Goal: Task Accomplishment & Management: Manage account settings

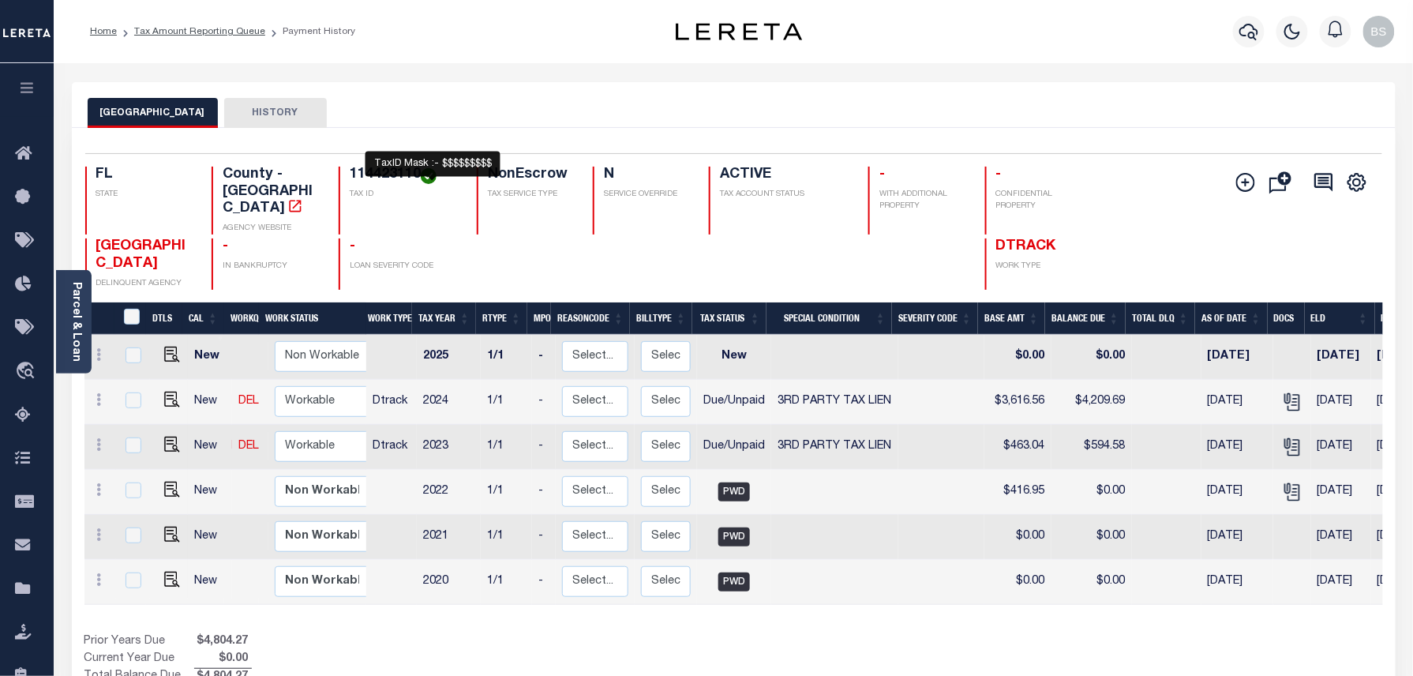
drag, startPoint x: 348, startPoint y: 171, endPoint x: 424, endPoint y: 172, distance: 75.8
click at [424, 172] on div "114423110 TAX ID" at bounding box center [398, 201] width 119 height 68
click at [328, 76] on div "Parcel & Loan Loan Details 942300013987 LOAN NO" at bounding box center [734, 526] width 1348 height 926
click at [352, 169] on h4 "114423110" at bounding box center [404, 175] width 108 height 17
drag, startPoint x: 351, startPoint y: 177, endPoint x: 417, endPoint y: 174, distance: 65.6
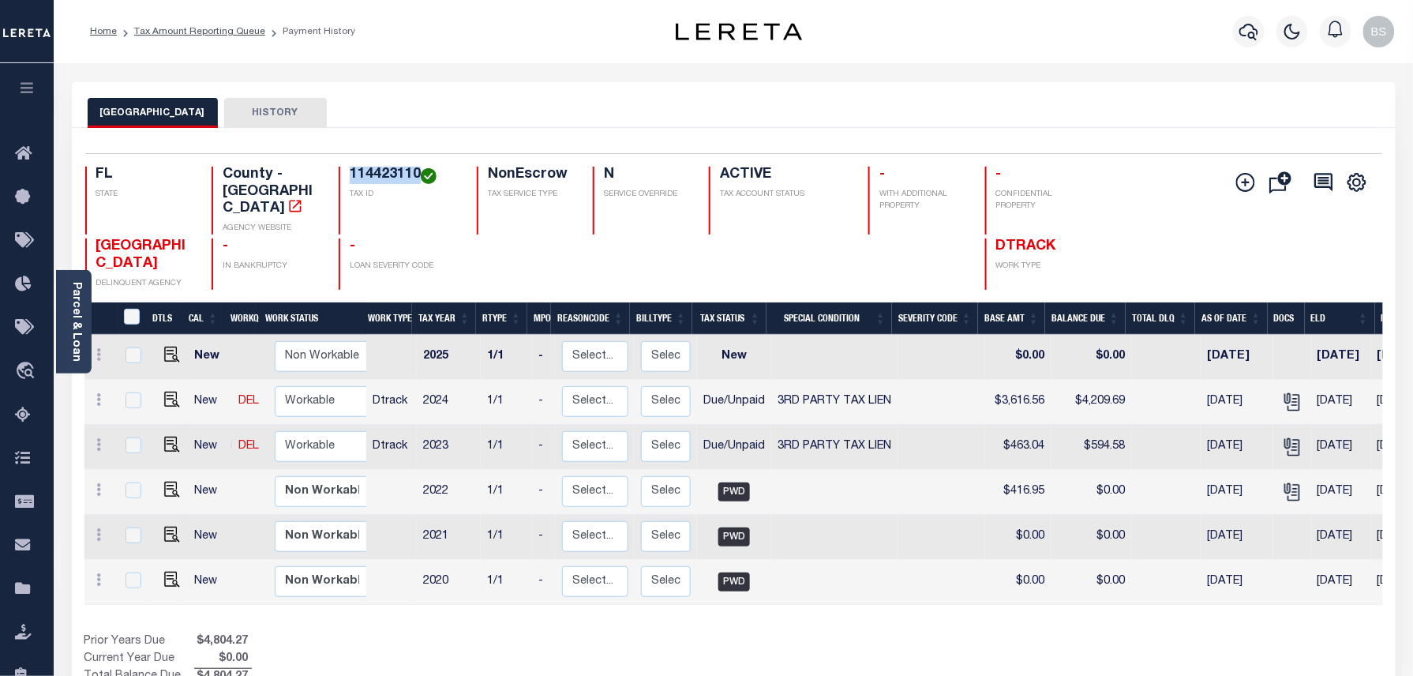
click at [417, 174] on h4 "114423110" at bounding box center [404, 175] width 108 height 17
copy h4 "114423110"
click at [101, 393] on icon at bounding box center [99, 399] width 5 height 13
click at [133, 446] on img at bounding box center [137, 454] width 16 height 17
select select "DUE"
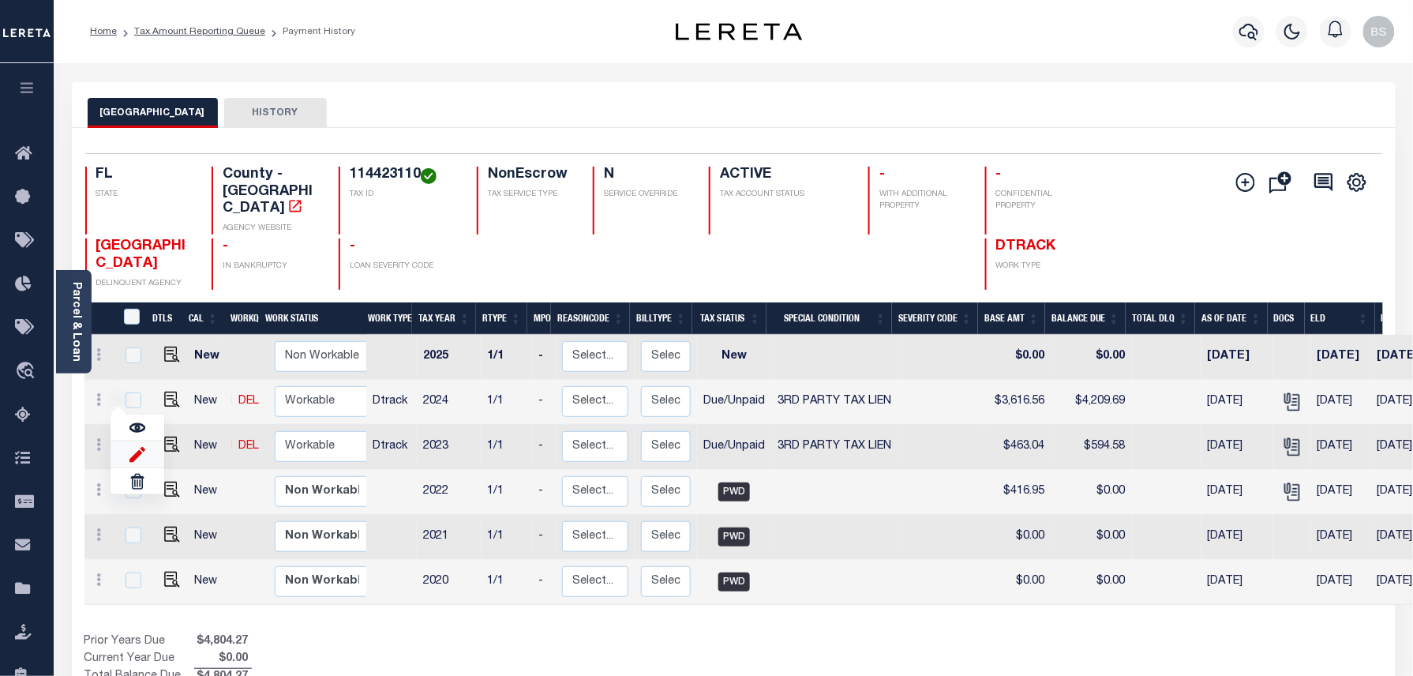
select select "20"
type input "$3,616.56"
type input "$4,209.69"
type input "[DATE]"
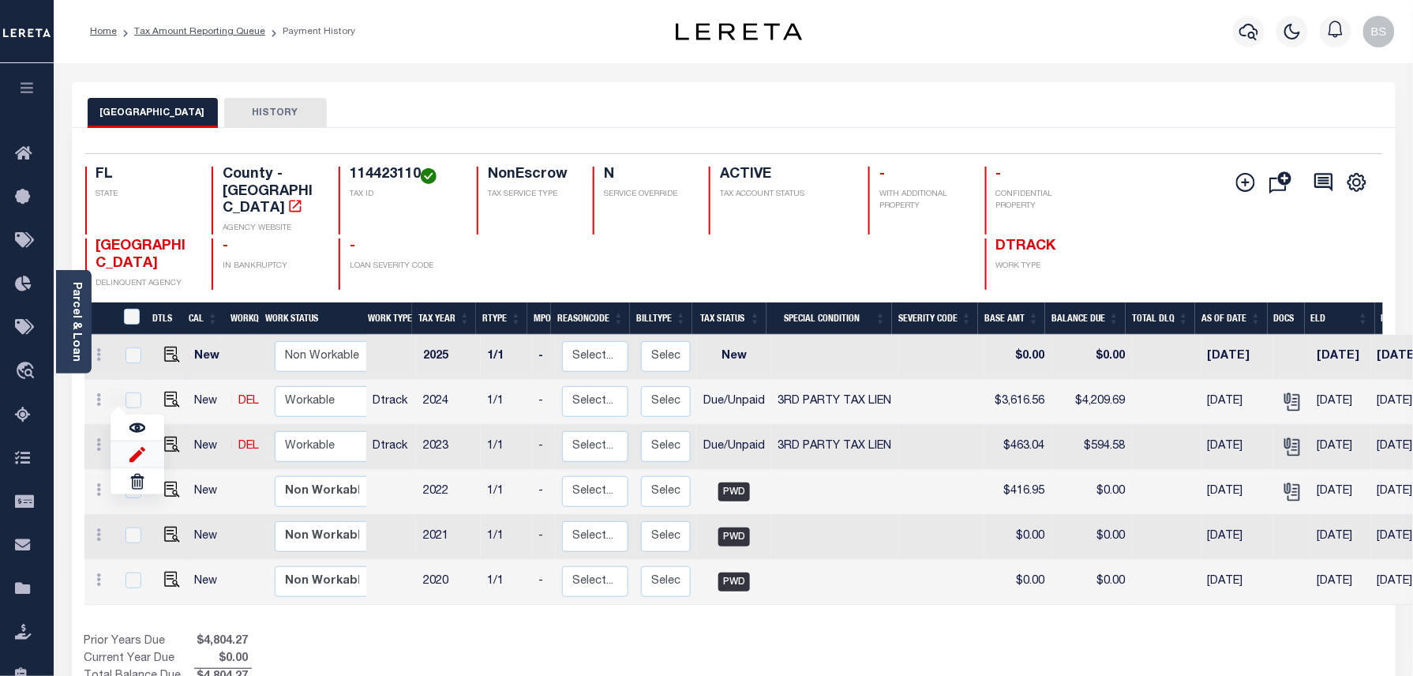
type input "$593.13"
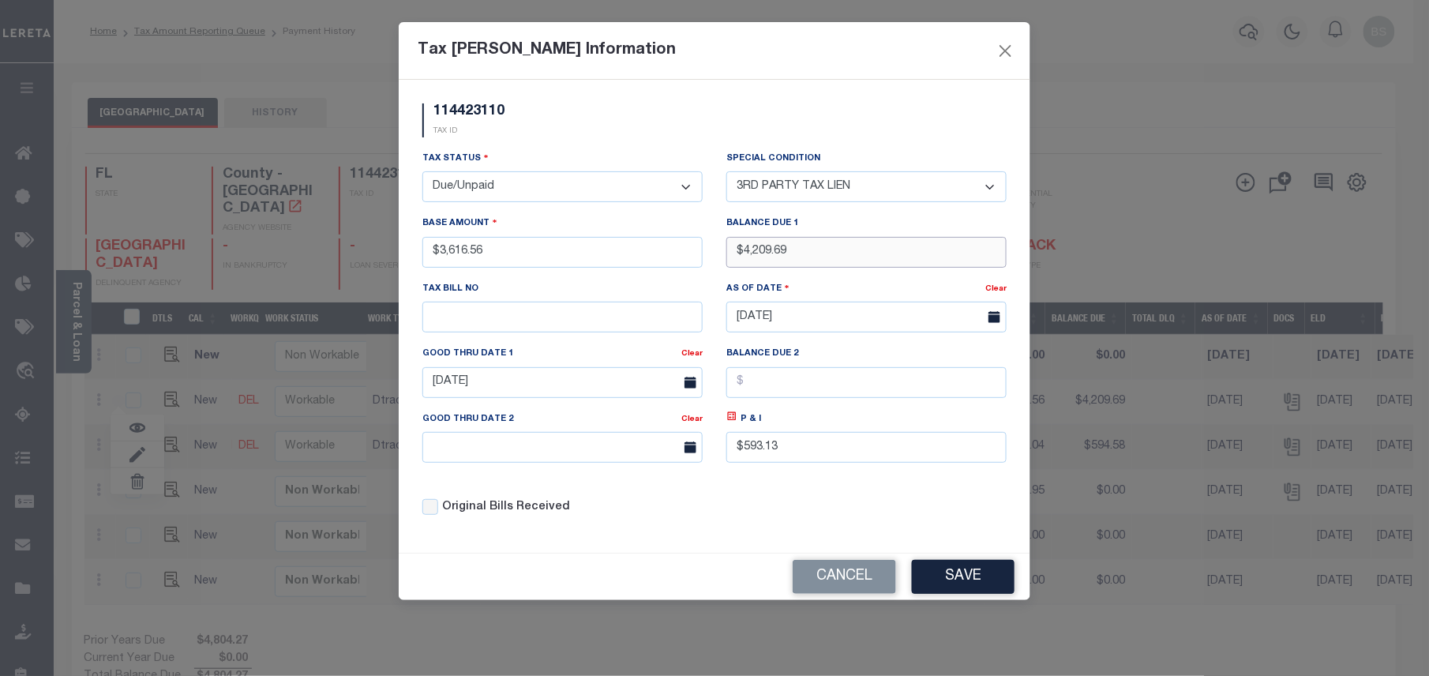
drag, startPoint x: 797, startPoint y: 253, endPoint x: 711, endPoint y: 253, distance: 86.8
click at [711, 253] on div "Tax Status - Select Status - Open Due/Unpaid Paid Incomplete No Tax Due Interna…" at bounding box center [715, 339] width 608 height 379
click at [774, 463] on input "$593.13" at bounding box center [866, 447] width 280 height 31
click at [730, 419] on icon at bounding box center [732, 417] width 6 height 6
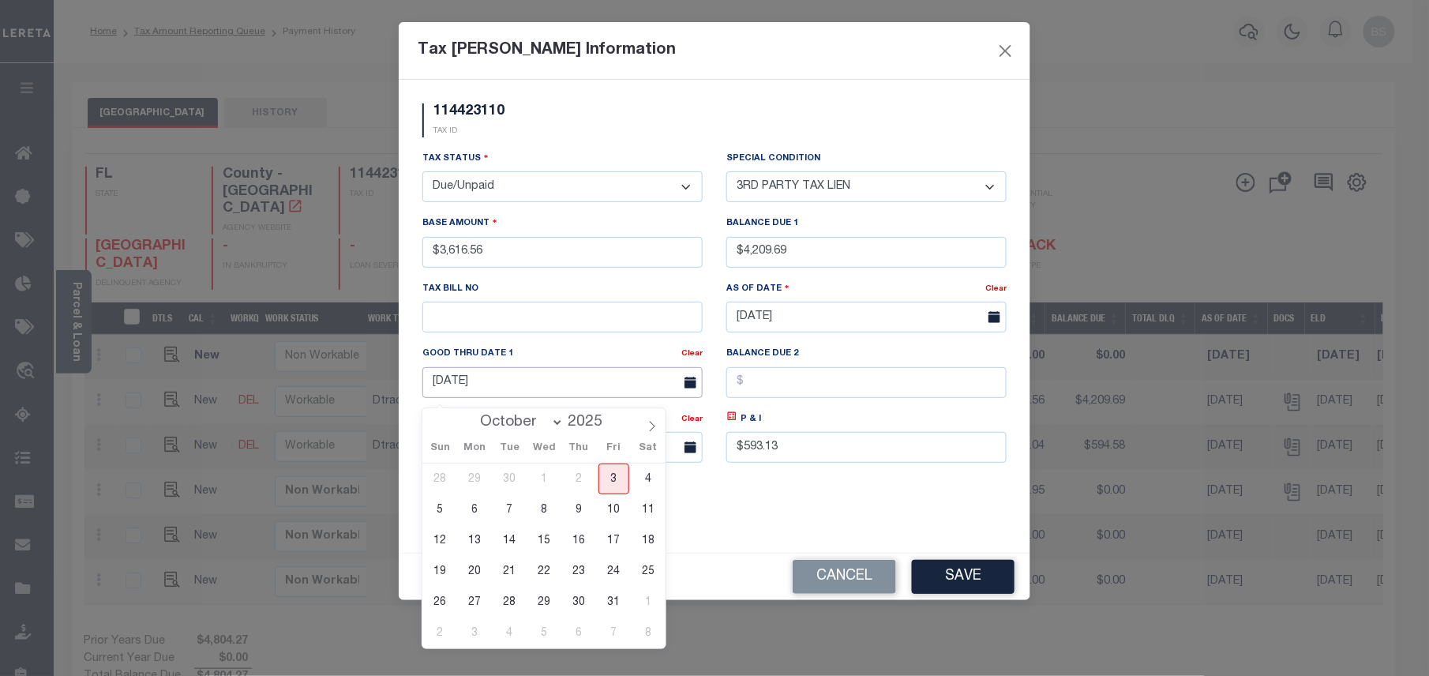
click at [583, 390] on input "09/30/2025" at bounding box center [562, 382] width 280 height 31
click at [605, 600] on span "31" at bounding box center [613, 602] width 31 height 31
type input "[DATE]"
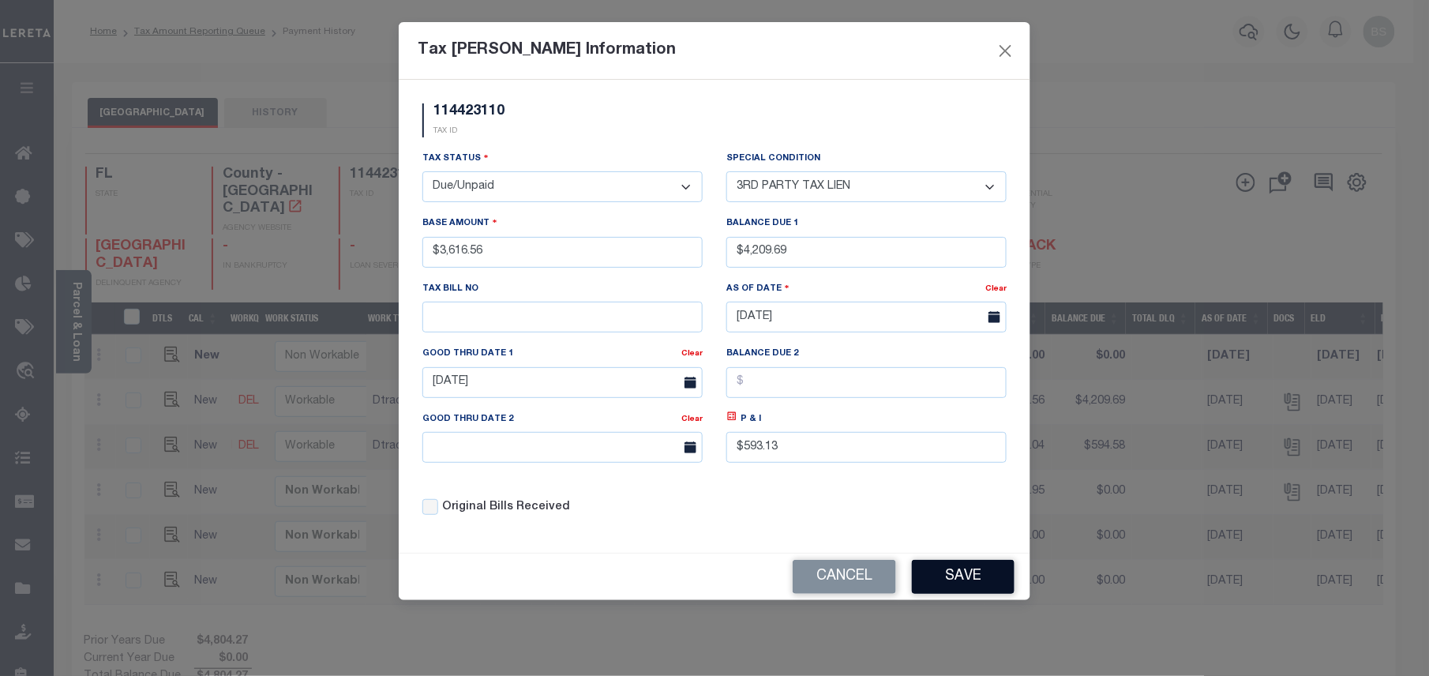
click at [961, 586] on button "Save" at bounding box center [963, 577] width 103 height 34
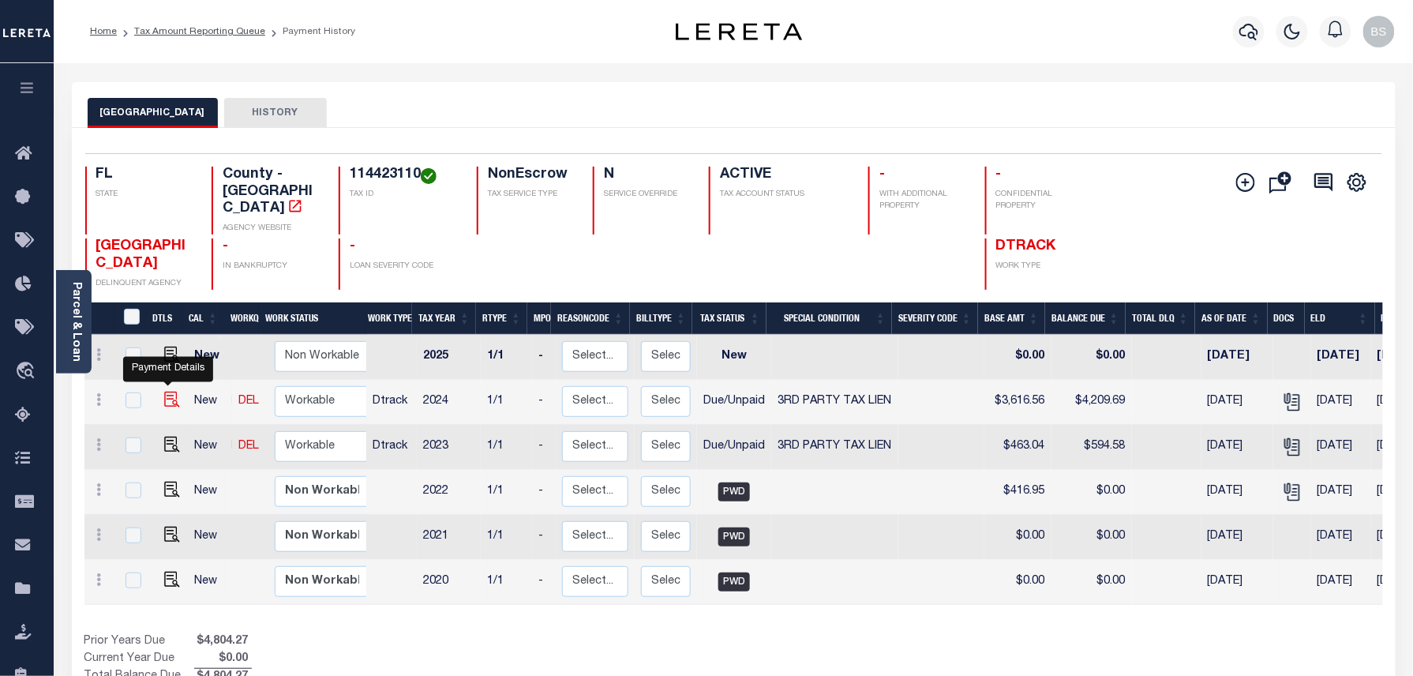
click at [164, 392] on img at bounding box center [172, 400] width 16 height 16
checkbox input "true"
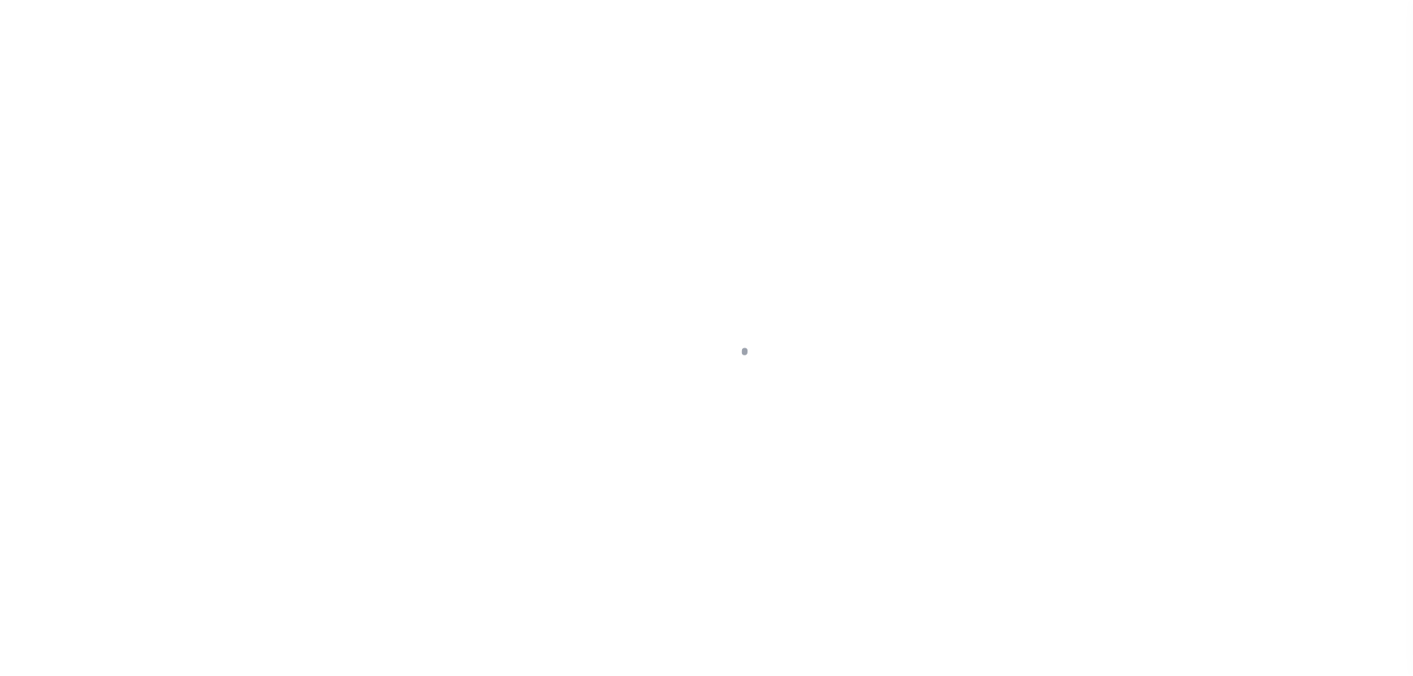
select select "DUE"
select select "20"
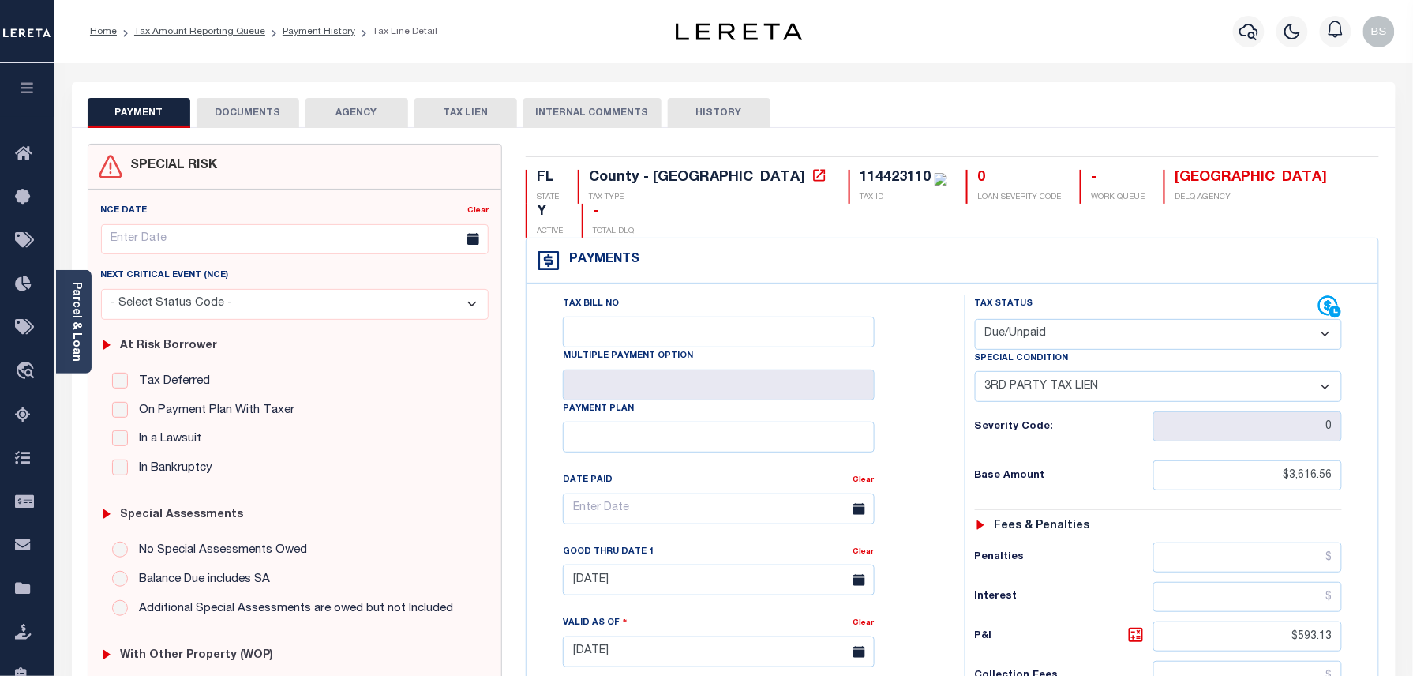
click at [243, 117] on button "DOCUMENTS" at bounding box center [248, 113] width 103 height 30
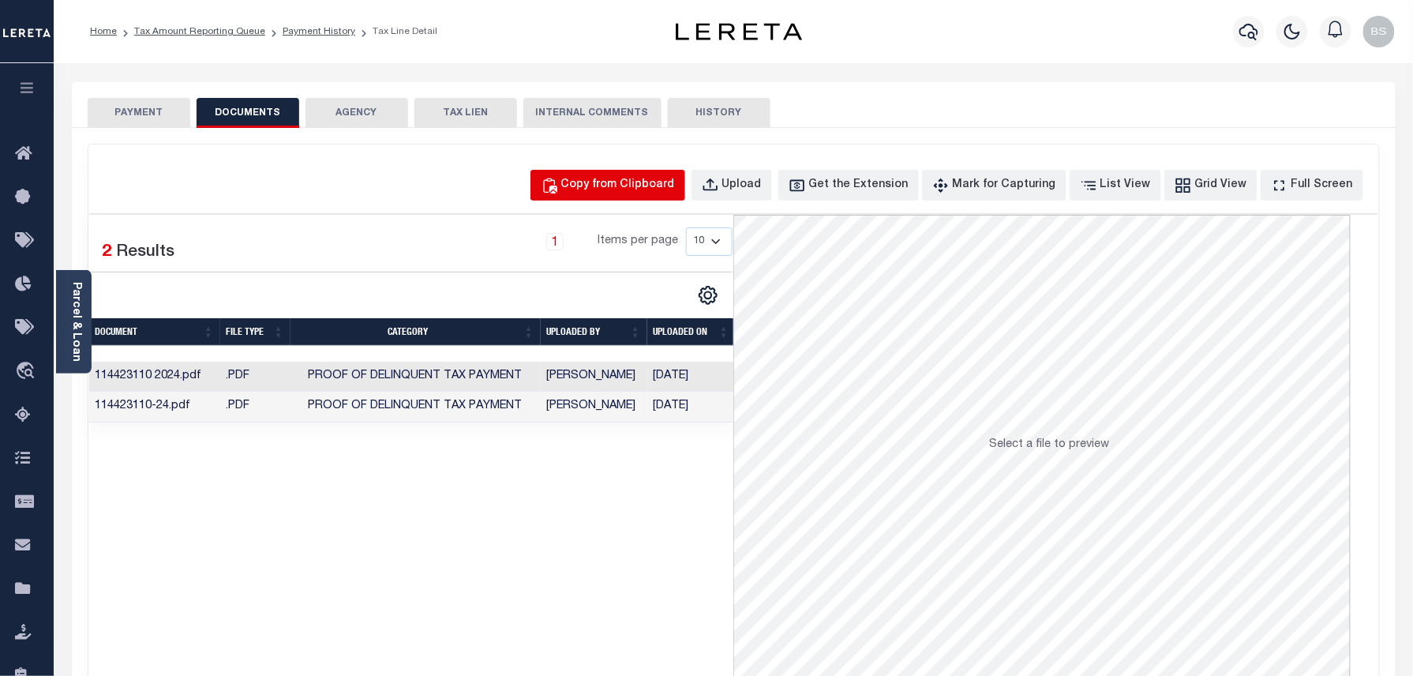
click at [601, 188] on div "Copy from Clipboard" at bounding box center [618, 185] width 114 height 17
select select "POP"
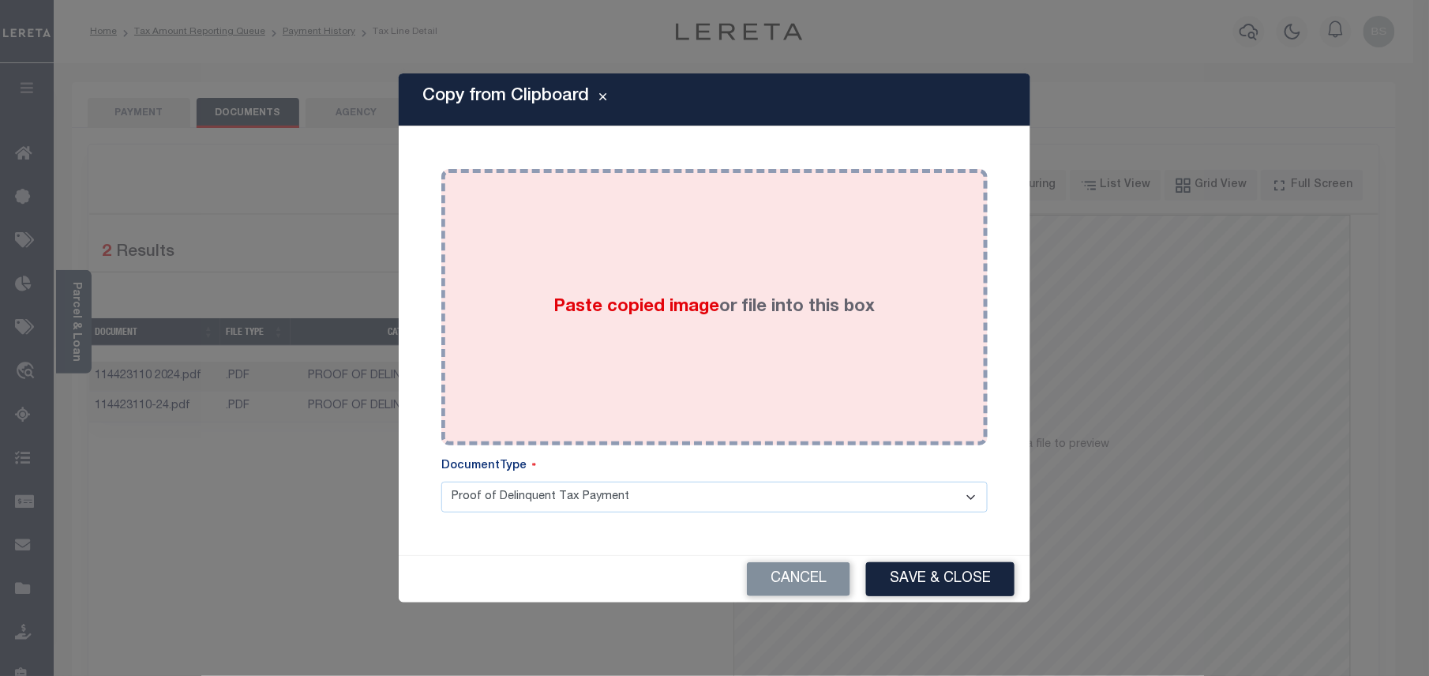
click at [687, 310] on span "Paste copied image" at bounding box center [637, 306] width 166 height 17
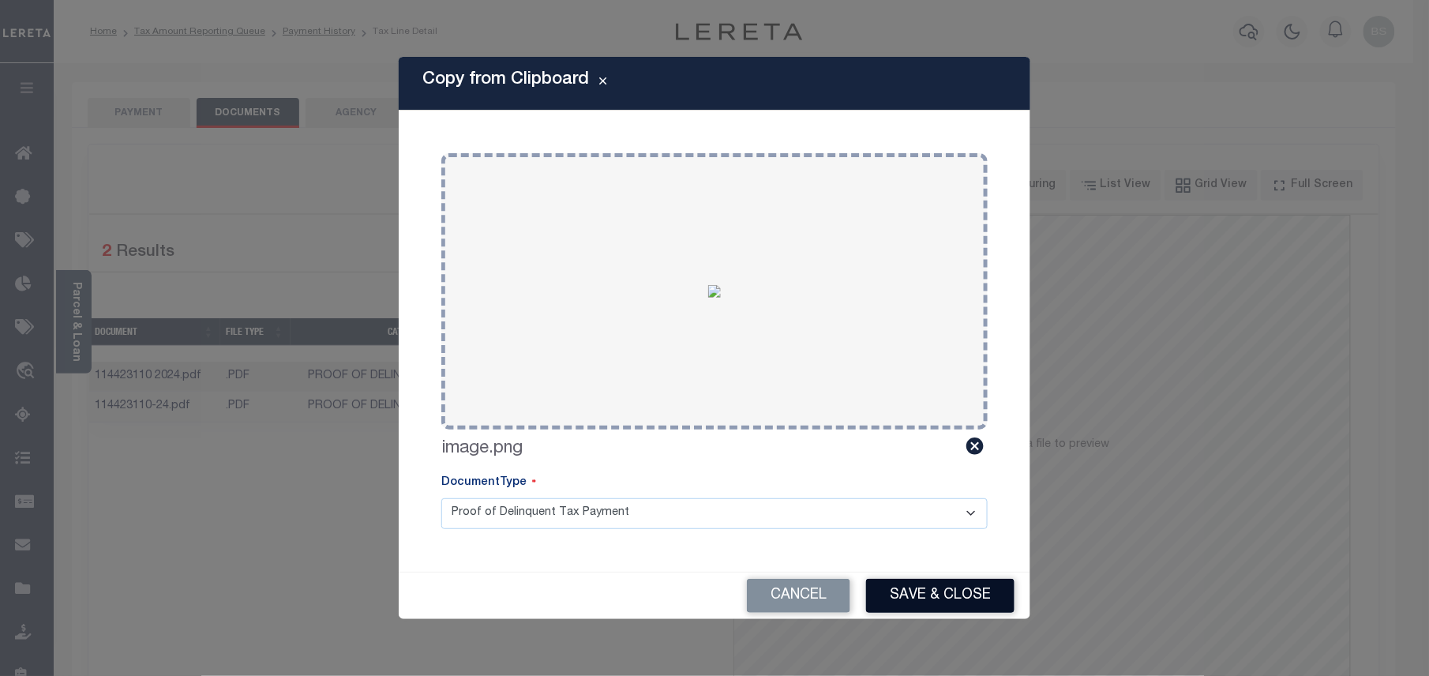
click at [958, 585] on button "Save & Close" at bounding box center [940, 596] width 148 height 34
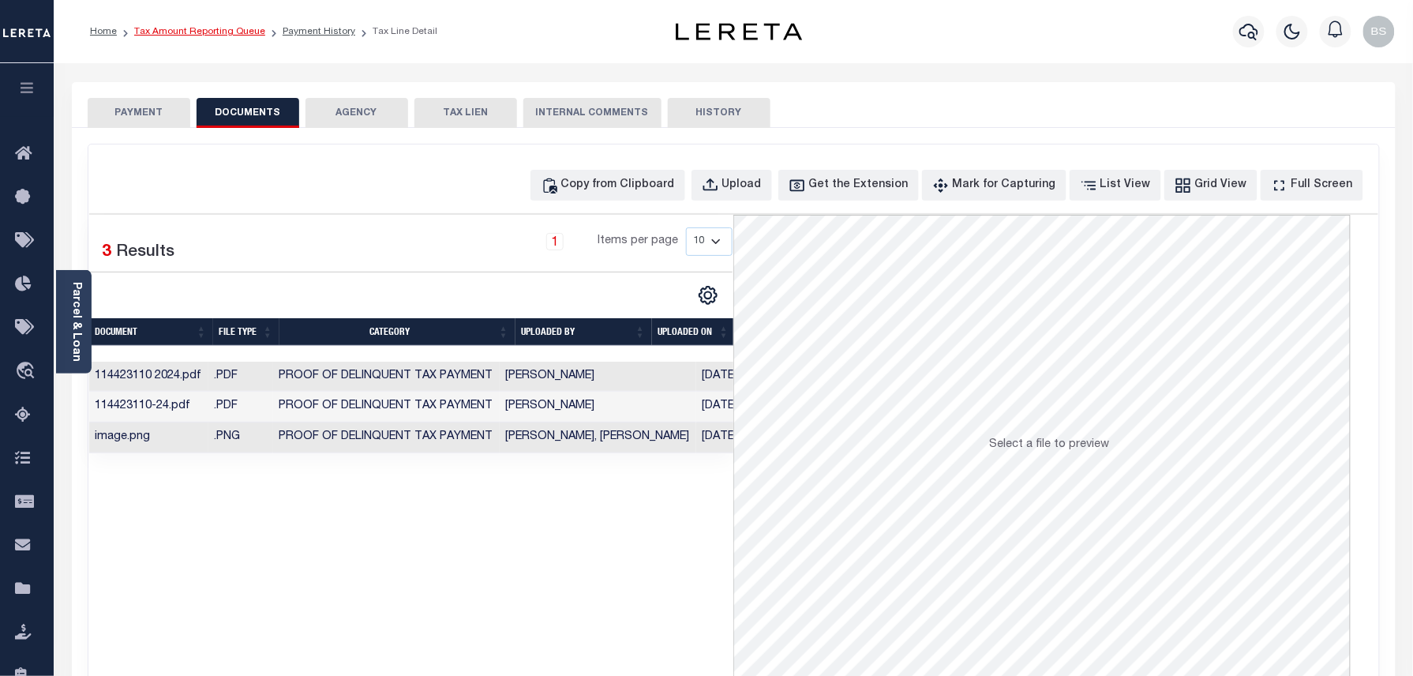
click at [251, 33] on link "Tax Amount Reporting Queue" at bounding box center [199, 31] width 131 height 9
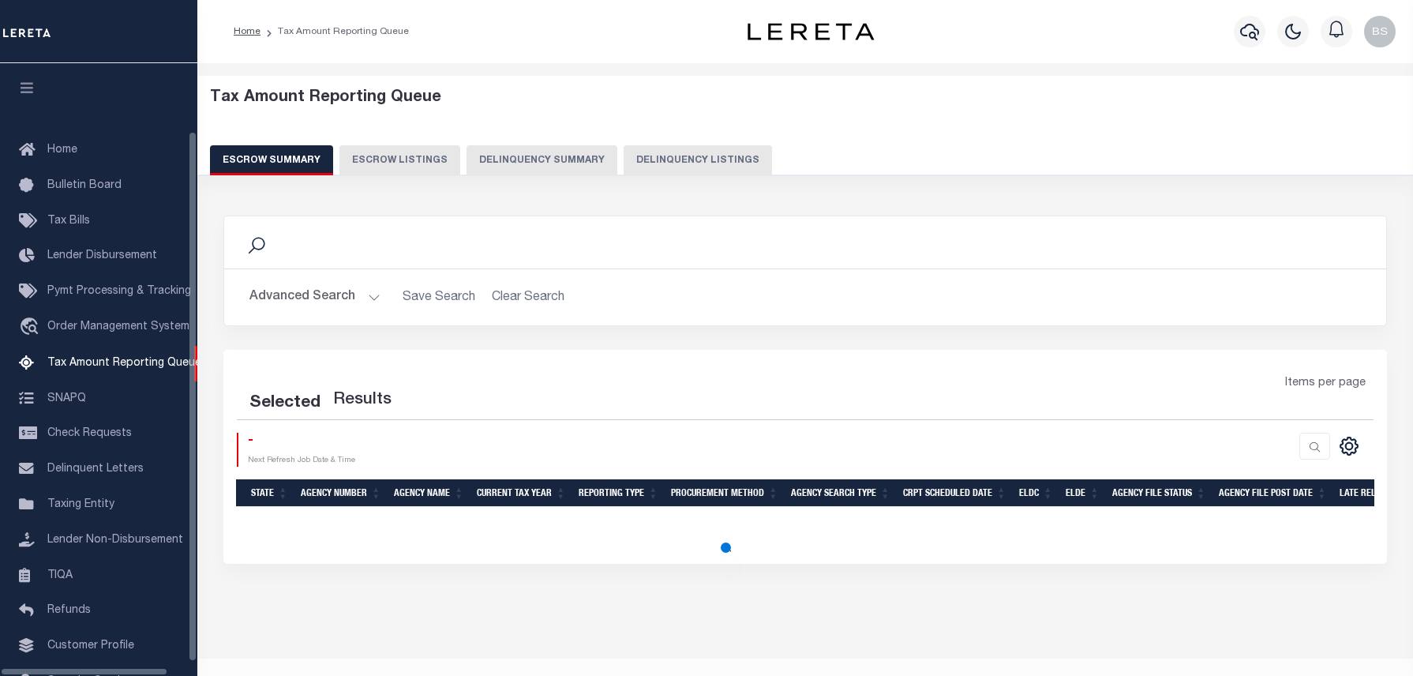
select select "100"
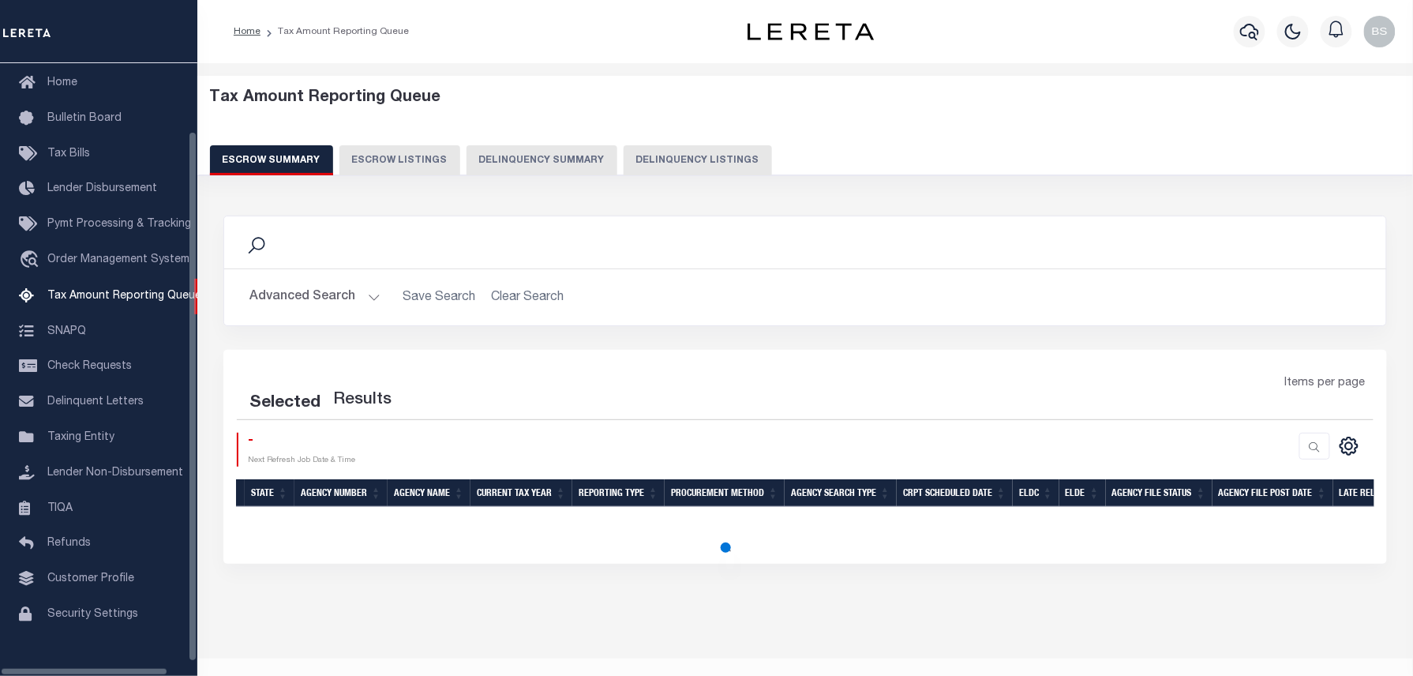
select select "100"
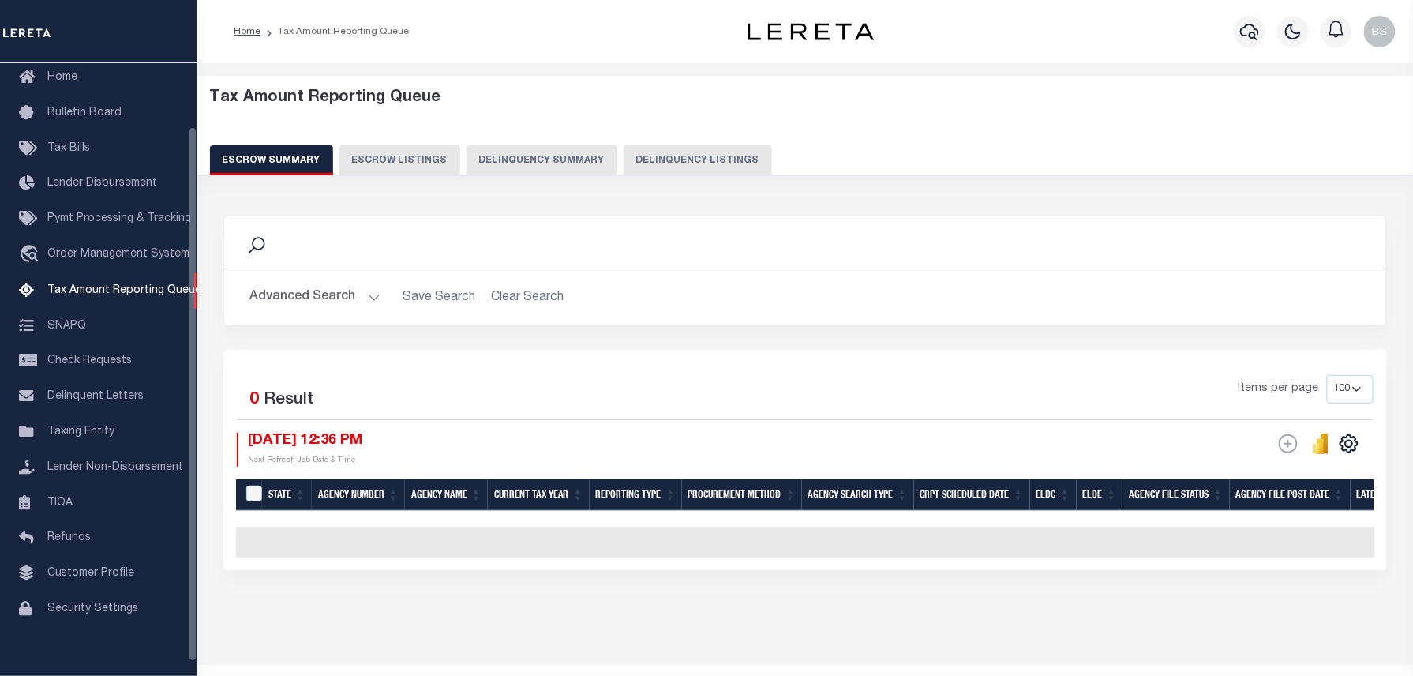
click at [667, 155] on button "Delinquency Listings" at bounding box center [698, 160] width 148 height 30
select select "100"
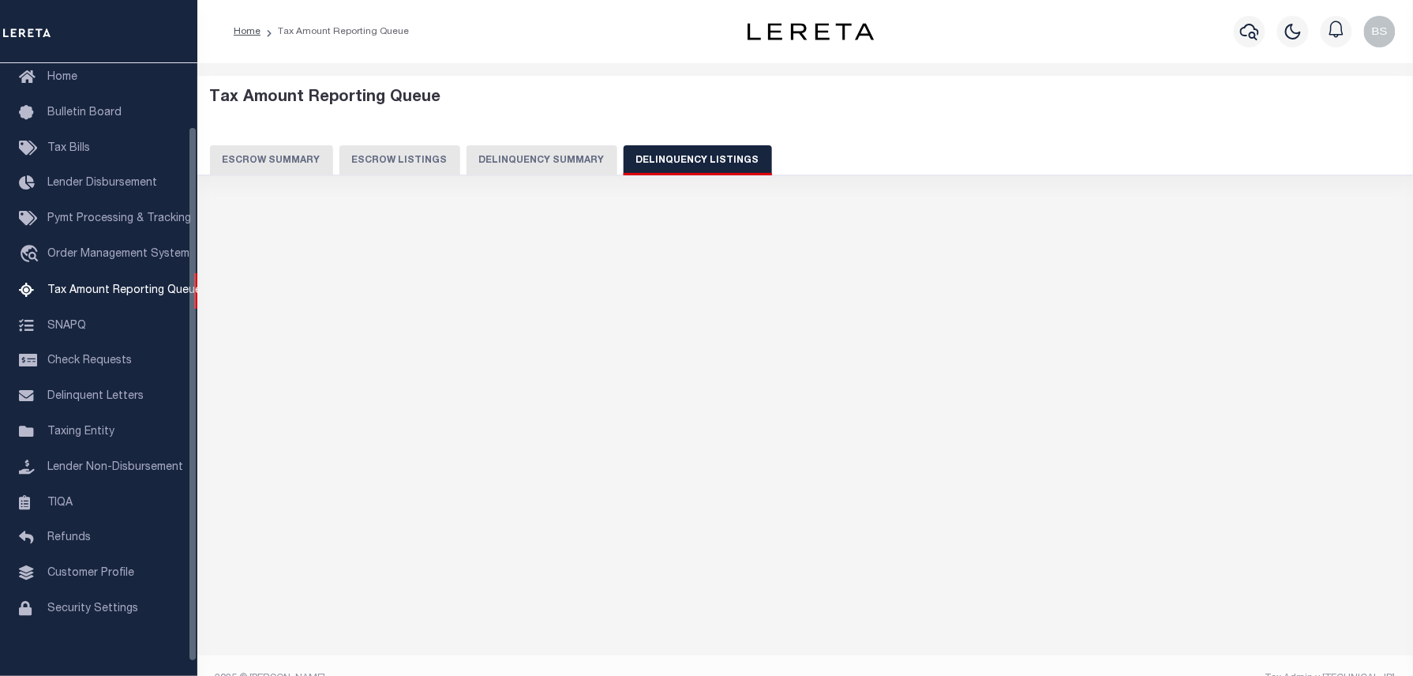
select select "100"
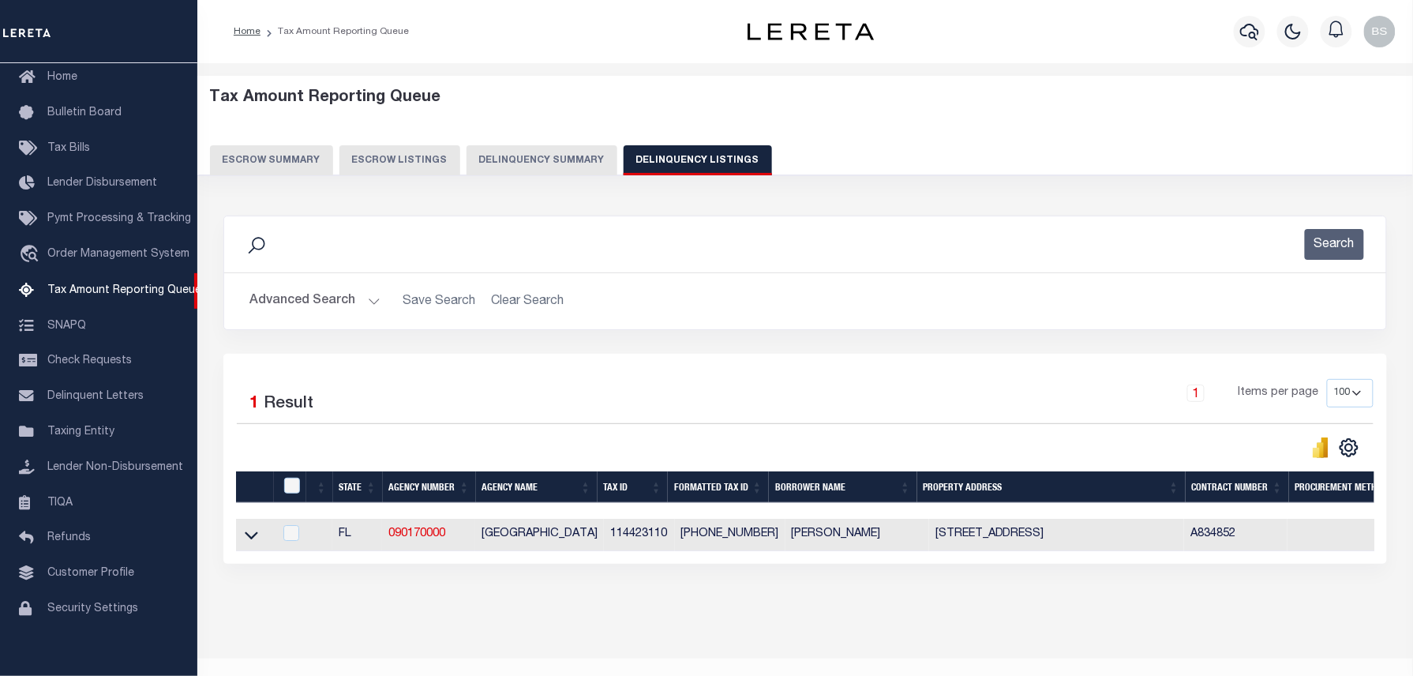
scroll to position [29, 0]
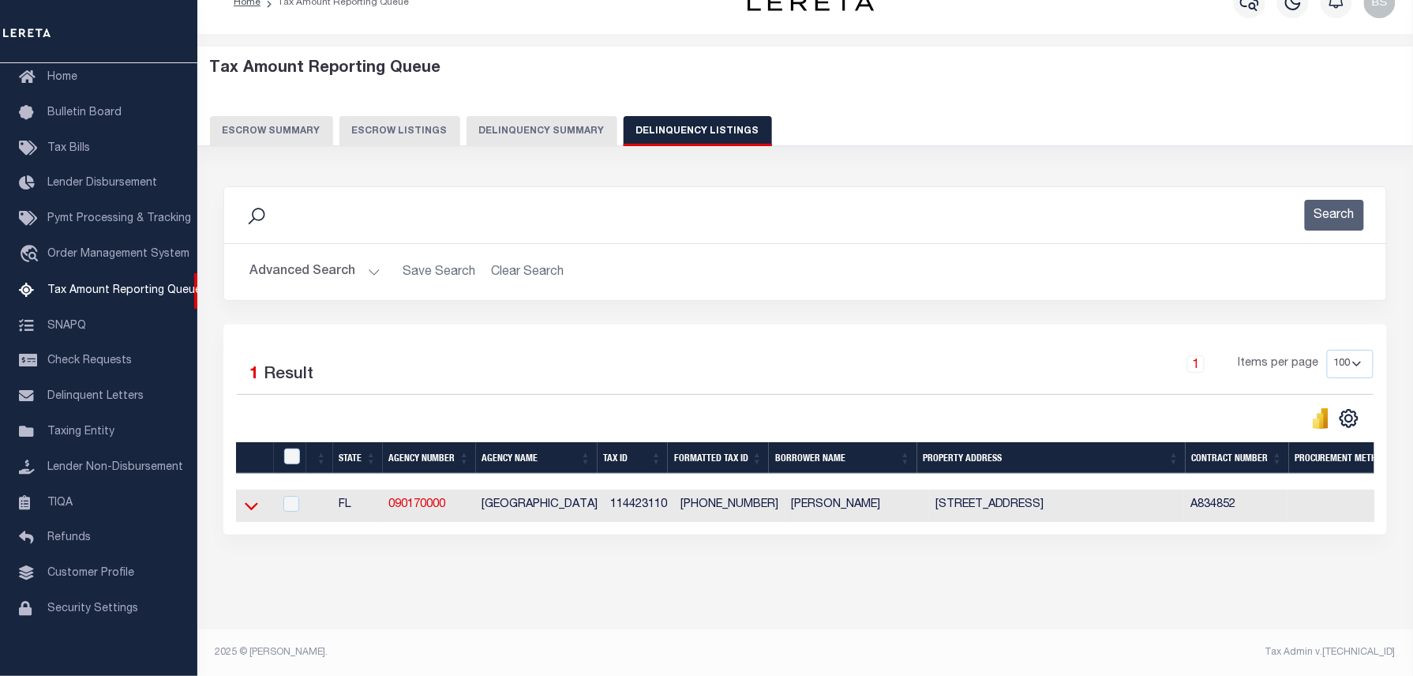
click at [251, 512] on icon at bounding box center [251, 505] width 13 height 17
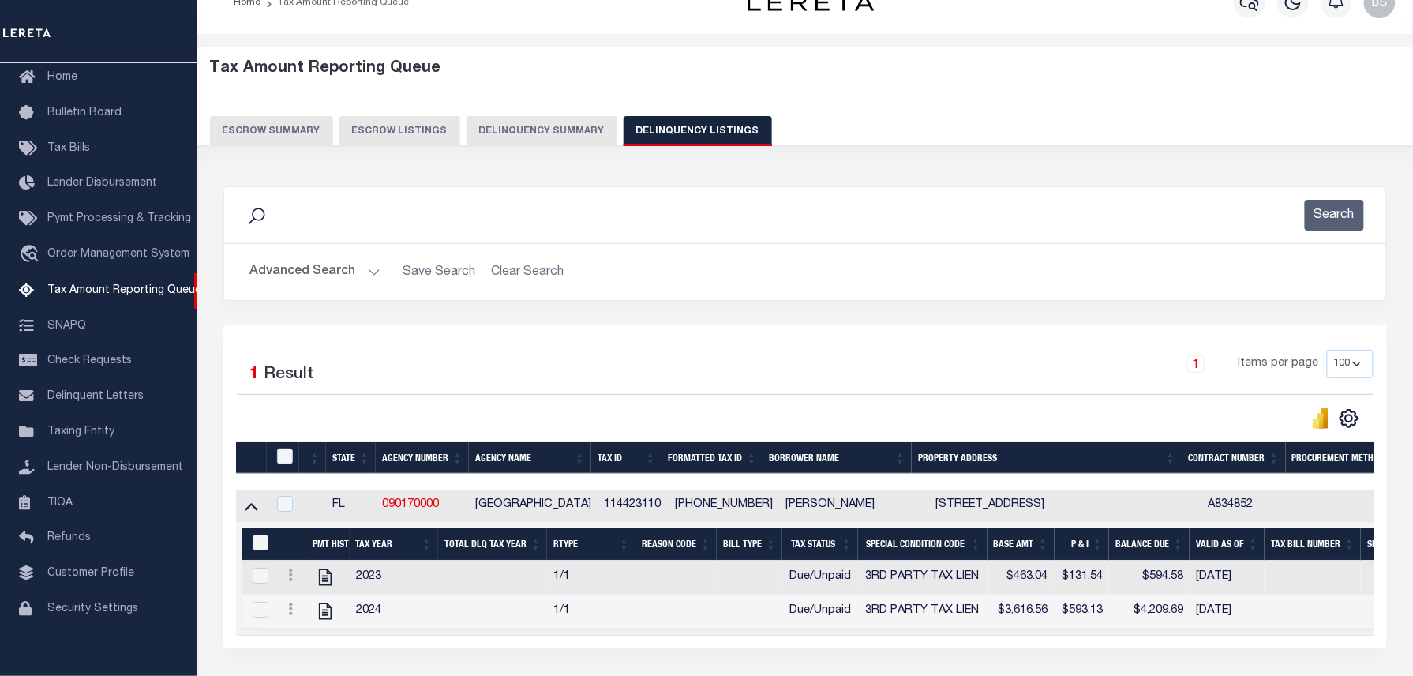
scroll to position [161, 0]
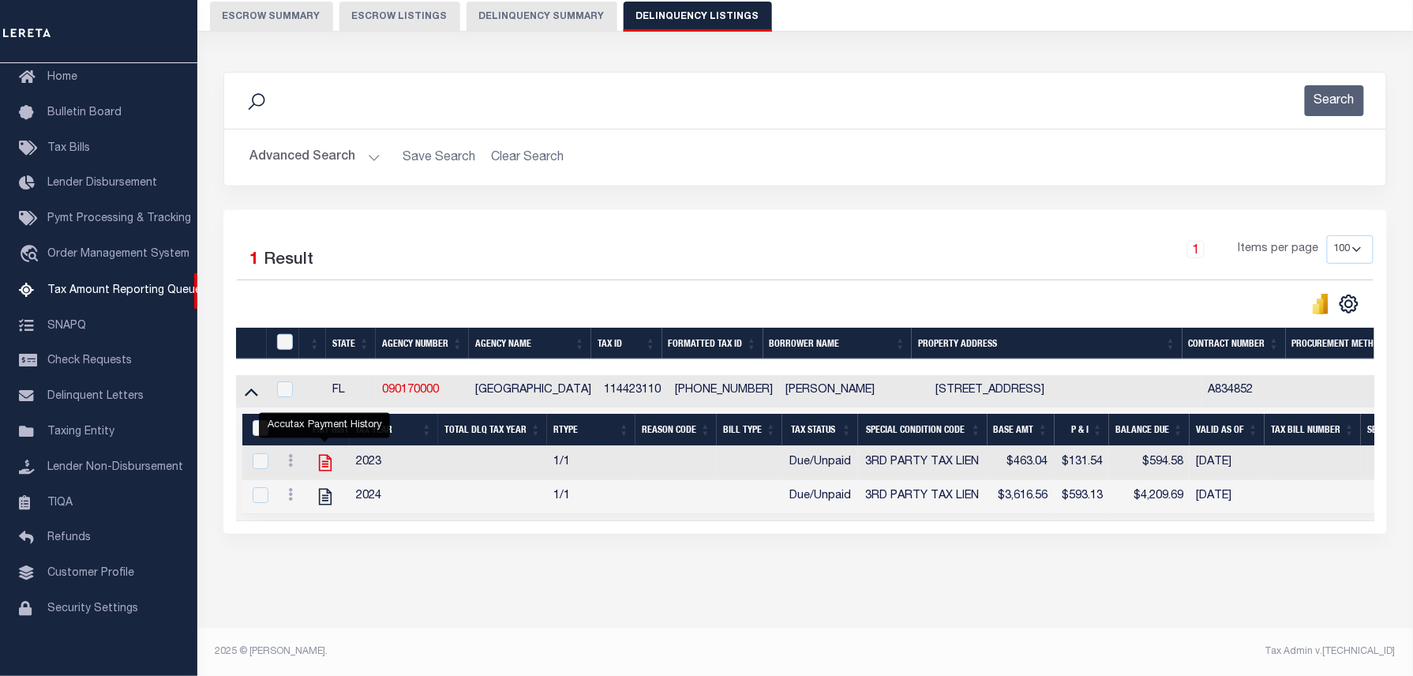
click at [328, 452] on icon "" at bounding box center [325, 462] width 21 height 21
checkbox input "true"
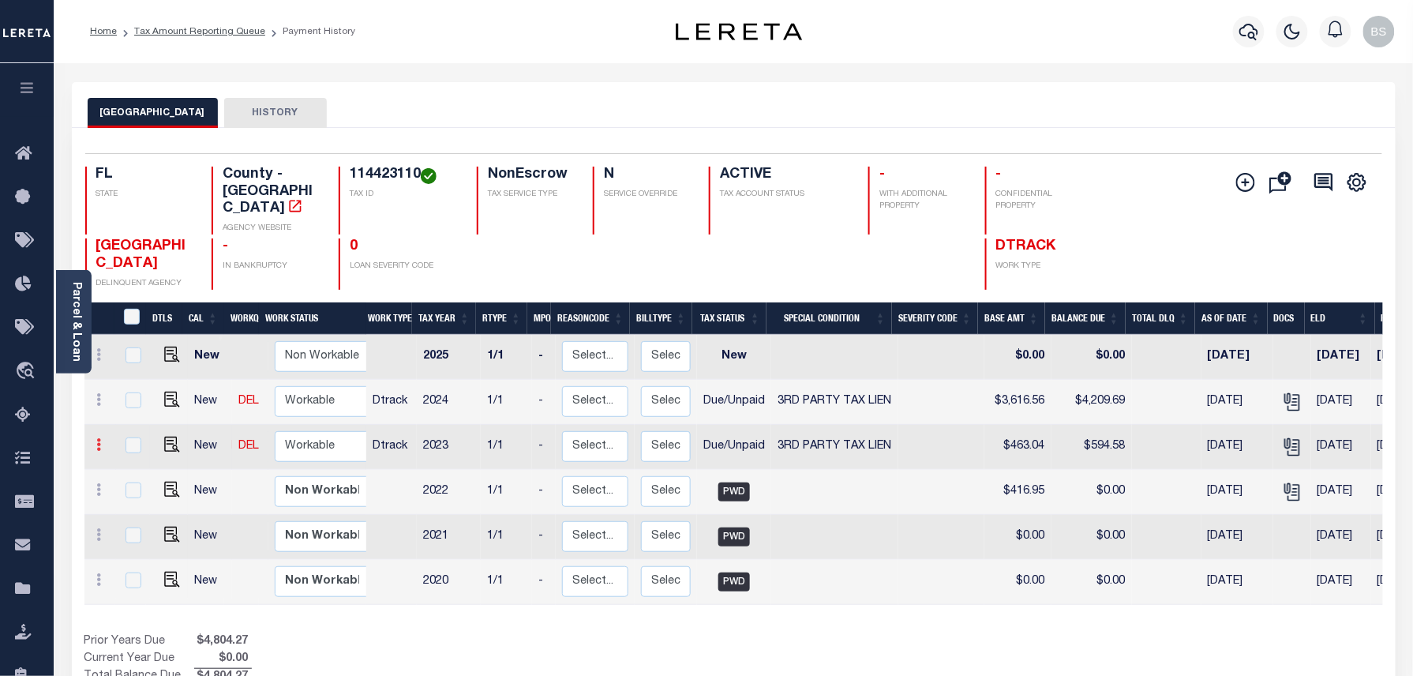
click at [93, 441] on link at bounding box center [99, 447] width 17 height 13
click at [141, 491] on img at bounding box center [137, 499] width 16 height 17
select select "DUE"
select select "20"
type input "$463.04"
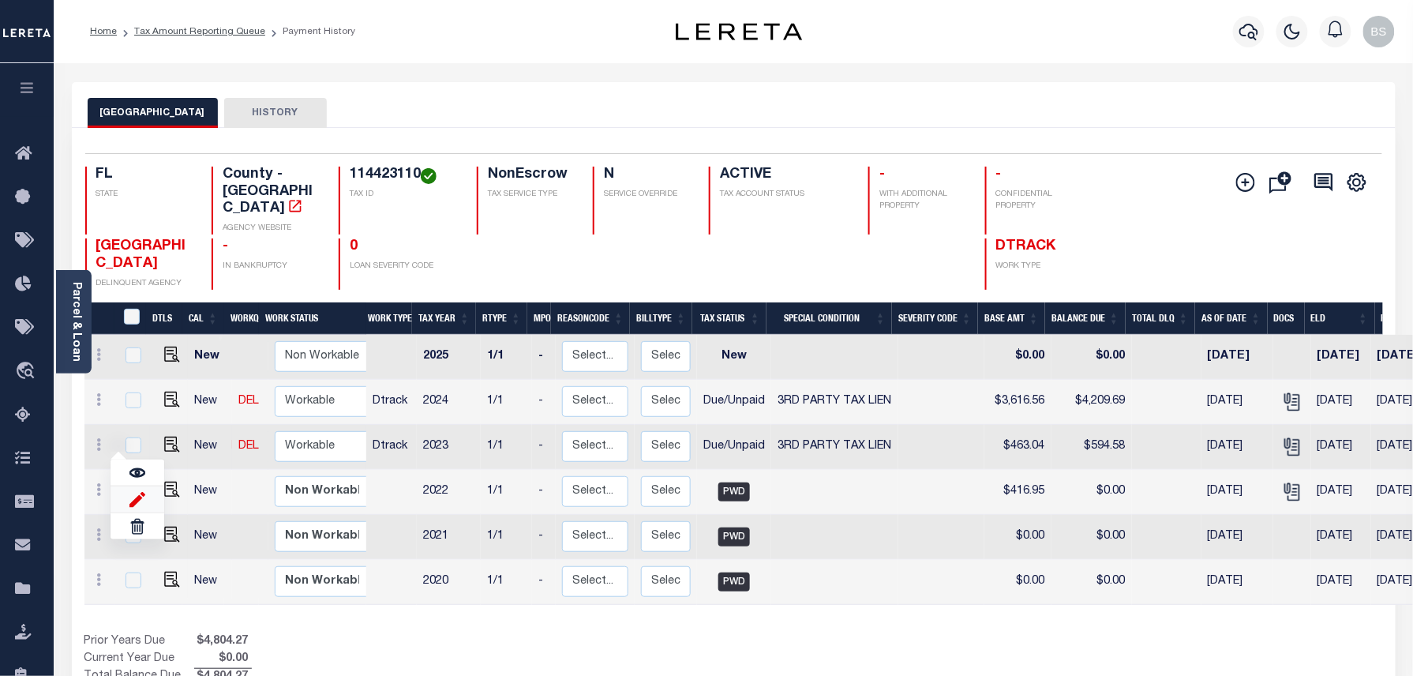
type input "$594.58"
type input "[DATE]"
type input "09/30/2025"
type input "$131.54"
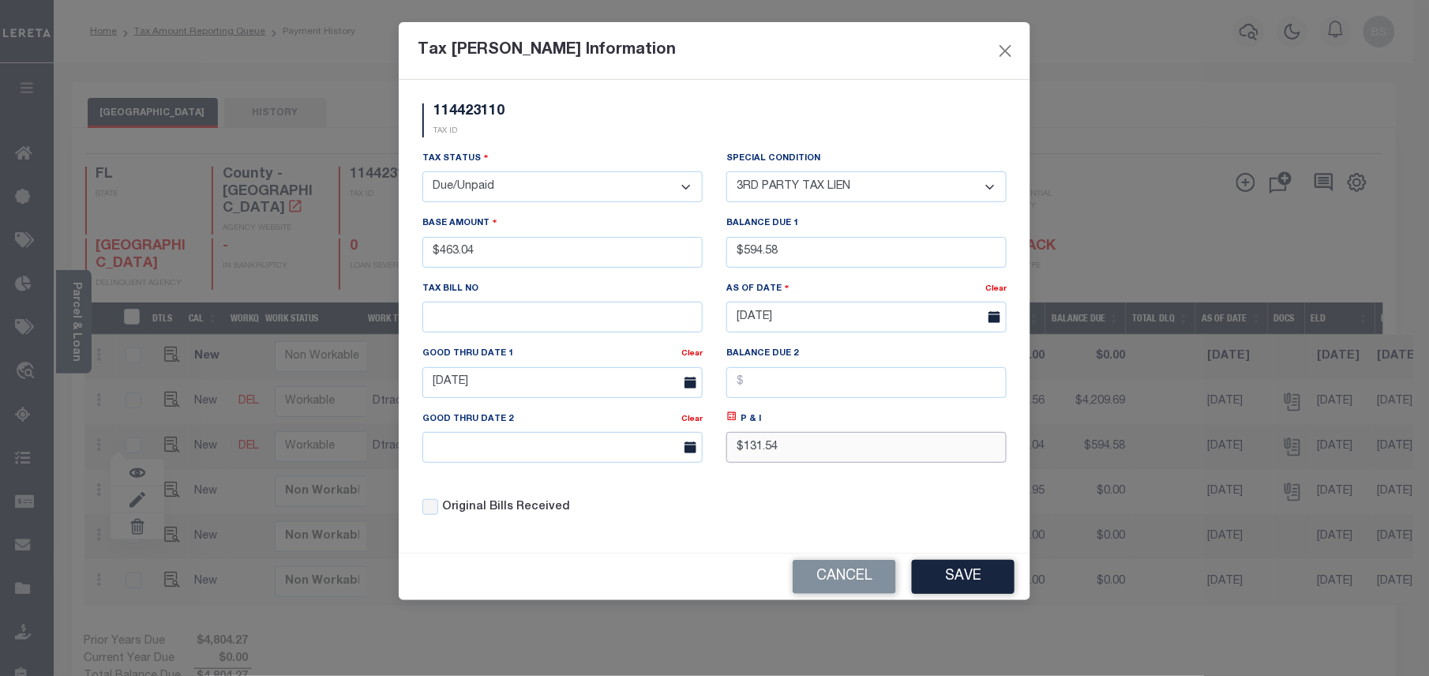
click at [728, 456] on input "$131.54" at bounding box center [866, 447] width 280 height 31
click at [838, 262] on input "$594.58" at bounding box center [866, 252] width 280 height 31
drag, startPoint x: 853, startPoint y: 256, endPoint x: 752, endPoint y: 256, distance: 101.1
click at [752, 256] on input "$594.58" at bounding box center [866, 252] width 280 height 31
type input "$597.40"
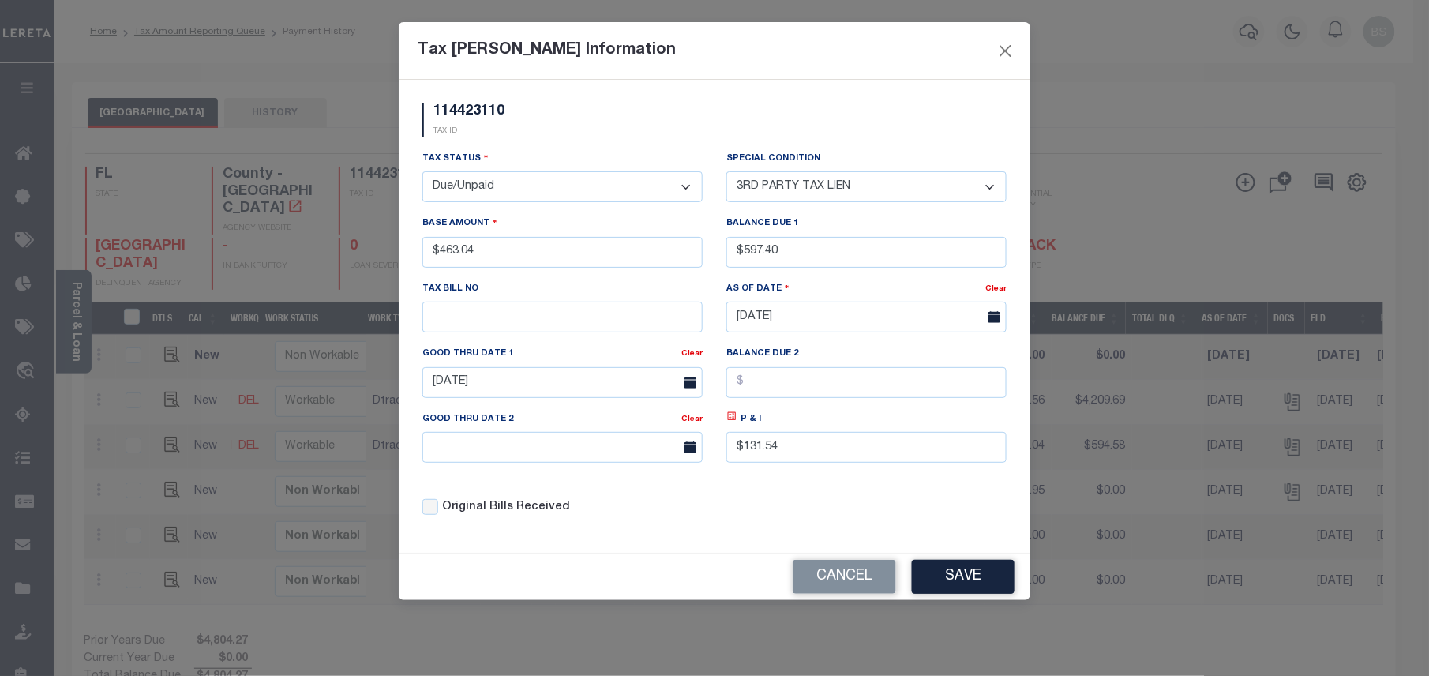
click at [731, 421] on icon at bounding box center [732, 416] width 9 height 9
type input "$134.36"
click at [535, 396] on input "09/30/2025" at bounding box center [562, 382] width 280 height 31
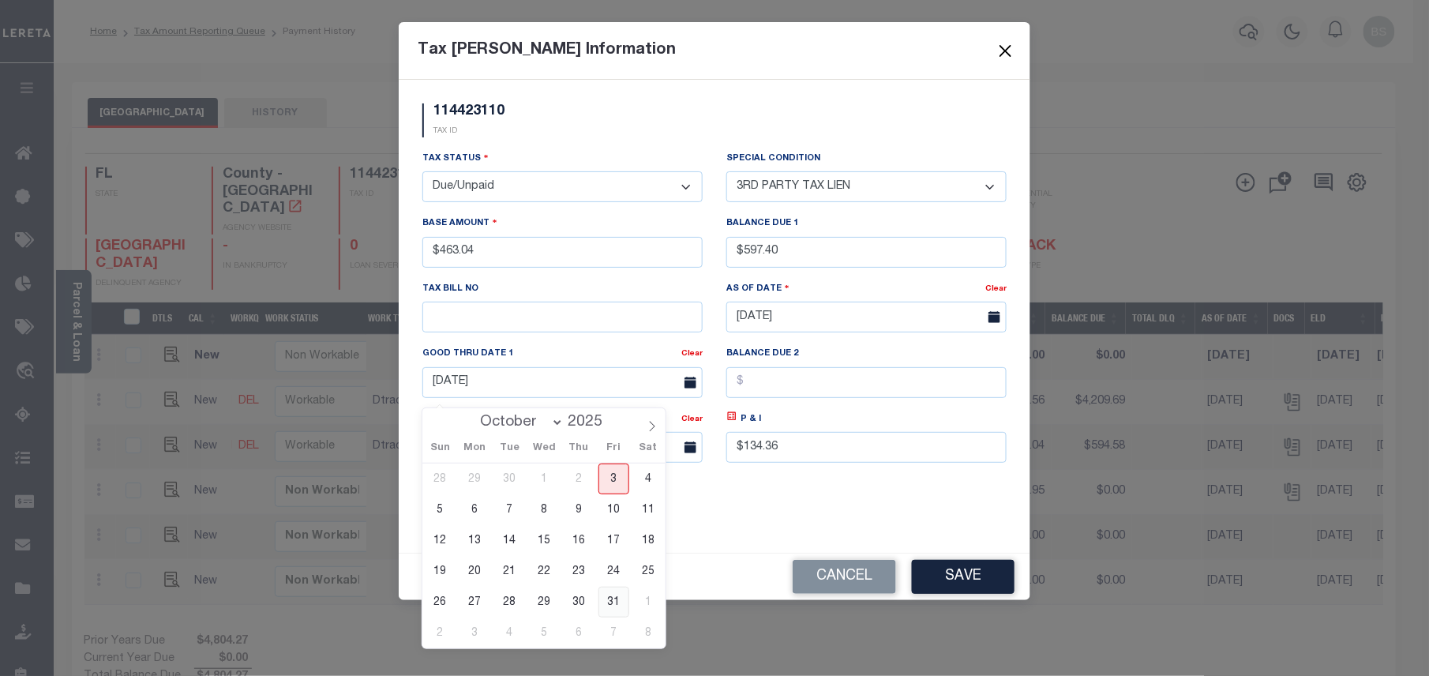
click at [607, 592] on span "31" at bounding box center [613, 602] width 31 height 31
type input "[DATE]"
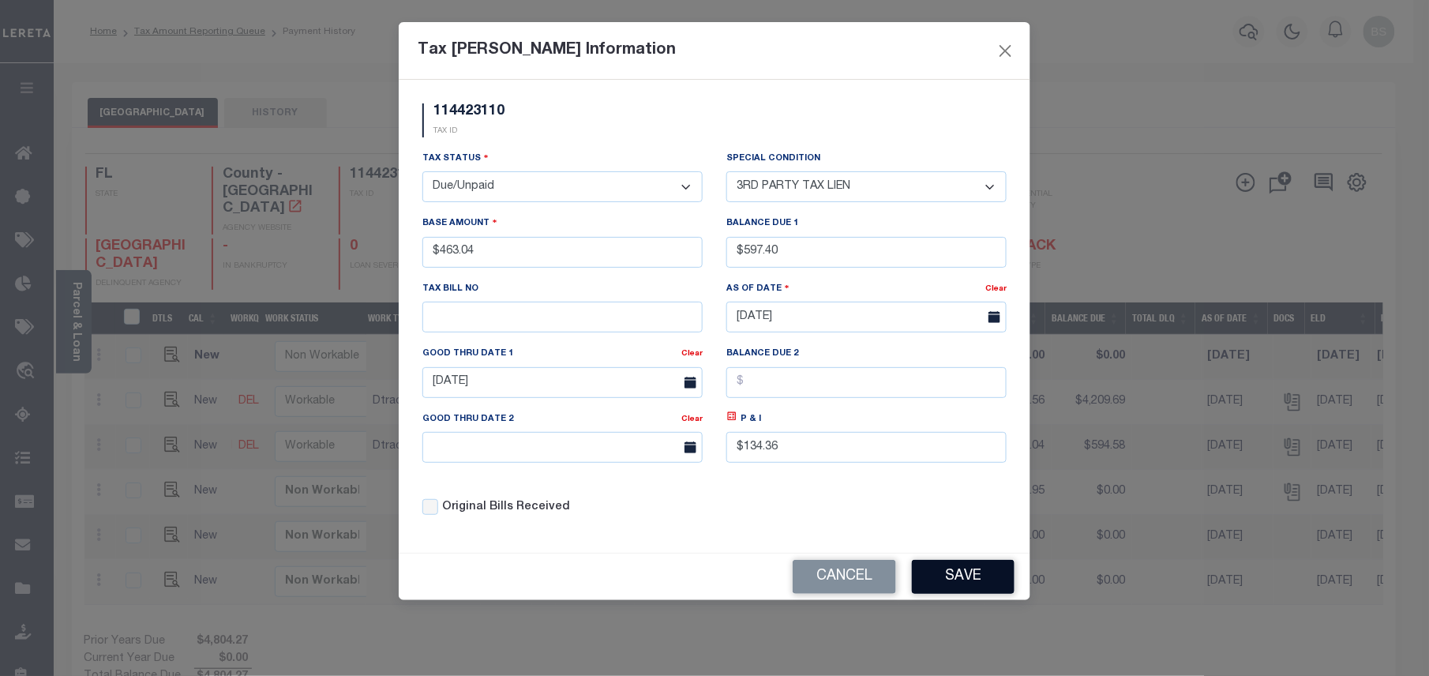
click at [1003, 587] on button "Save" at bounding box center [963, 577] width 103 height 34
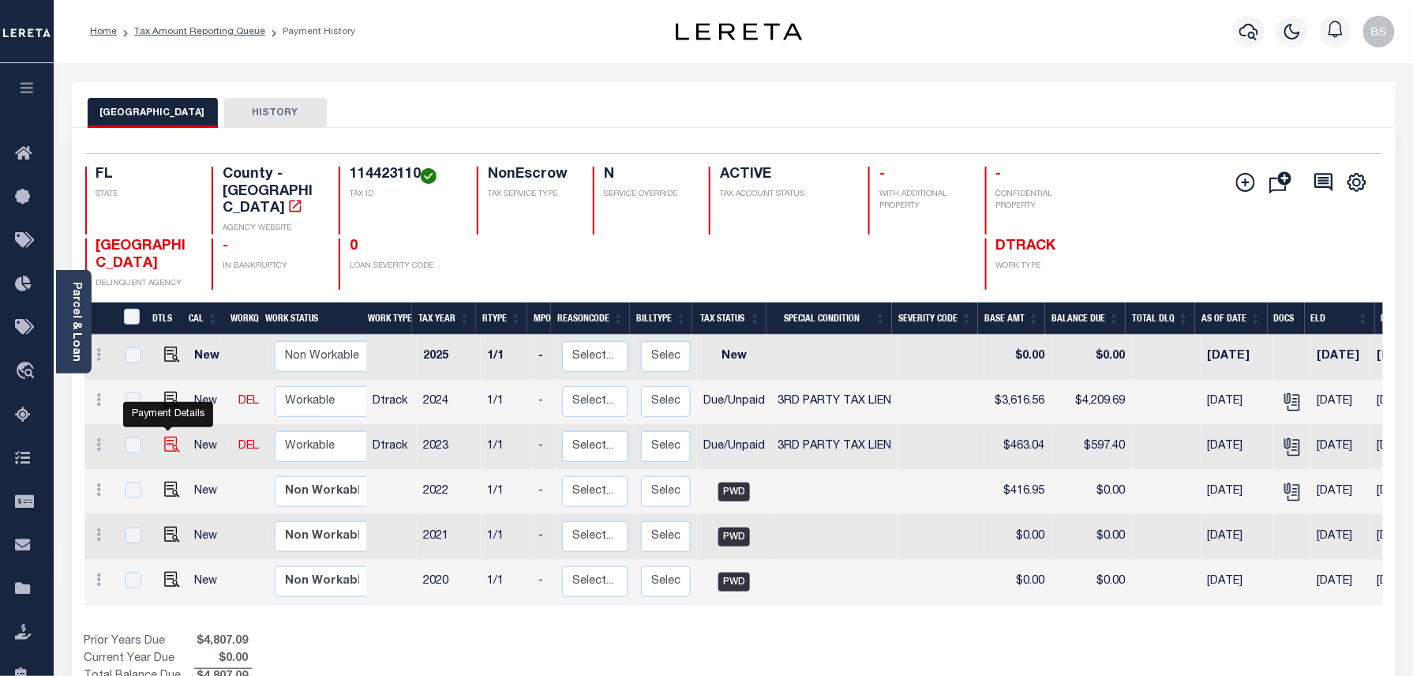
click at [164, 437] on img at bounding box center [172, 445] width 16 height 16
checkbox input "true"
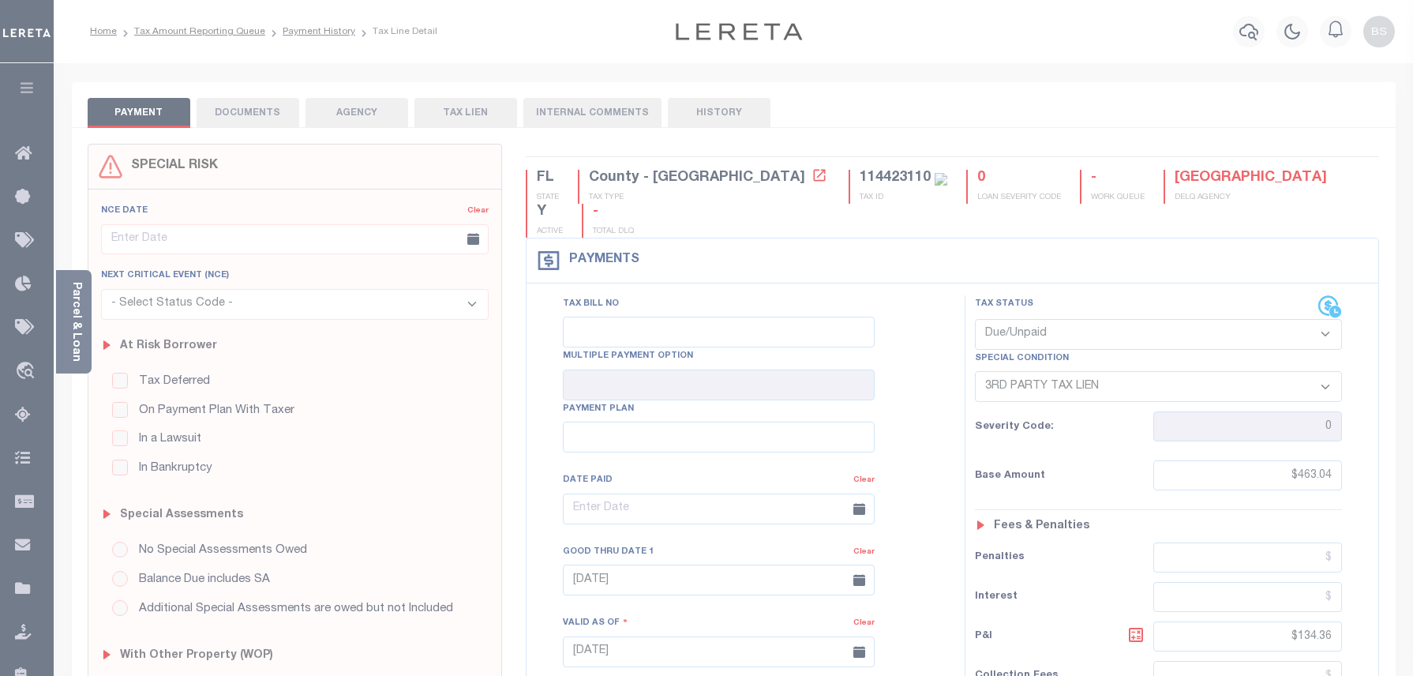
select select "DUE"
select select "20"
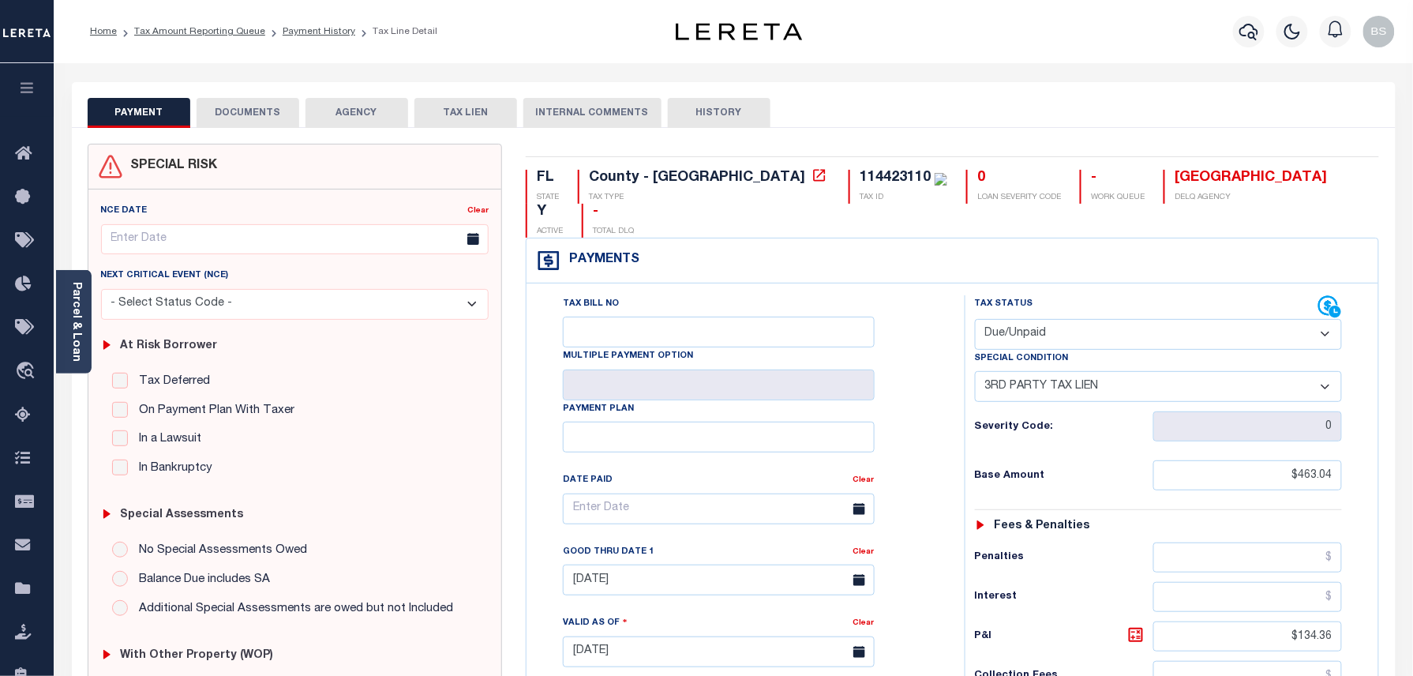
click at [212, 104] on button "DOCUMENTS" at bounding box center [248, 113] width 103 height 30
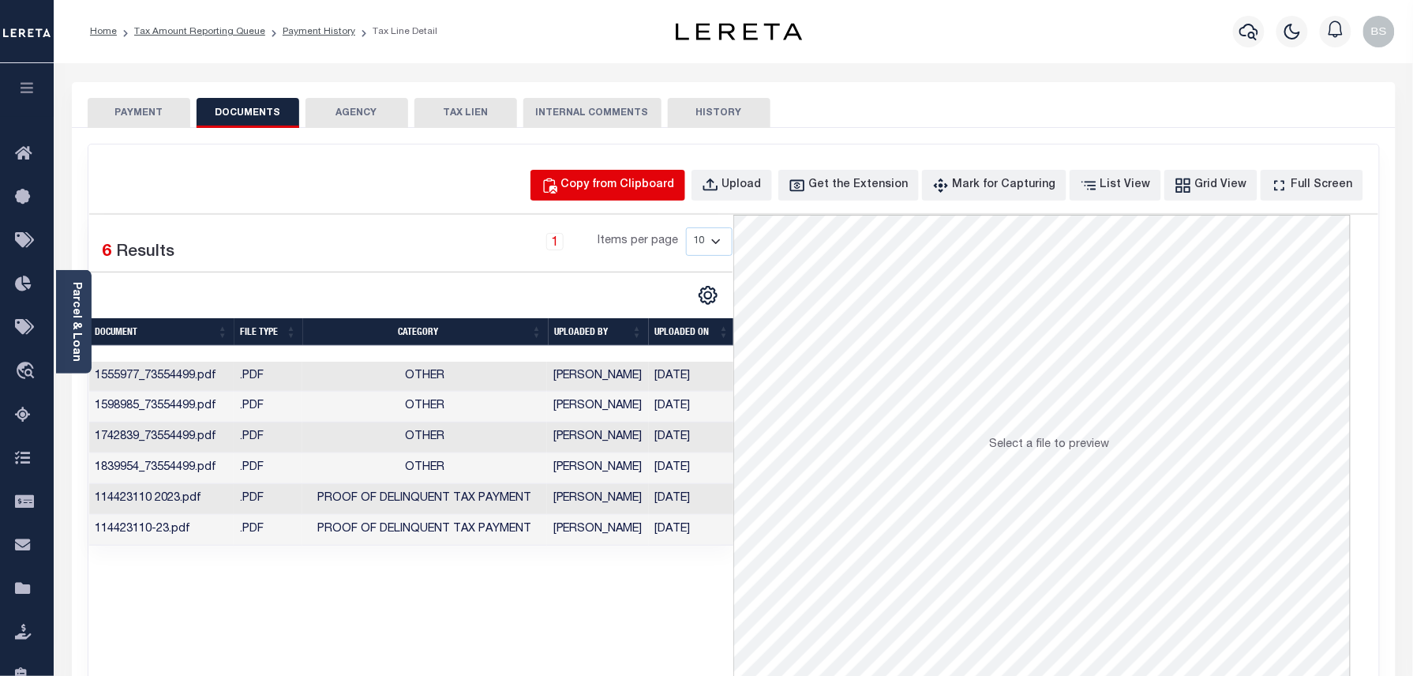
click at [675, 187] on div "Copy from Clipboard" at bounding box center [618, 185] width 114 height 17
select select "POP"
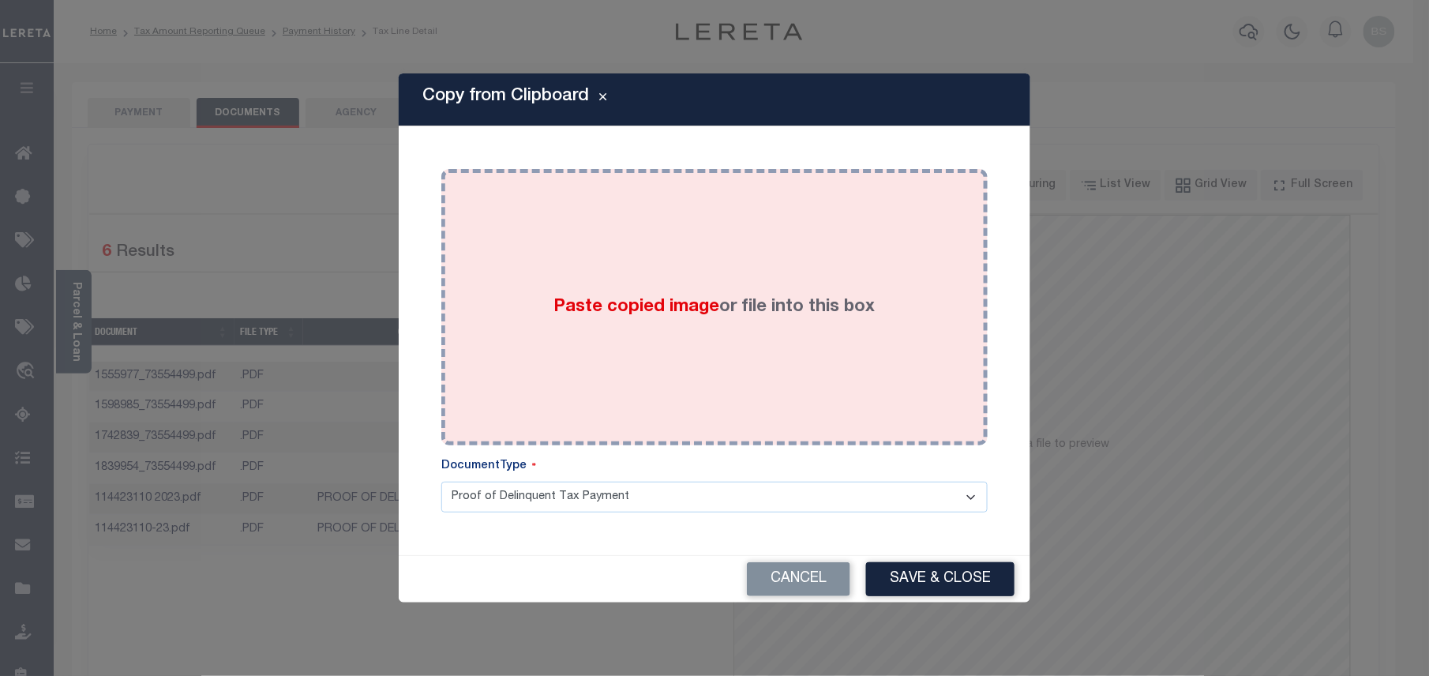
click at [695, 310] on span "Paste copied image" at bounding box center [637, 306] width 166 height 17
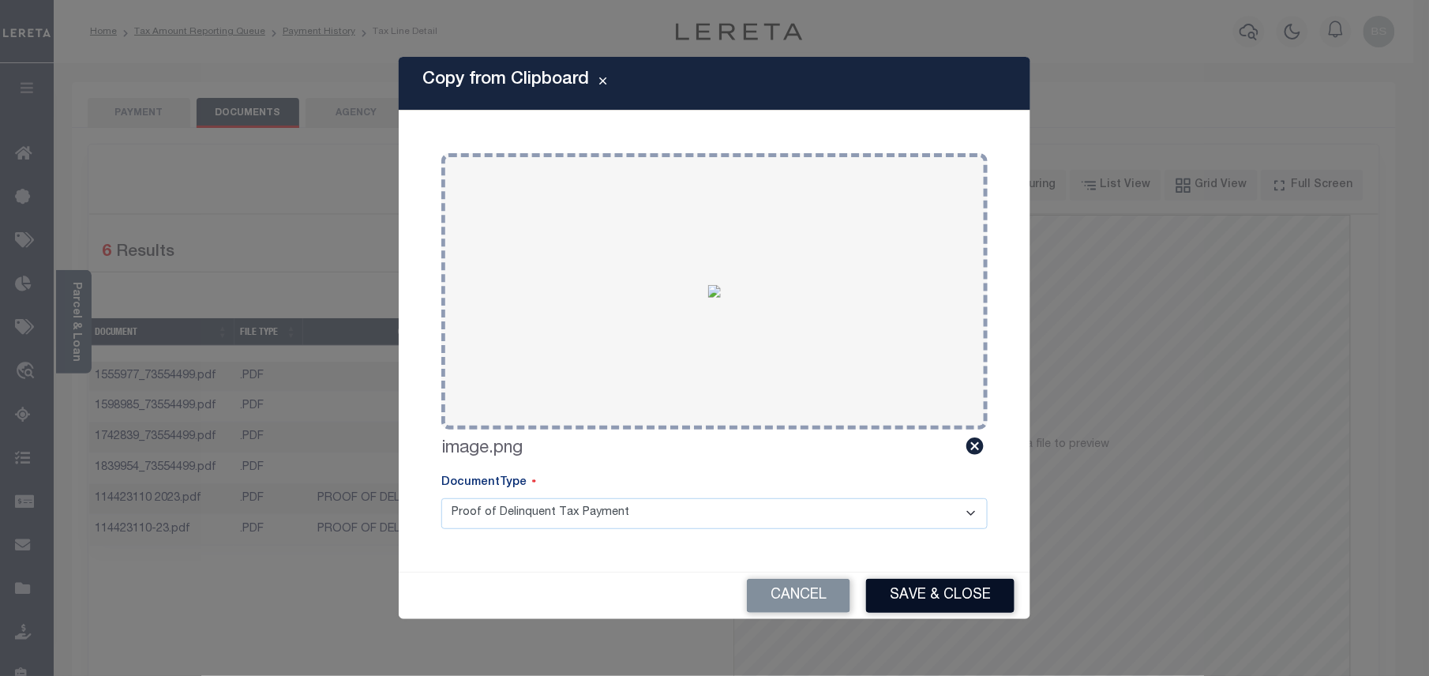
click at [922, 586] on button "Save & Close" at bounding box center [940, 596] width 148 height 34
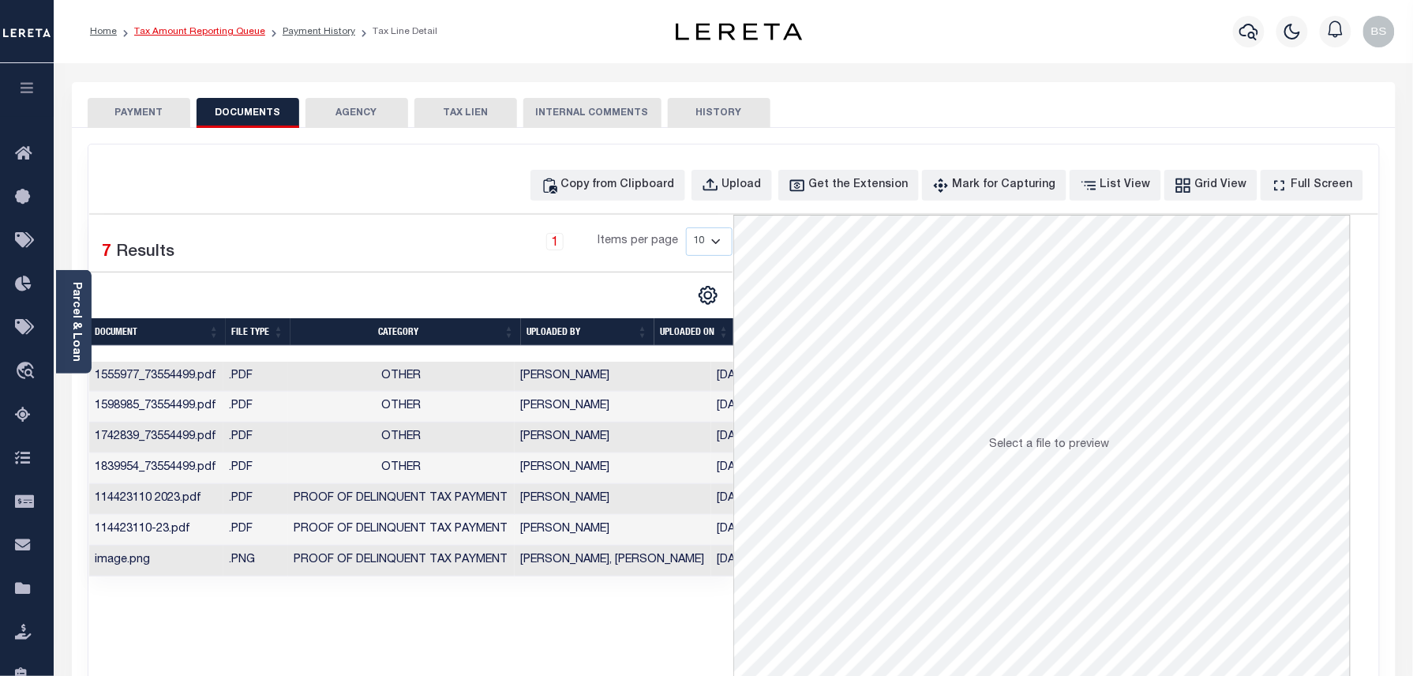
click at [212, 33] on link "Tax Amount Reporting Queue" at bounding box center [199, 31] width 131 height 9
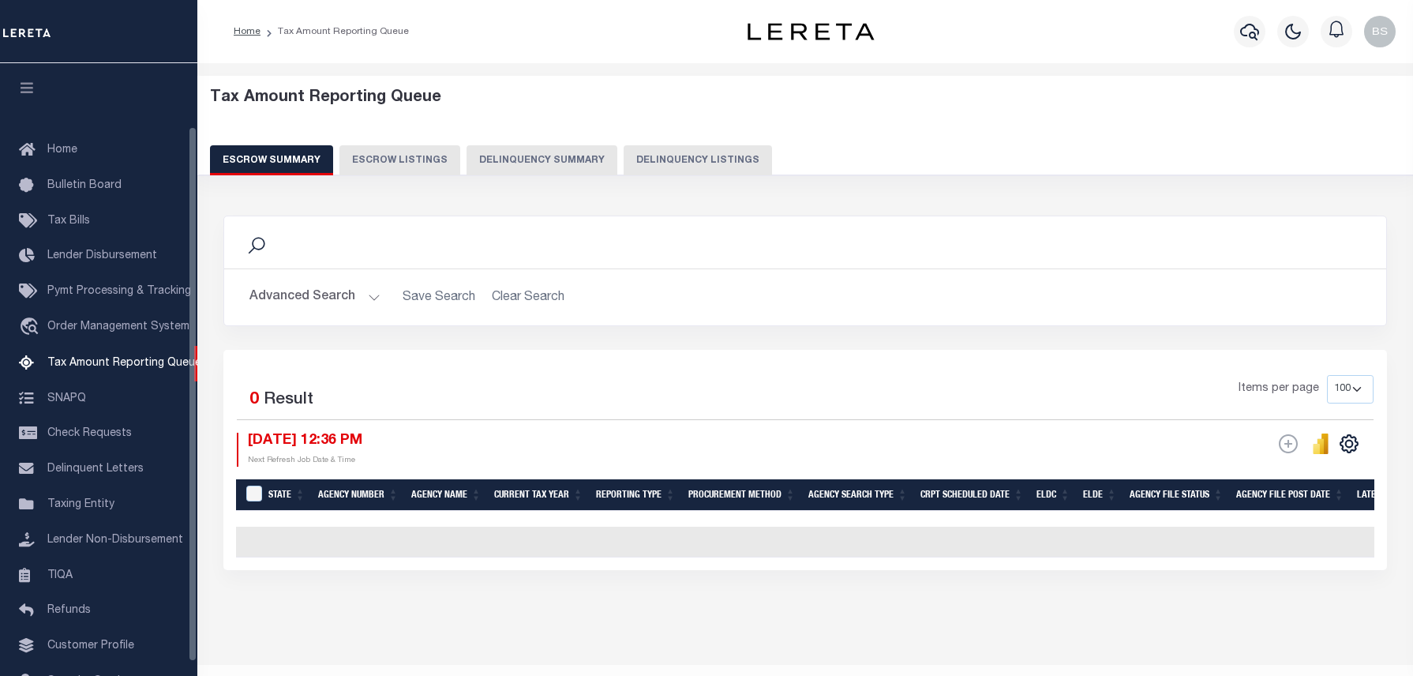
select select "100"
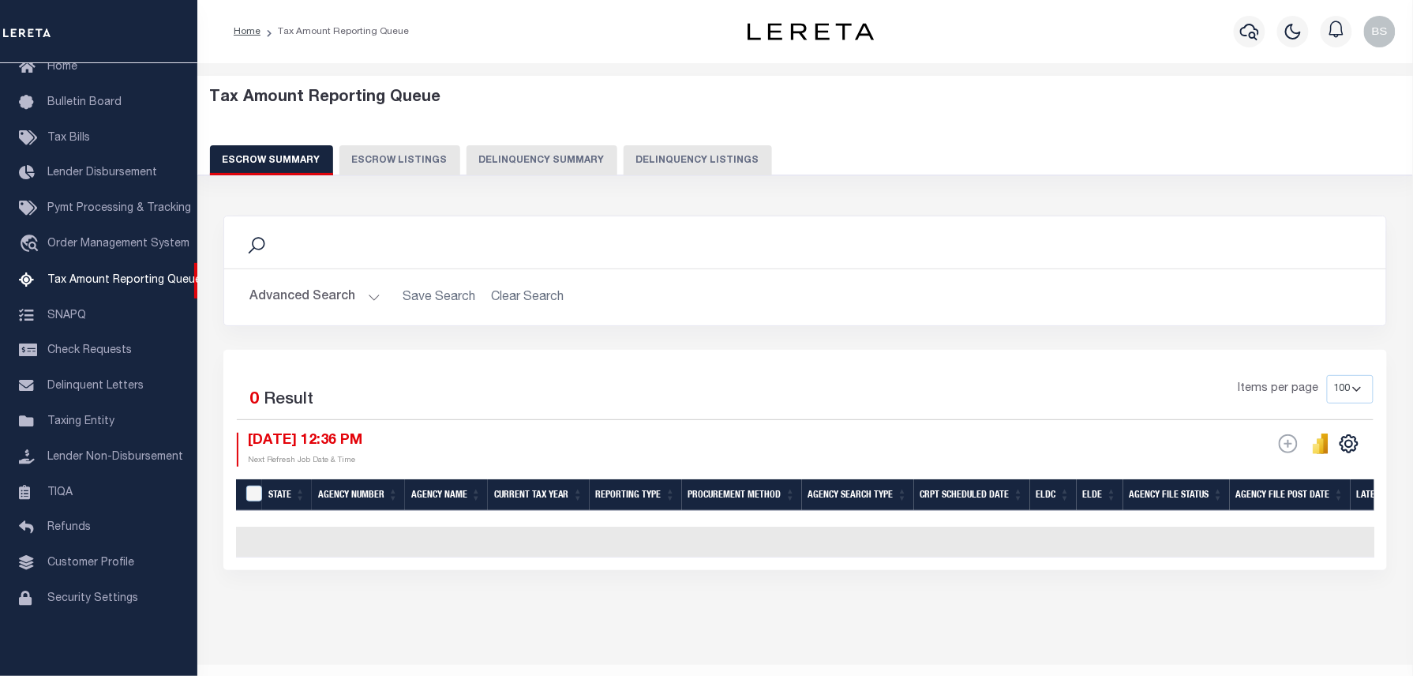
click at [734, 150] on button "Delinquency Listings" at bounding box center [698, 160] width 148 height 30
select select "100"
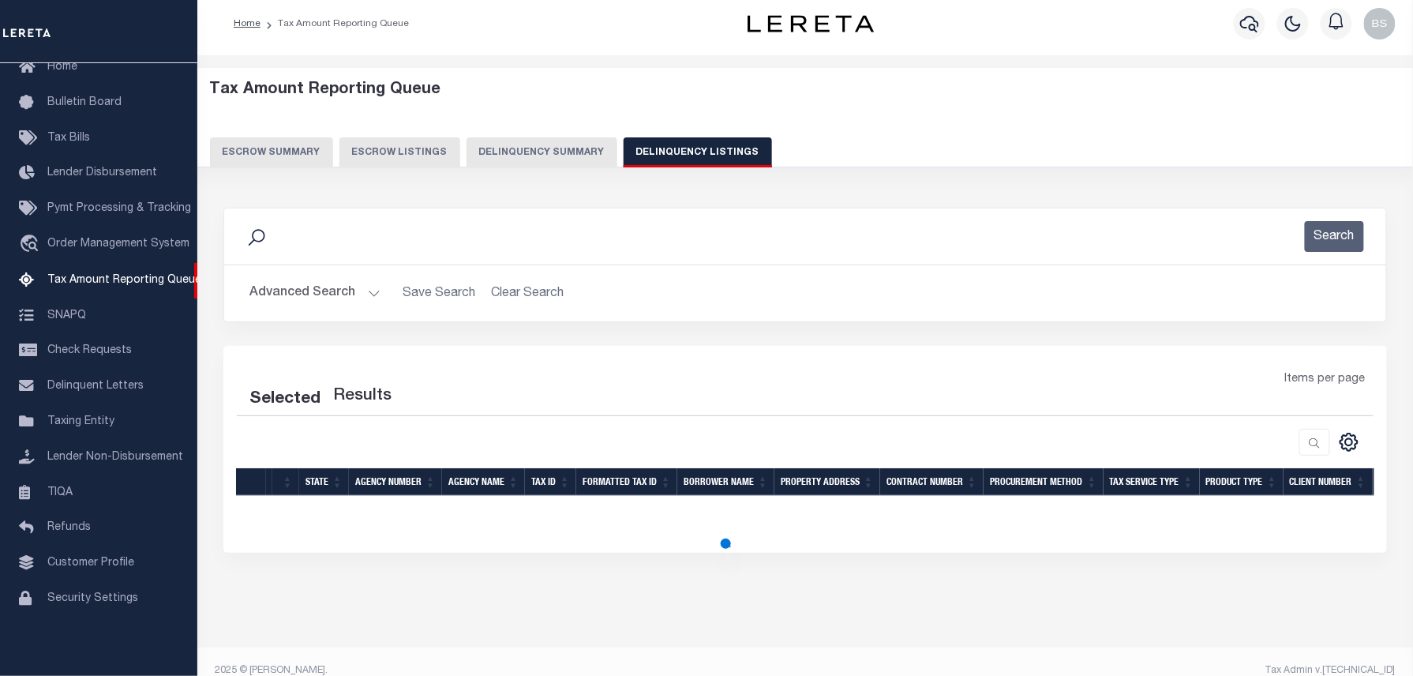
select select "100"
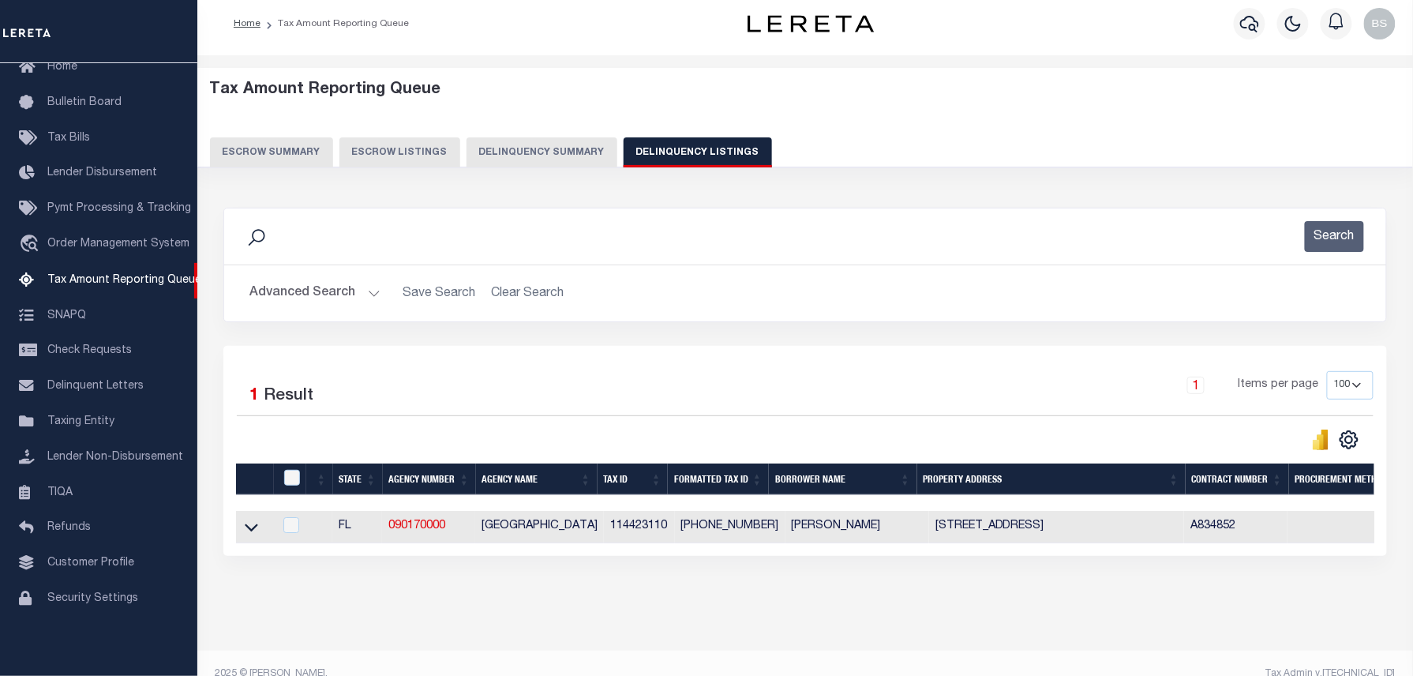
scroll to position [29, 0]
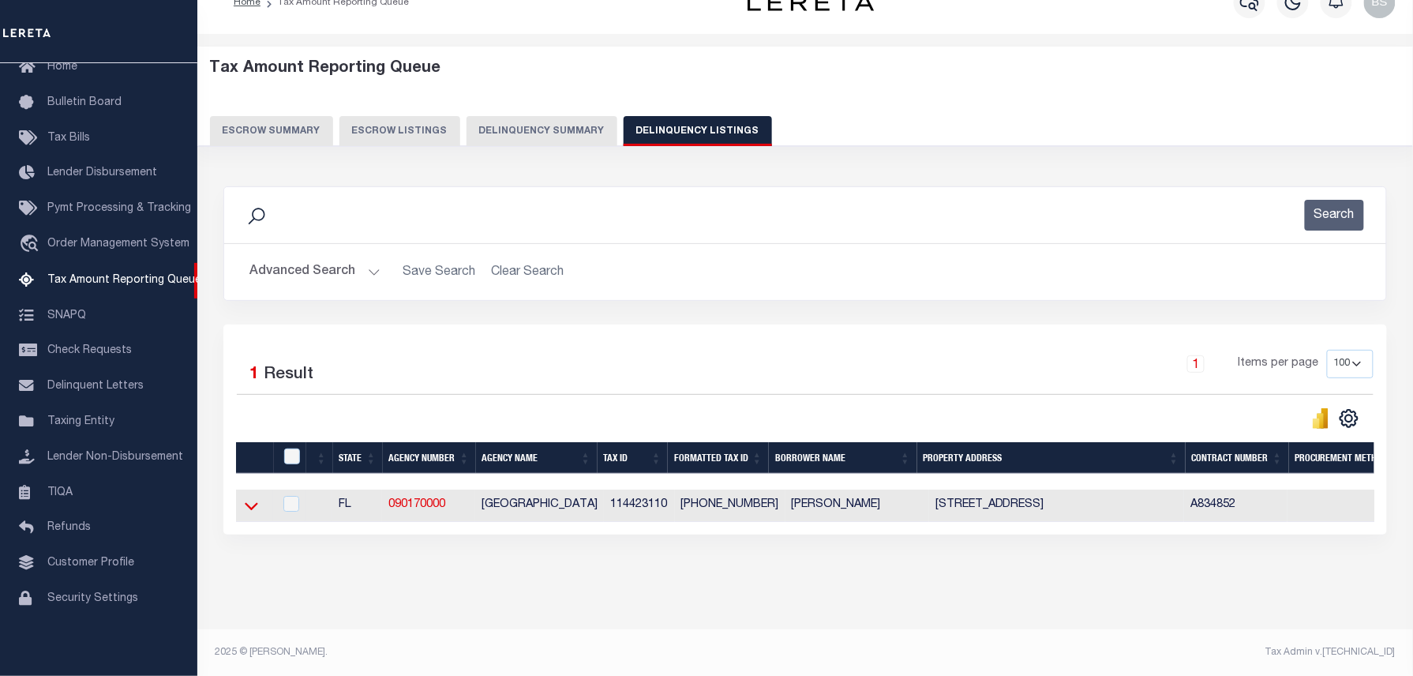
click at [257, 510] on icon at bounding box center [251, 505] width 13 height 17
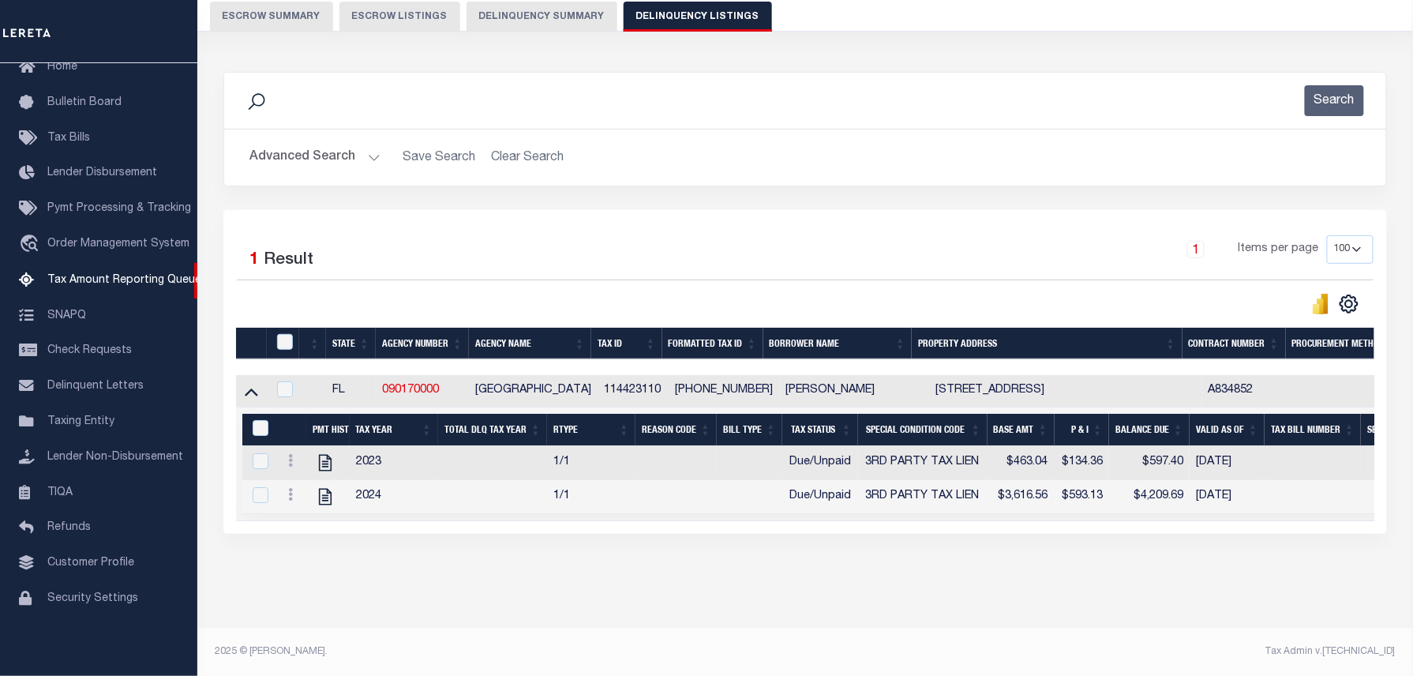
scroll to position [161, 0]
click at [284, 334] on input "checkbox" at bounding box center [285, 342] width 16 height 16
checkbox input "true"
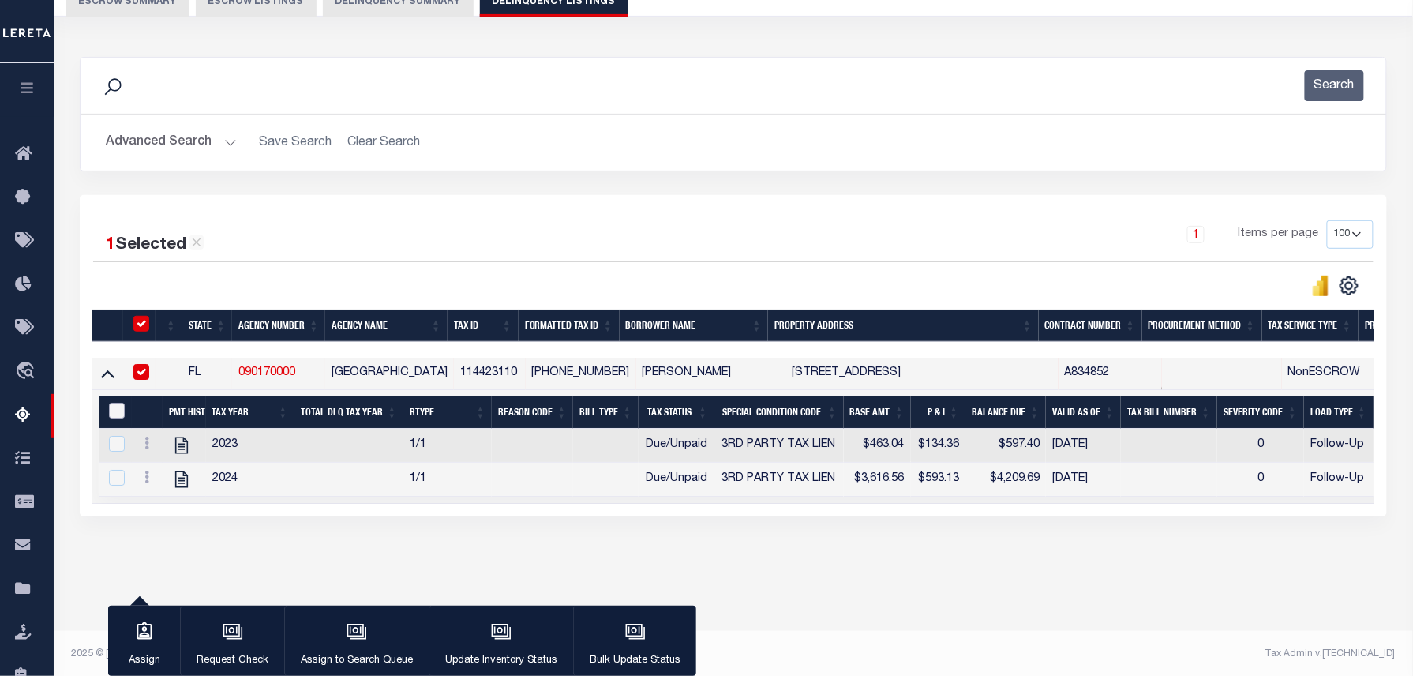
click at [109, 412] on input "&nbsp;" at bounding box center [117, 411] width 16 height 16
checkbox input "true"
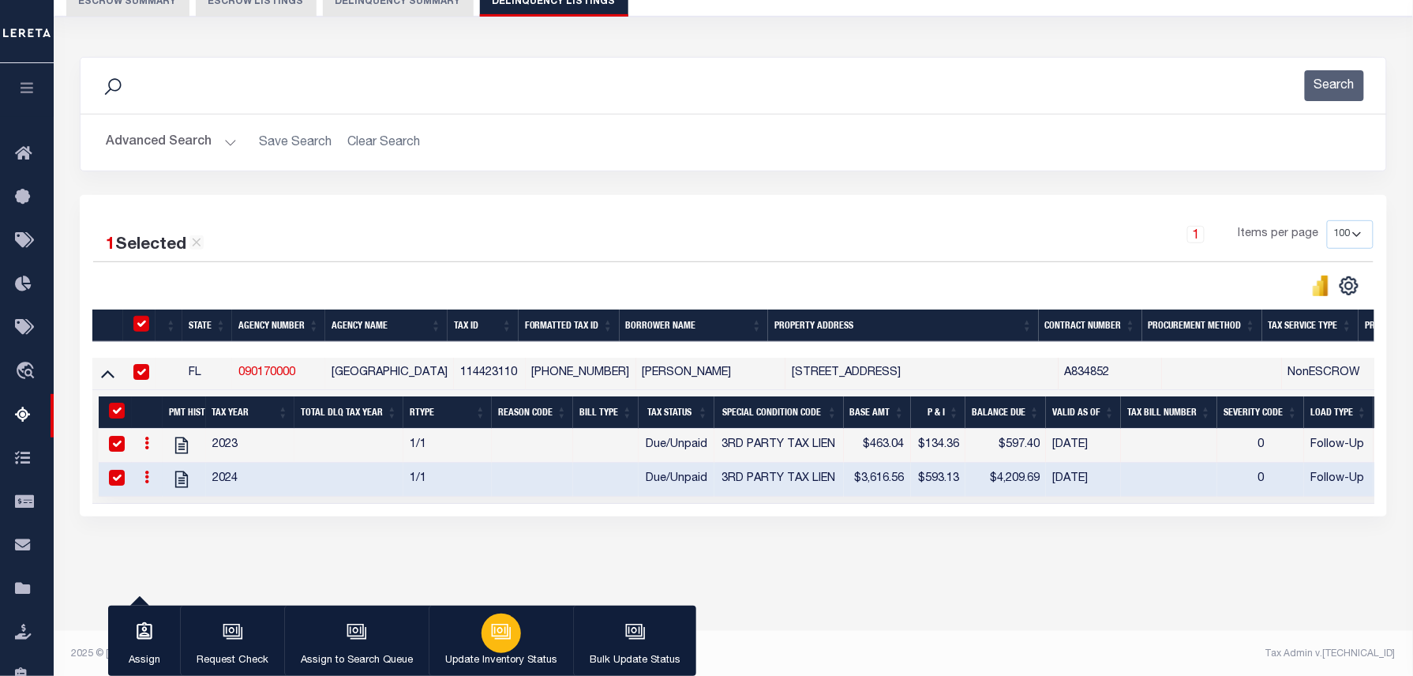
click at [452, 611] on button "Update Inventory Status" at bounding box center [501, 641] width 144 height 71
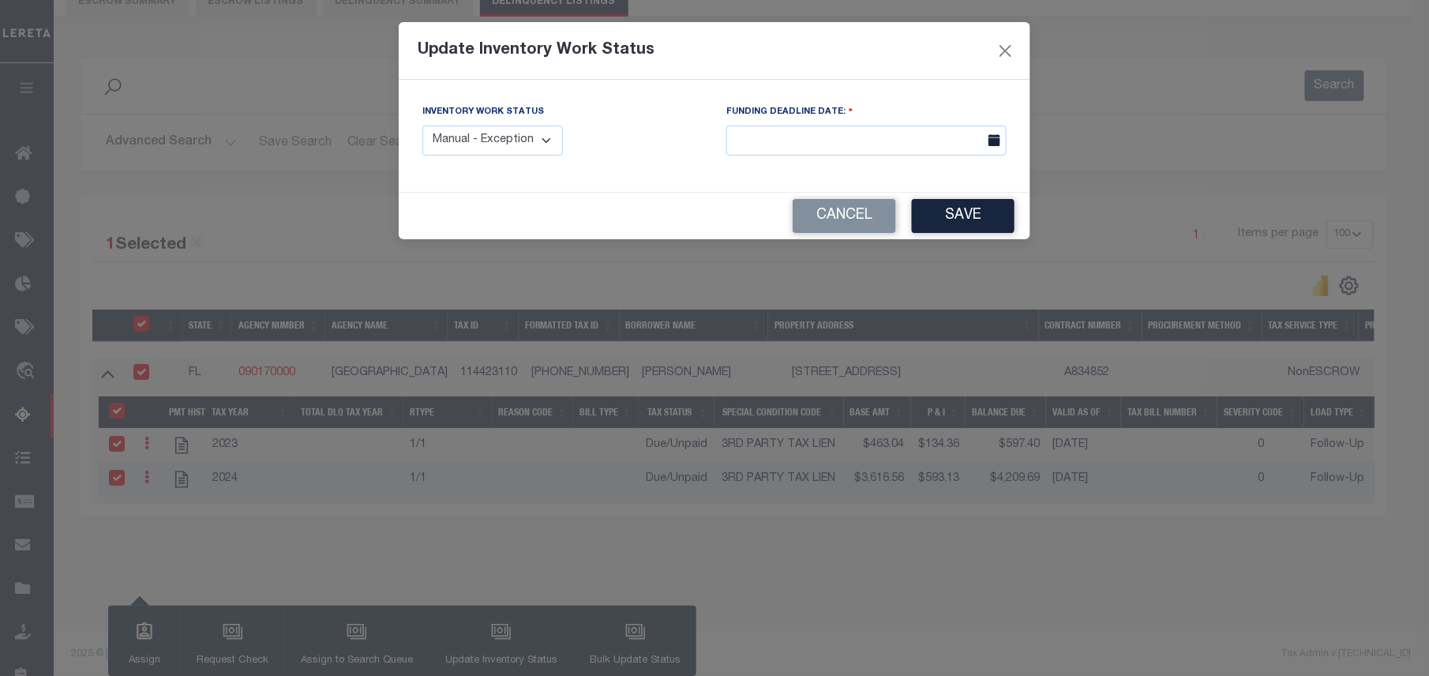
click at [483, 147] on select "Manual - Exception Pended - Awaiting Search Late Add Exception Completed" at bounding box center [492, 141] width 141 height 31
select select "4"
click at [422, 126] on select "Manual - Exception Pended - Awaiting Search Late Add Exception Completed" at bounding box center [492, 141] width 141 height 31
click at [952, 219] on button "Save" at bounding box center [963, 216] width 103 height 34
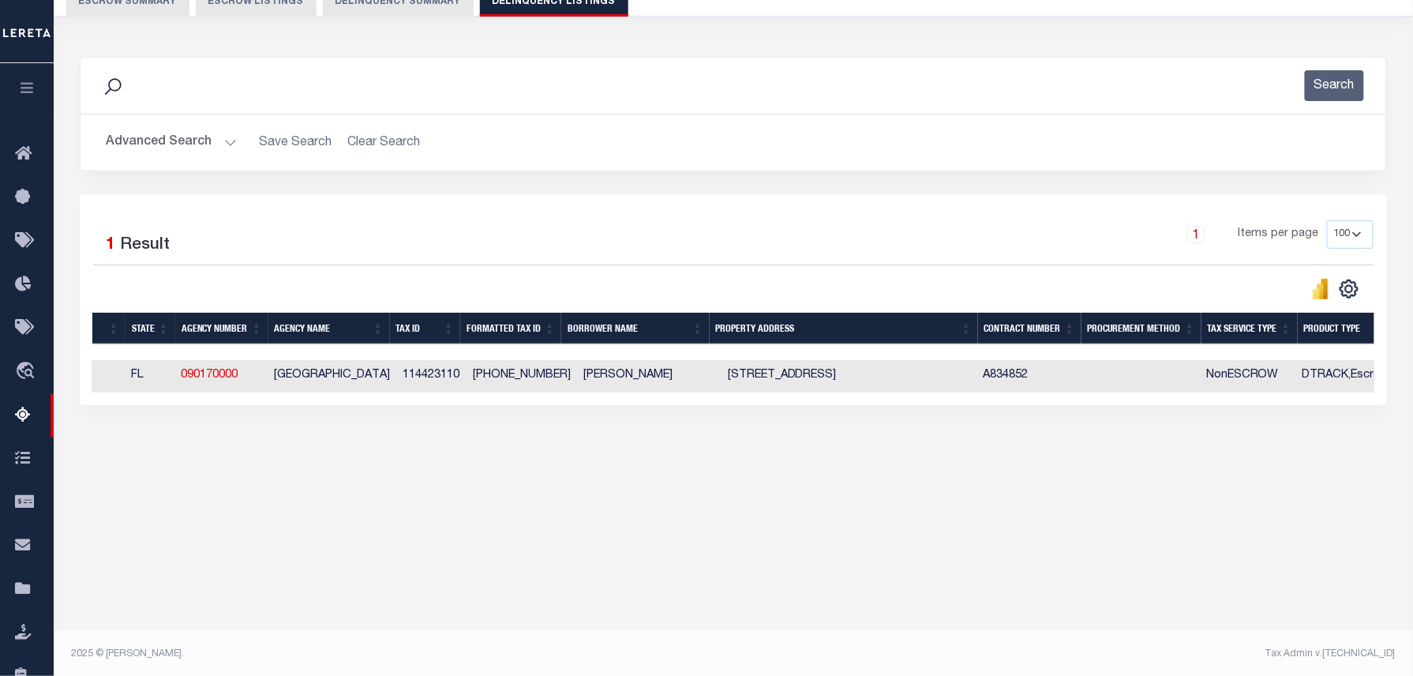
scroll to position [0, 0]
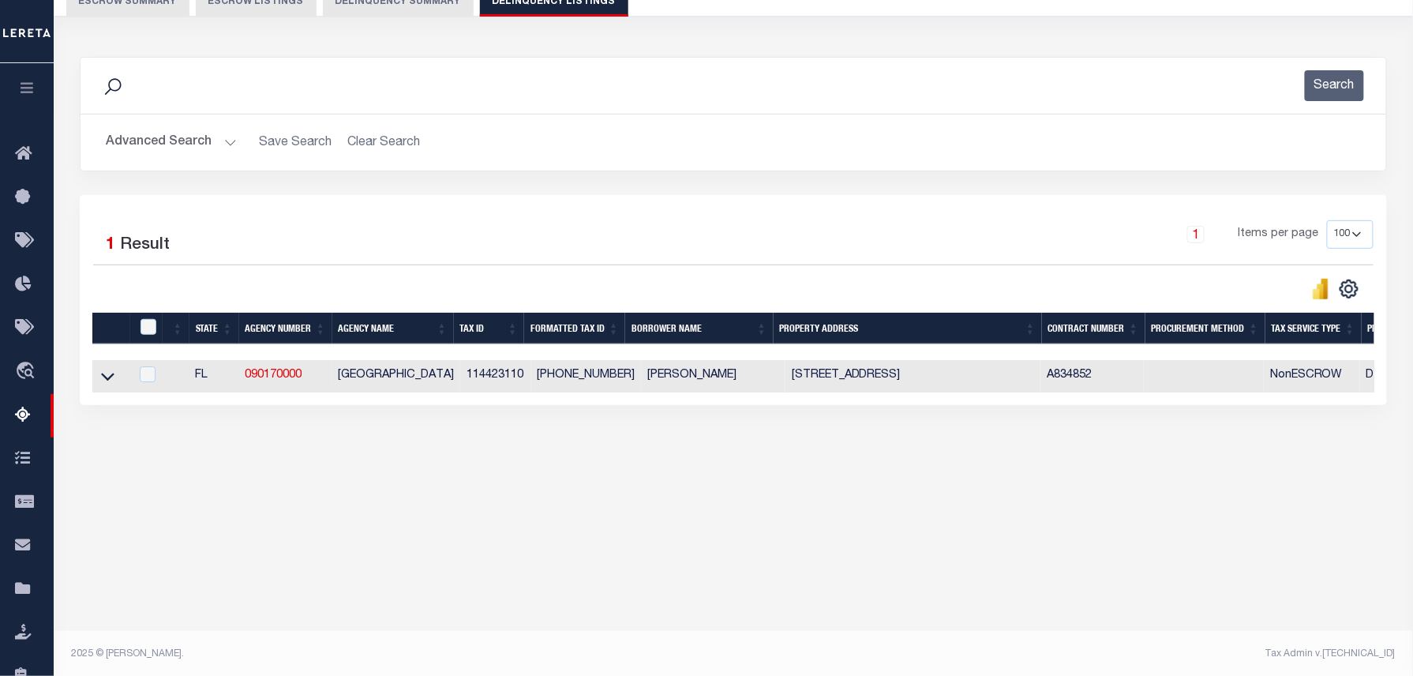
click at [159, 152] on button "Advanced Search" at bounding box center [171, 142] width 131 height 31
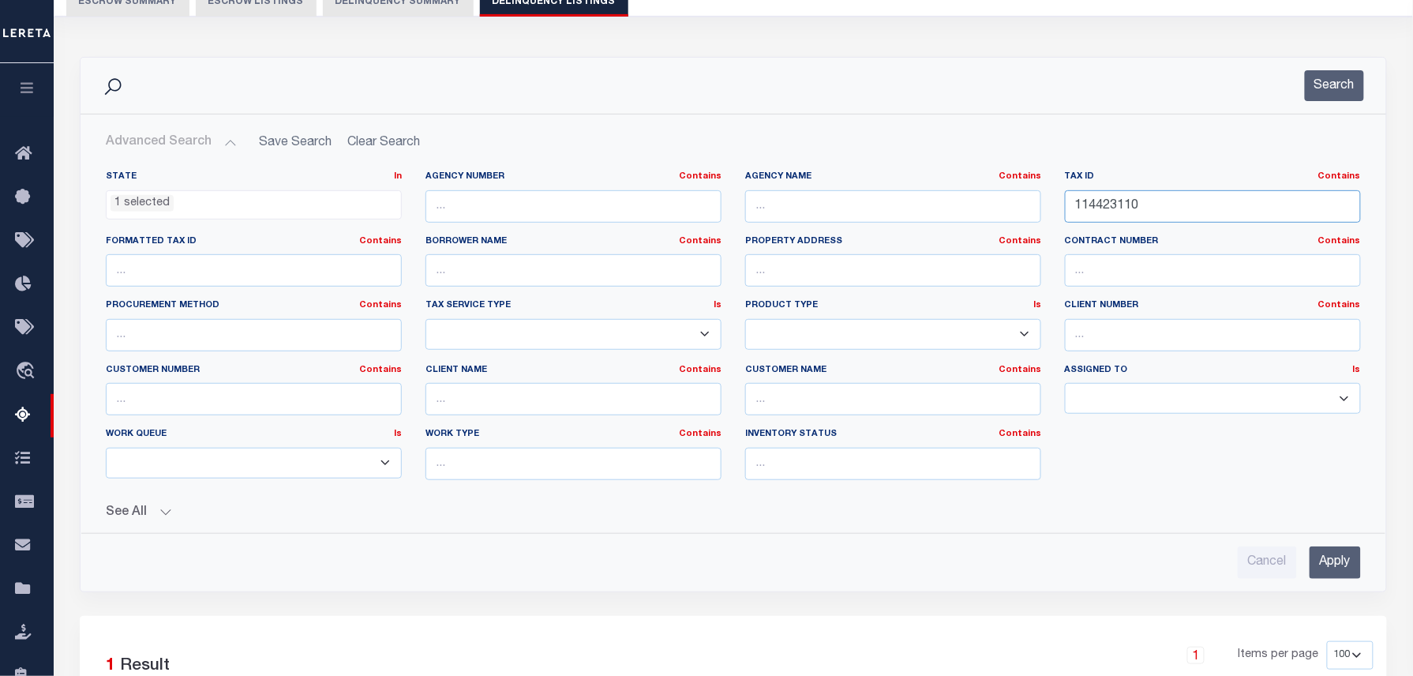
drag, startPoint x: 1191, startPoint y: 212, endPoint x: 923, endPoint y: 215, distance: 267.7
click at [941, 215] on div "State In In AK AL AR AZ CA CO CT DC DE FL GA GU HI IA ID IL IN KS KY LA MA MD M…" at bounding box center [733, 332] width 1279 height 322
paste input "3-2227-001-278"
type input "13-2227-001-2780"
click at [1315, 90] on button "Search" at bounding box center [1334, 85] width 59 height 31
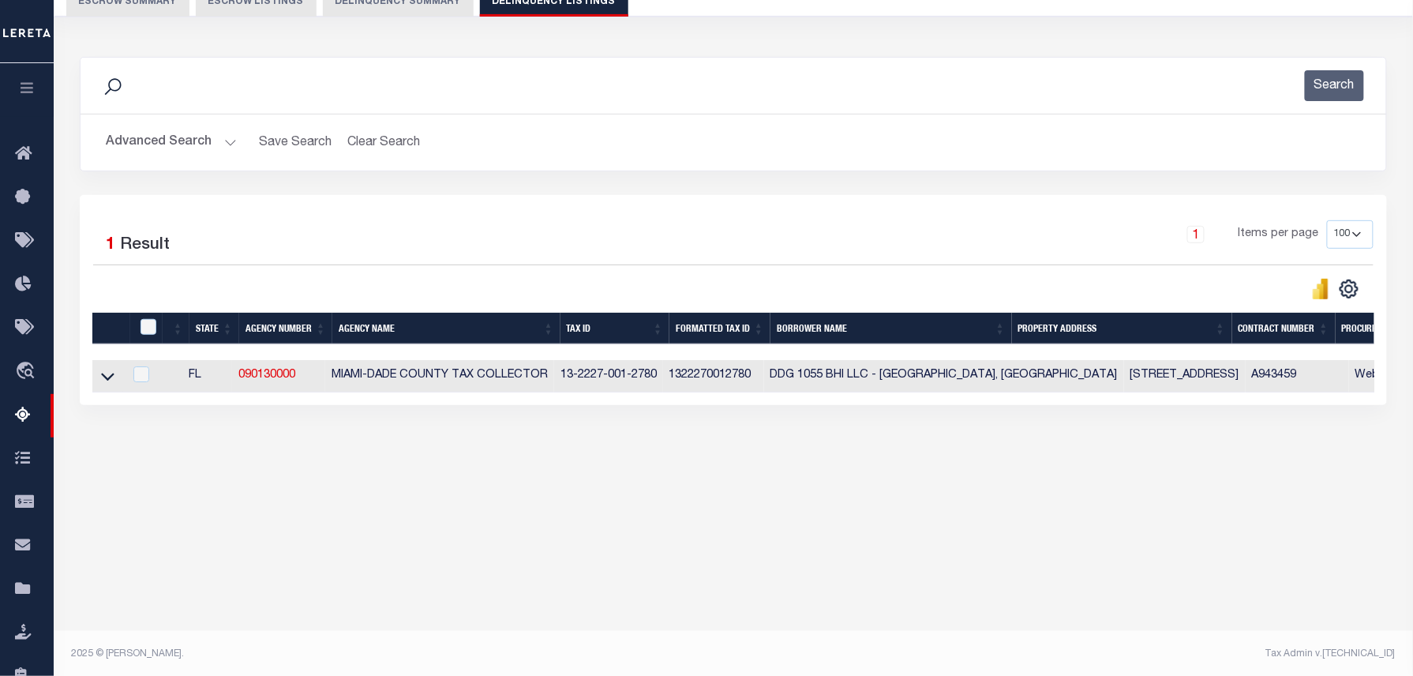
scroll to position [161, 0]
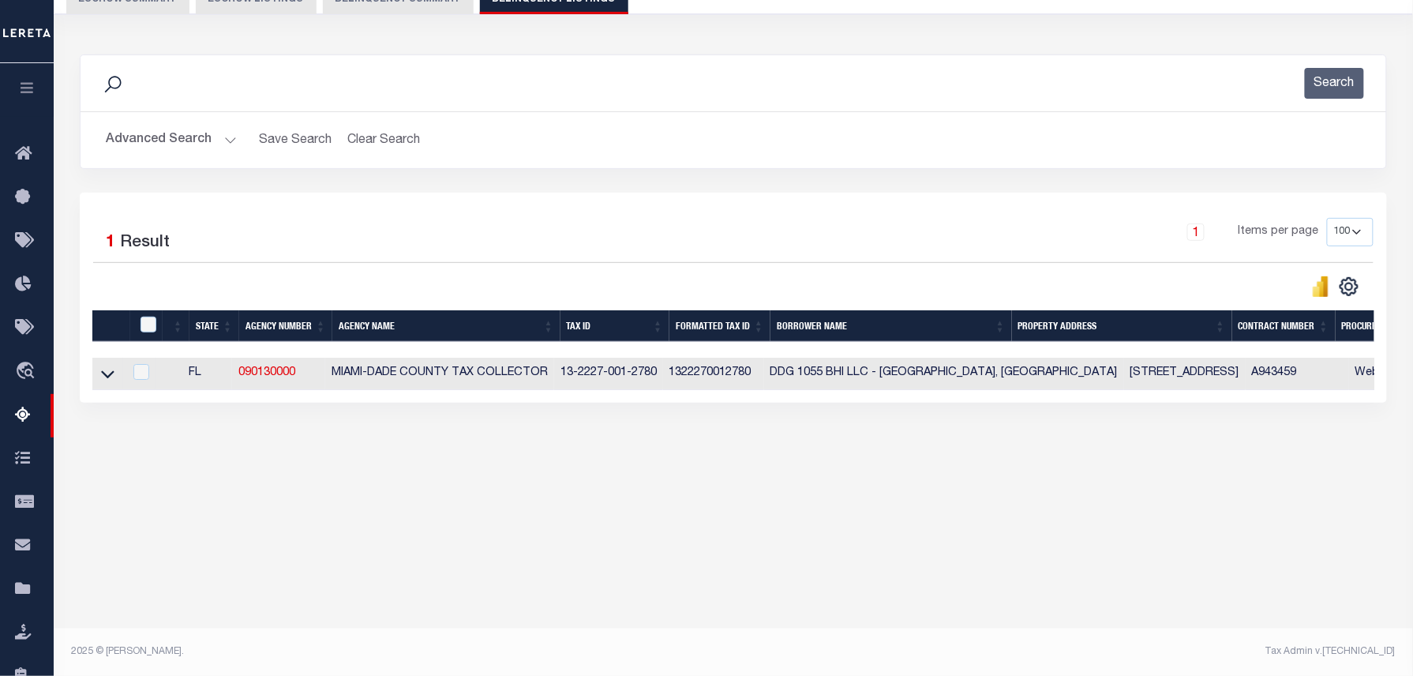
drag, startPoint x: 111, startPoint y: 381, endPoint x: 172, endPoint y: 367, distance: 62.3
click at [111, 381] on icon at bounding box center [107, 374] width 13 height 17
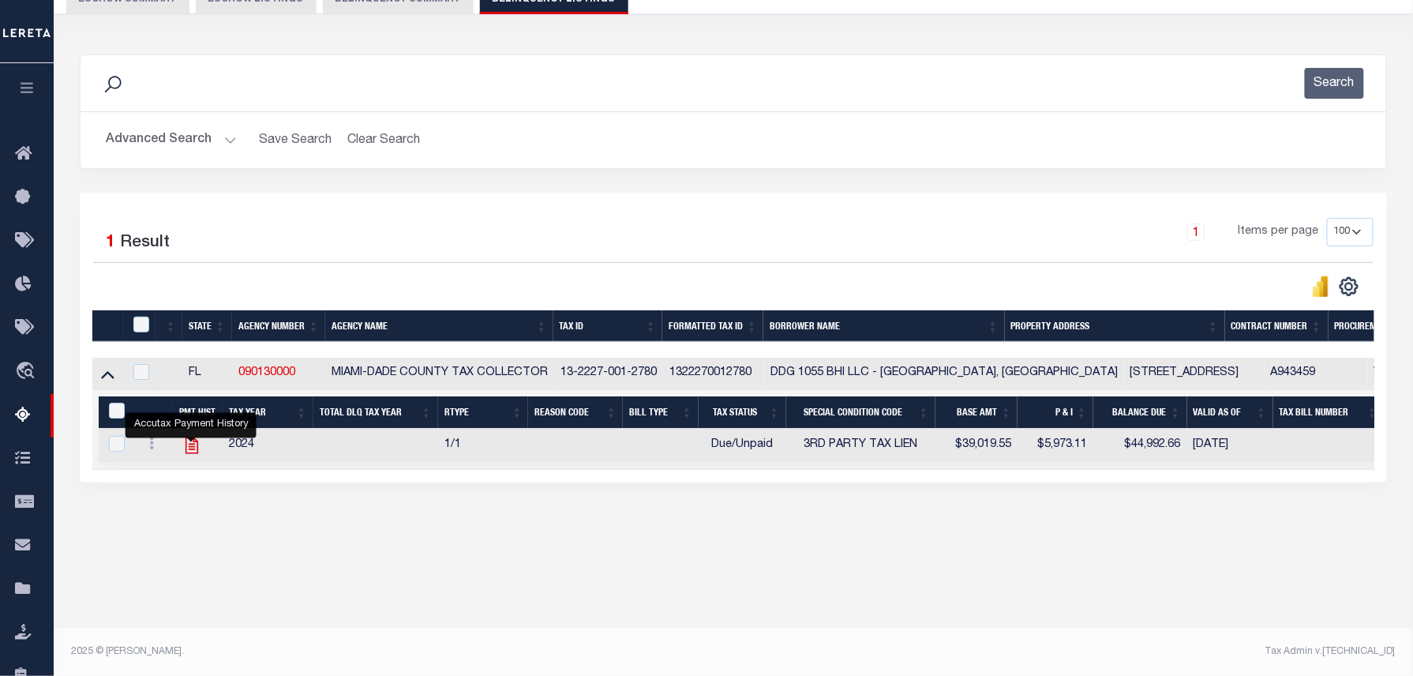
click at [189, 456] on icon "" at bounding box center [192, 445] width 21 height 21
checkbox input "true"
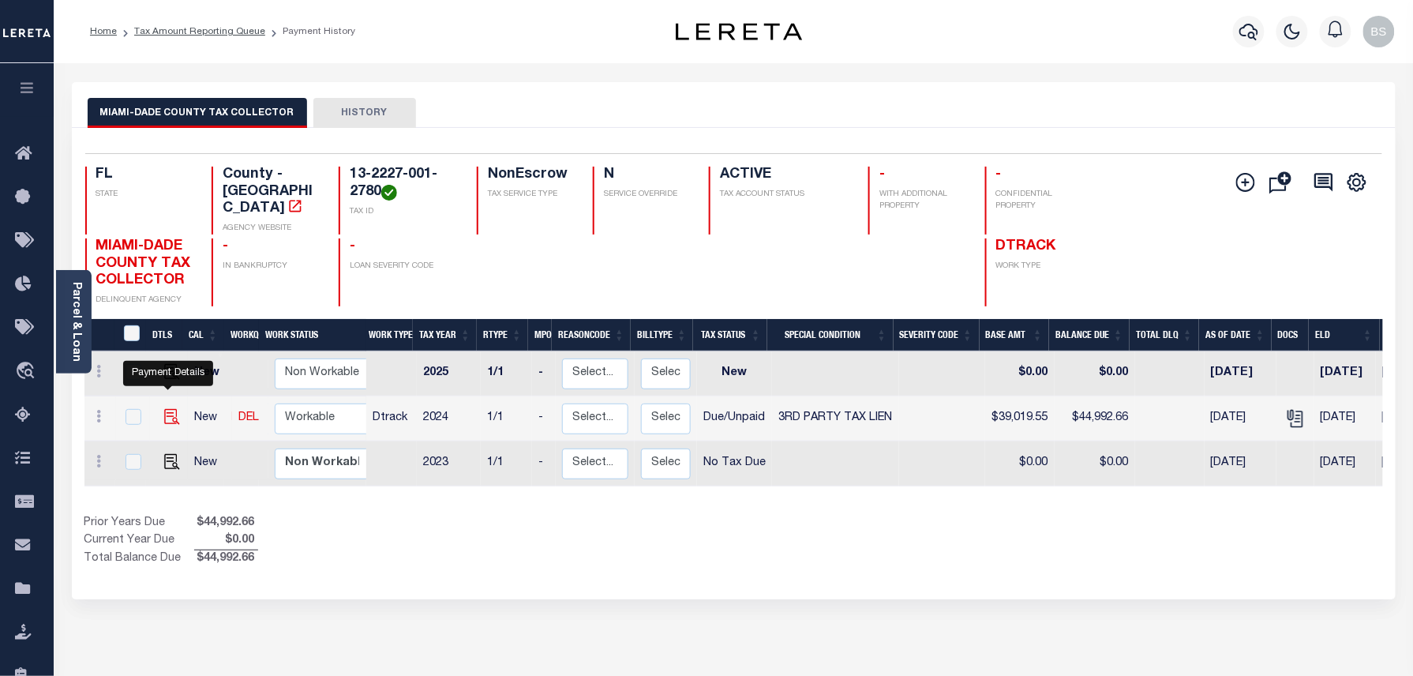
click at [164, 409] on img "" at bounding box center [172, 417] width 16 height 16
checkbox input "true"
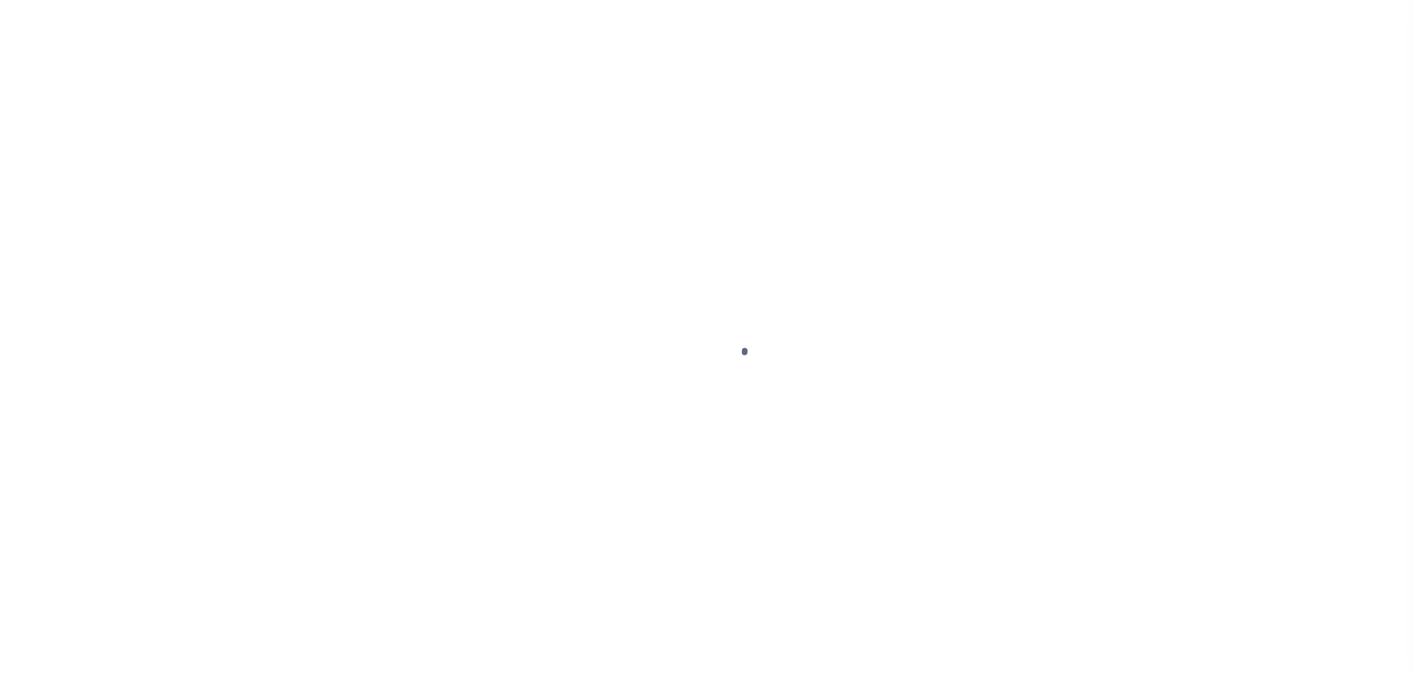
select select "DUE"
select select "20"
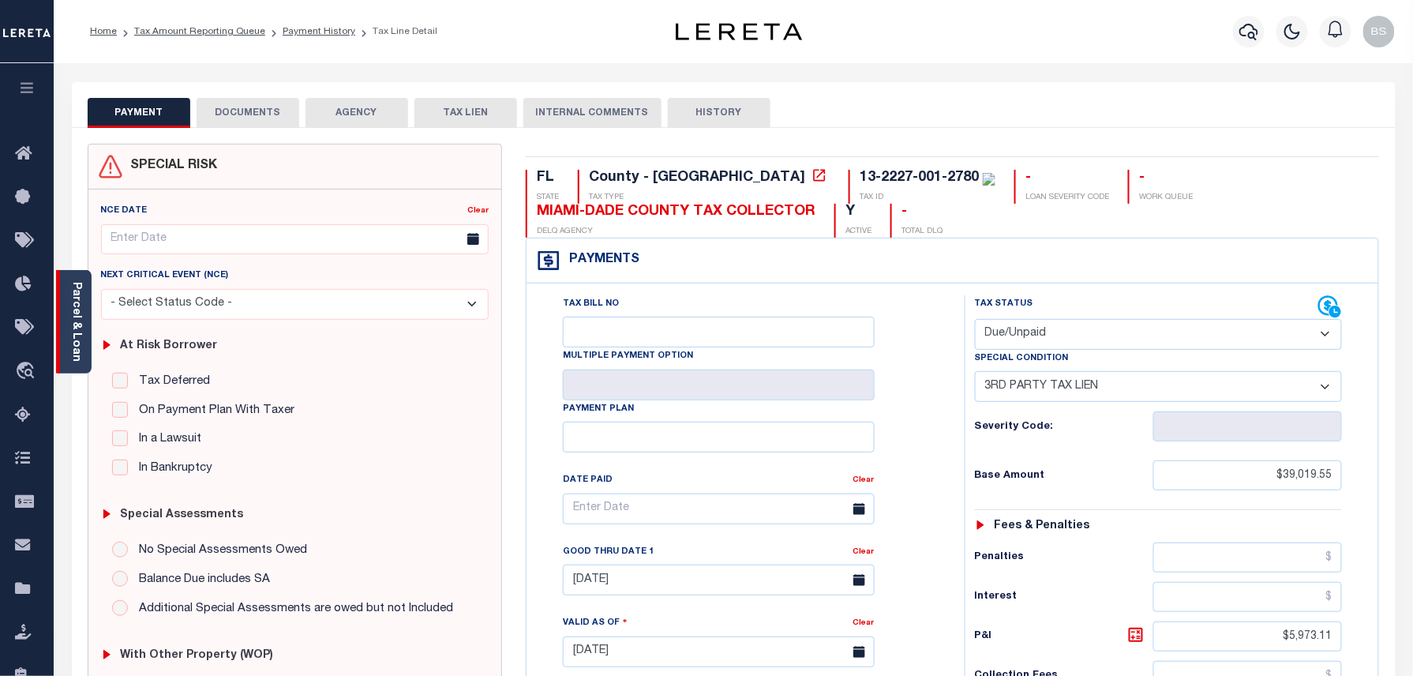
click at [84, 316] on div "Parcel & Loan" at bounding box center [74, 321] width 36 height 103
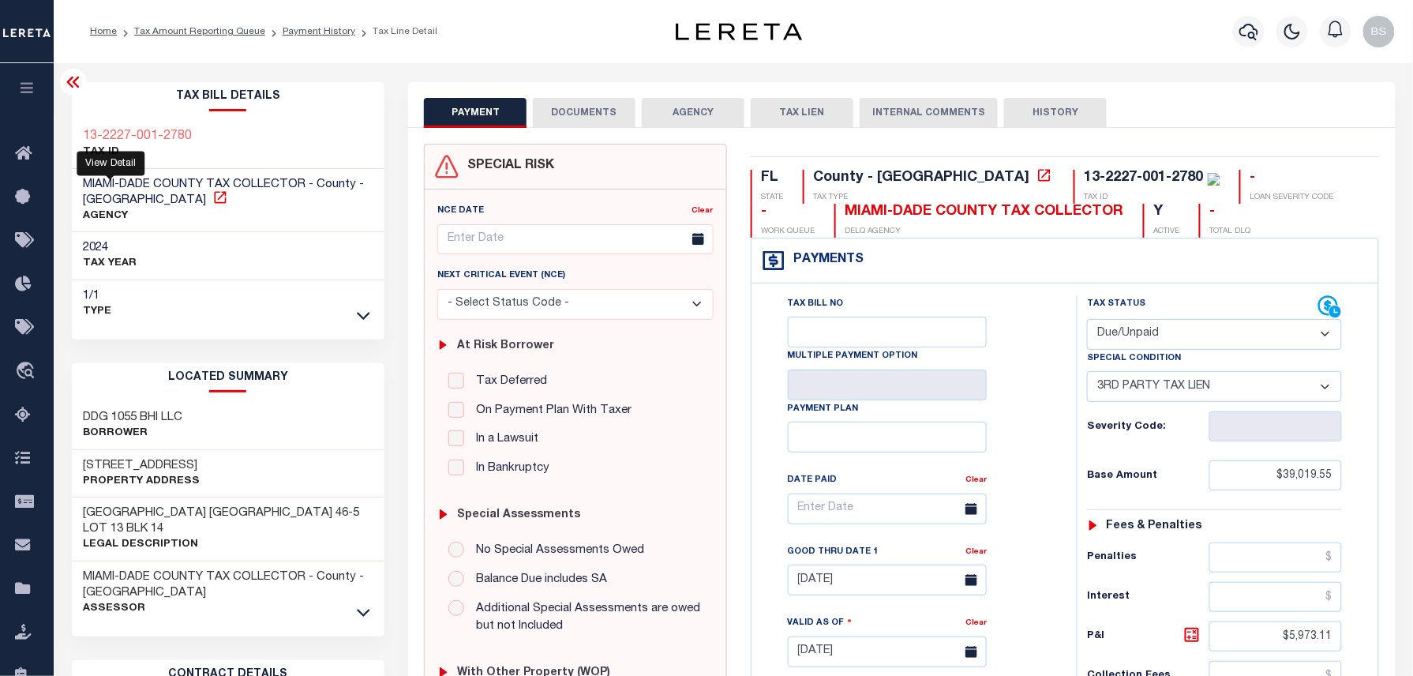
click at [212, 196] on icon at bounding box center [220, 197] width 16 height 16
click at [323, 29] on link "Payment History" at bounding box center [319, 31] width 73 height 9
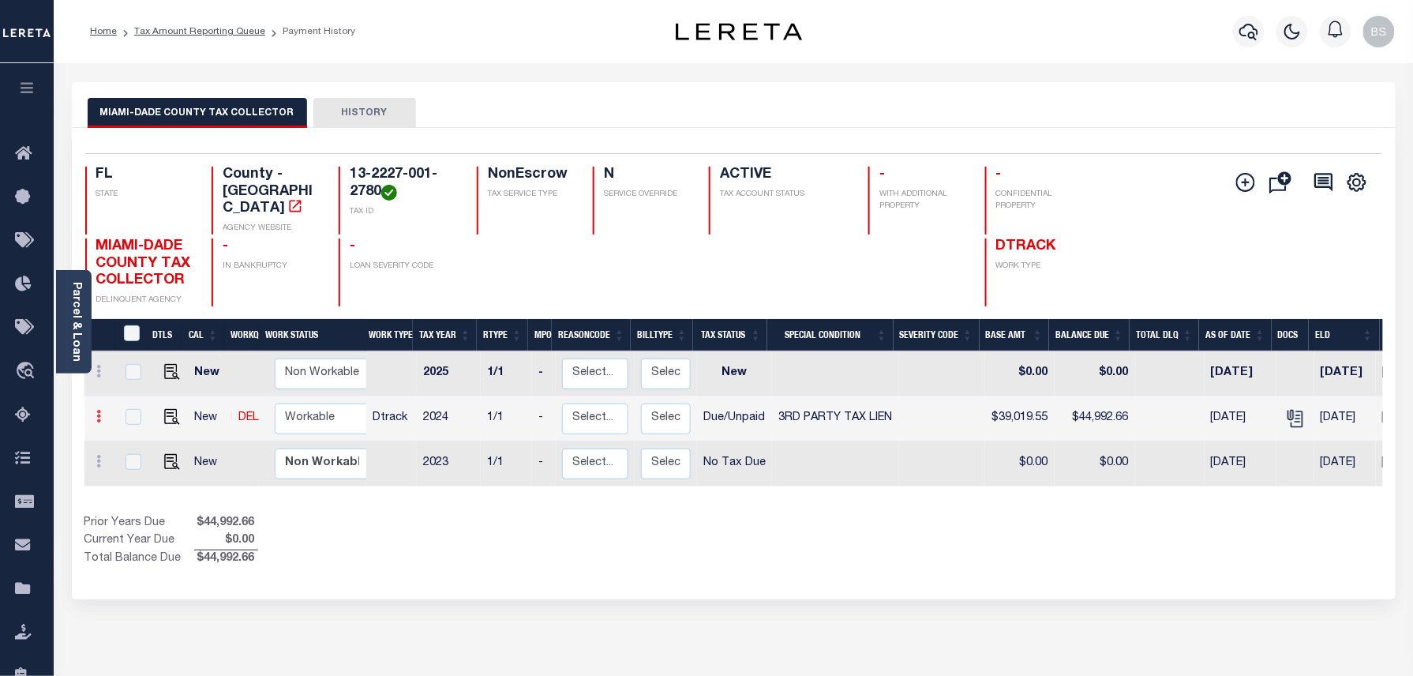
click at [99, 410] on icon at bounding box center [99, 416] width 5 height 13
click at [141, 445] on img at bounding box center [137, 452] width 16 height 17
select select "DUE"
select select "20"
type input "$39,019.55"
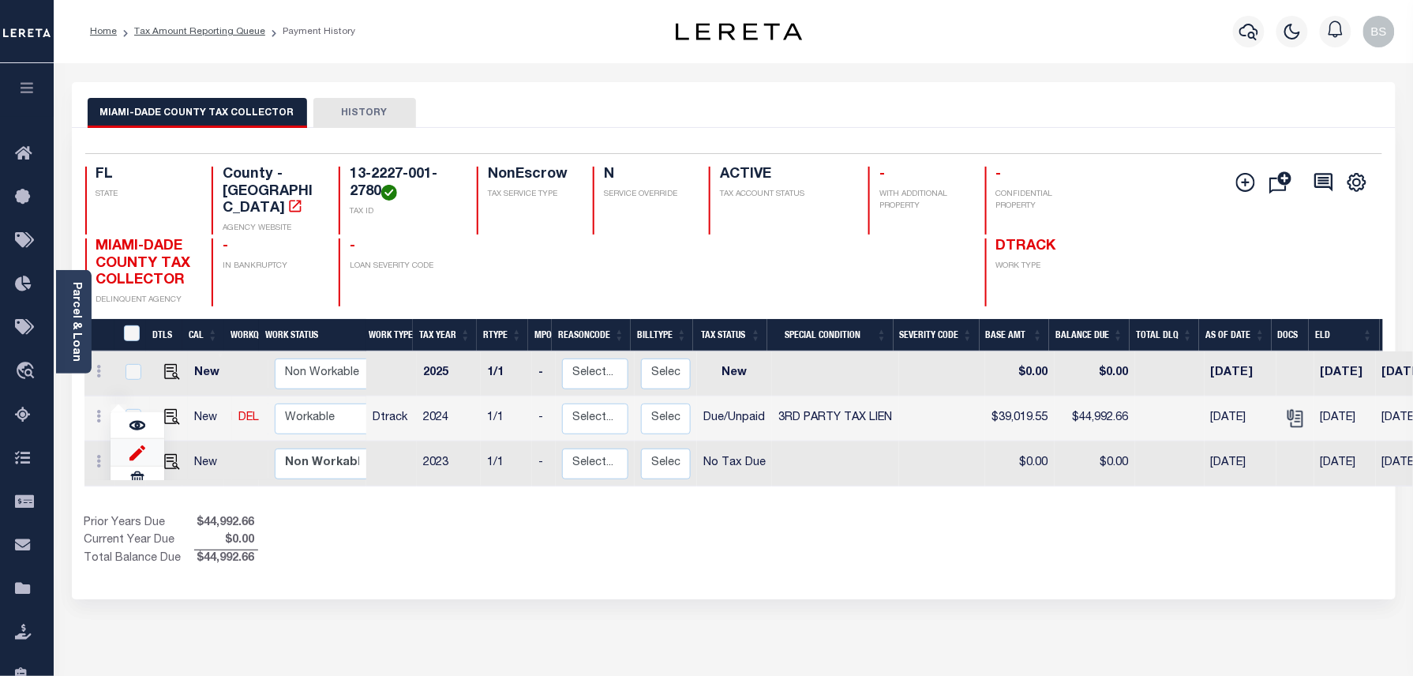
type input "$44,992.66"
type input "10/03/2025"
type input "[DATE]"
type input "$5,973.11"
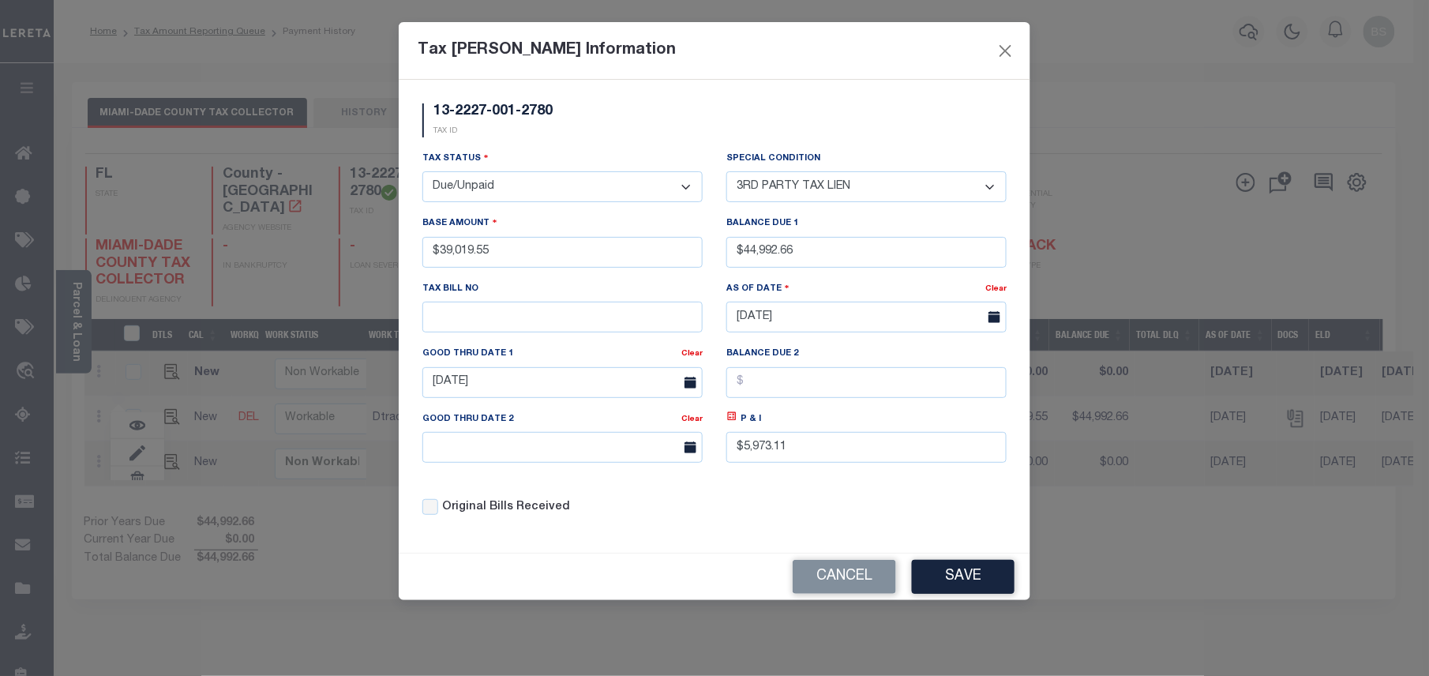
click at [509, 193] on select "- Select Status - Open Due/Unpaid Paid Incomplete No Tax Due Internal Refund Pr…" at bounding box center [562, 186] width 280 height 31
drag, startPoint x: 684, startPoint y: 452, endPoint x: 698, endPoint y: 456, distance: 14.7
click at [684, 452] on icon at bounding box center [690, 447] width 12 height 12
click at [544, 402] on body "Home Tax Amount Reporting Queue Payment History" at bounding box center [714, 494] width 1429 height 989
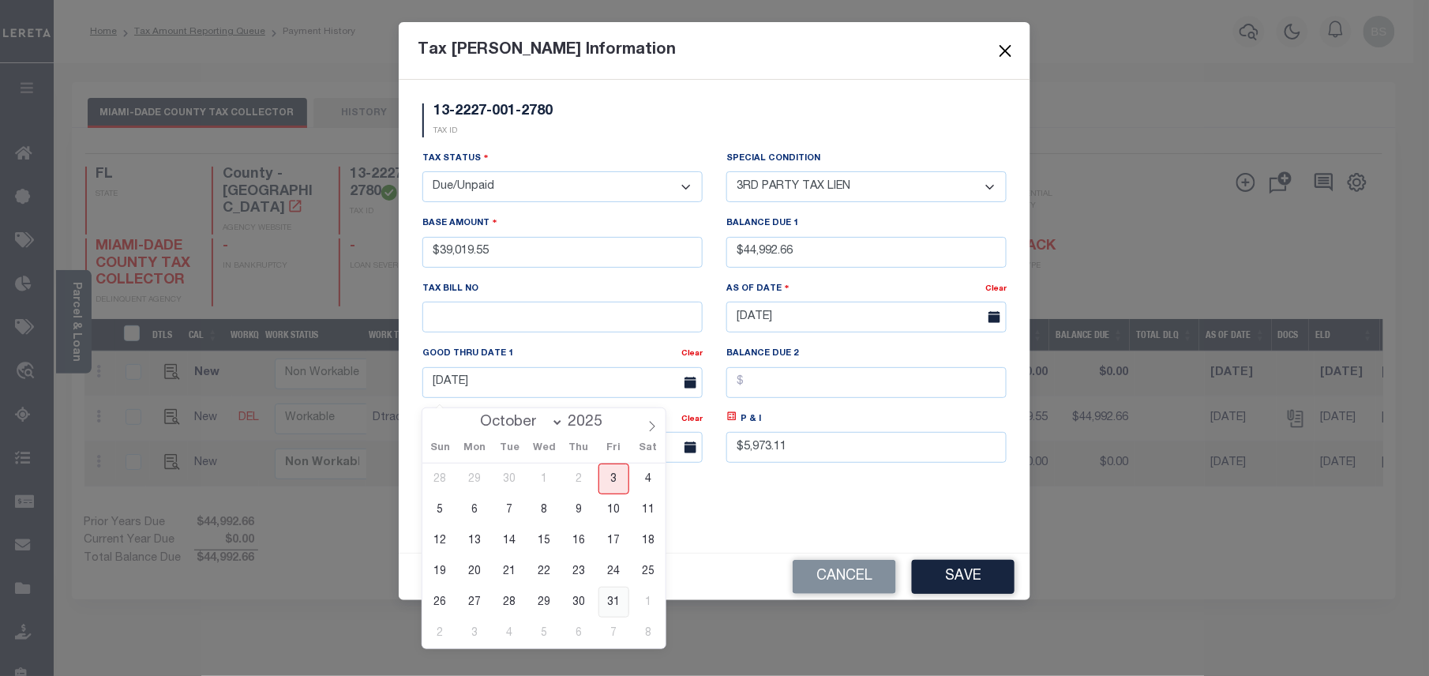
click at [607, 602] on span "31" at bounding box center [613, 602] width 31 height 31
type input "[DATE]"
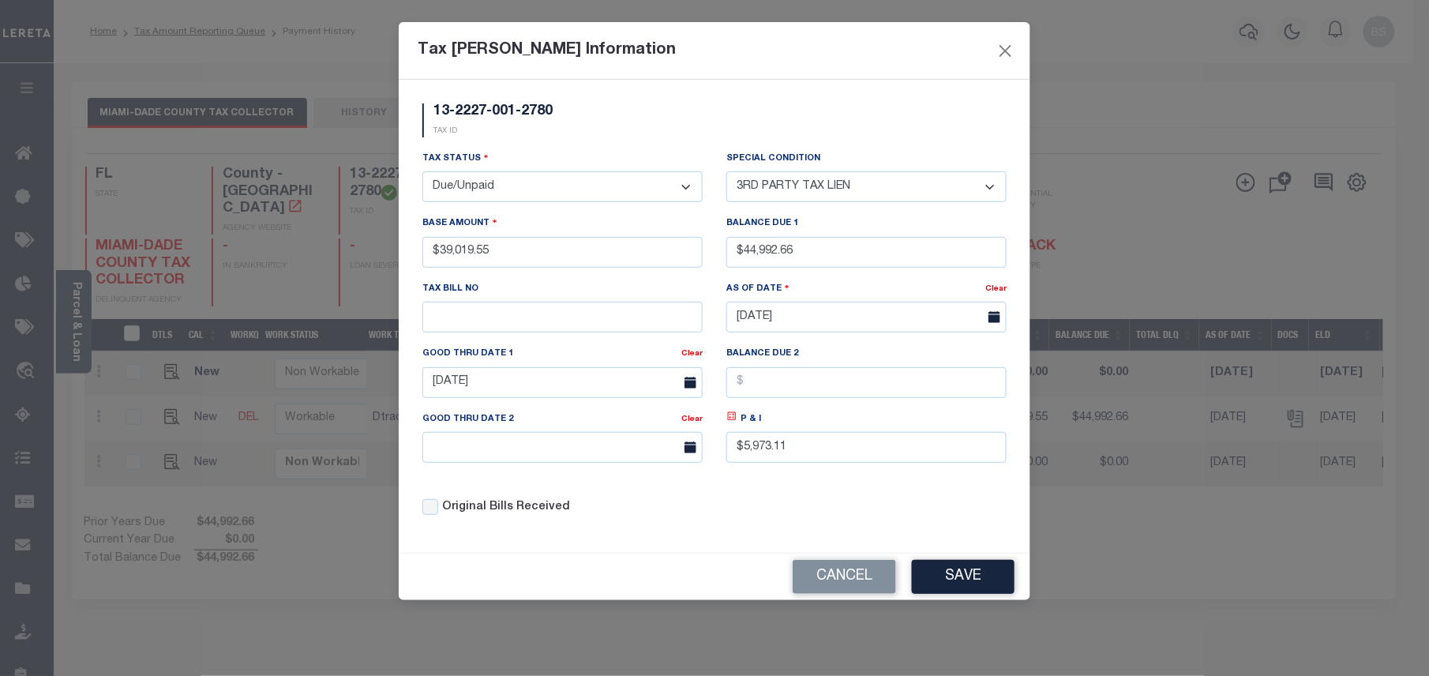
click at [726, 422] on icon at bounding box center [732, 417] width 12 height 12
click at [960, 575] on button "Save" at bounding box center [963, 577] width 103 height 34
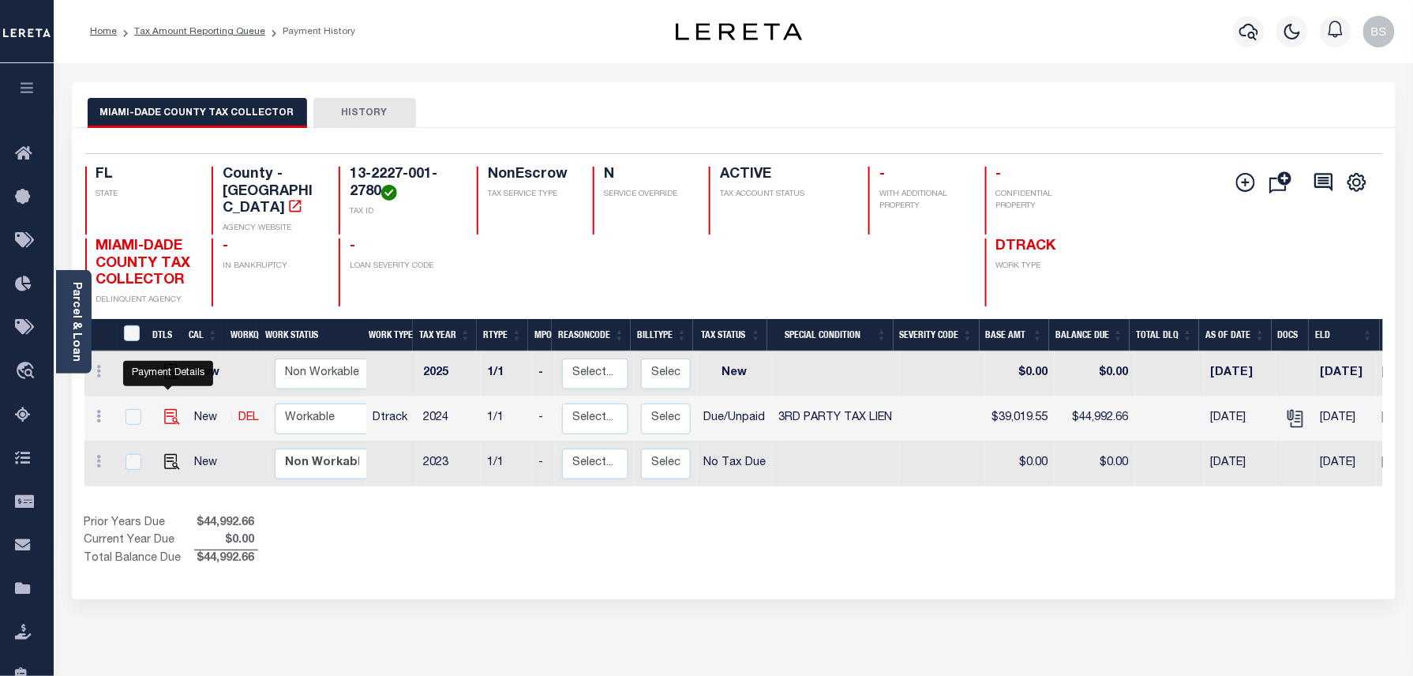
click at [166, 409] on img at bounding box center [172, 417] width 16 height 16
checkbox input "true"
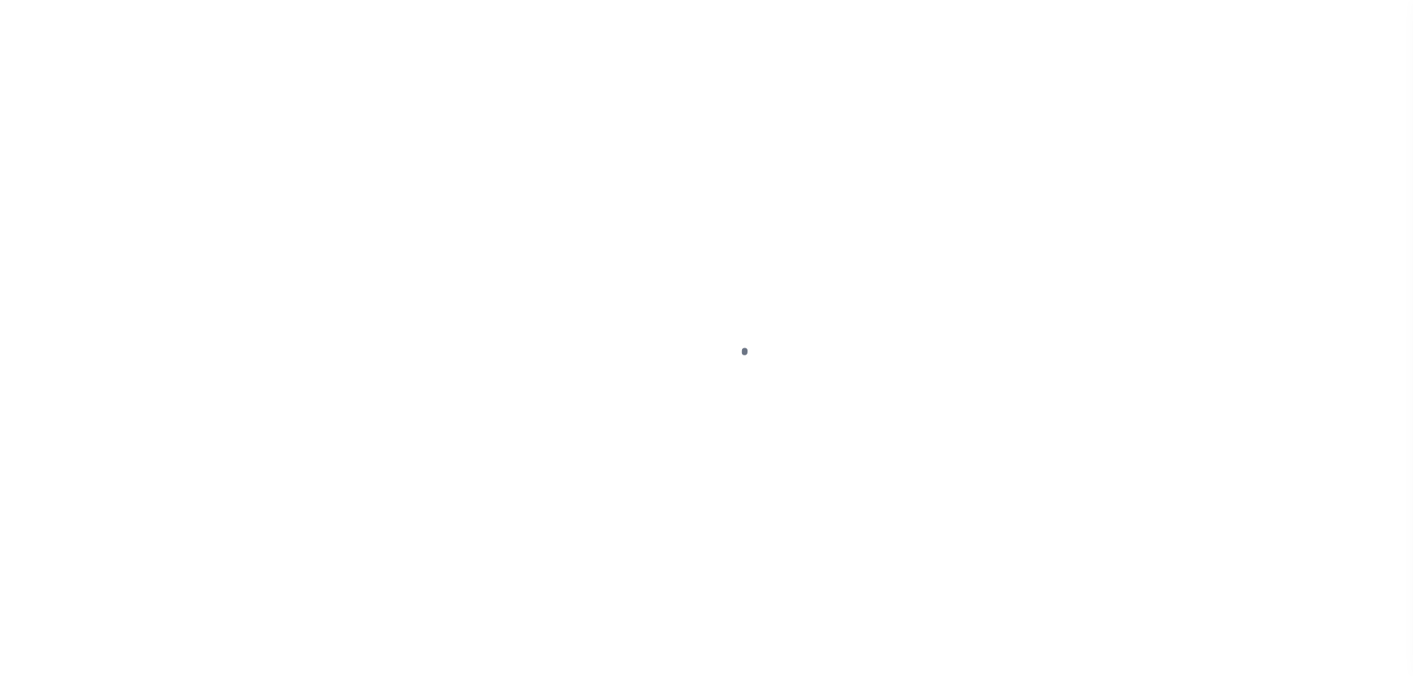
select select "DUE"
select select "20"
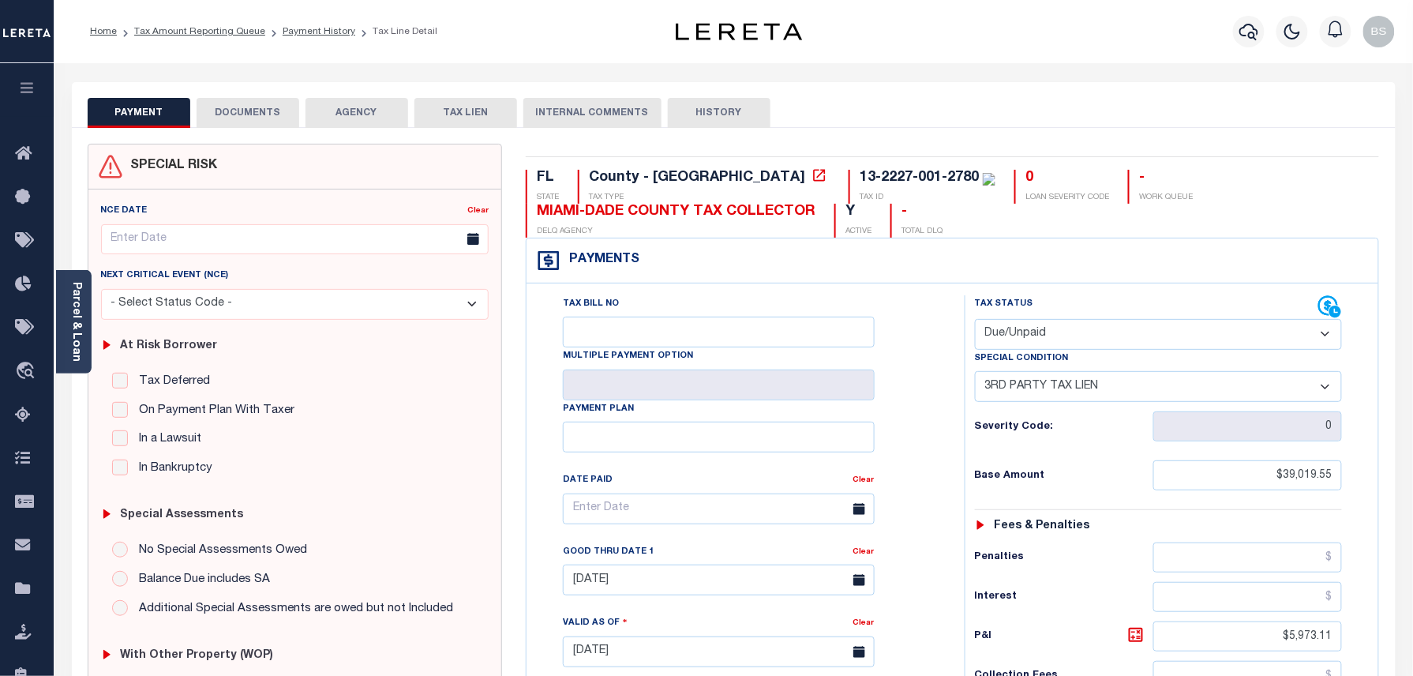
click at [253, 126] on button "DOCUMENTS" at bounding box center [248, 113] width 103 height 30
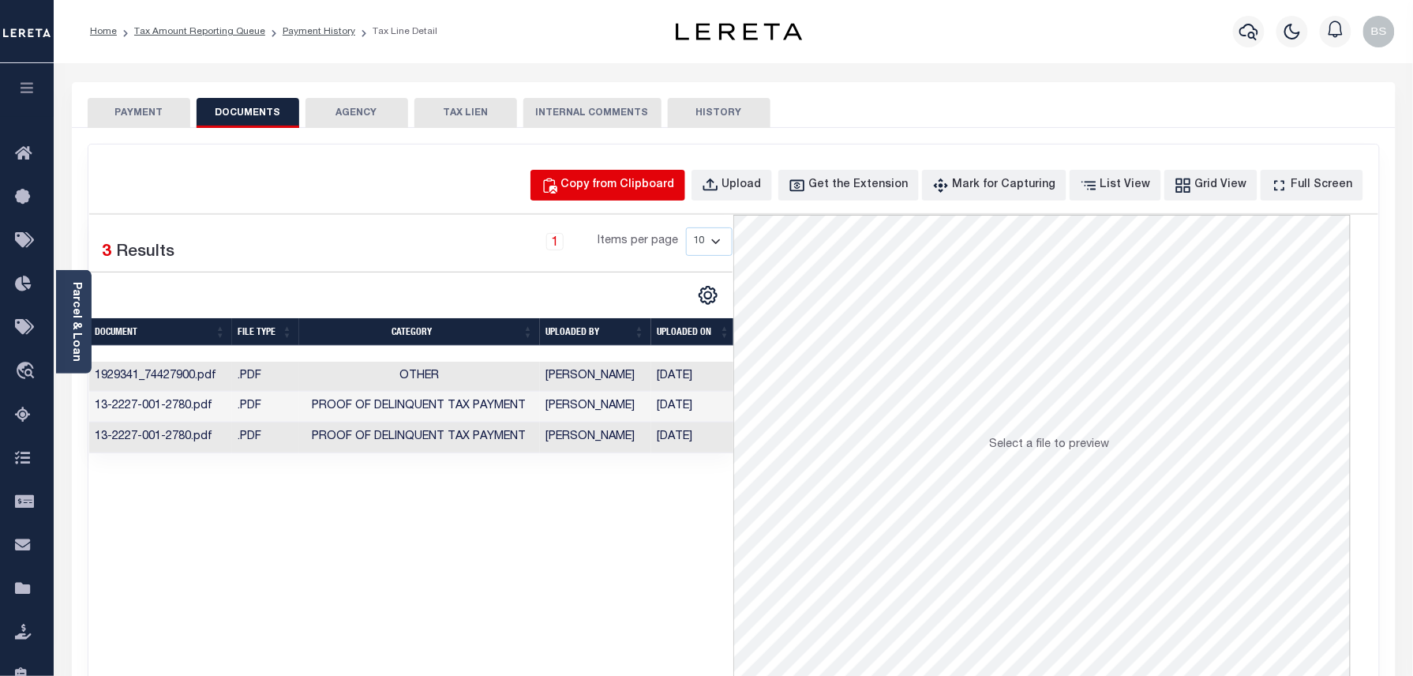
click at [652, 191] on div "Copy from Clipboard" at bounding box center [618, 185] width 114 height 17
select select "POP"
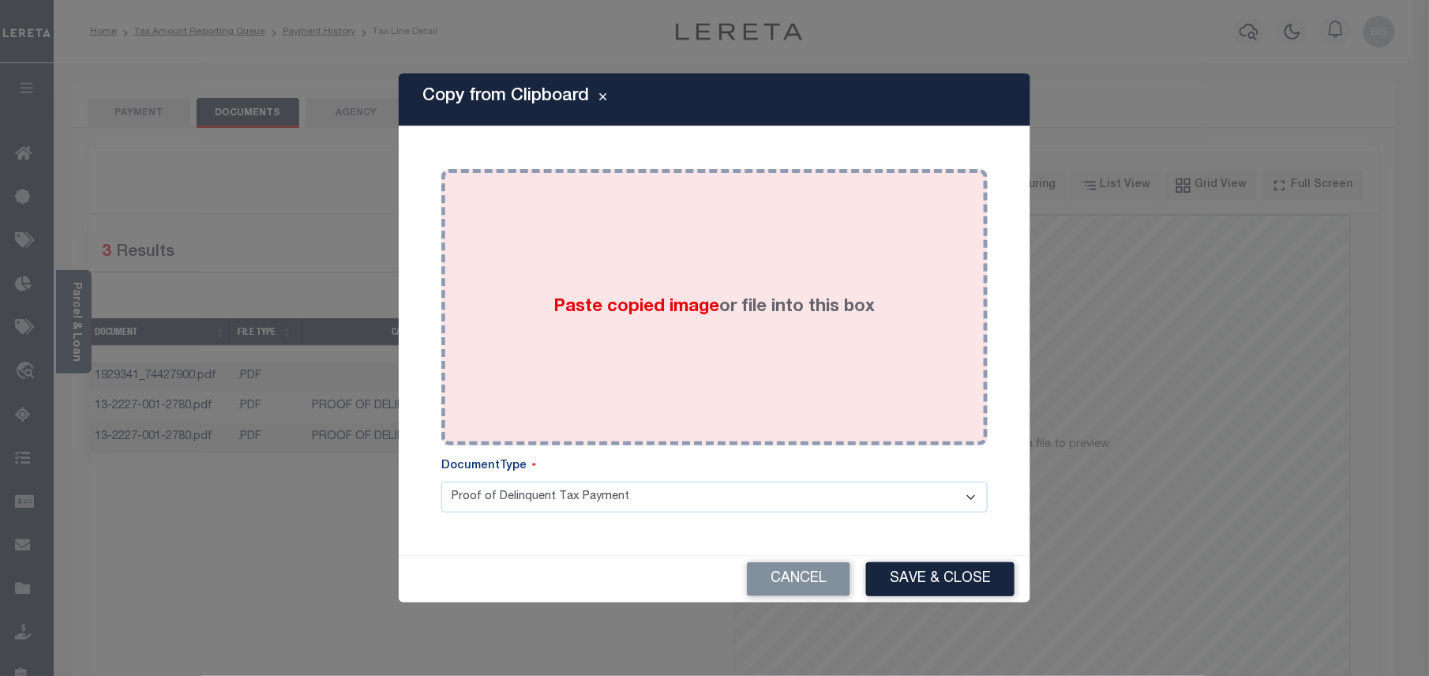
click at [816, 275] on div "Paste copied image or file into this box" at bounding box center [714, 307] width 523 height 253
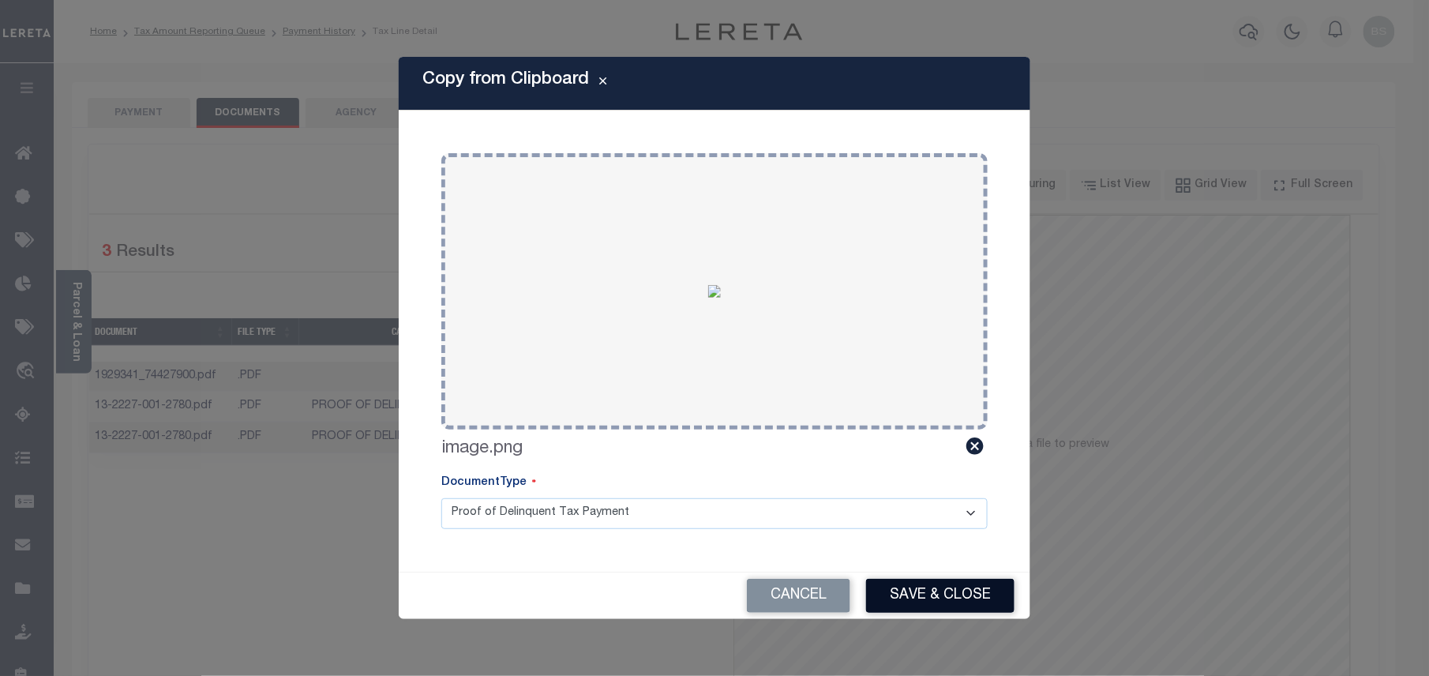
click at [939, 588] on button "Save & Close" at bounding box center [940, 596] width 148 height 34
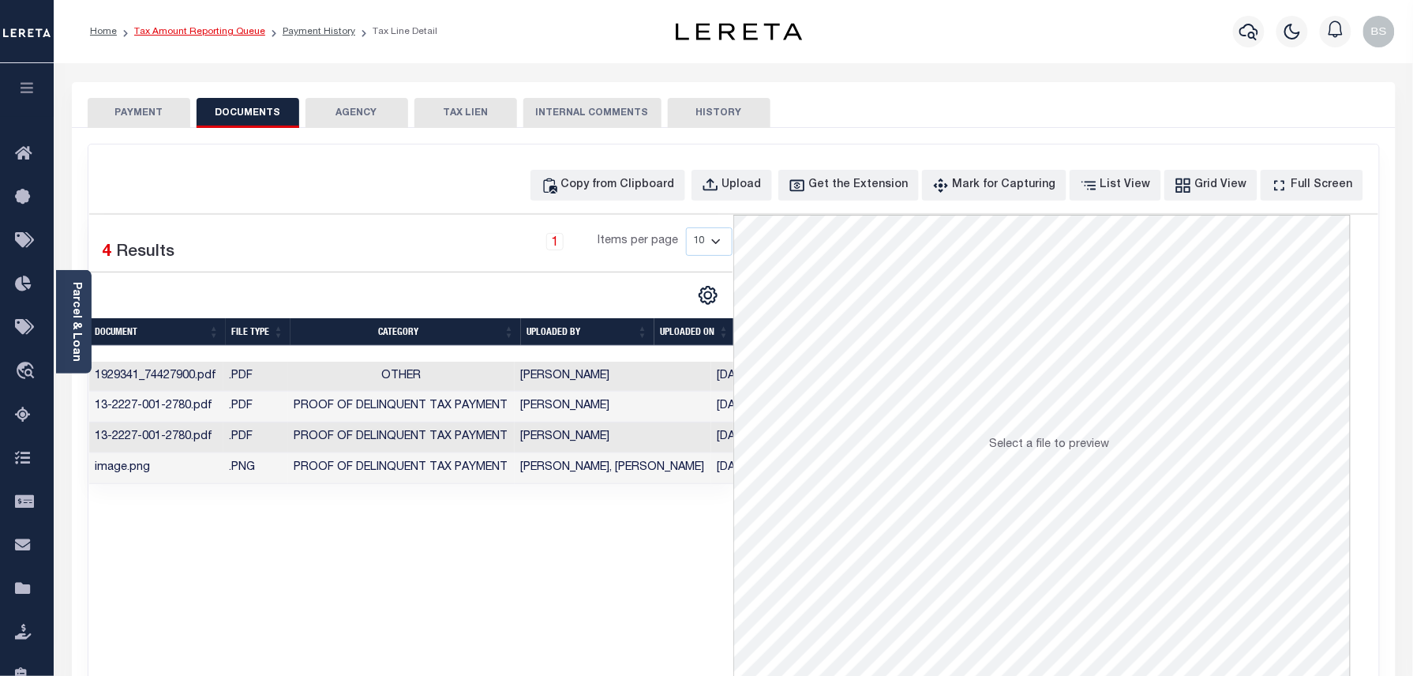
click at [228, 33] on link "Tax Amount Reporting Queue" at bounding box center [199, 31] width 131 height 9
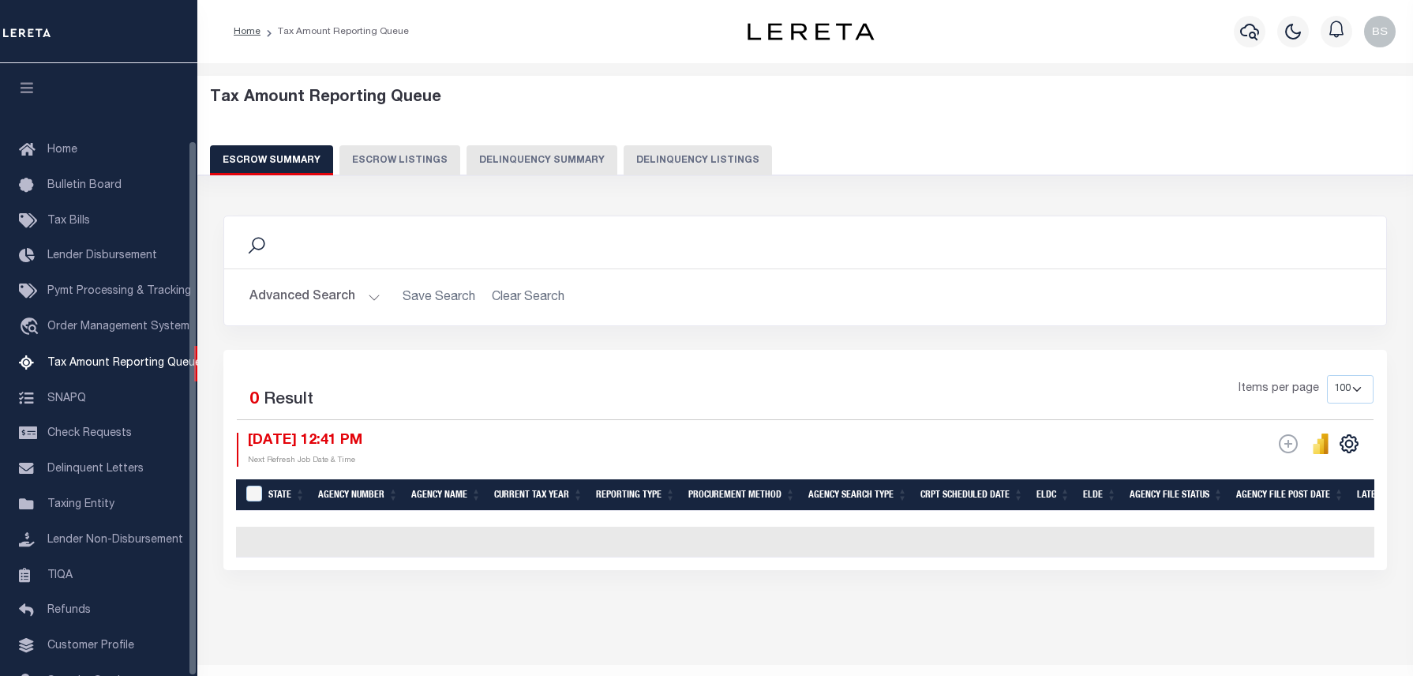
select select "100"
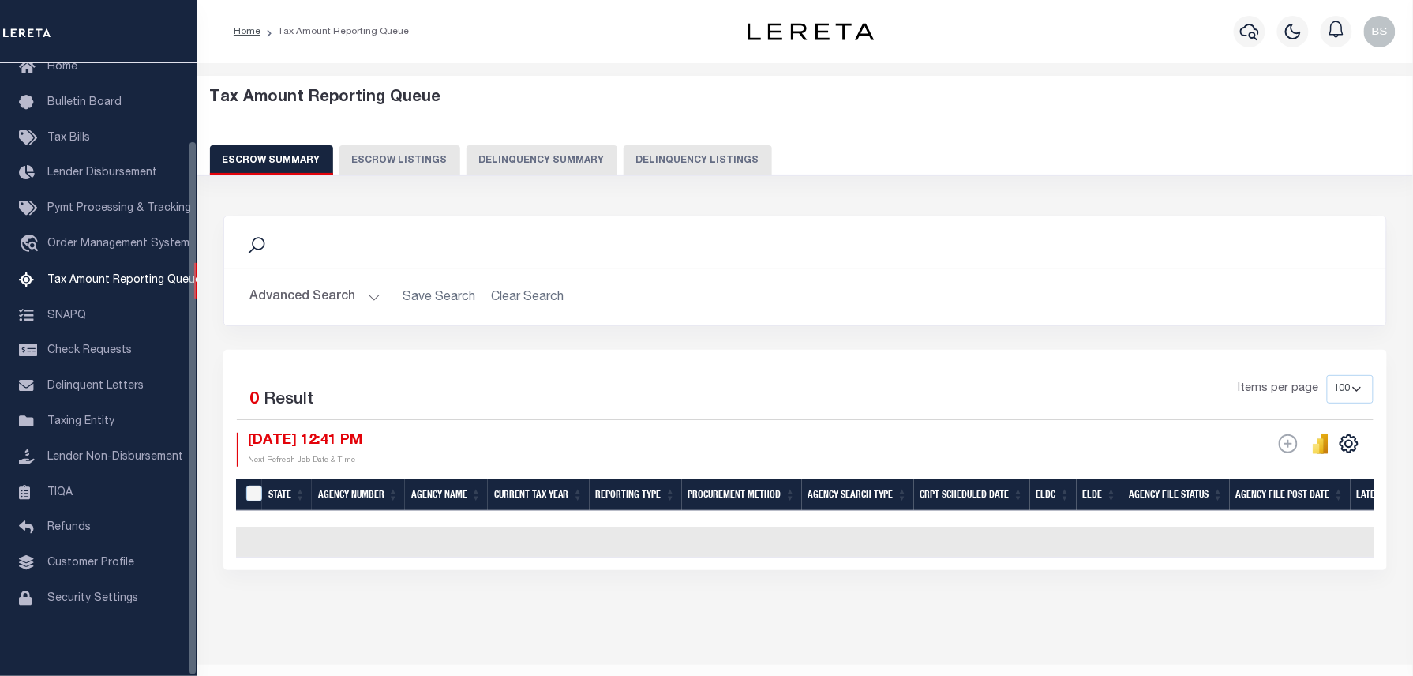
click at [685, 162] on button "Delinquency Listings" at bounding box center [698, 160] width 148 height 30
select select "100"
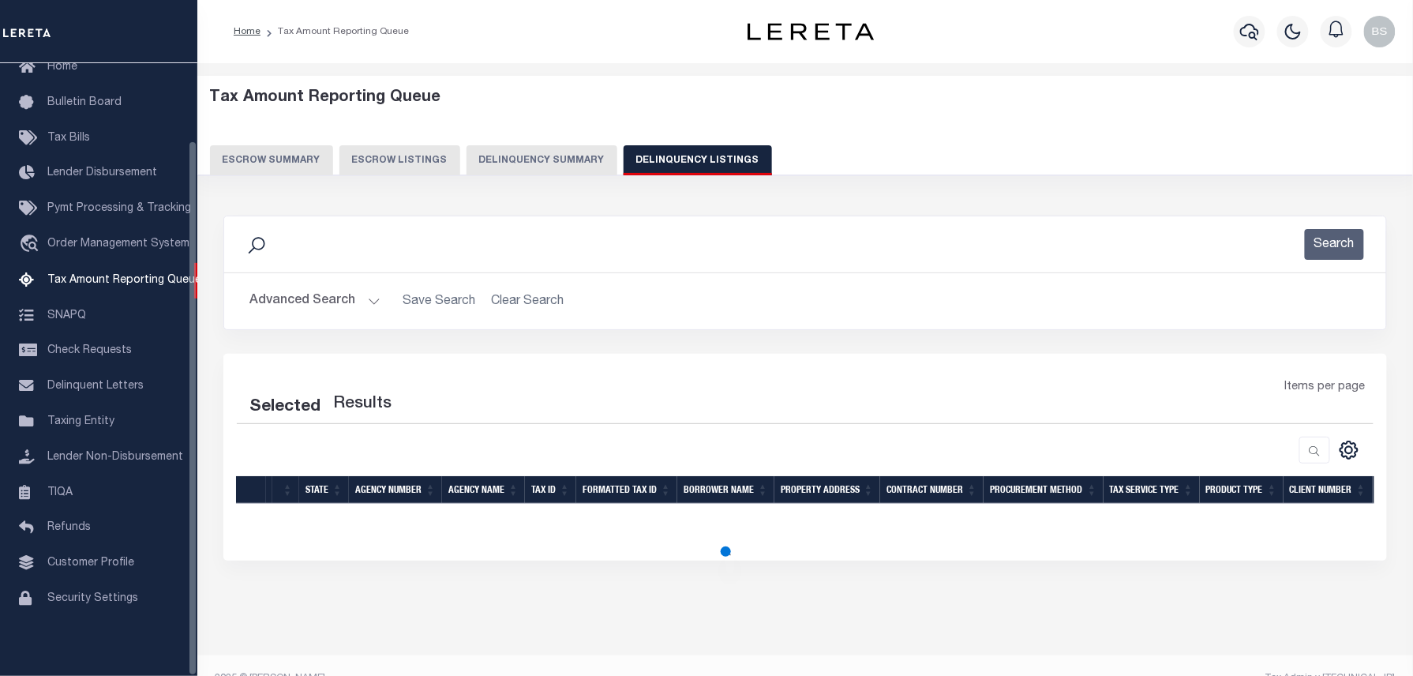
select select "100"
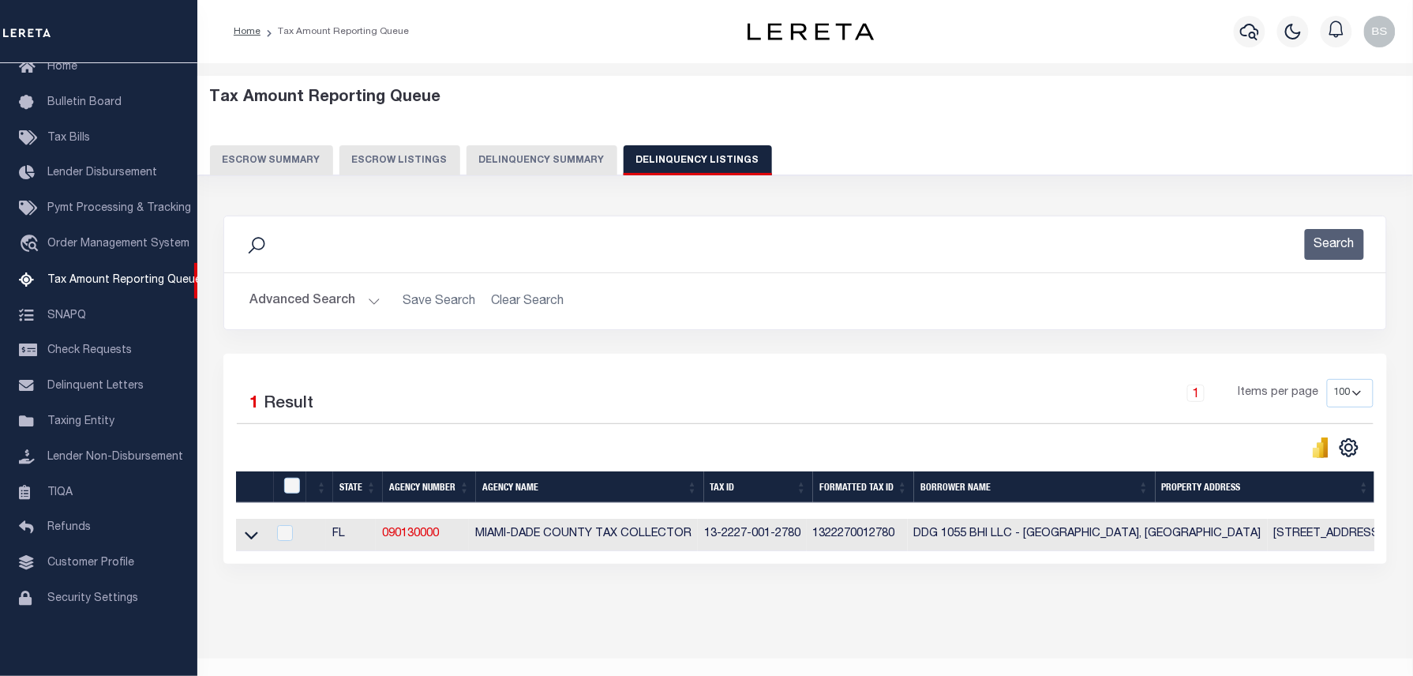
scroll to position [29, 0]
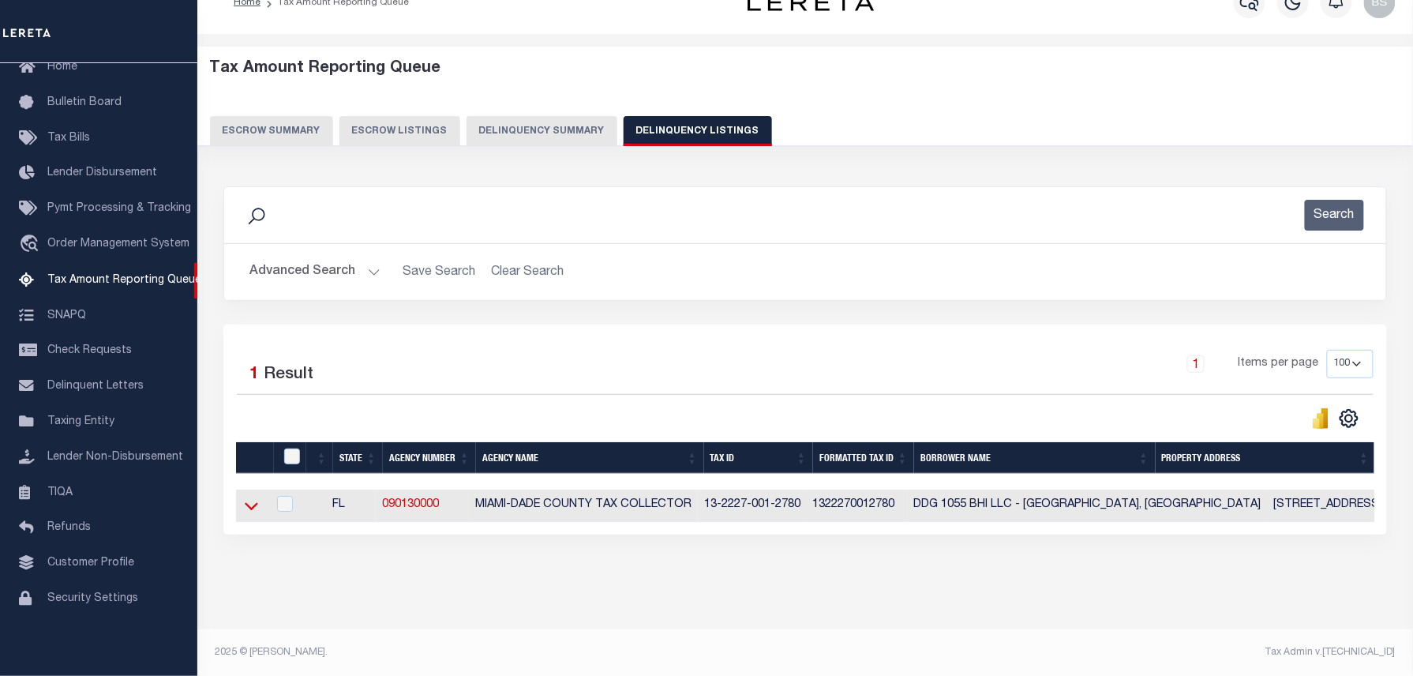
click at [248, 510] on icon at bounding box center [251, 507] width 13 height 8
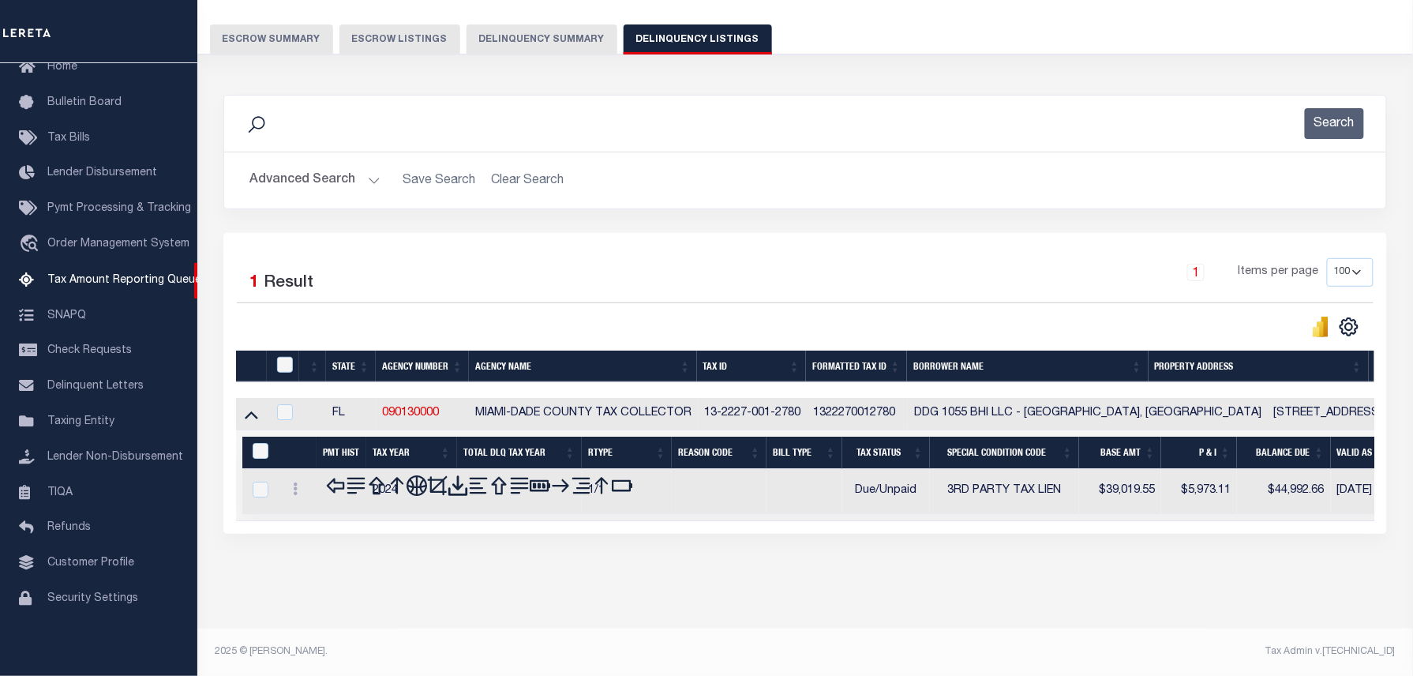
scroll to position [126, 0]
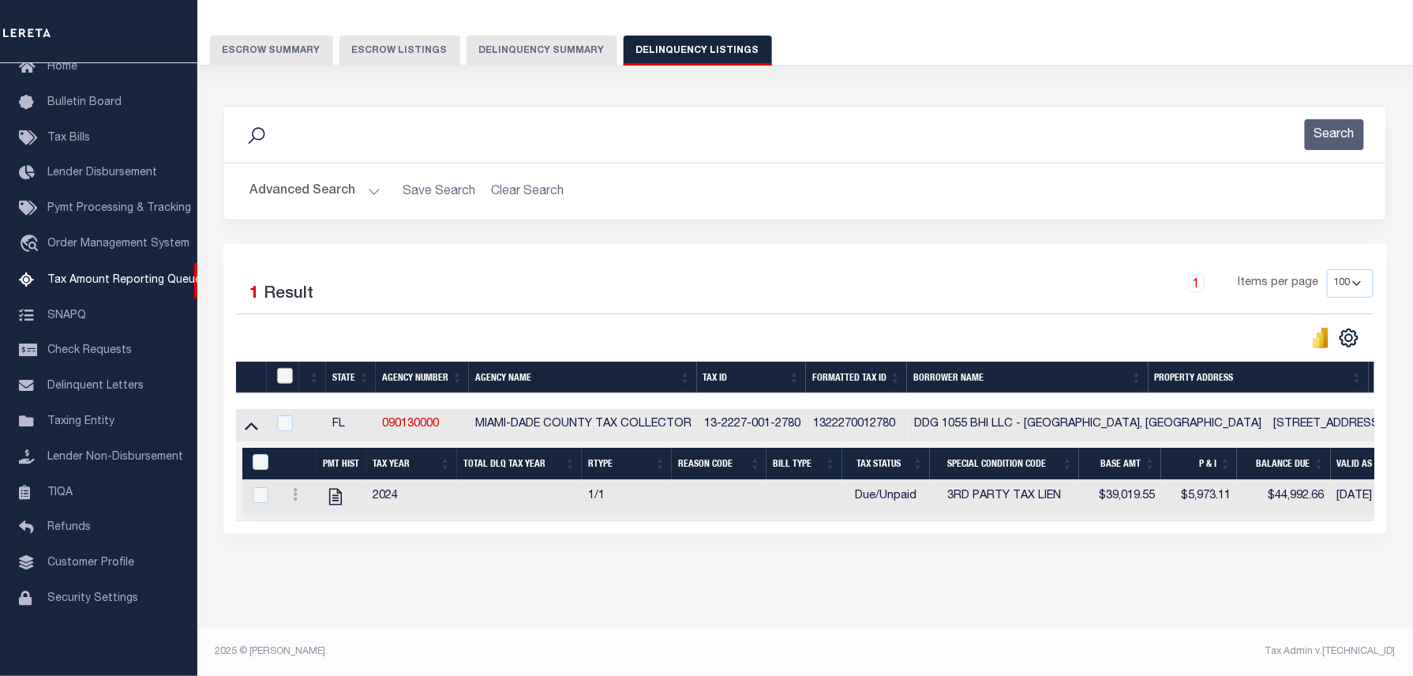
click at [286, 368] on input "checkbox" at bounding box center [285, 376] width 16 height 16
checkbox input "true"
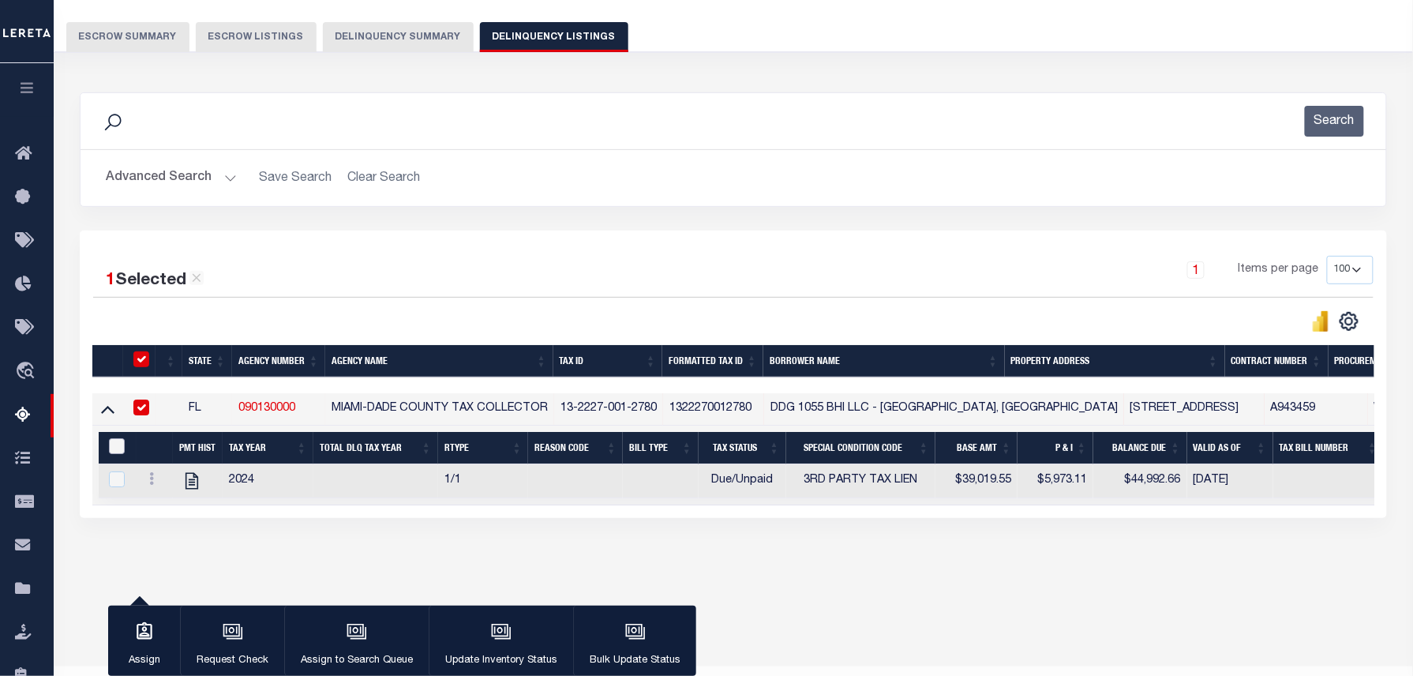
click at [115, 447] on input "&nbsp;" at bounding box center [117, 446] width 16 height 16
checkbox input "true"
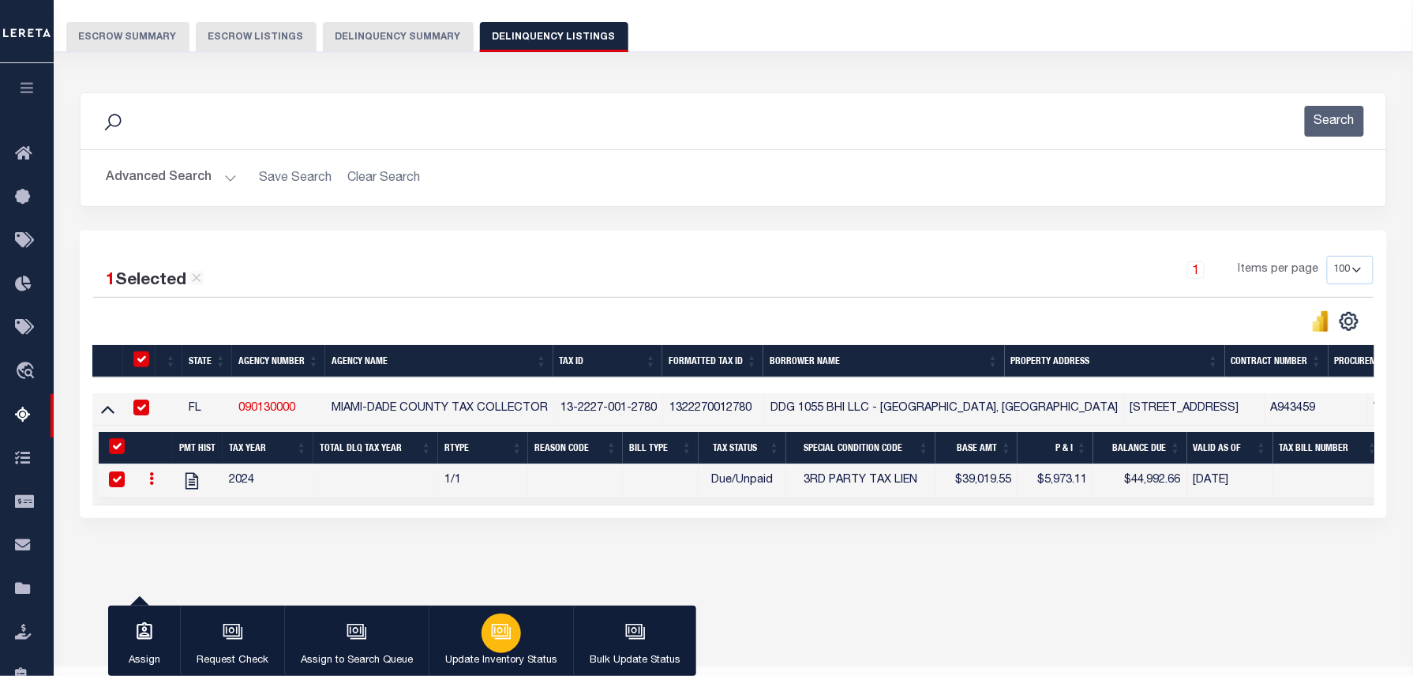
click at [506, 632] on icon "button" at bounding box center [500, 630] width 17 height 13
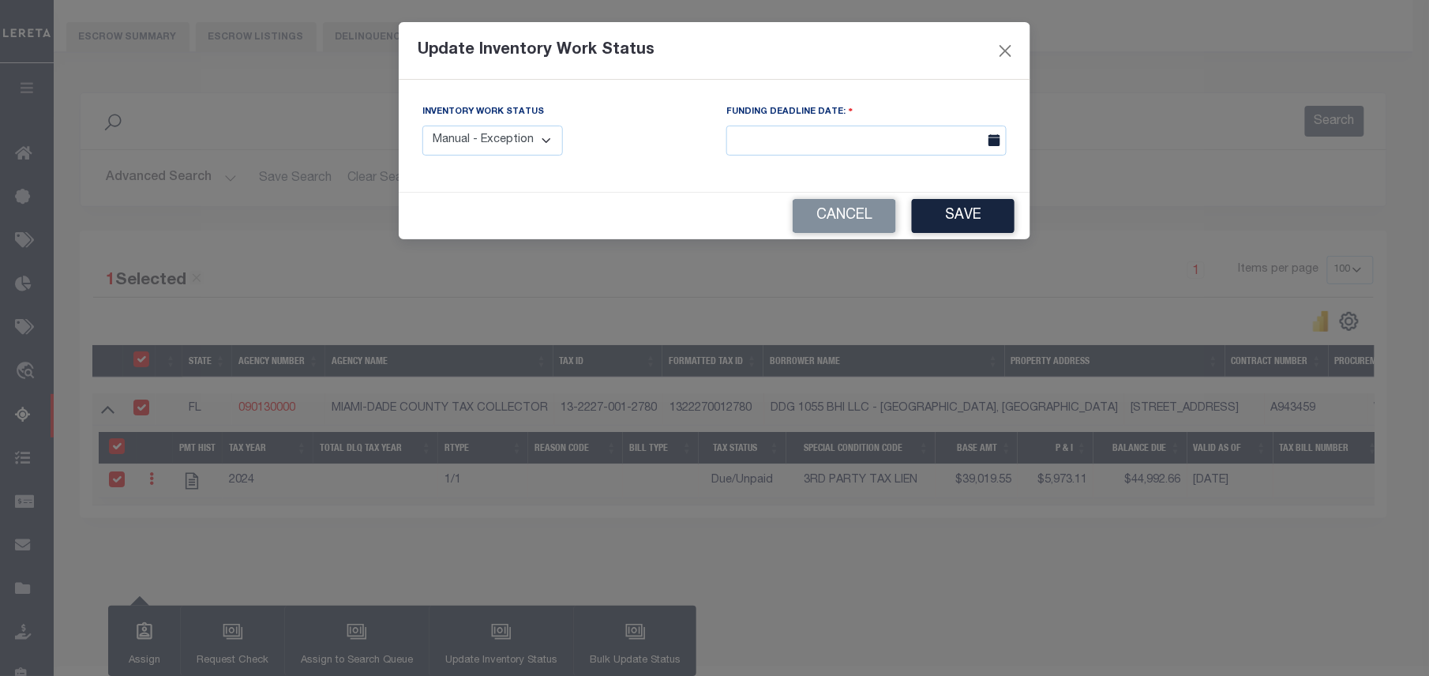
click at [524, 137] on select "Manual - Exception Pended - Awaiting Search Late Add Exception Completed" at bounding box center [492, 141] width 141 height 31
select select "4"
click at [422, 126] on select "Manual - Exception Pended - Awaiting Search Late Add Exception Completed" at bounding box center [492, 141] width 141 height 31
click at [946, 222] on button "Save" at bounding box center [963, 216] width 103 height 34
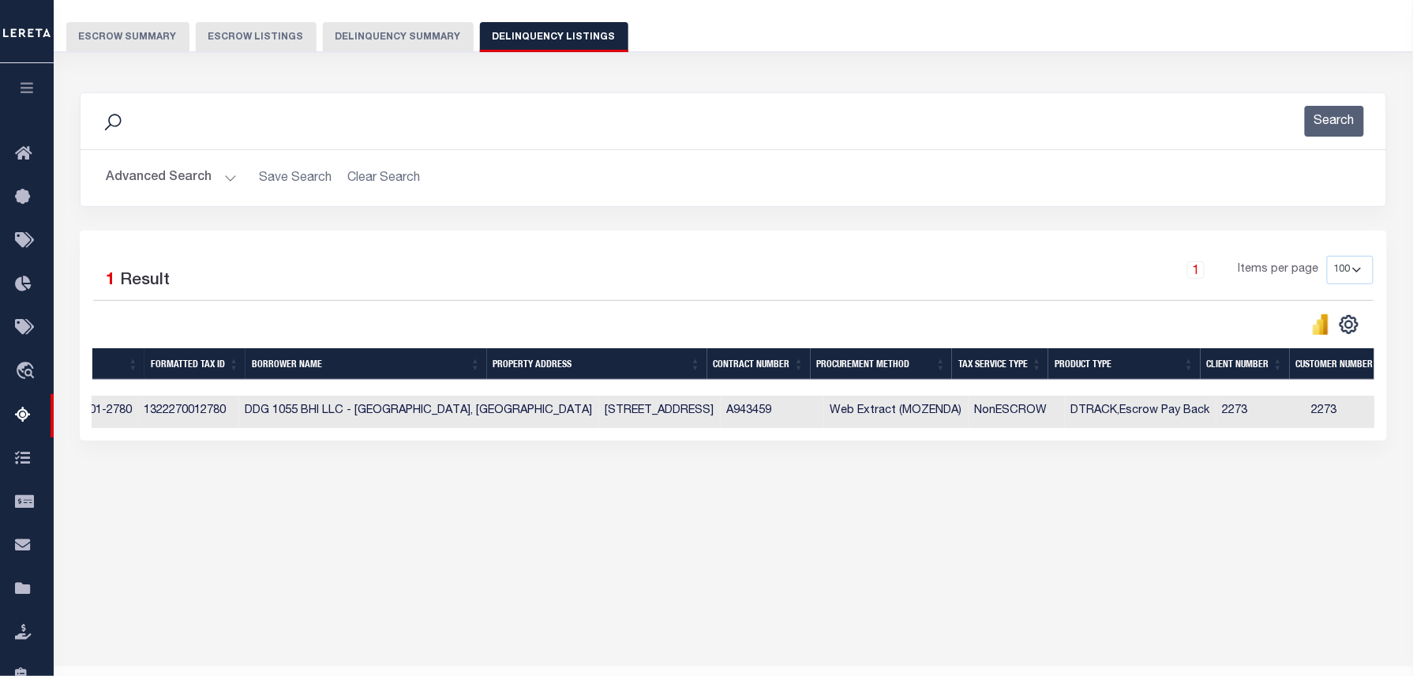
scroll to position [0, 0]
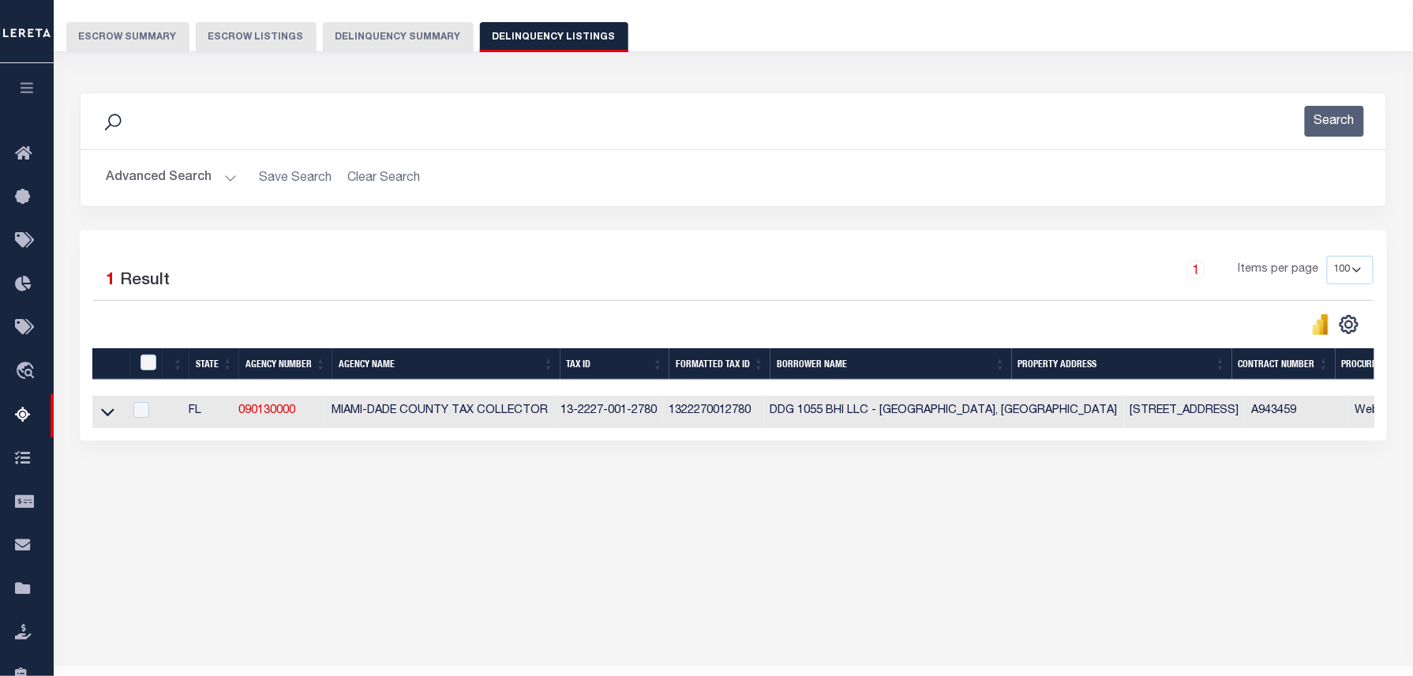
click at [156, 181] on button "Advanced Search" at bounding box center [171, 178] width 131 height 31
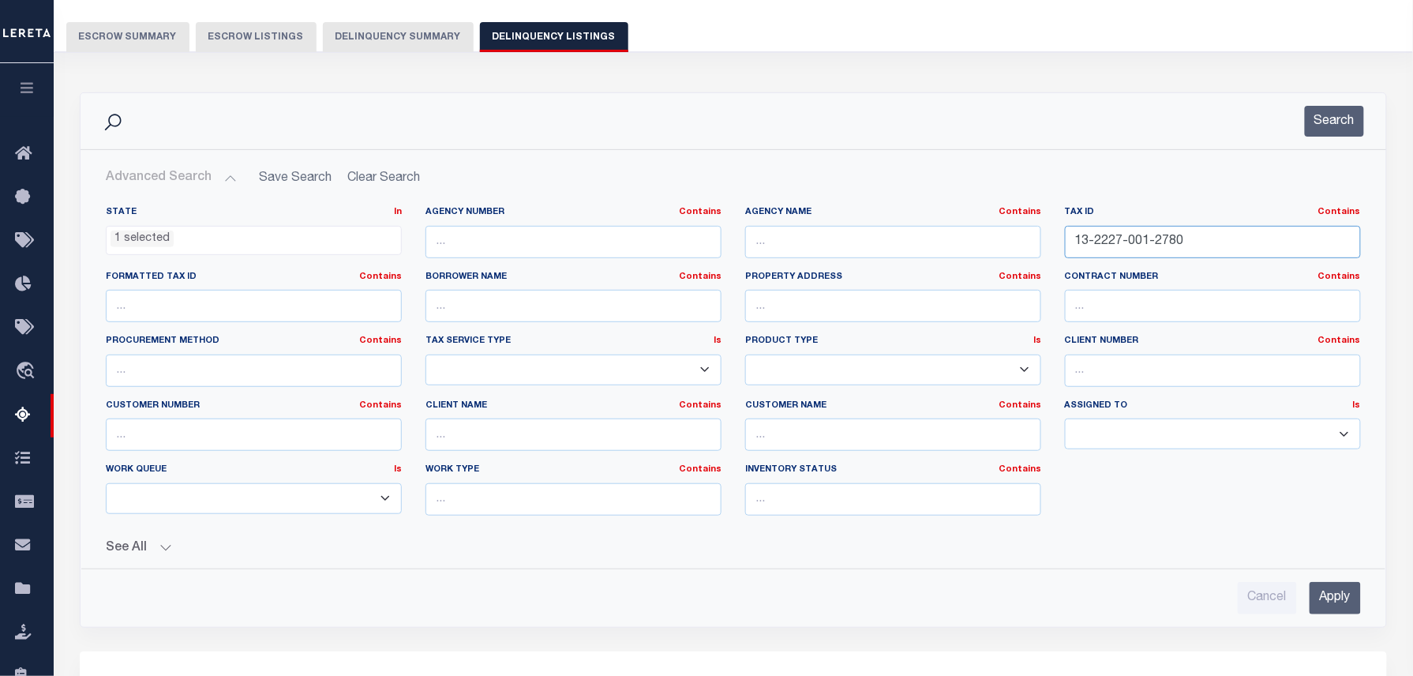
drag, startPoint x: 1204, startPoint y: 238, endPoint x: 986, endPoint y: 228, distance: 218.1
click at [986, 228] on div "State In In AK AL AR AZ CA CO CT DC DE FL GA GU HI IA ID IL IN KS KY LA MA MD M…" at bounding box center [733, 367] width 1279 height 322
paste input "7443432813004009"
type input "74434328130040090"
click at [1327, 118] on button "Search" at bounding box center [1334, 121] width 59 height 31
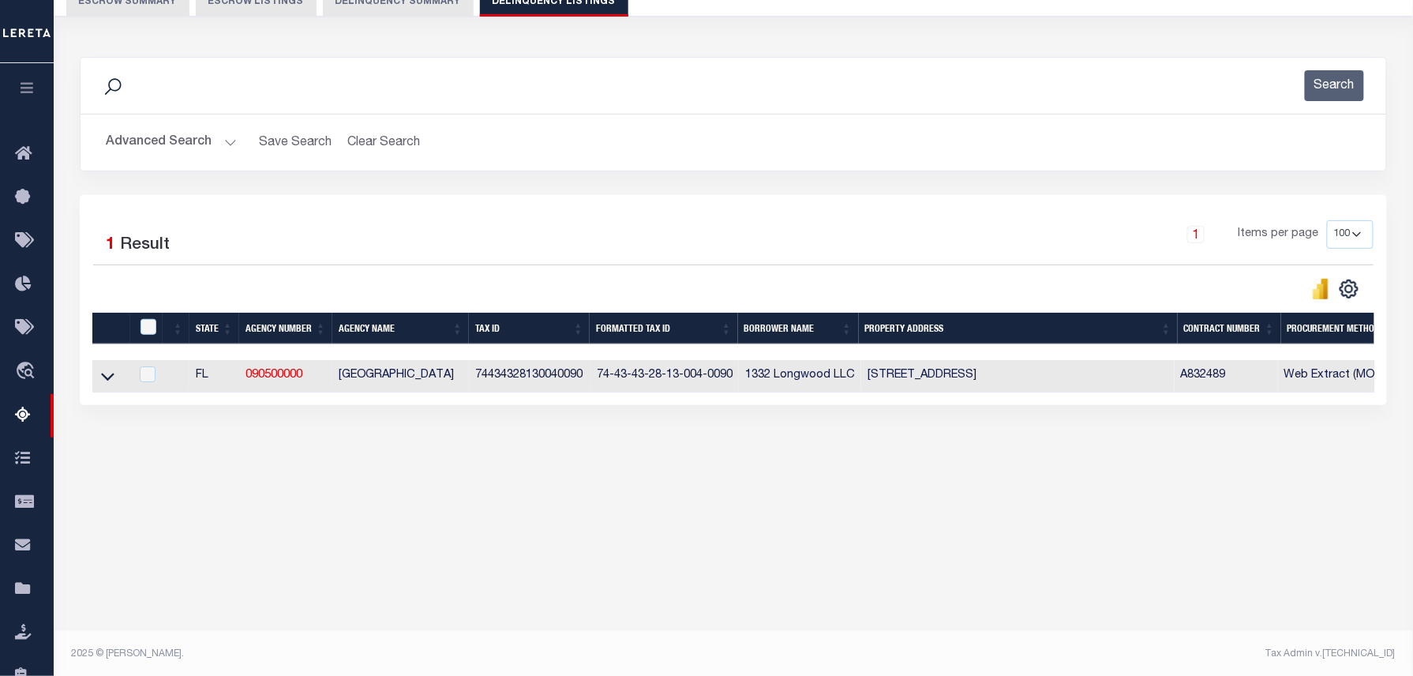
scroll to position [161, 0]
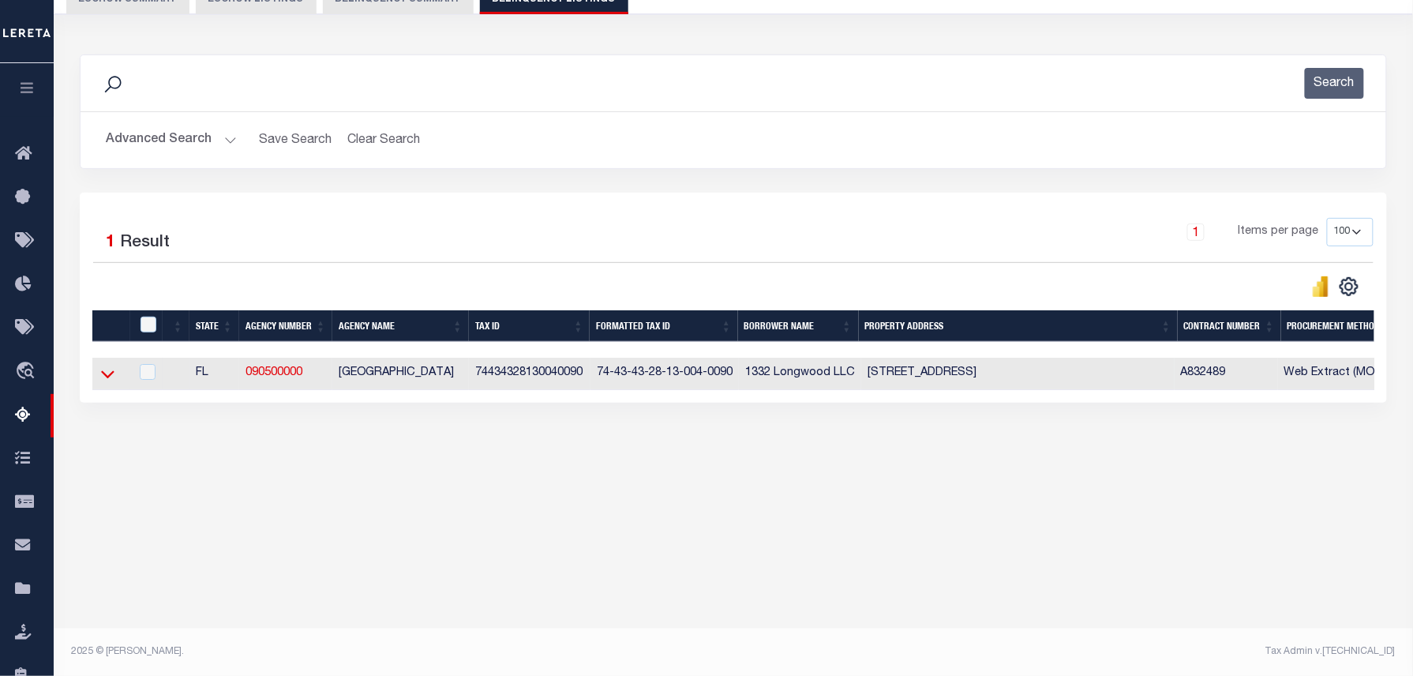
click at [103, 381] on icon at bounding box center [107, 374] width 13 height 17
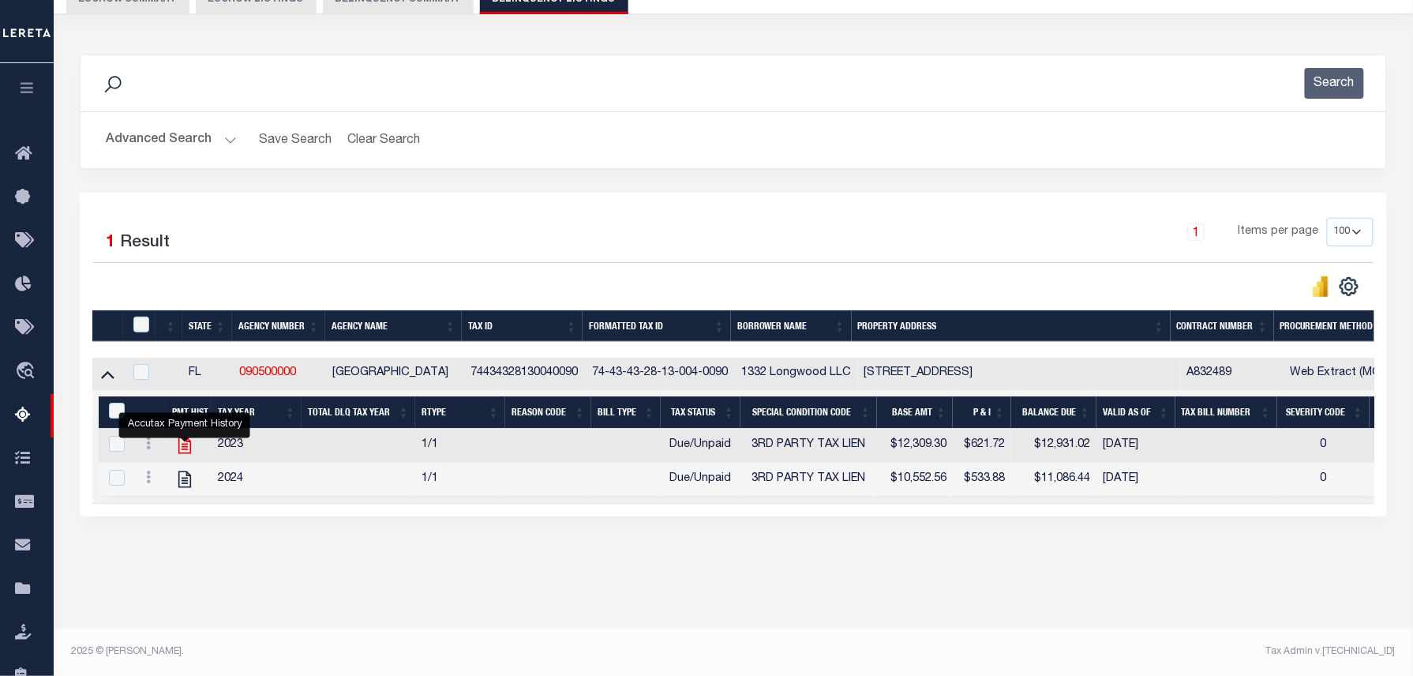
click at [190, 450] on icon "" at bounding box center [184, 445] width 13 height 17
checkbox input "false"
checkbox input "true"
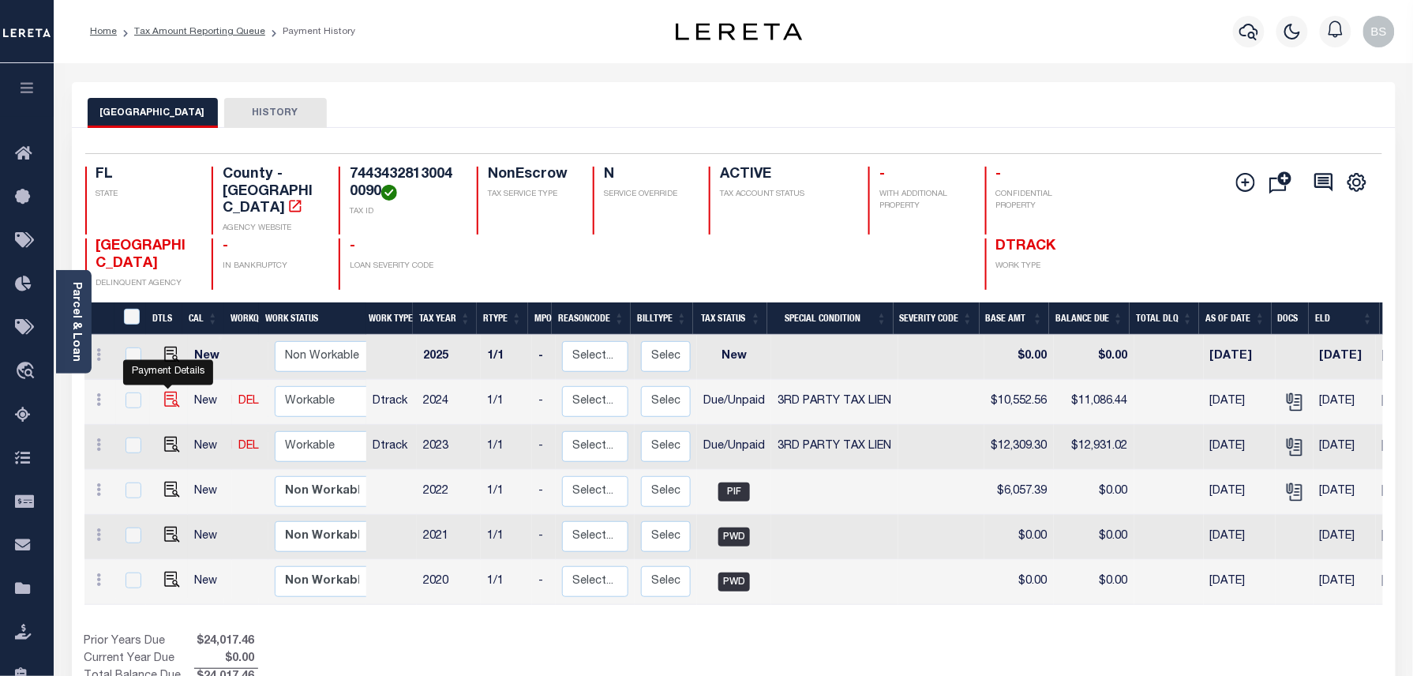
click at [167, 392] on img "" at bounding box center [172, 400] width 16 height 16
checkbox input "true"
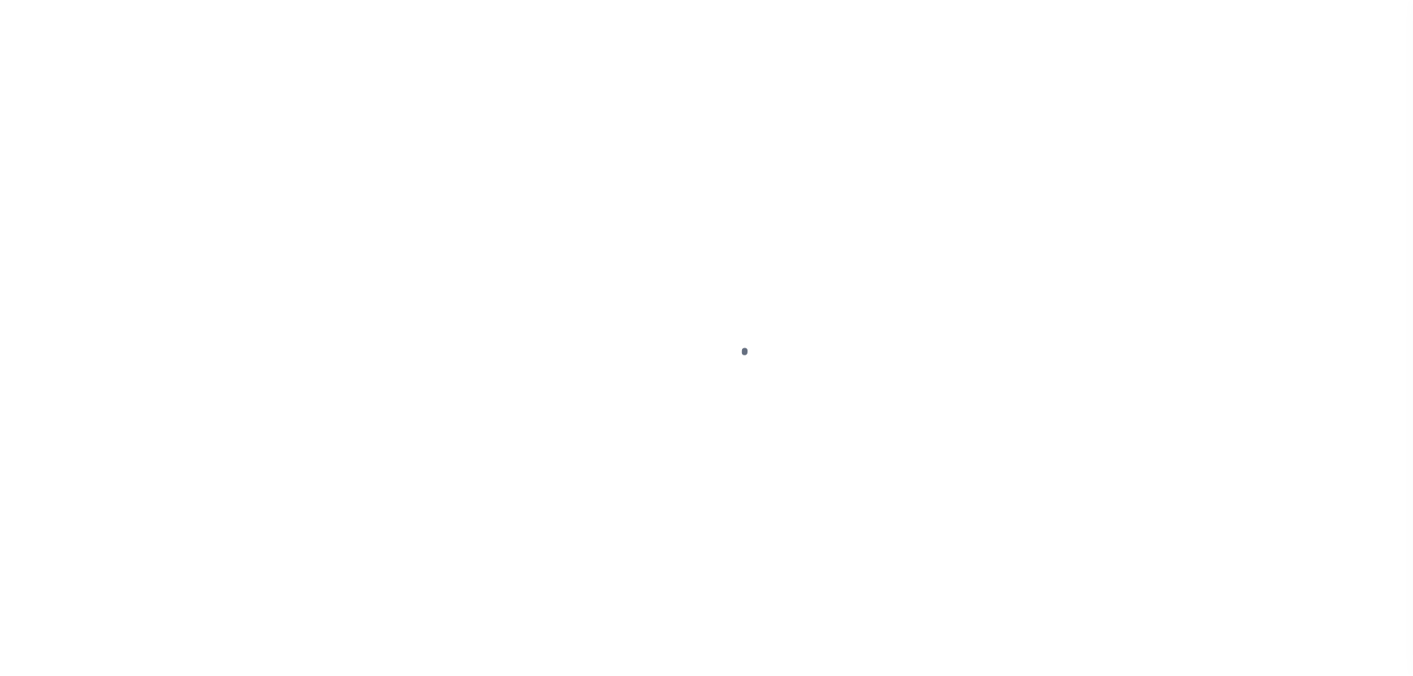
select select "DUE"
select select "20"
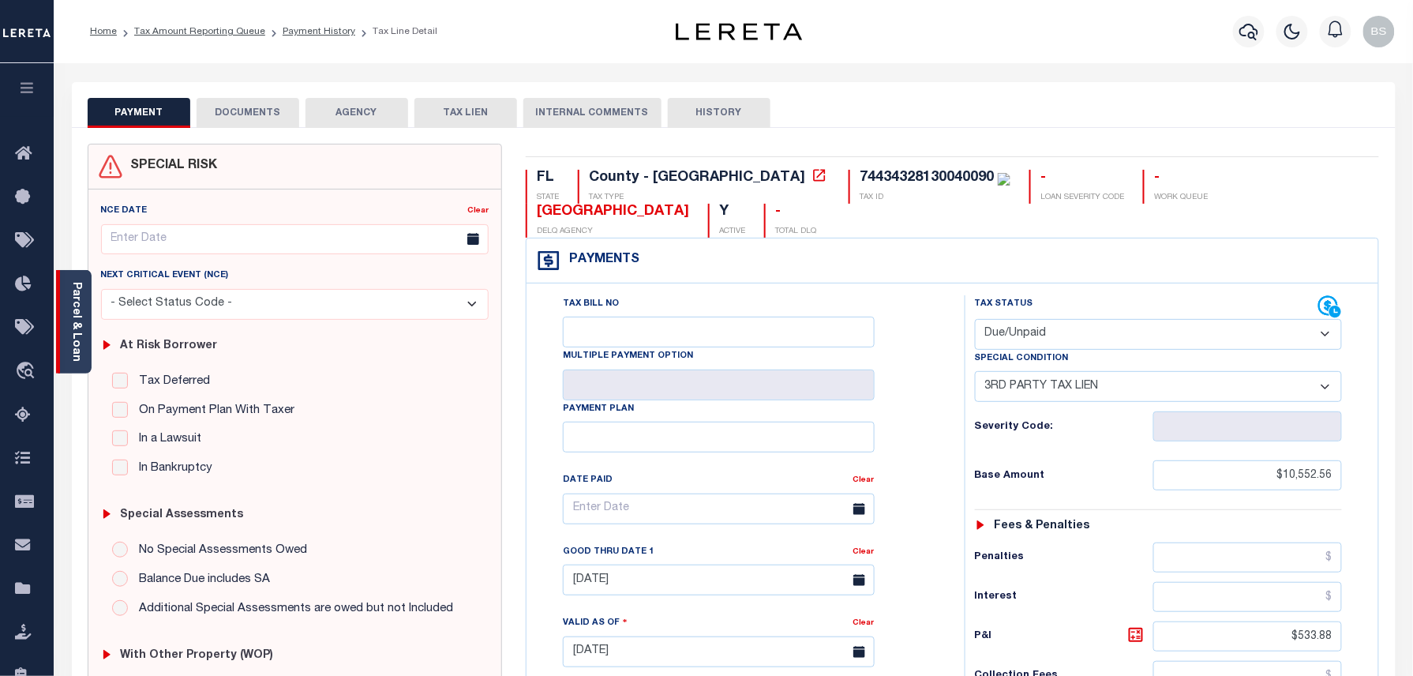
click at [84, 298] on div "Parcel & Loan" at bounding box center [74, 321] width 36 height 103
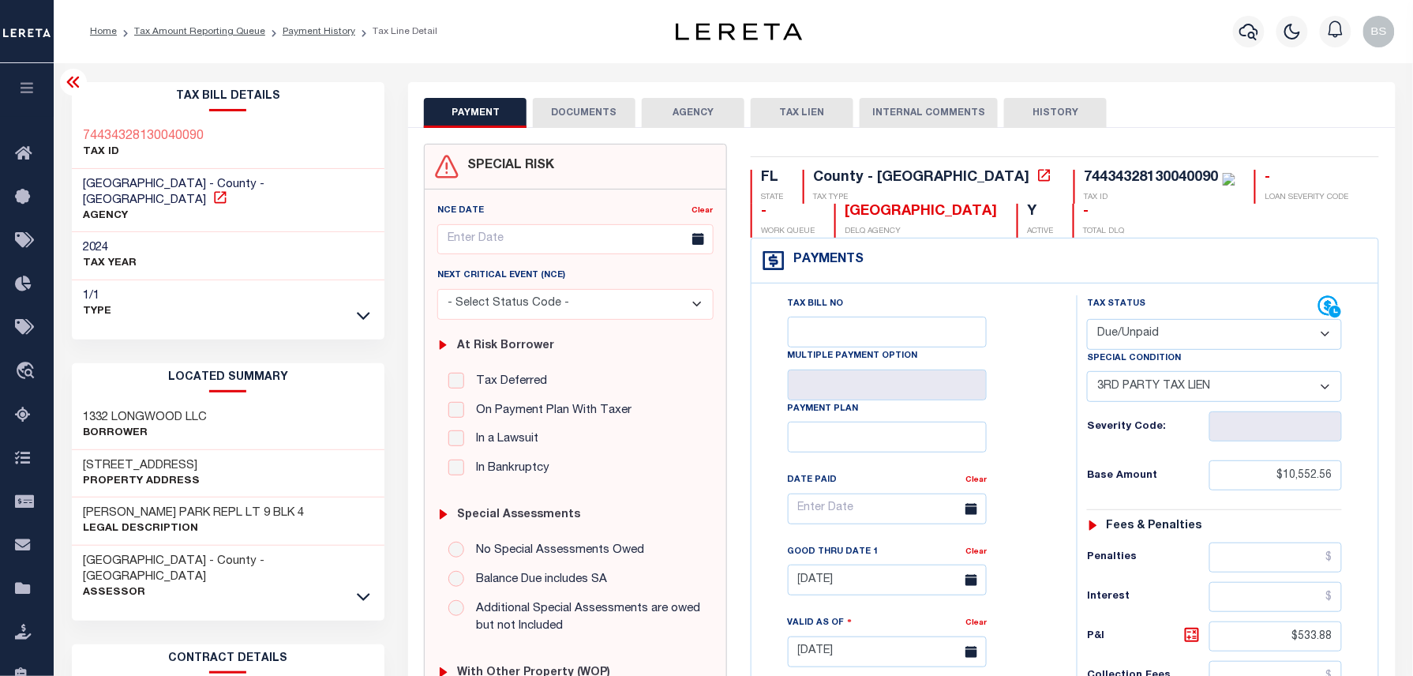
click at [226, 191] on icon at bounding box center [220, 197] width 12 height 12
drag, startPoint x: 77, startPoint y: 180, endPoint x: 209, endPoint y: 180, distance: 131.8
click at [209, 180] on div "PALM BEACH COUNTY - County - FL AGENCY" at bounding box center [228, 201] width 313 height 64
copy span "[GEOGRAPHIC_DATA]"
click at [326, 32] on link "Payment History" at bounding box center [319, 31] width 73 height 9
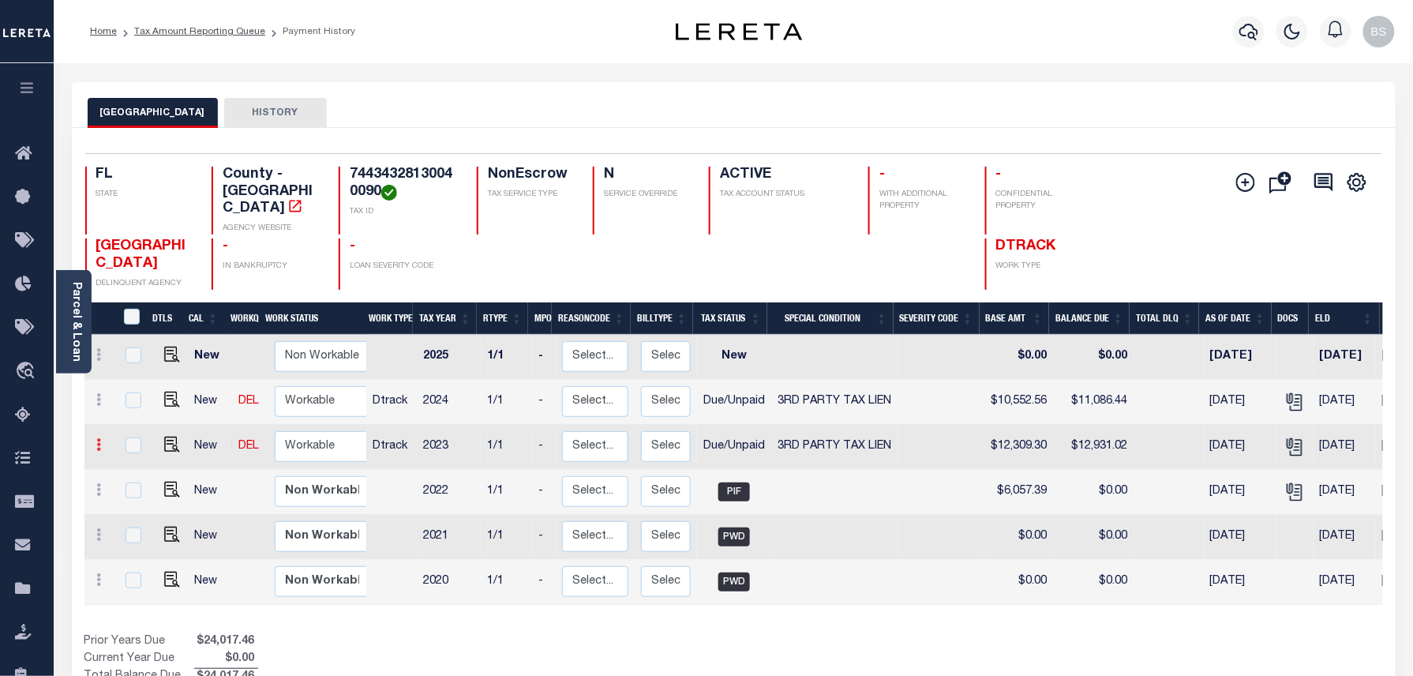
click at [104, 441] on link at bounding box center [99, 447] width 17 height 13
click at [134, 491] on img at bounding box center [137, 499] width 16 height 17
select select "DUE"
select select "20"
type input "$12,309.30"
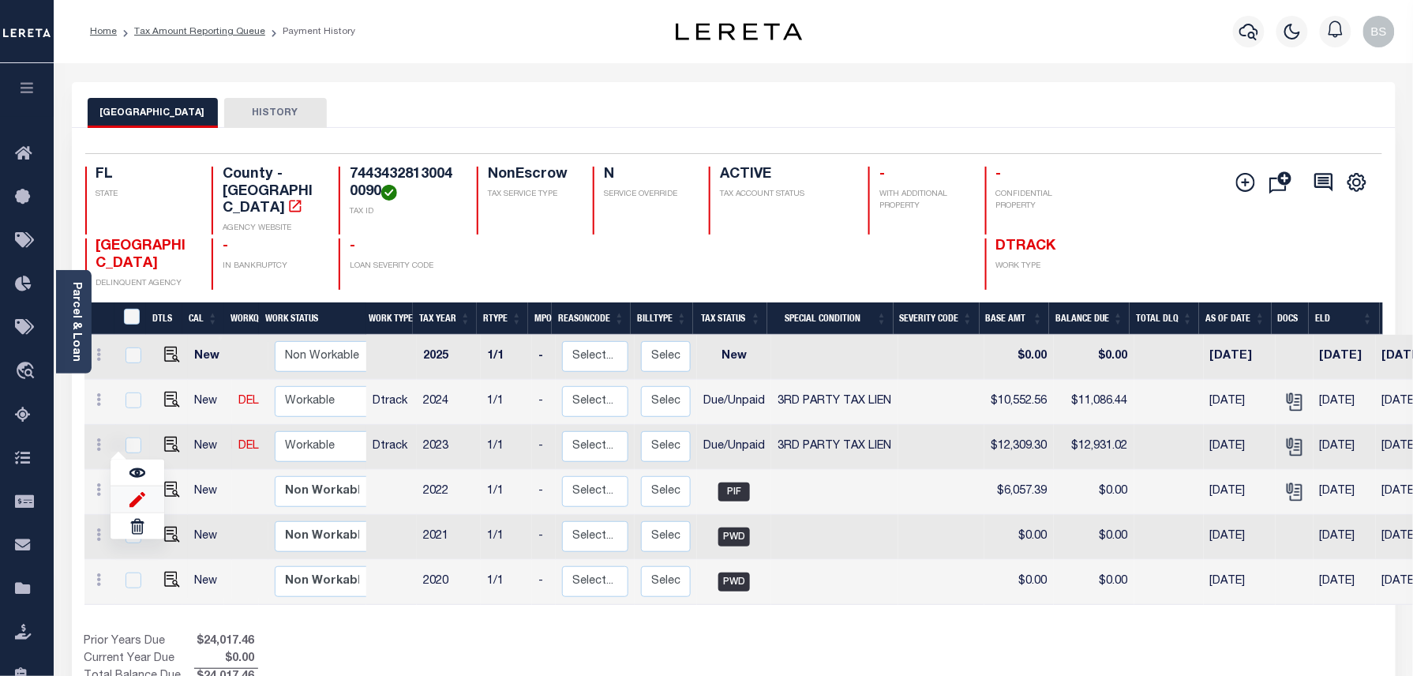
type input "$12,931.02"
type input "[DATE]"
type input "$621.72"
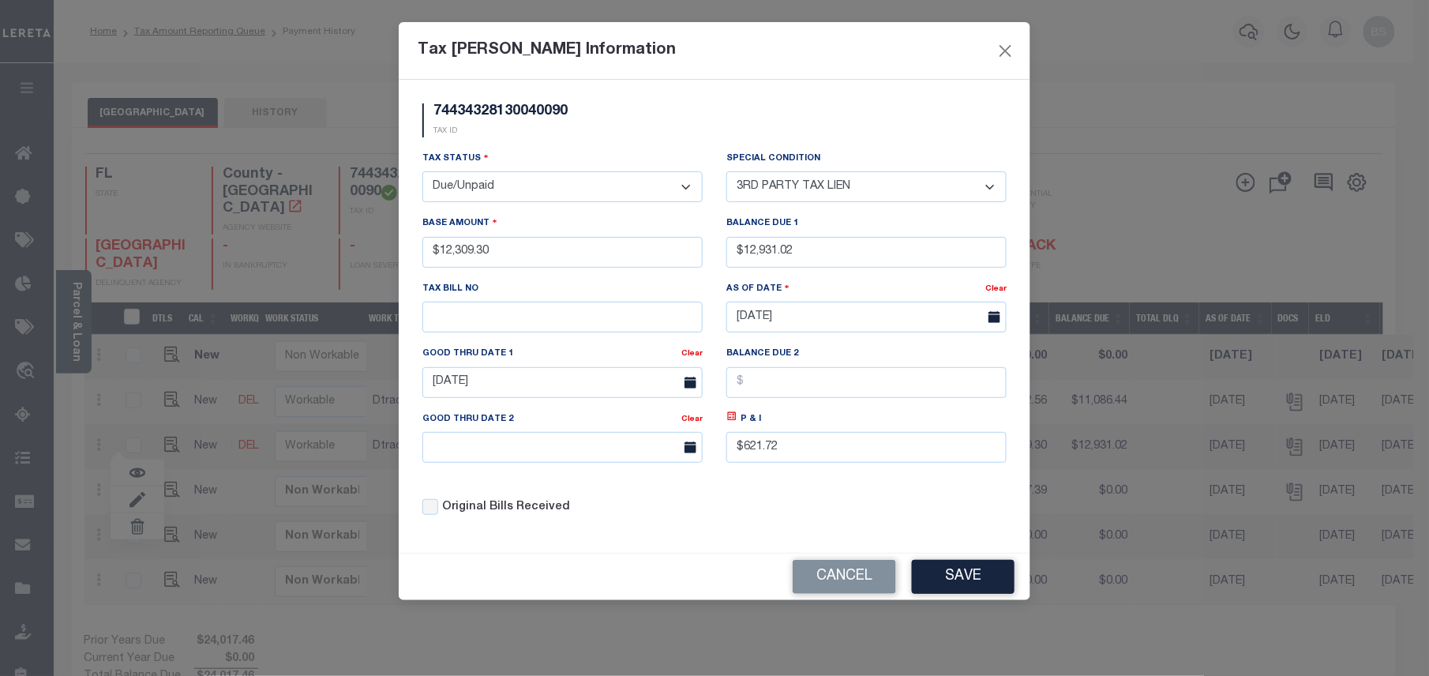
click at [591, 194] on select "- Select Status - Open Due/Unpaid Paid Incomplete No Tax Due Internal Refund Pr…" at bounding box center [562, 186] width 280 height 31
click at [585, 190] on select "- Select Status - Open Due/Unpaid Paid Incomplete No Tax Due Internal Refund Pr…" at bounding box center [562, 186] width 280 height 31
click at [531, 390] on input "09/30/2025" at bounding box center [562, 382] width 280 height 31
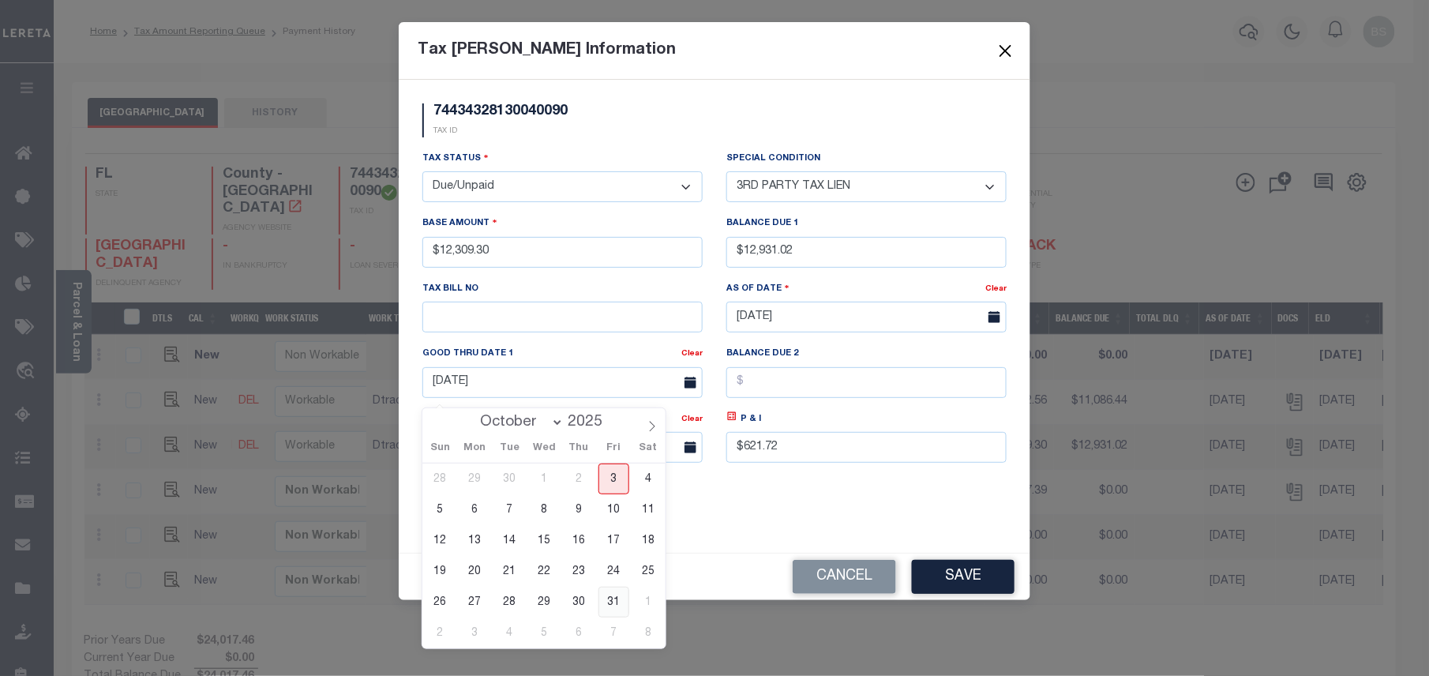
click at [606, 598] on span "31" at bounding box center [613, 602] width 31 height 31
type input "10/31/2025"
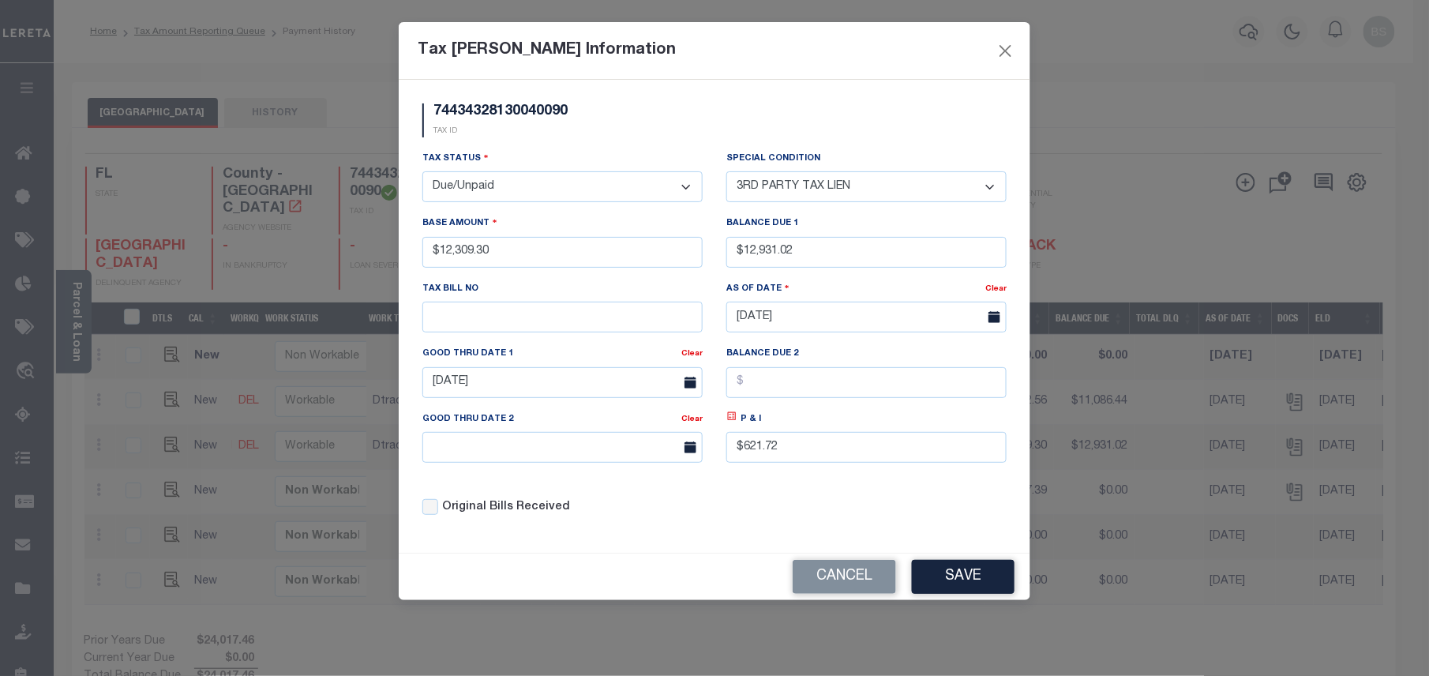
click at [729, 422] on icon at bounding box center [732, 417] width 12 height 12
click at [964, 584] on button "Save" at bounding box center [963, 577] width 103 height 34
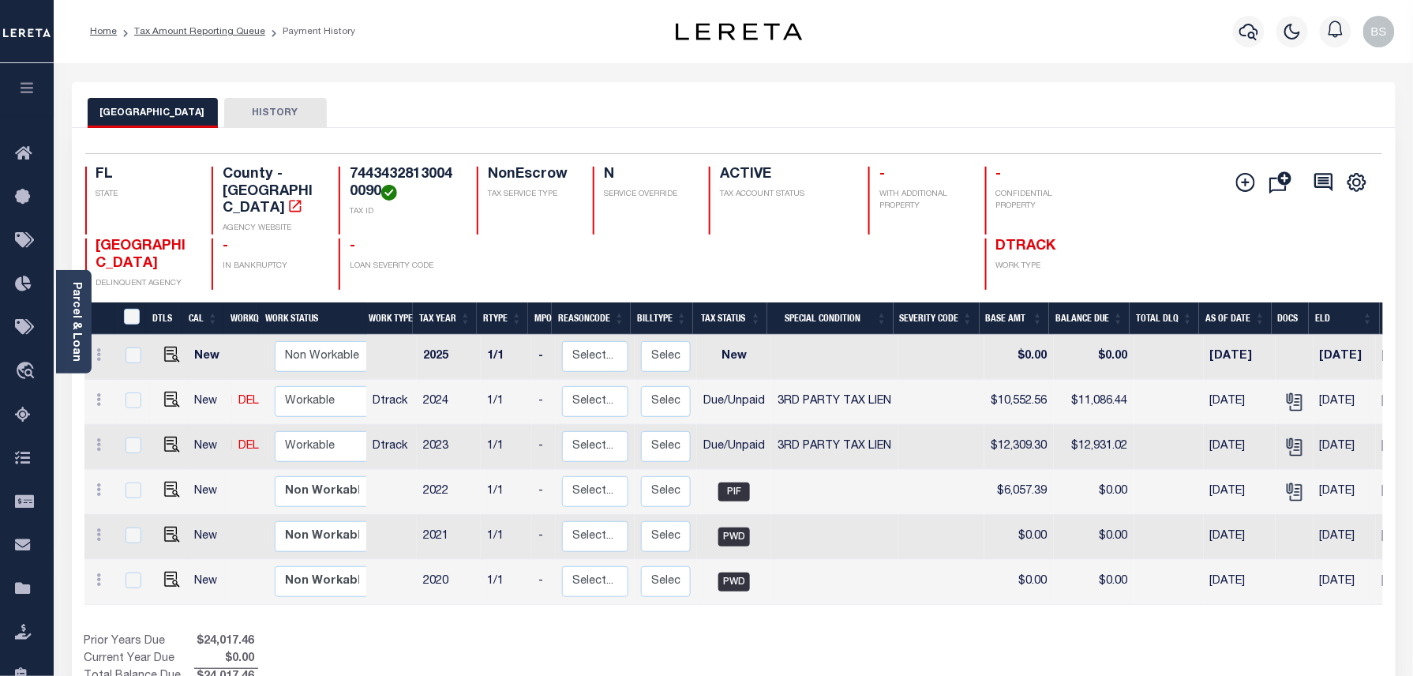
click at [159, 396] on link at bounding box center [168, 401] width 24 height 11
checkbox input "true"
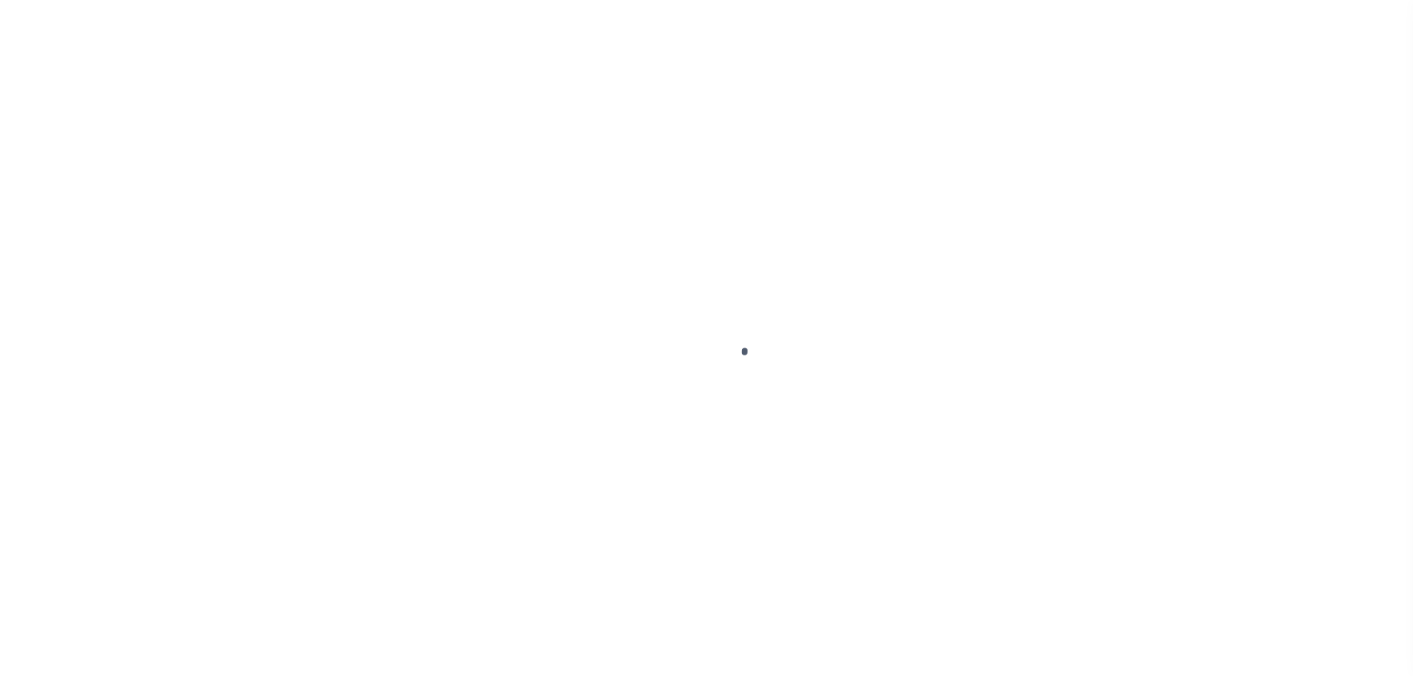
select select "DUE"
select select "20"
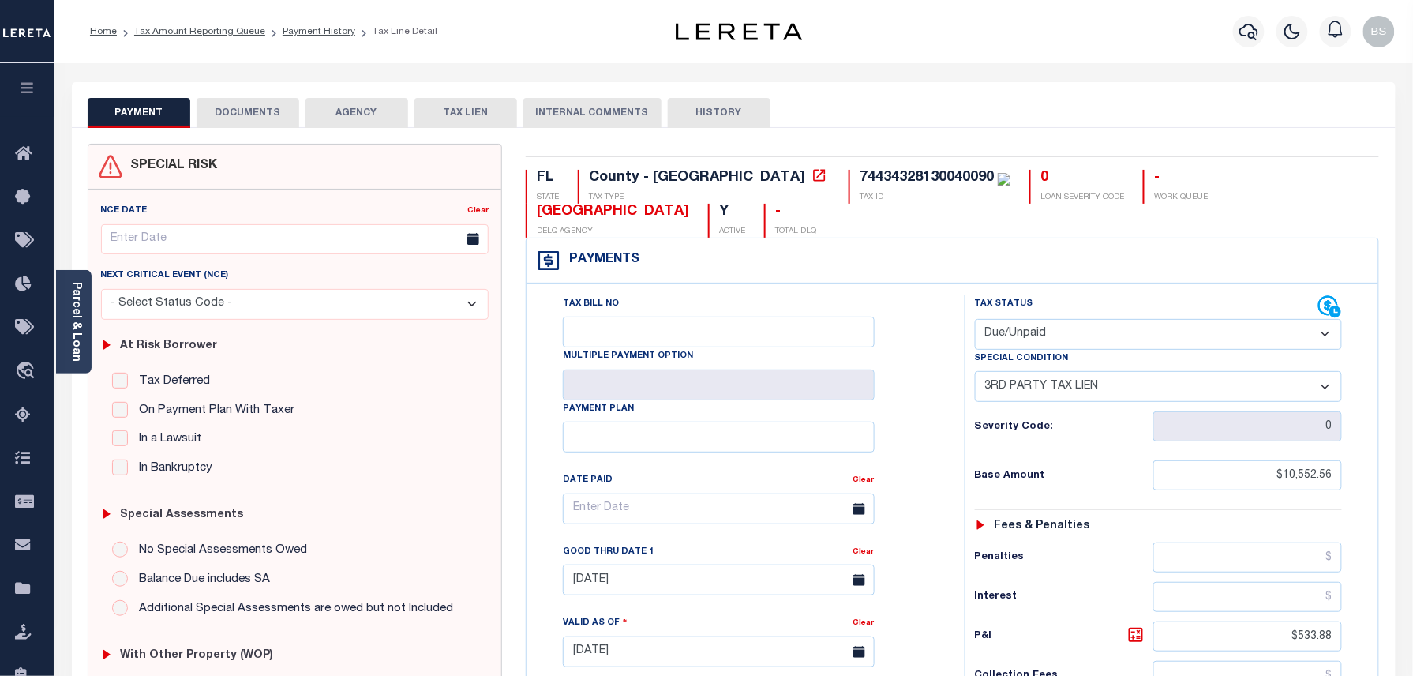
click at [250, 111] on button "DOCUMENTS" at bounding box center [248, 113] width 103 height 30
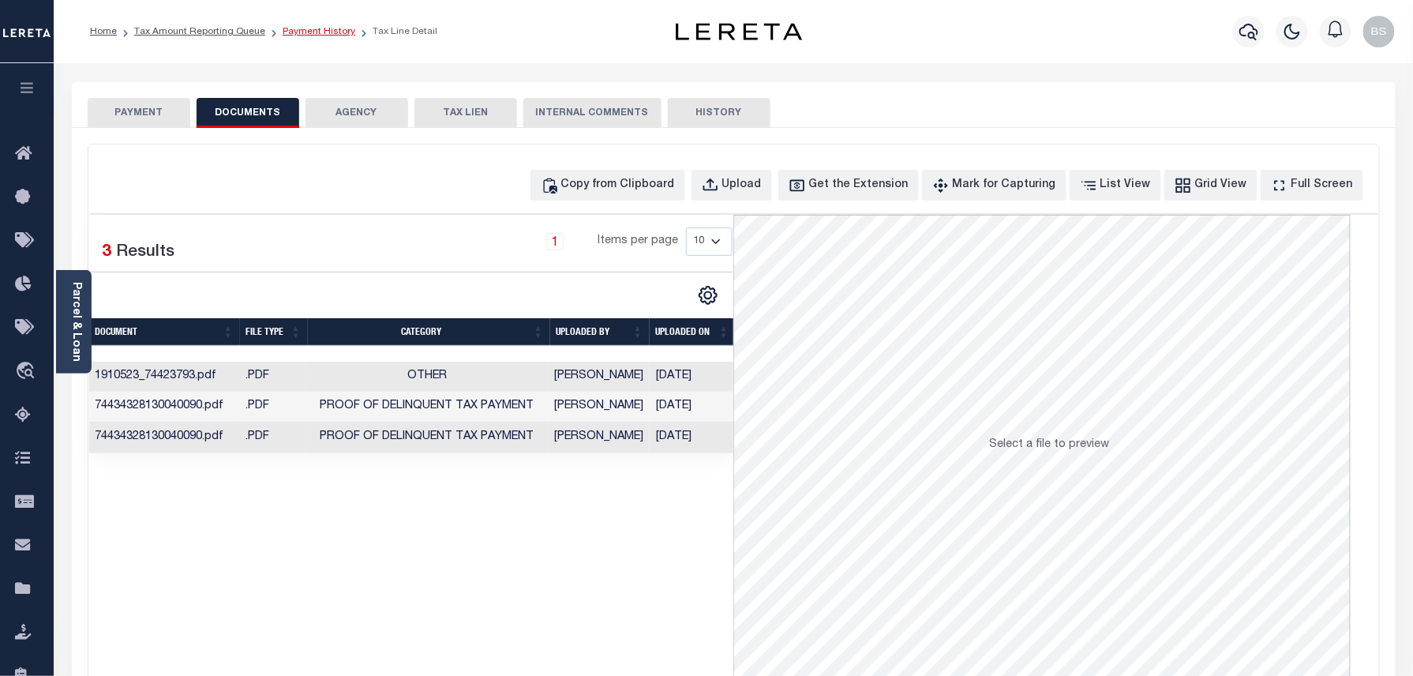
click at [313, 32] on link "Payment History" at bounding box center [319, 31] width 73 height 9
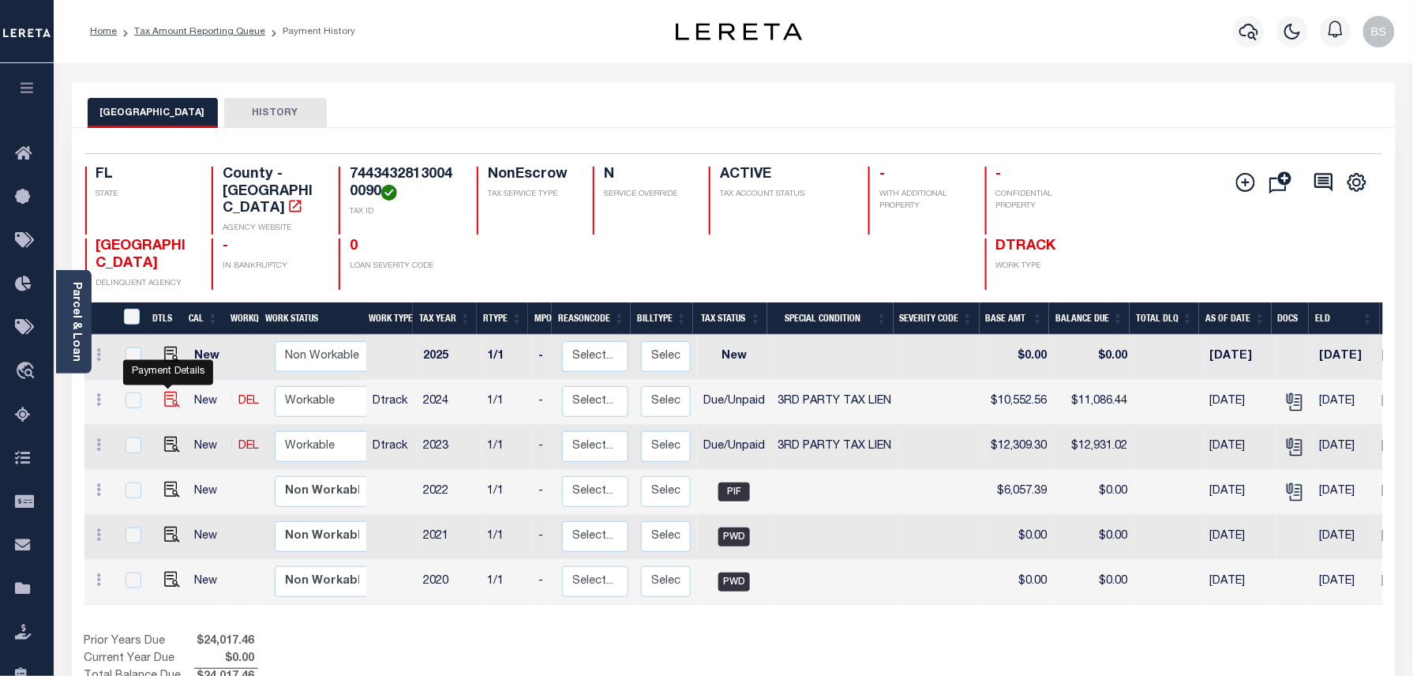
click at [167, 392] on img "" at bounding box center [172, 400] width 16 height 16
checkbox input "true"
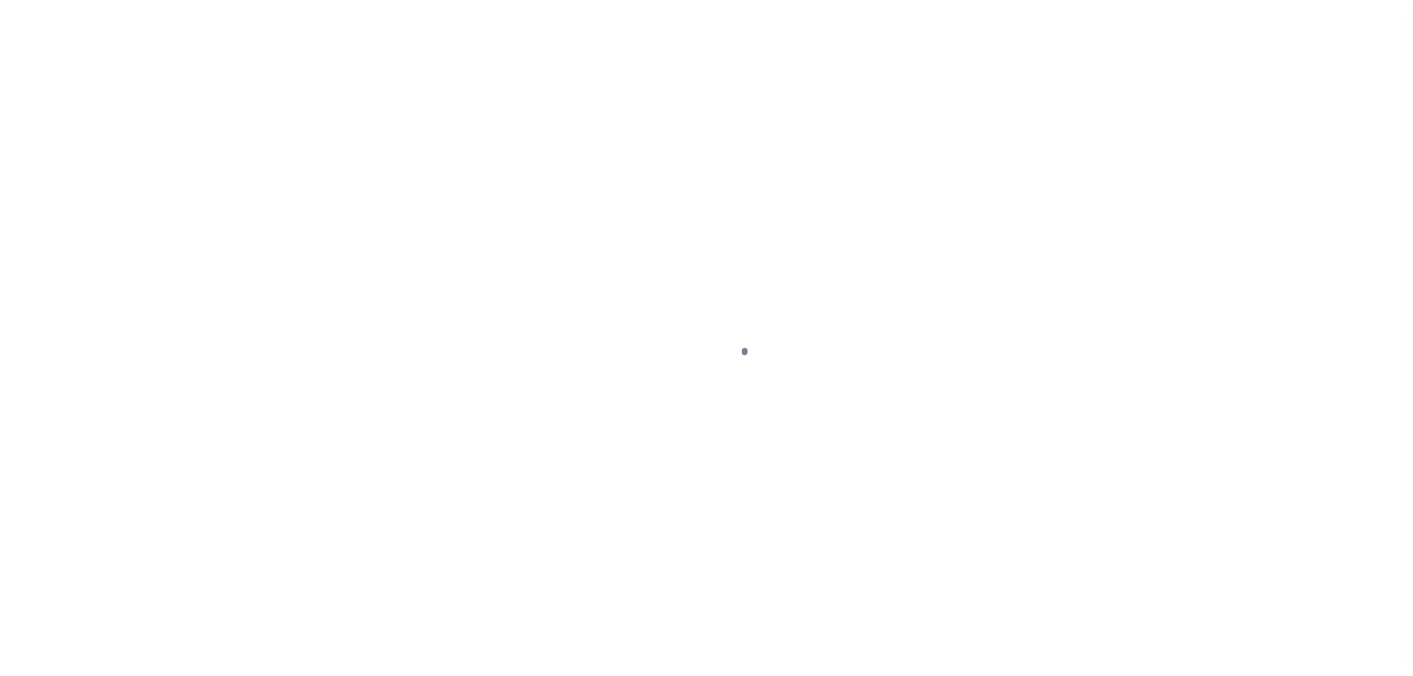
select select "DUE"
select select "20"
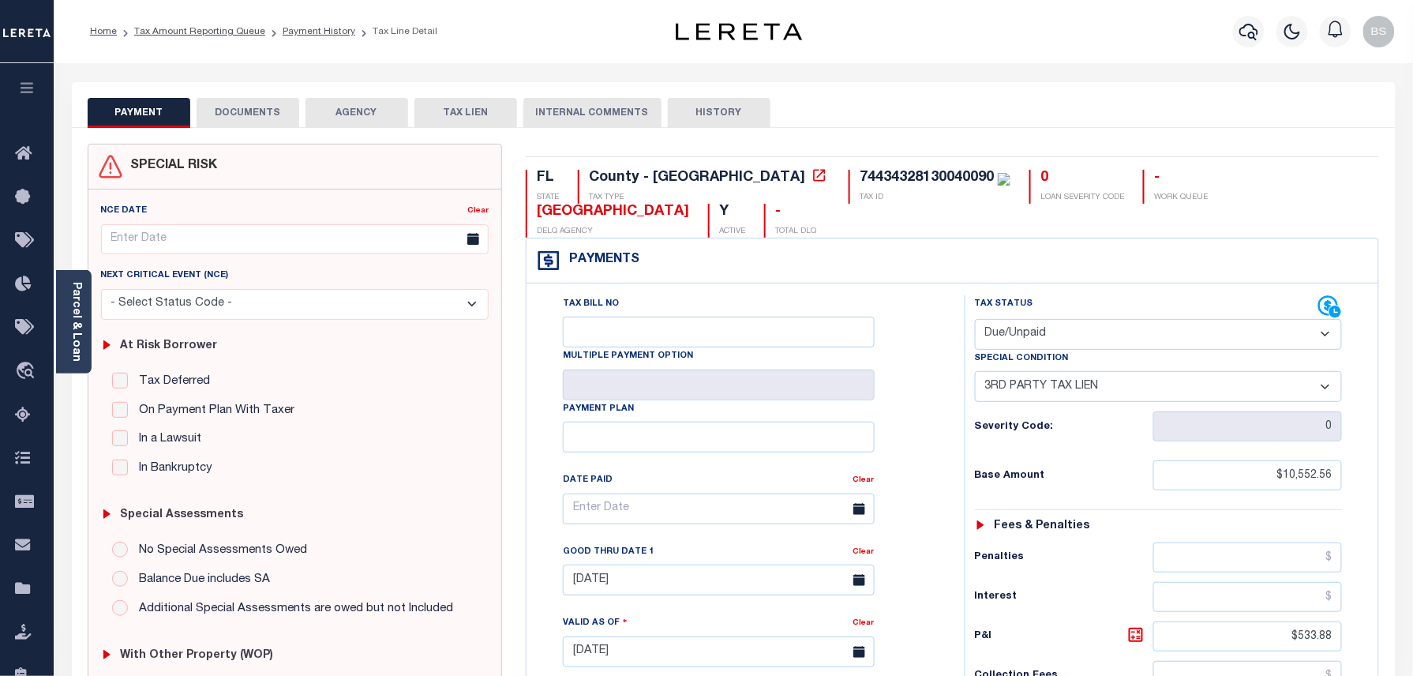
click at [253, 108] on button "DOCUMENTS" at bounding box center [248, 113] width 103 height 30
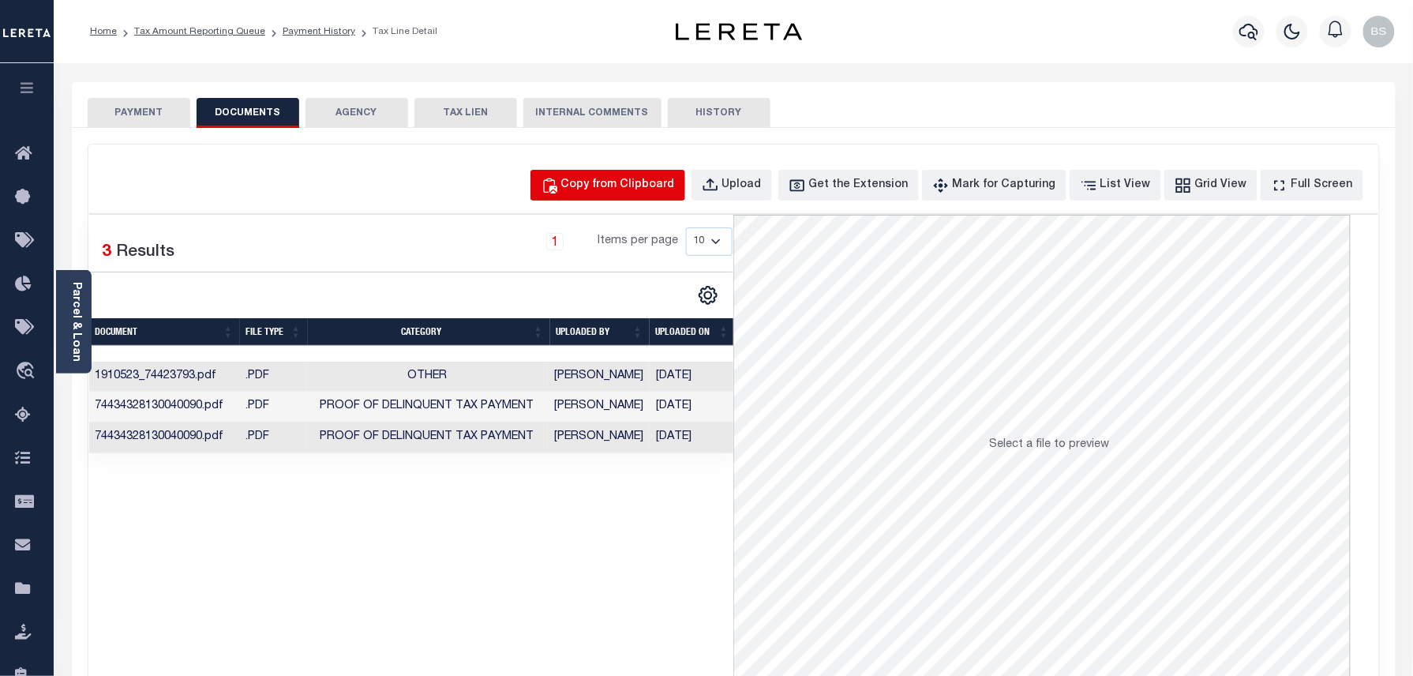
click at [654, 197] on button "Copy from Clipboard" at bounding box center [608, 185] width 155 height 31
select select "POP"
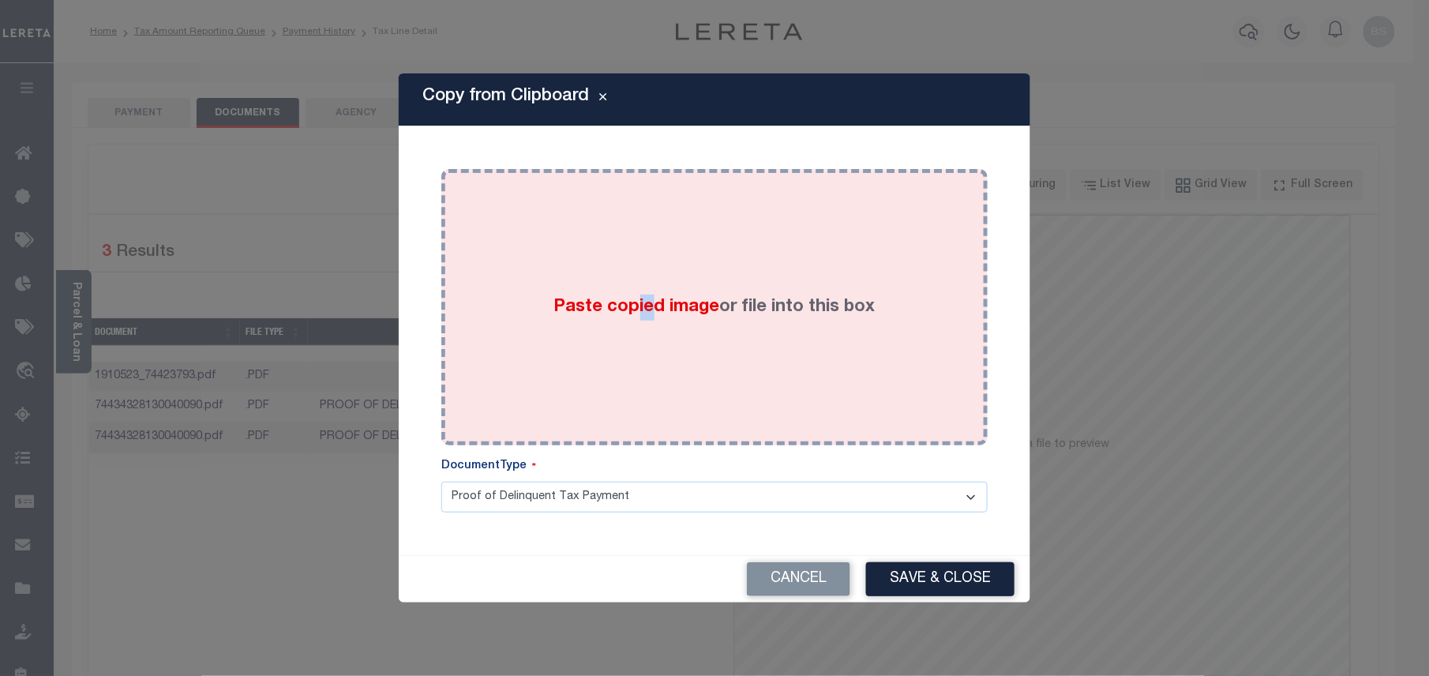
click at [636, 256] on div "Paste copied image or file into this box" at bounding box center [714, 307] width 523 height 253
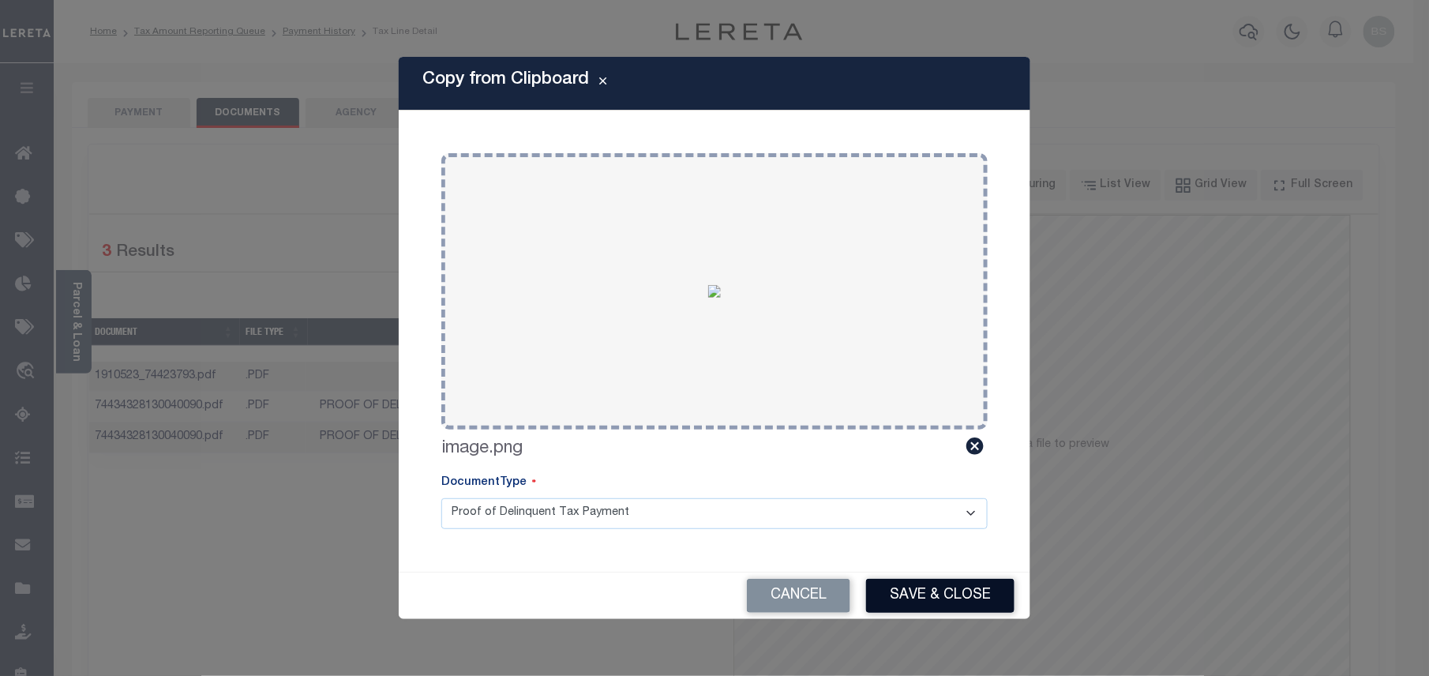
click at [897, 594] on button "Save & Close" at bounding box center [940, 596] width 148 height 34
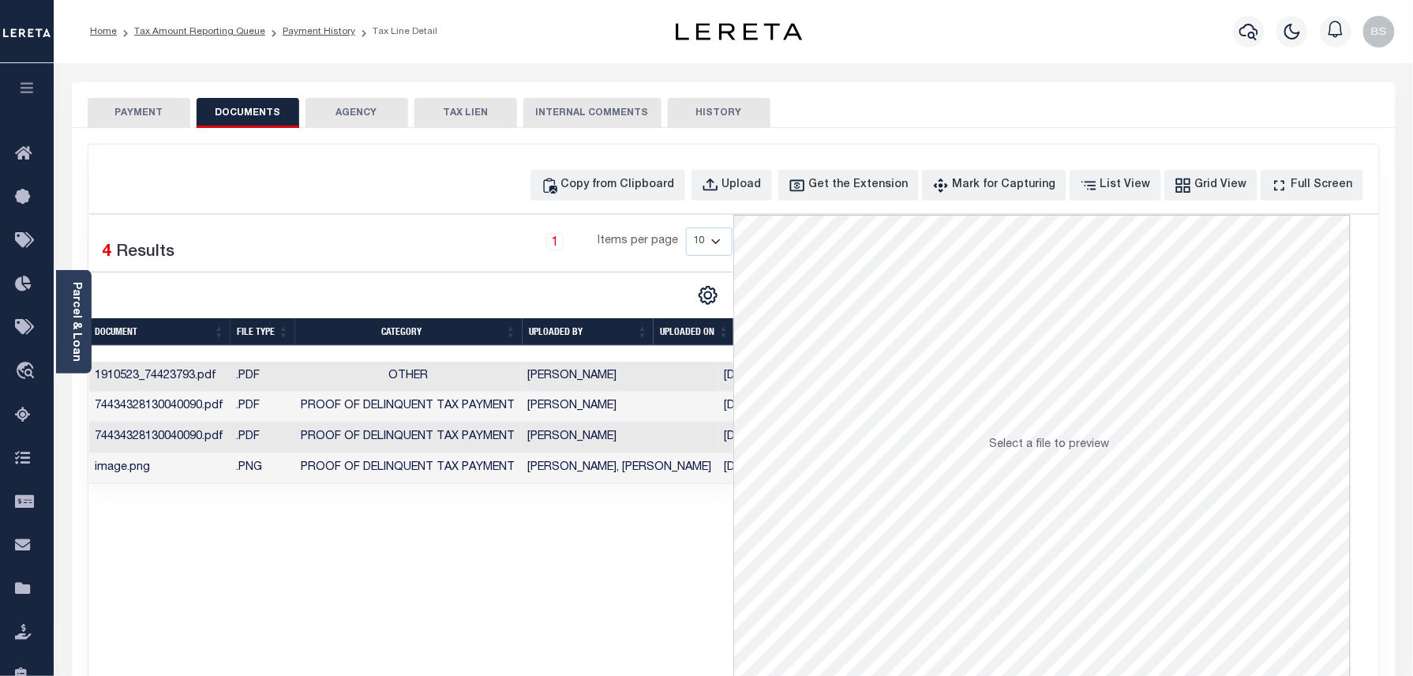
click at [304, 38] on li "Payment History" at bounding box center [310, 31] width 90 height 14
click at [313, 30] on link "Payment History" at bounding box center [319, 31] width 73 height 9
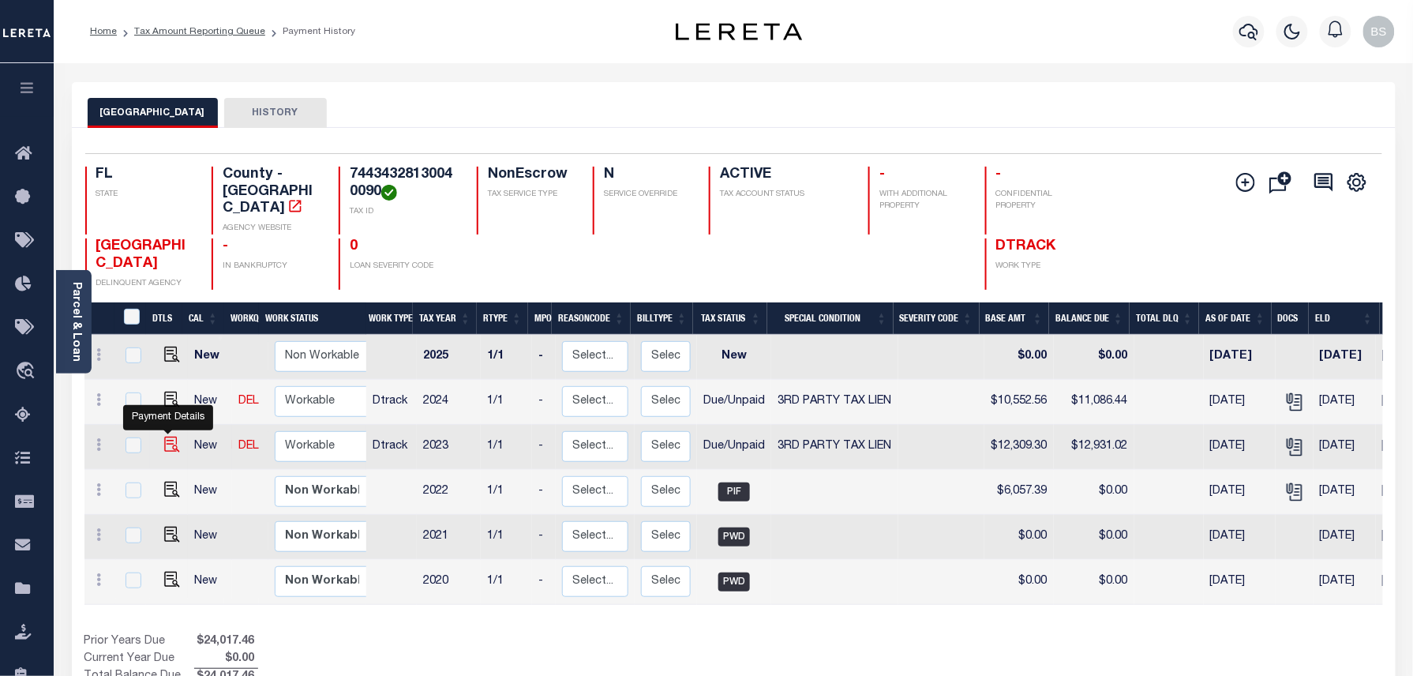
click at [169, 437] on img "" at bounding box center [172, 445] width 16 height 16
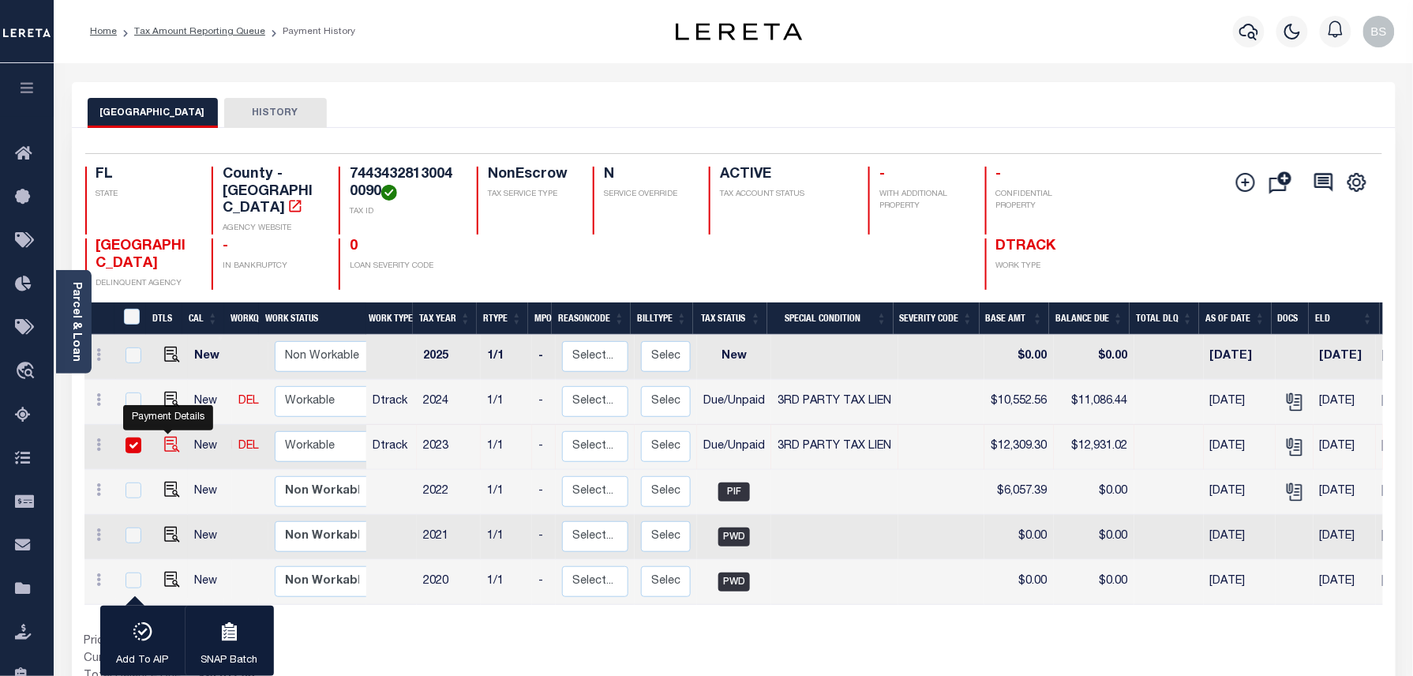
checkbox input "true"
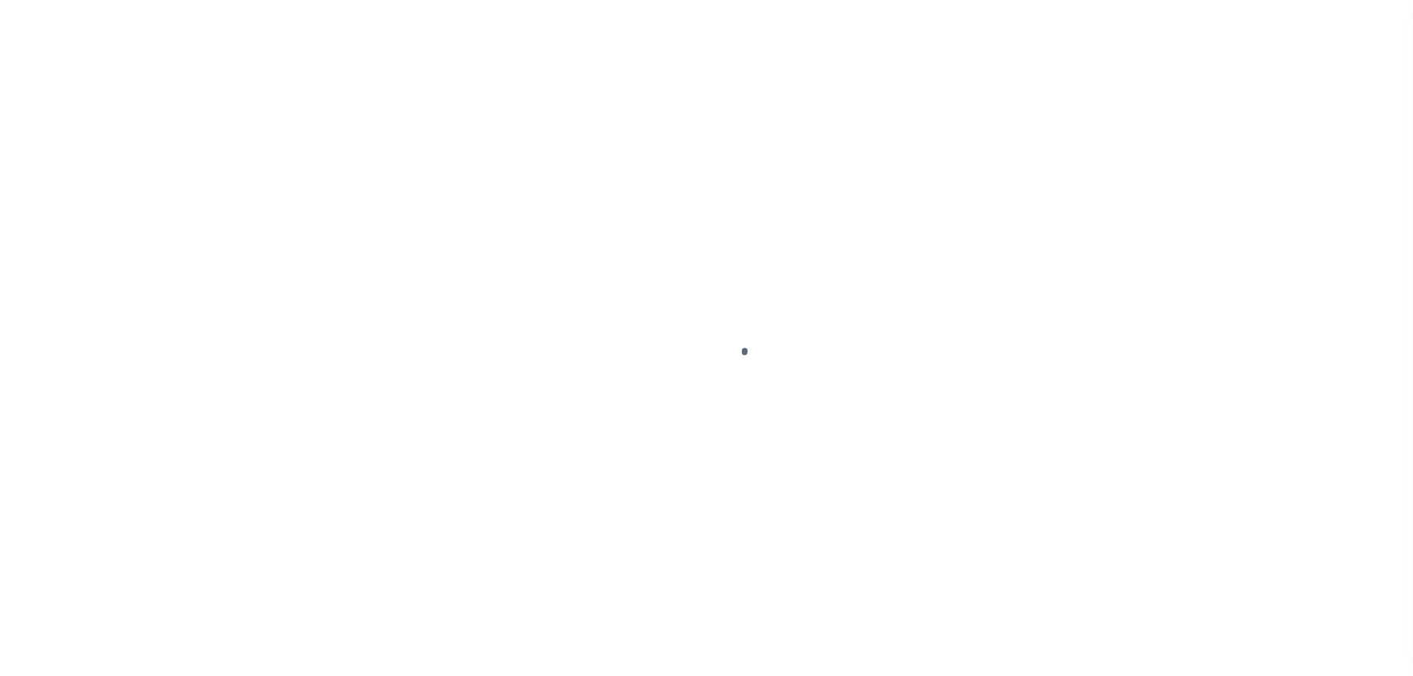
select select "DUE"
select select "20"
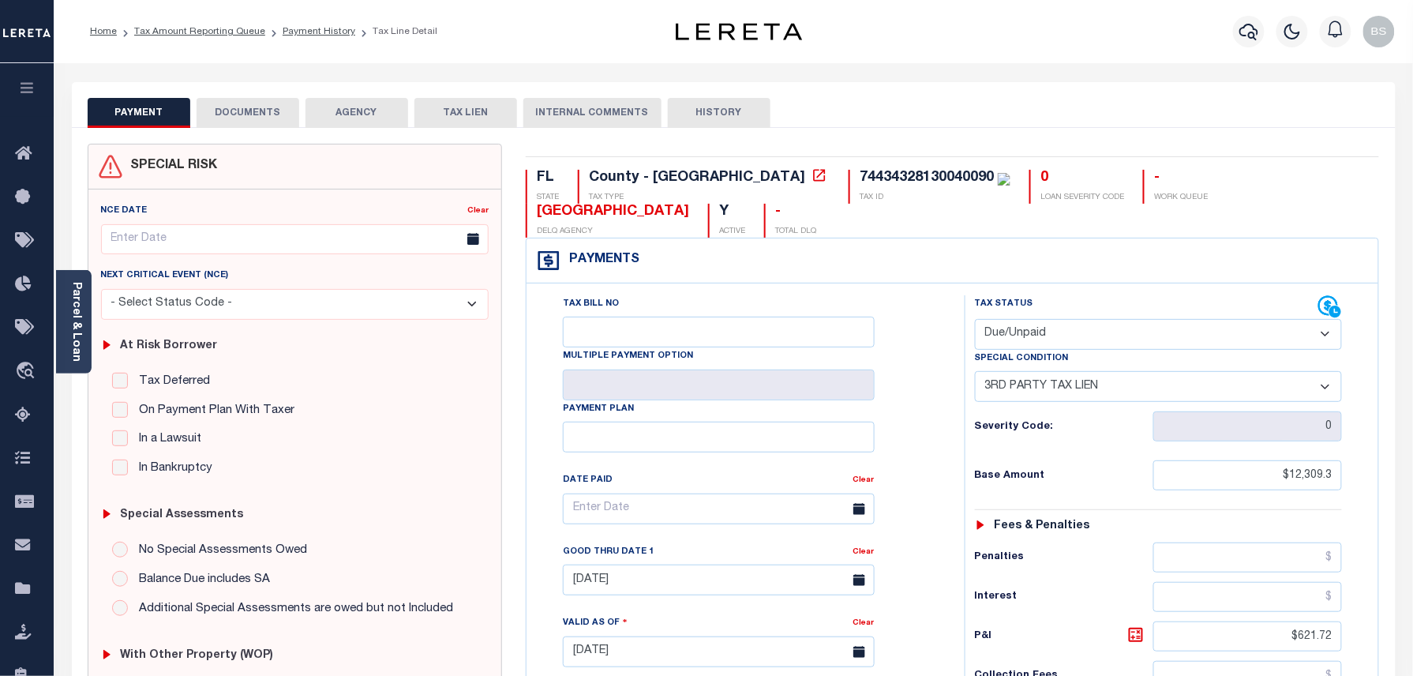
click at [254, 111] on button "DOCUMENTS" at bounding box center [248, 113] width 103 height 30
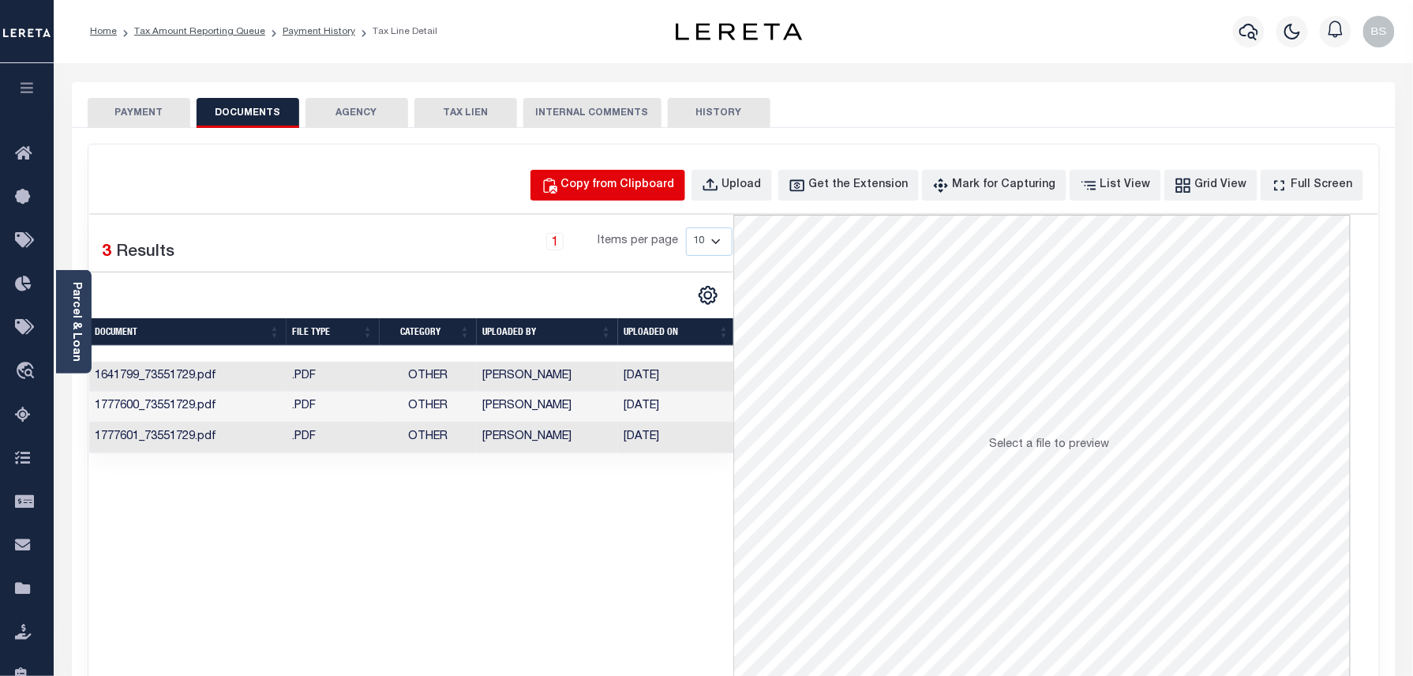
click at [641, 171] on button "Copy from Clipboard" at bounding box center [608, 185] width 155 height 31
select select "POP"
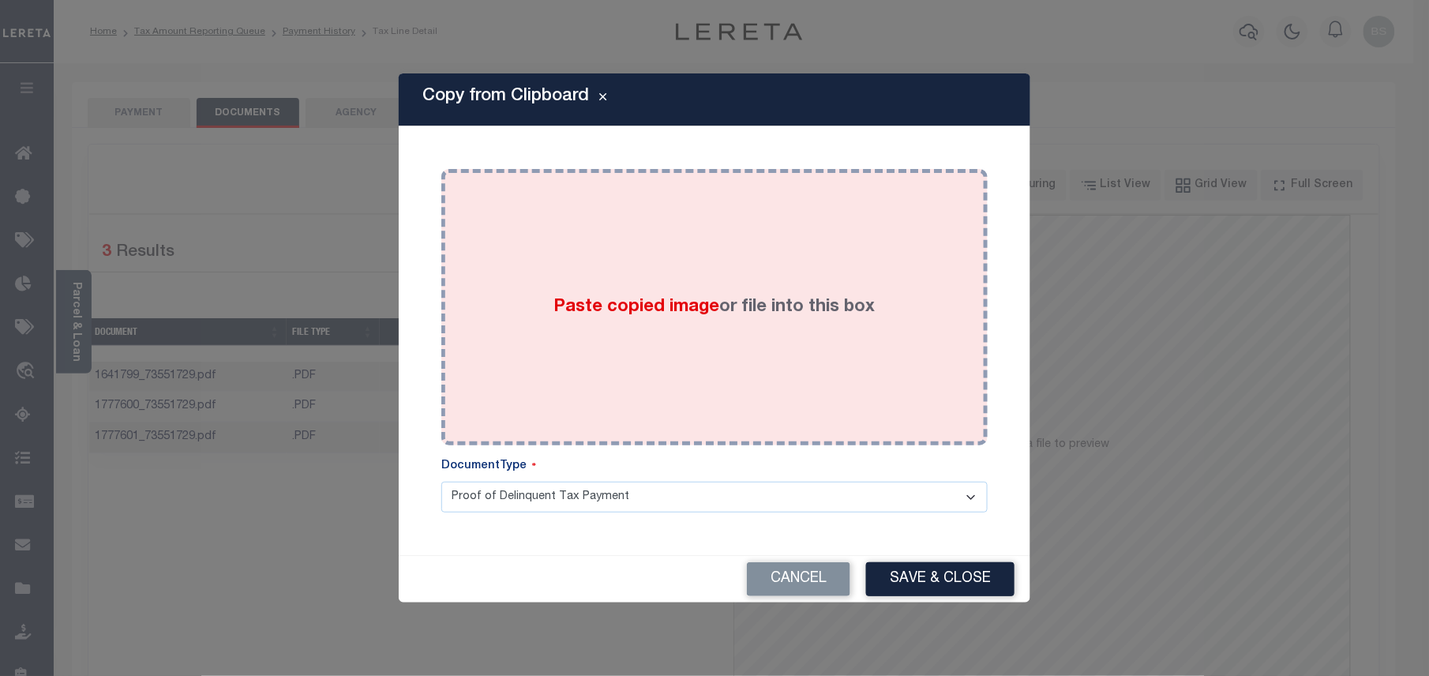
click at [712, 273] on div "Paste copied image or file into this box" at bounding box center [714, 307] width 523 height 253
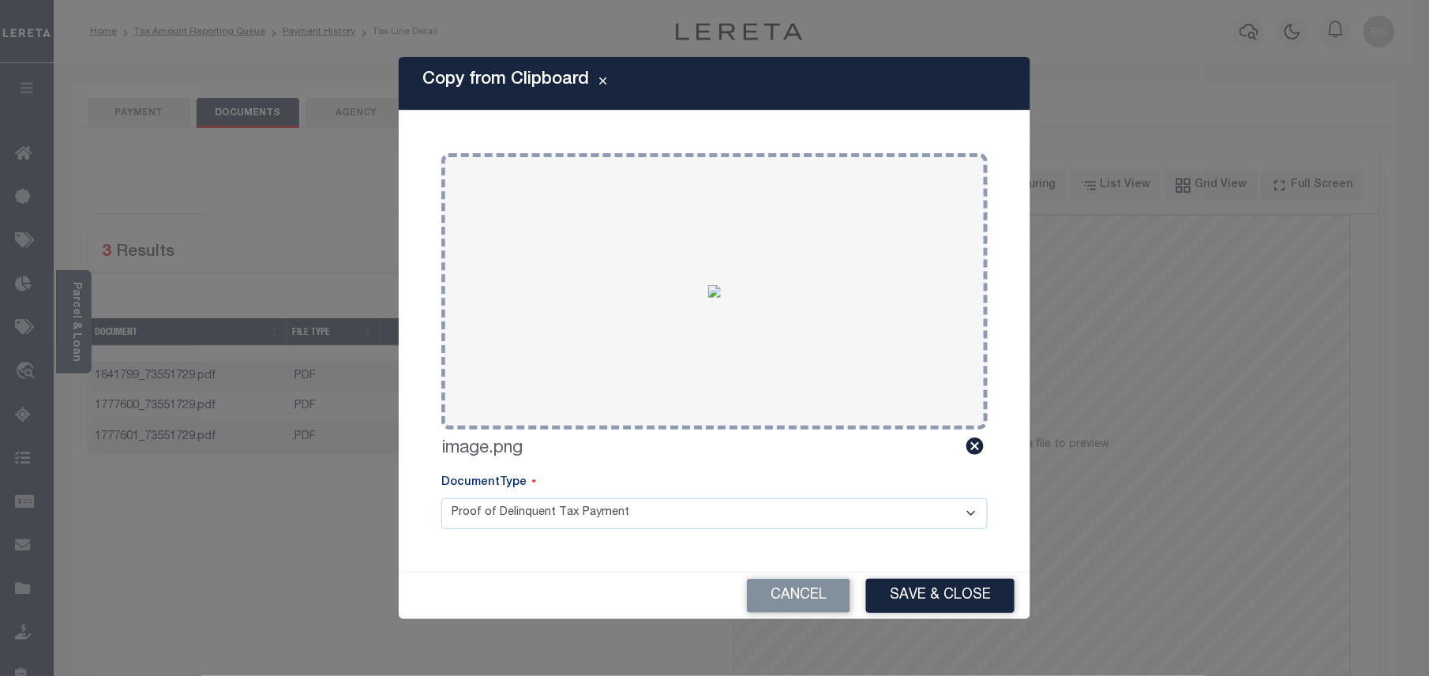
click at [941, 586] on button "Save & Close" at bounding box center [940, 596] width 148 height 34
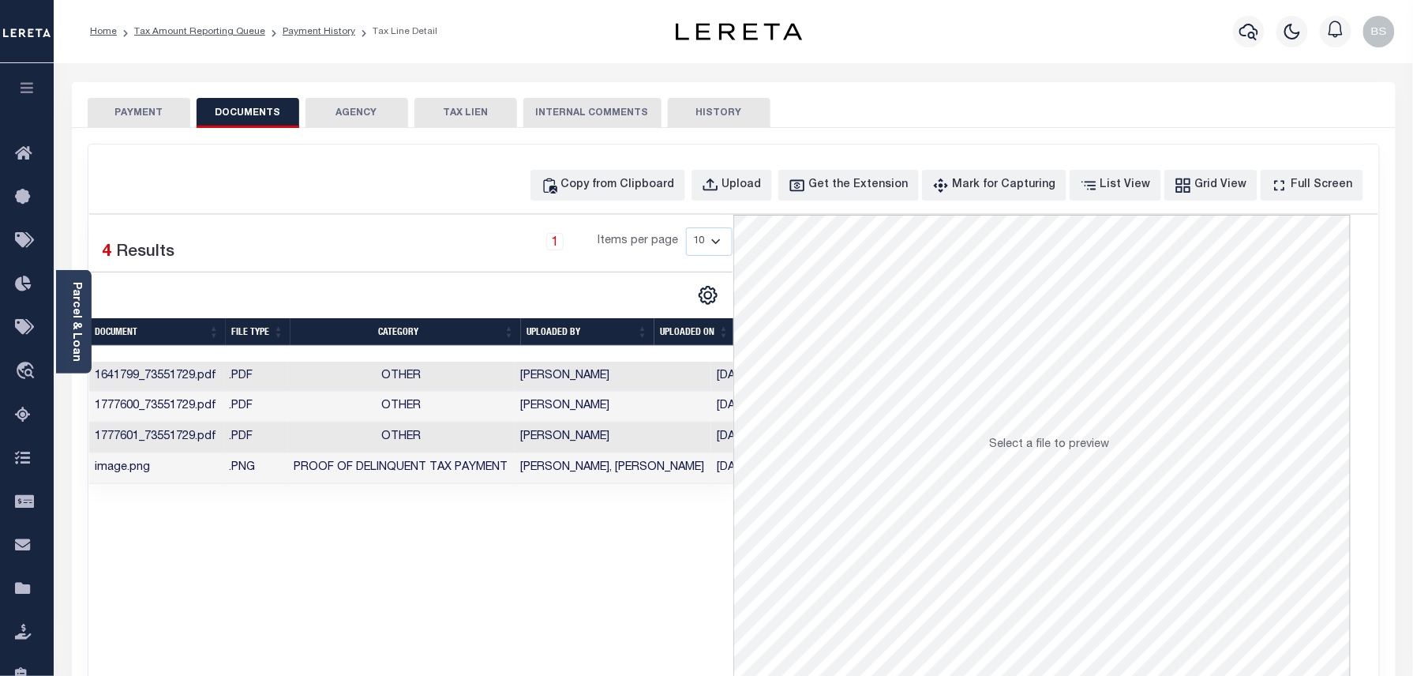
click at [208, 38] on li "Tax Amount Reporting Queue" at bounding box center [191, 31] width 148 height 14
click at [219, 29] on link "Tax Amount Reporting Queue" at bounding box center [199, 31] width 131 height 9
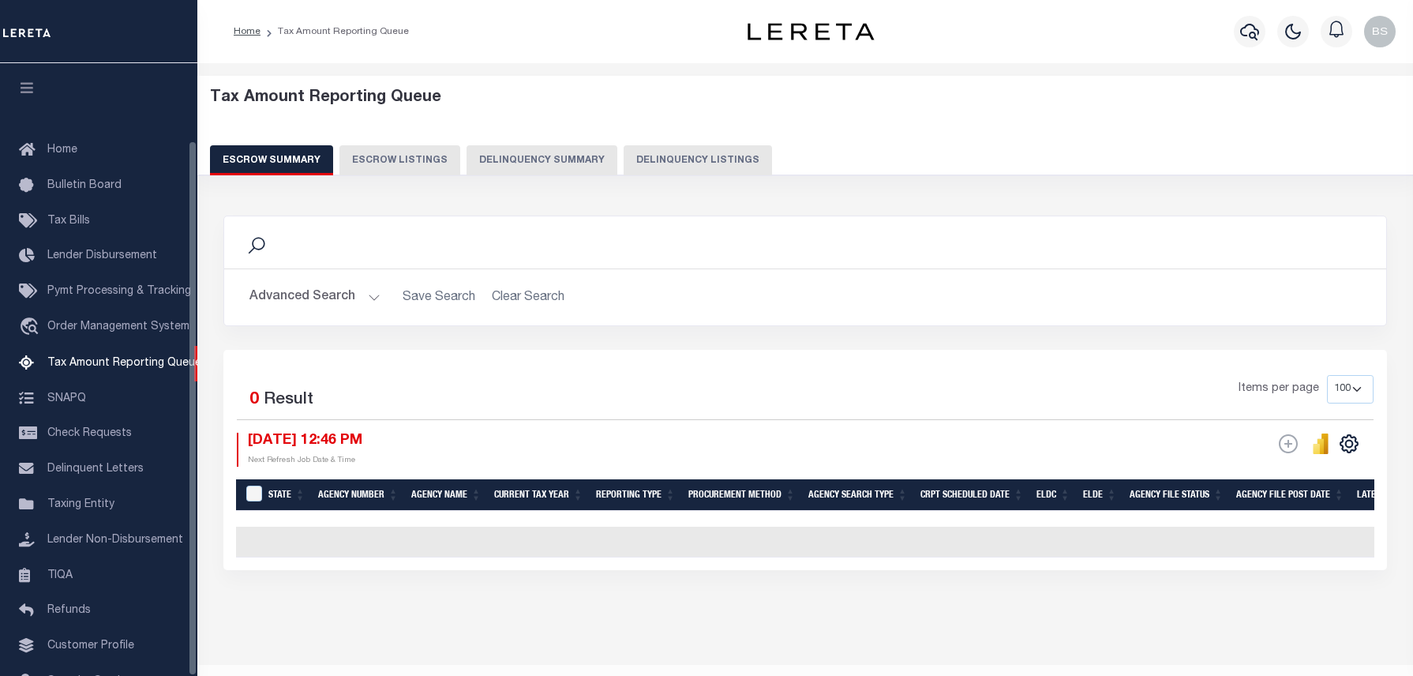
select select "100"
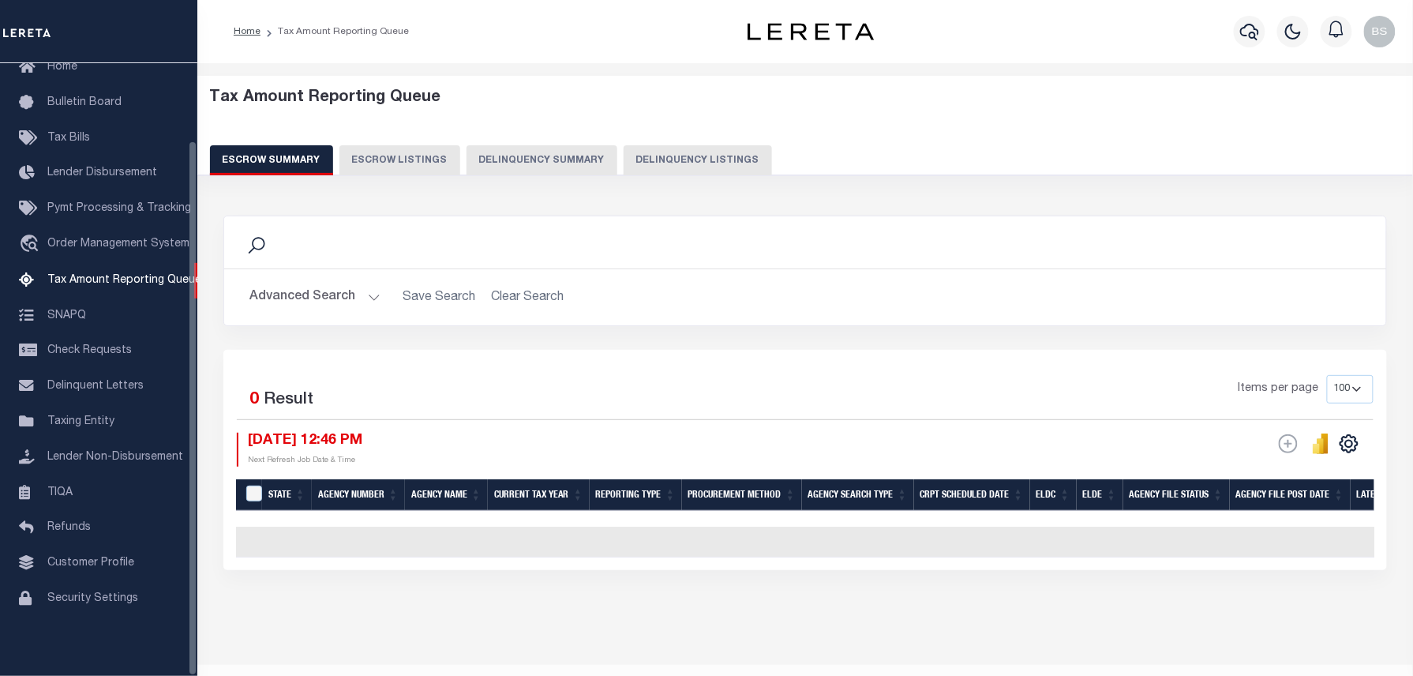
click at [696, 152] on button "Delinquency Listings" at bounding box center [698, 160] width 148 height 30
select select "100"
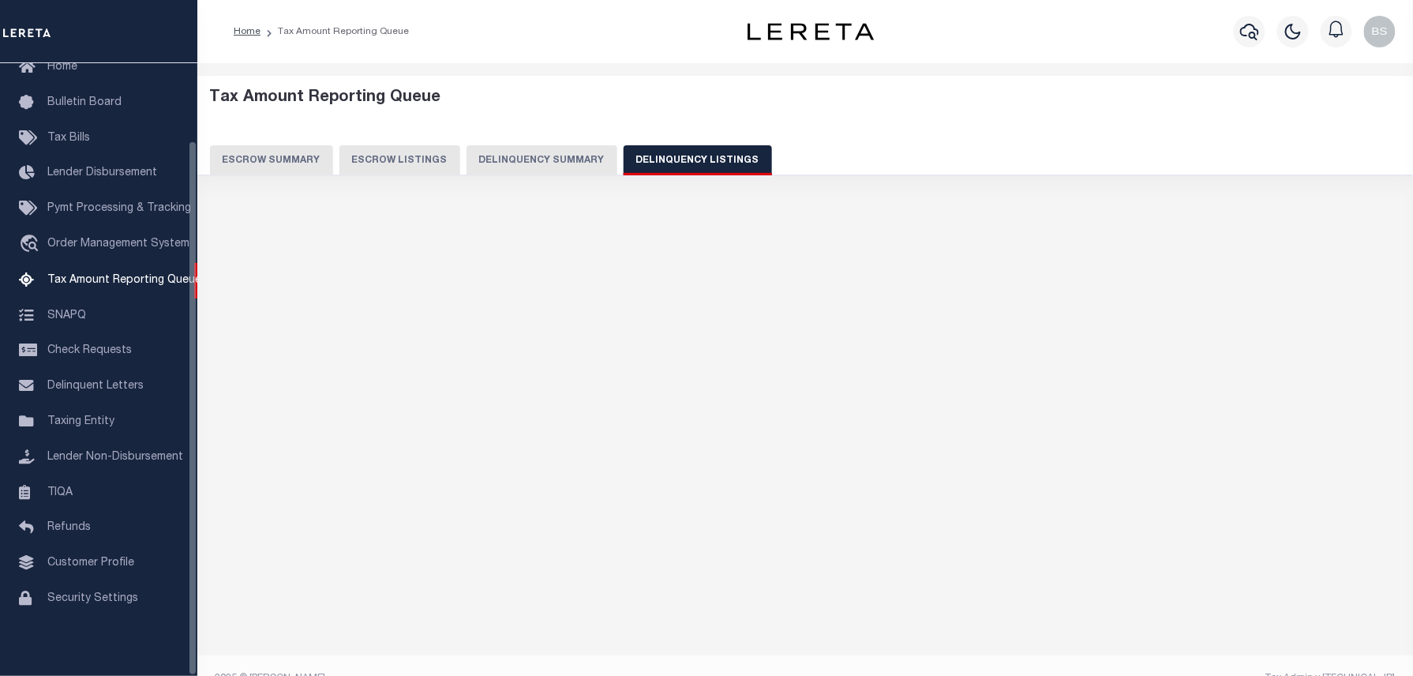
select select "100"
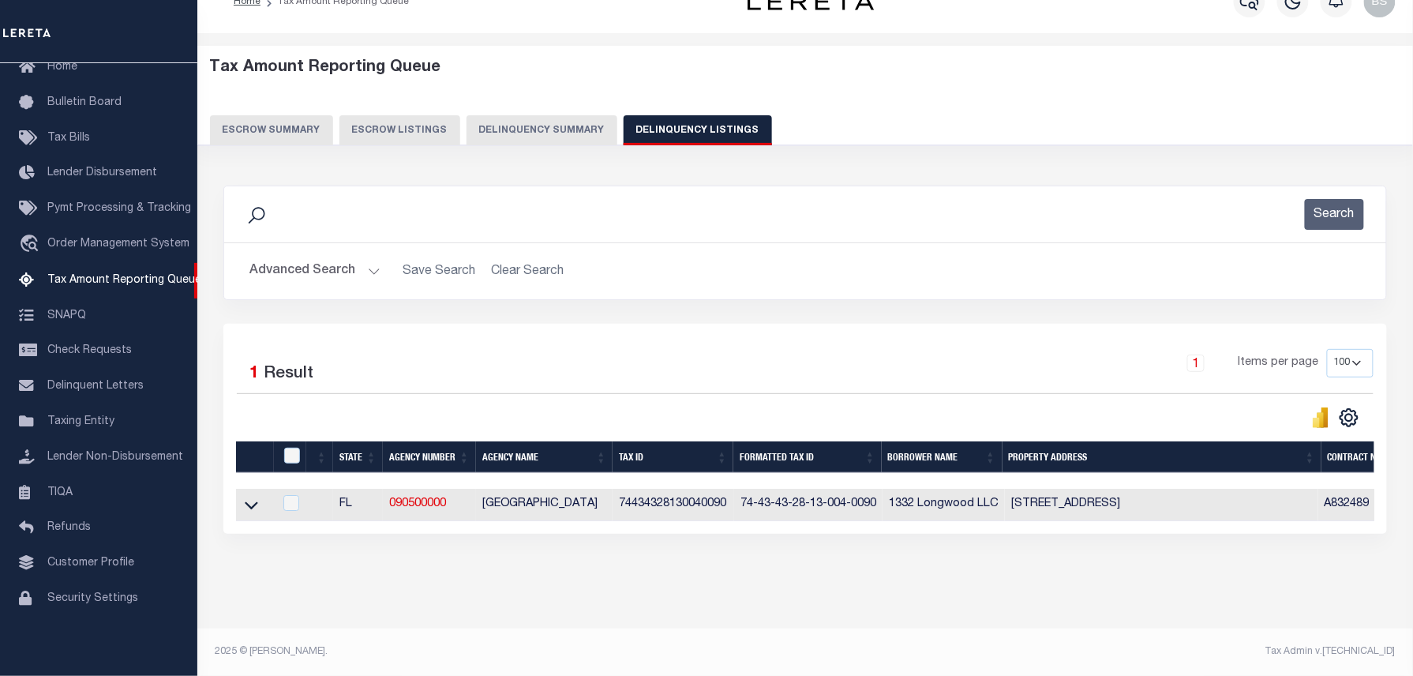
scroll to position [45, 0]
click at [250, 497] on icon at bounding box center [251, 505] width 13 height 17
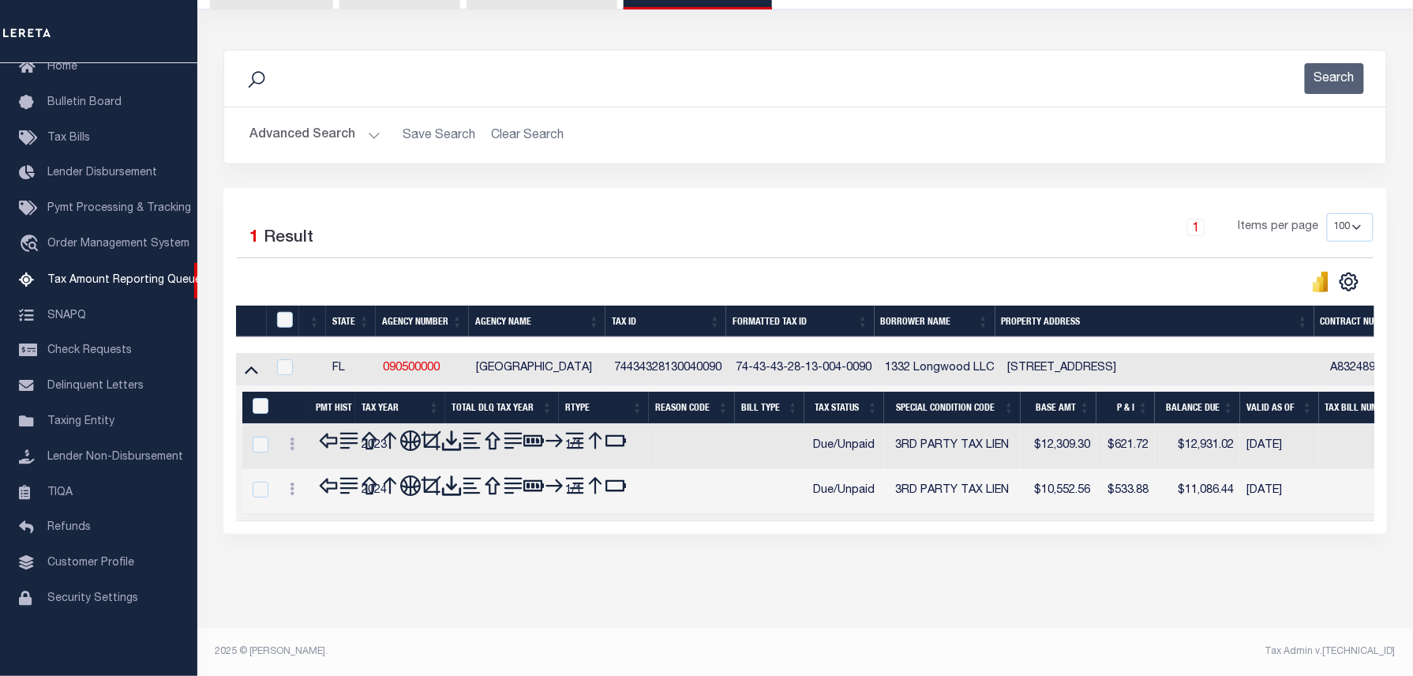
scroll to position [99, 0]
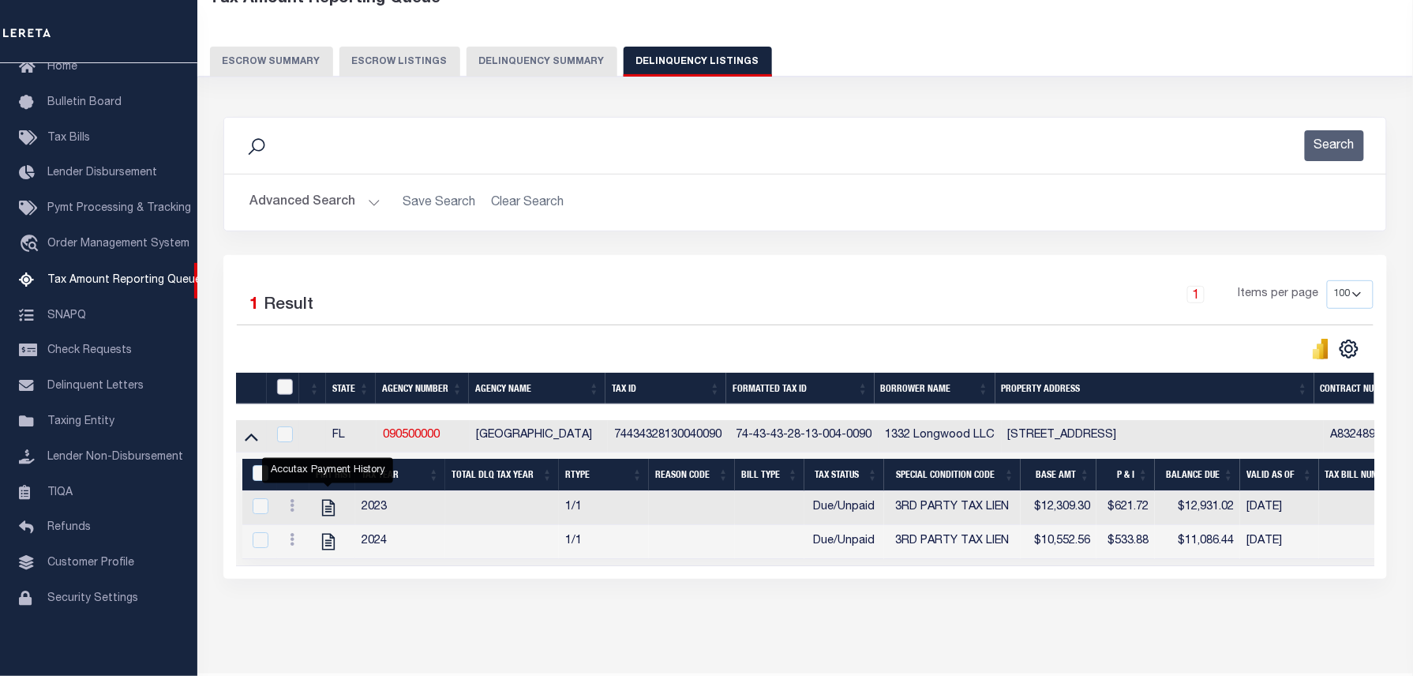
click at [284, 392] on input "checkbox" at bounding box center [285, 387] width 16 height 16
checkbox input "true"
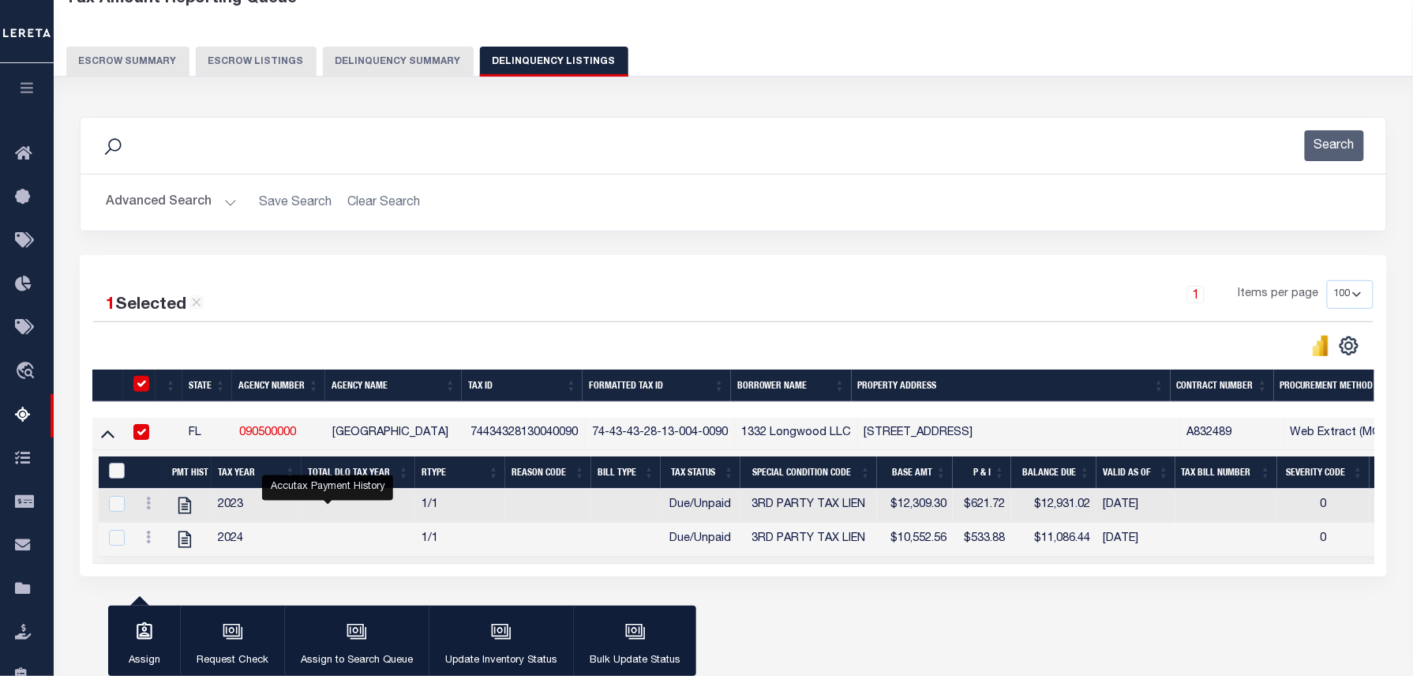
click at [120, 478] on input "&nbsp;" at bounding box center [117, 471] width 16 height 16
checkbox input "true"
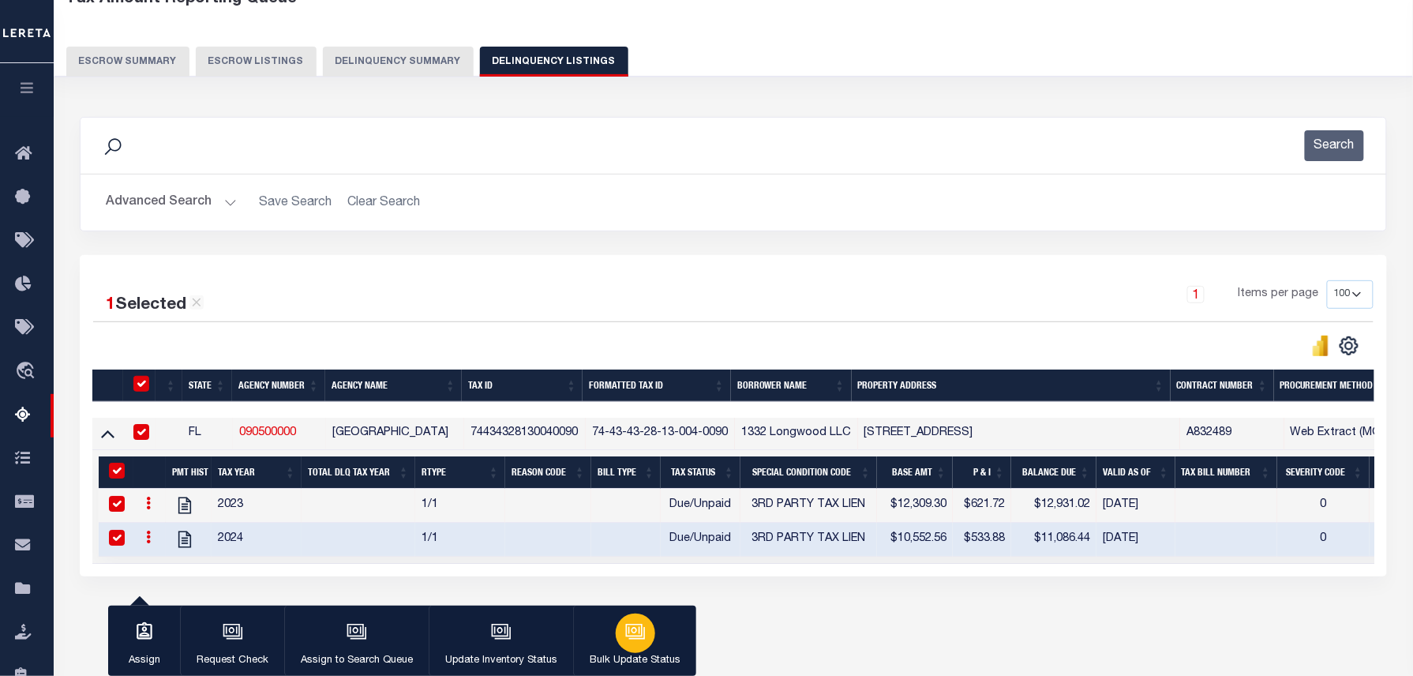
click at [581, 670] on button "Bulk Update Status" at bounding box center [634, 641] width 123 height 71
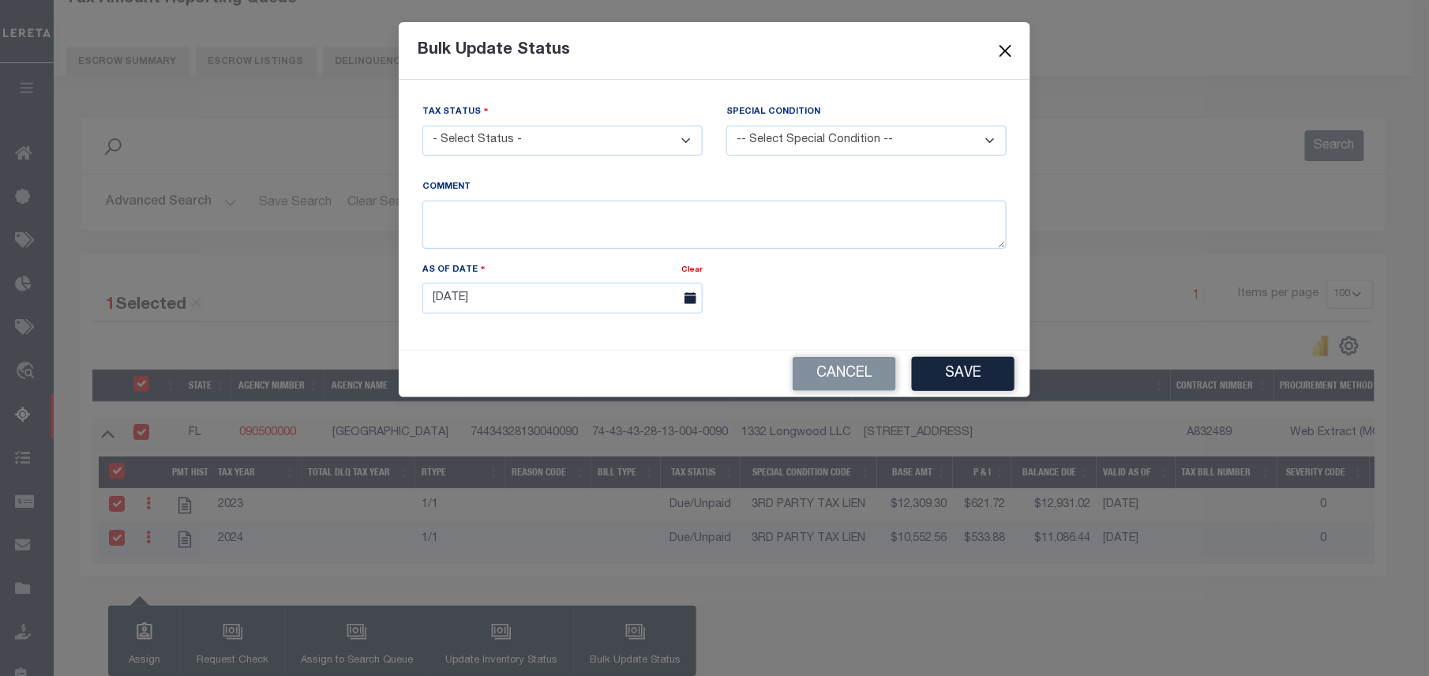
click at [1000, 47] on button "Close" at bounding box center [1006, 50] width 21 height 21
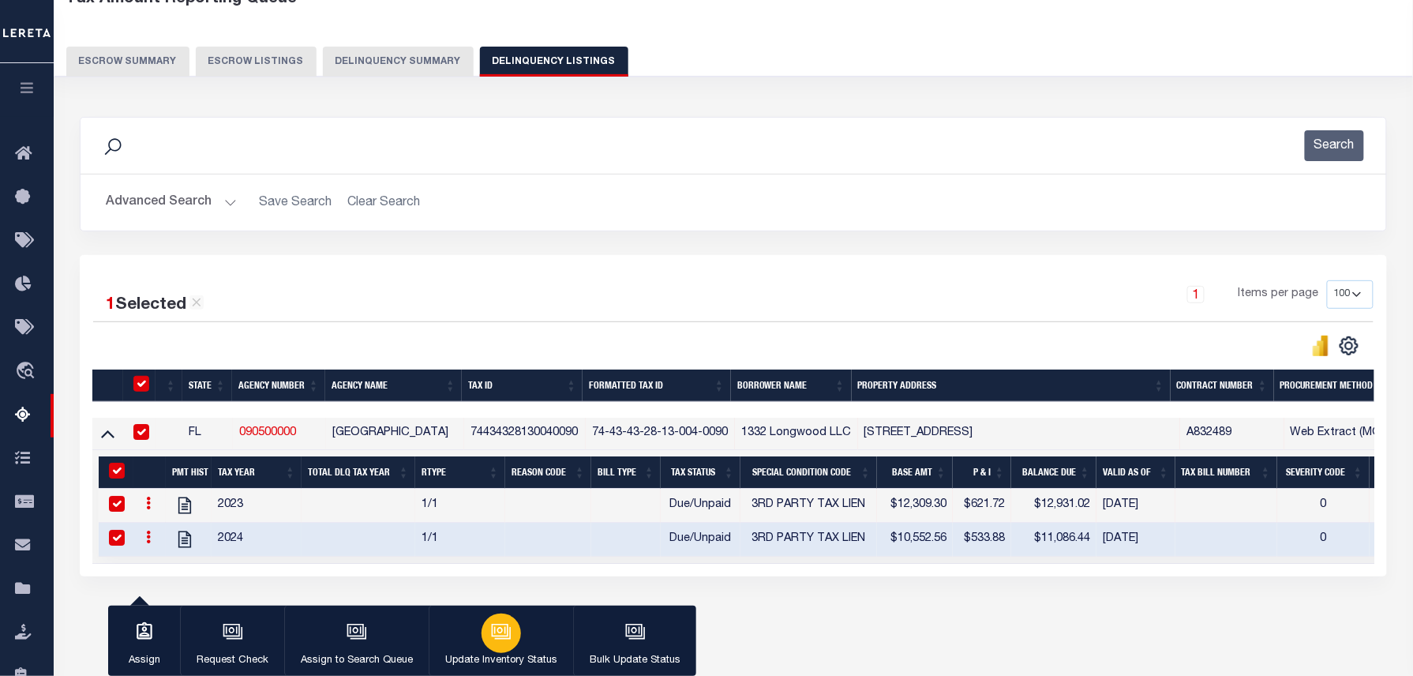
click at [503, 634] on icon "button" at bounding box center [500, 630] width 12 height 7
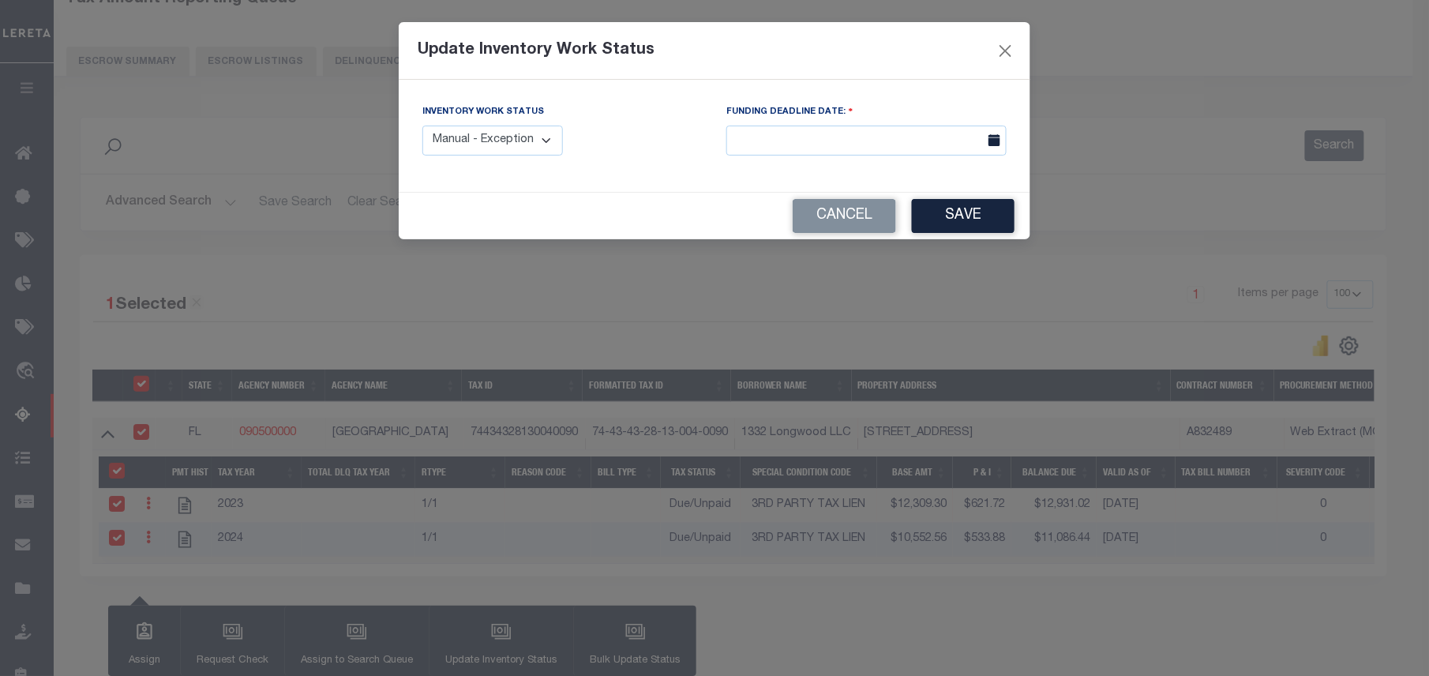
click at [523, 143] on select "Manual - Exception Pended - Awaiting Search Late Add Exception Completed" at bounding box center [492, 141] width 141 height 31
select select "4"
click at [422, 126] on select "Manual - Exception Pended - Awaiting Search Late Add Exception Completed" at bounding box center [492, 141] width 141 height 31
click at [965, 207] on button "Save" at bounding box center [963, 216] width 103 height 34
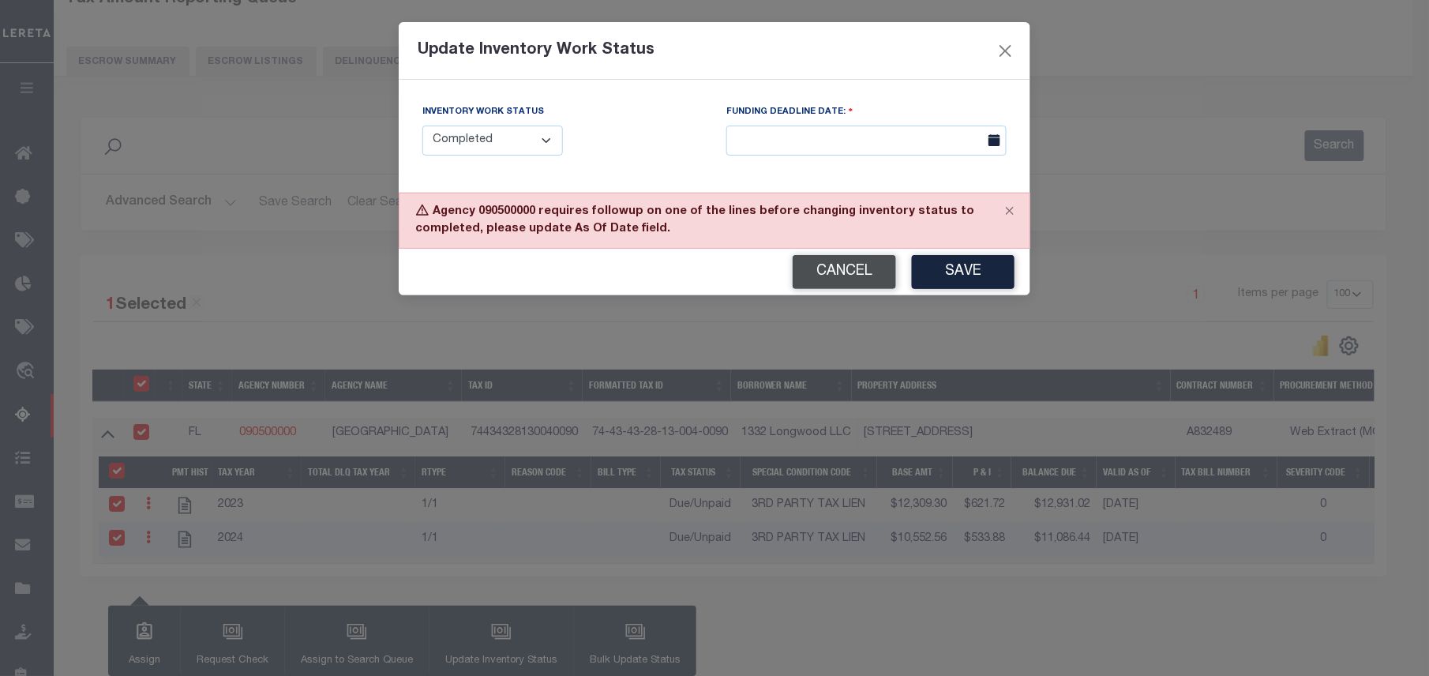
click at [845, 278] on button "Cancel" at bounding box center [844, 272] width 103 height 34
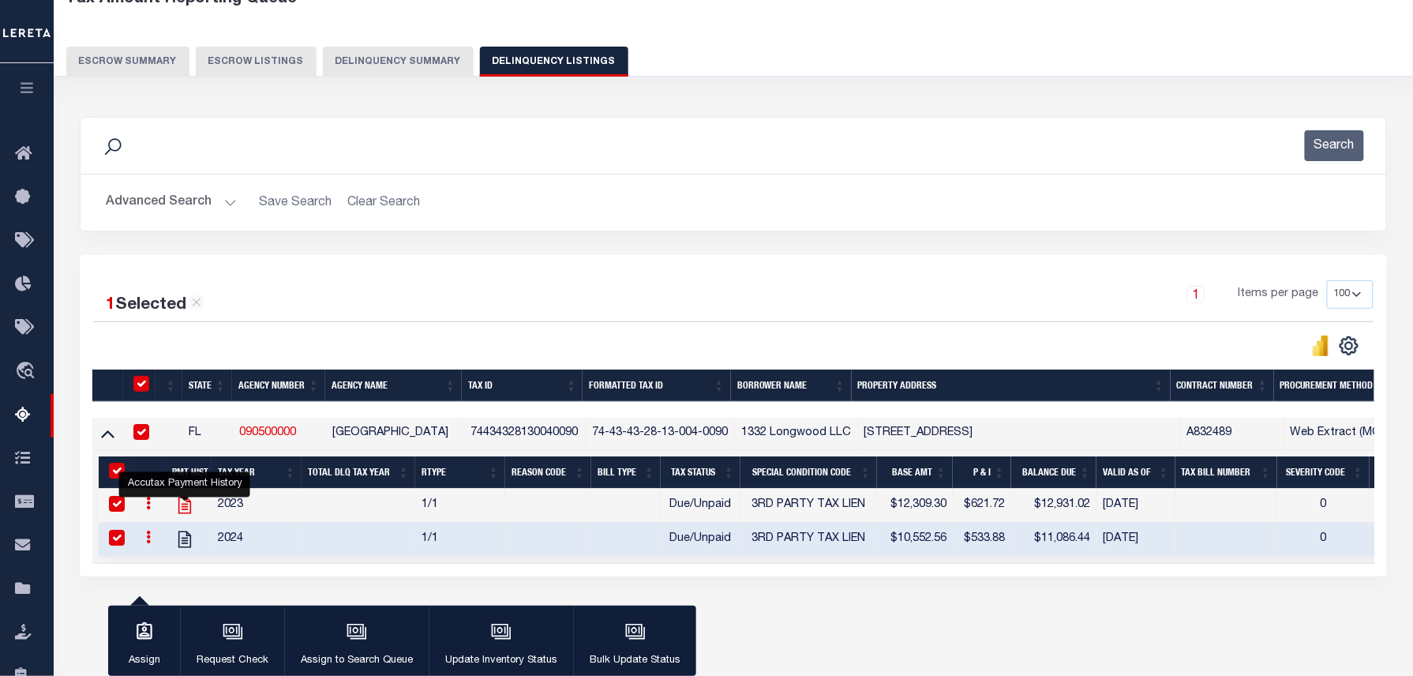
click at [190, 513] on icon "" at bounding box center [184, 505] width 13 height 17
checkbox input "false"
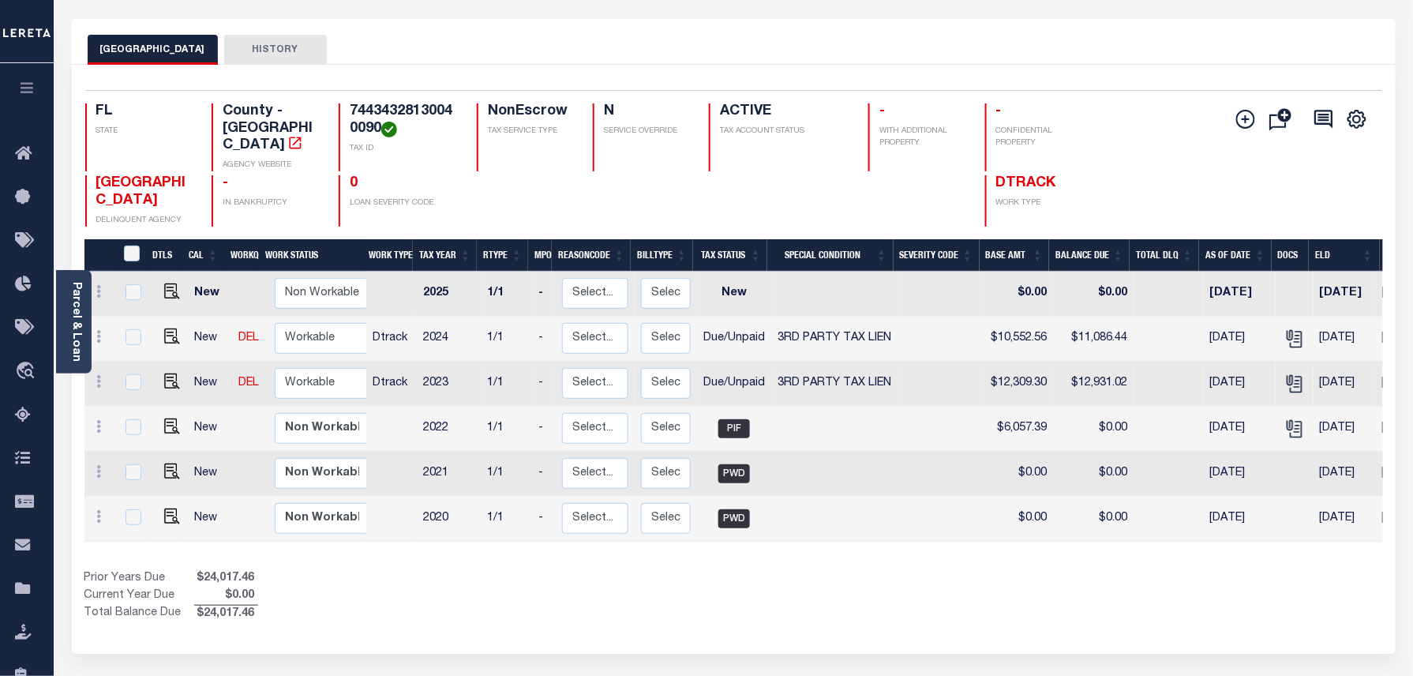
scroll to position [105, 0]
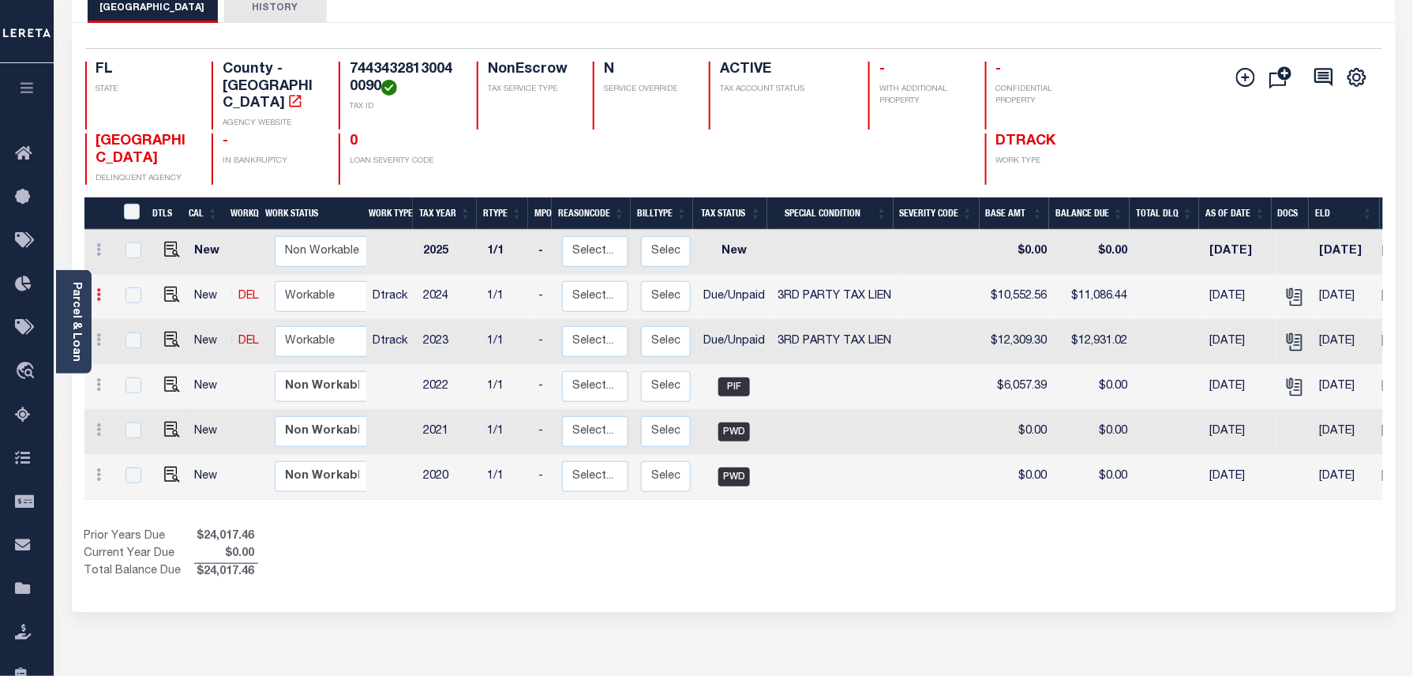
click at [102, 291] on link at bounding box center [99, 297] width 17 height 13
click at [144, 341] on img at bounding box center [137, 349] width 16 height 17
select select "DUE"
select select "20"
type input "$10,552.56"
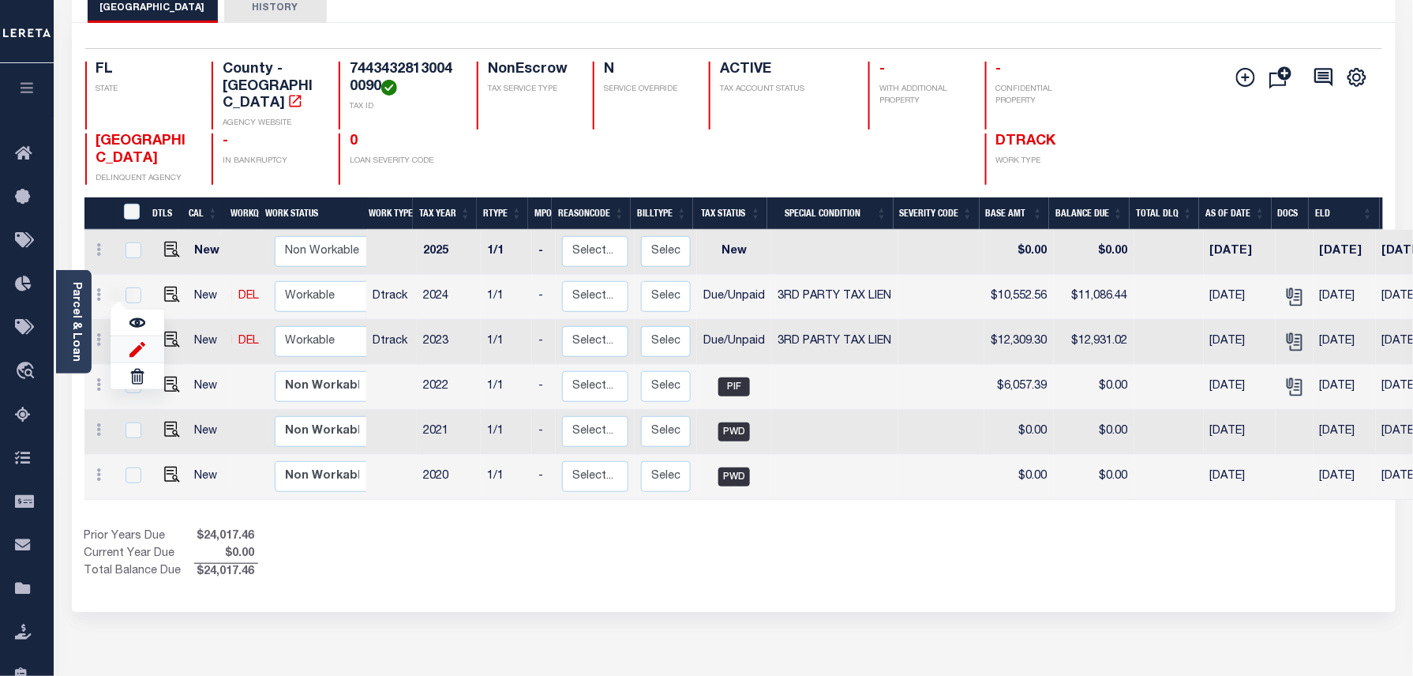
type input "$11,086.44"
type input "[DATE]"
type input "$533.88"
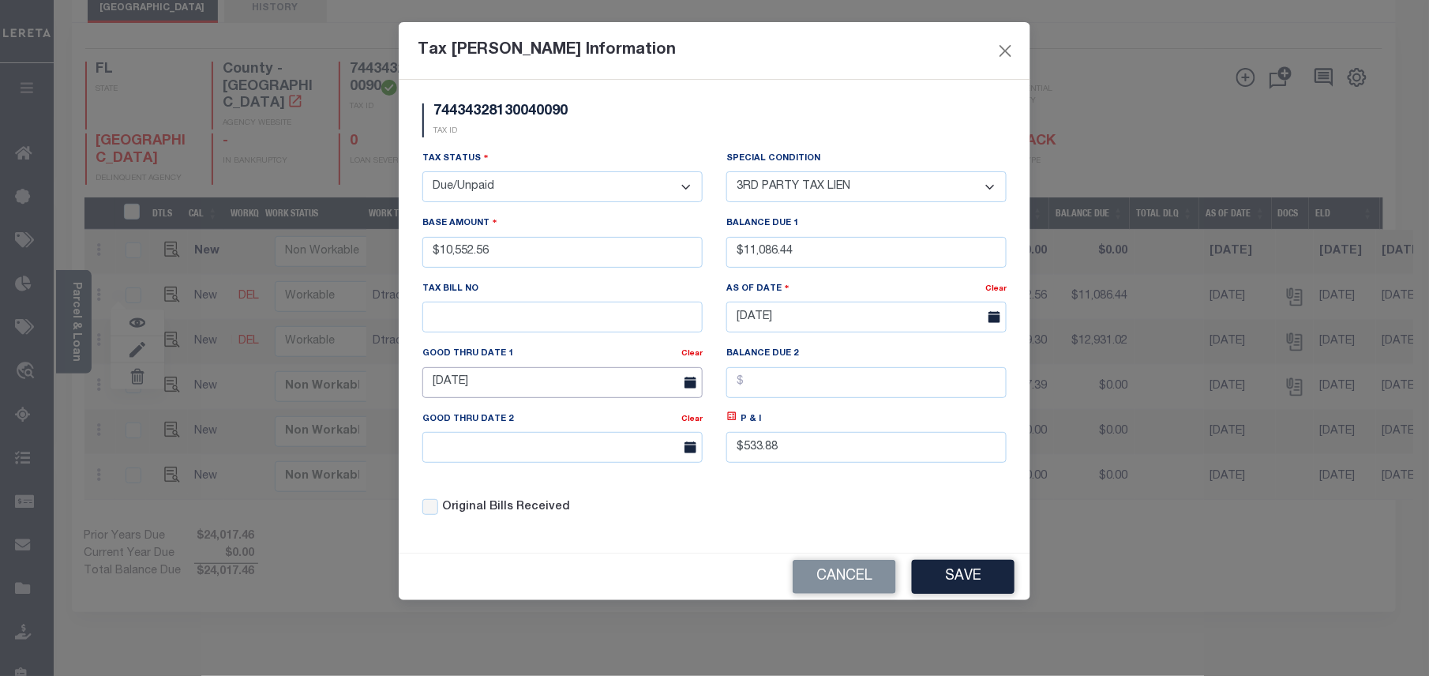
click at [485, 396] on body "Home Tax Amount Reporting Queue Payment History" at bounding box center [714, 389] width 1429 height 989
click at [557, 396] on body "Home Tax Amount Reporting Queue Payment History" at bounding box center [714, 389] width 1429 height 989
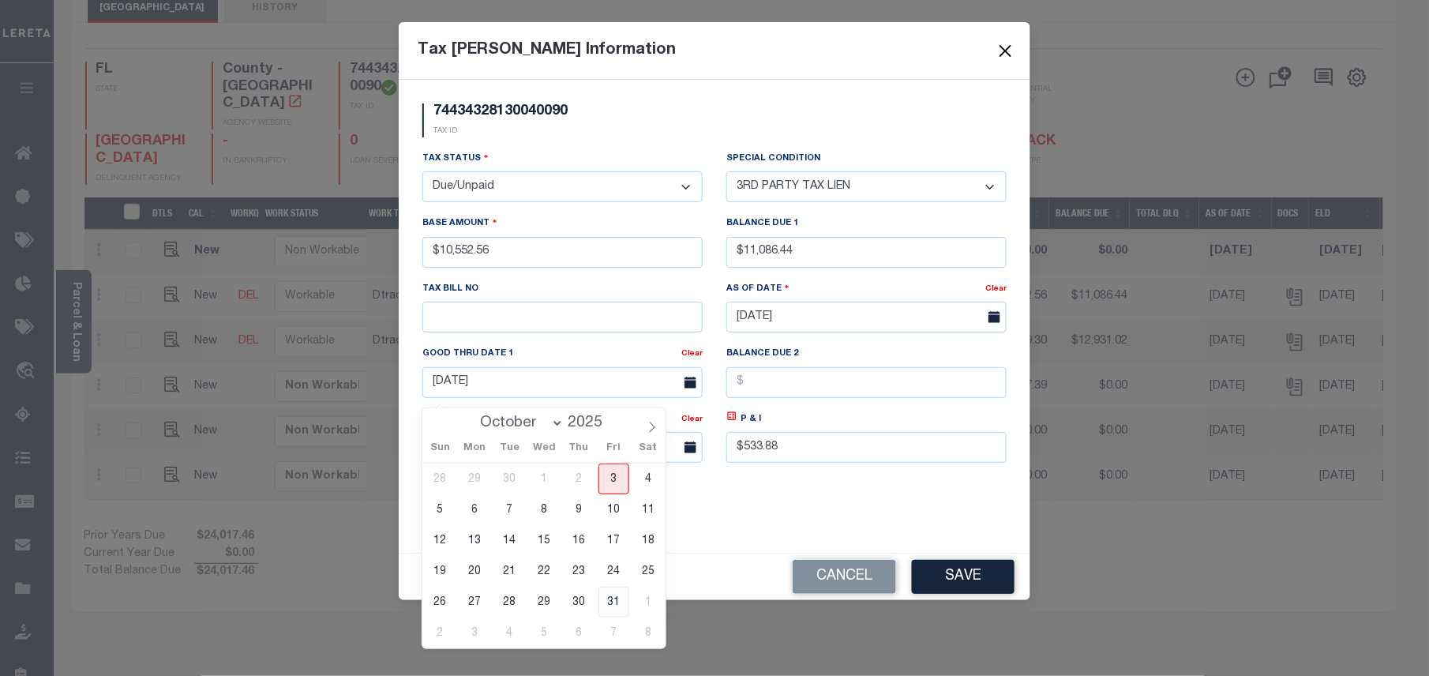
click at [622, 600] on span "31" at bounding box center [613, 602] width 31 height 31
type input "[DATE]"
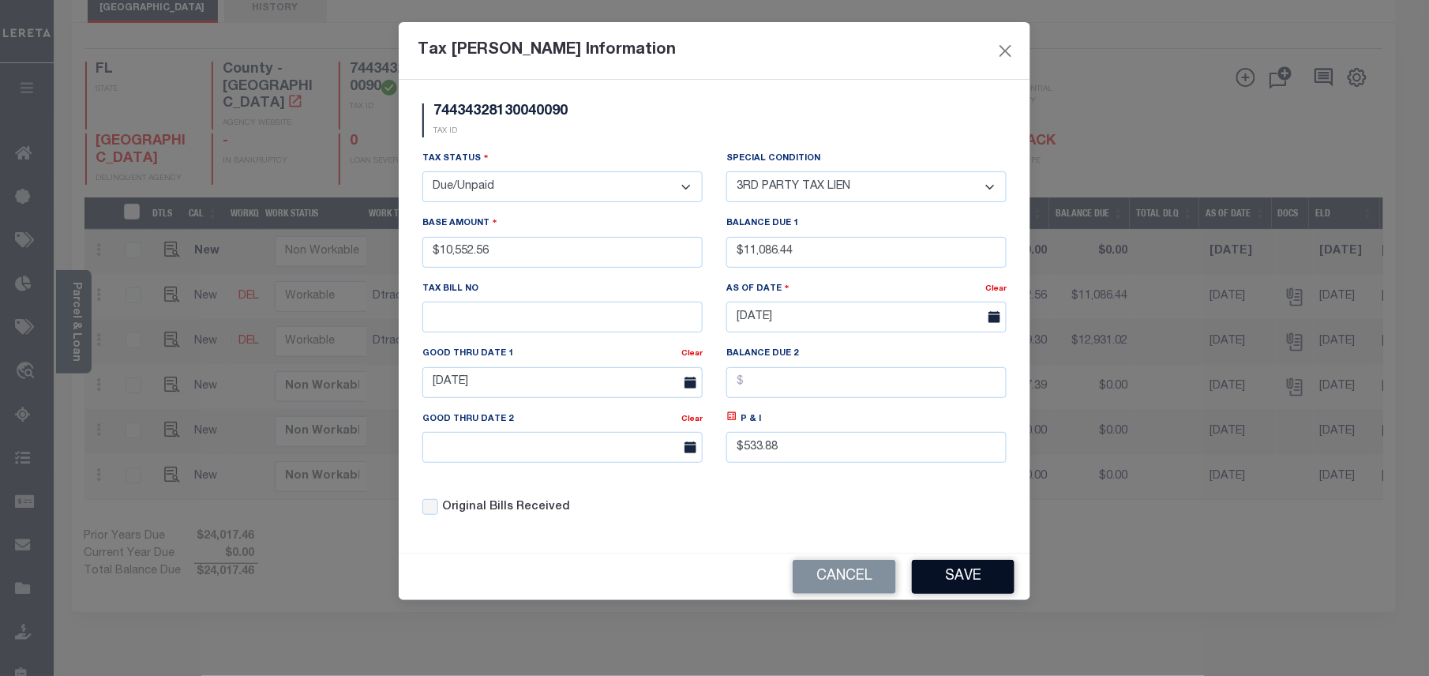
click at [1007, 583] on button "Save" at bounding box center [963, 577] width 103 height 34
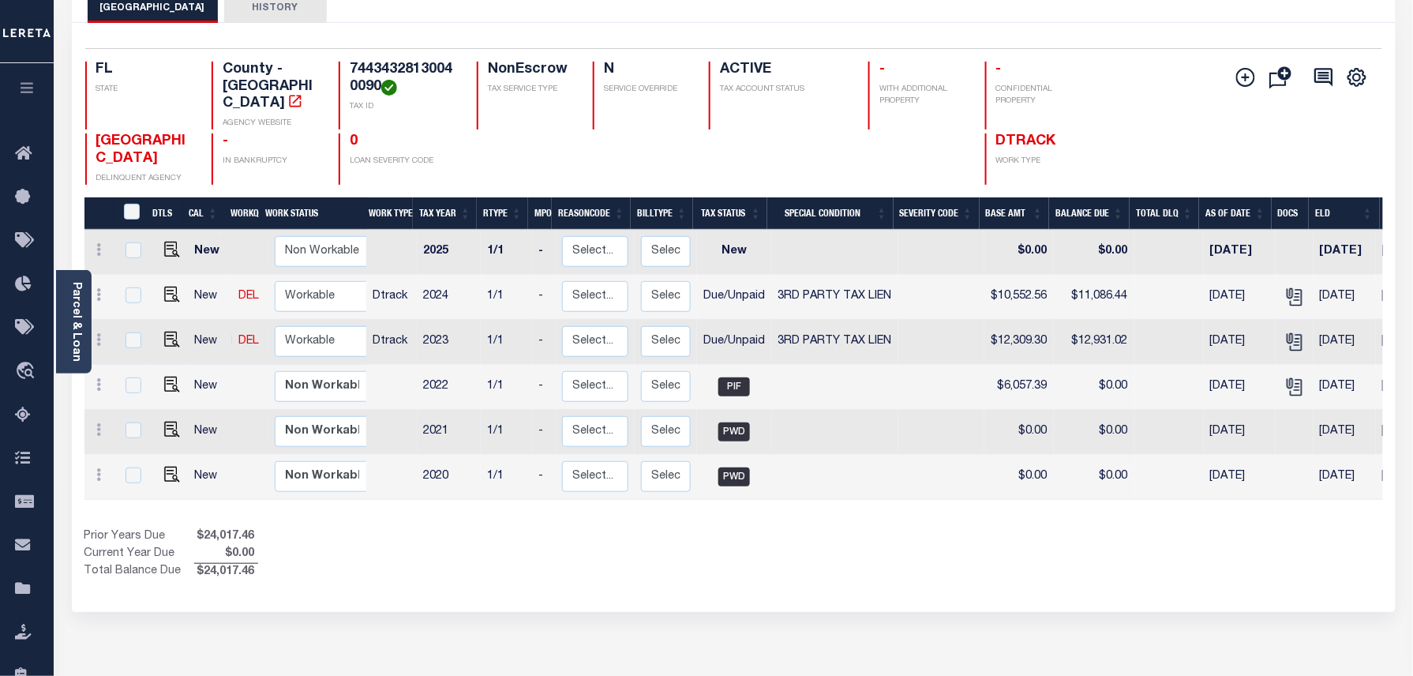
scroll to position [0, 0]
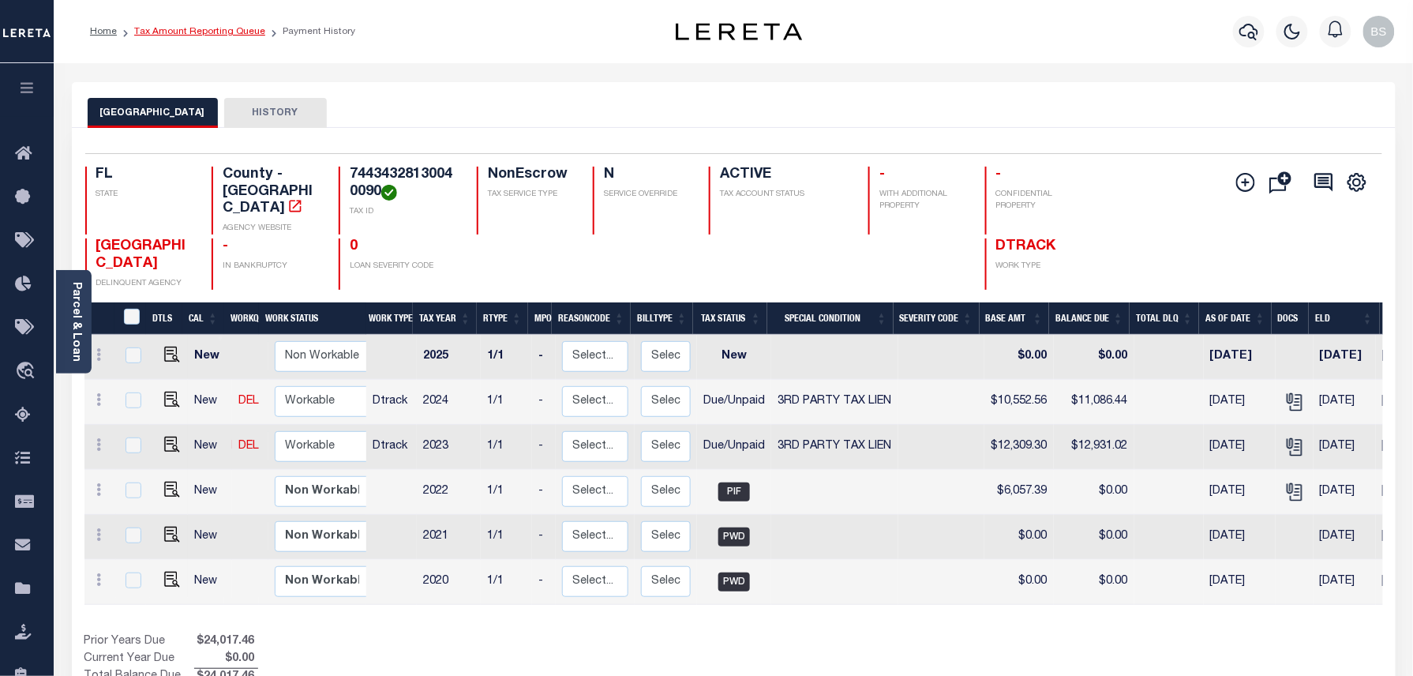
click at [234, 27] on link "Tax Amount Reporting Queue" at bounding box center [199, 31] width 131 height 9
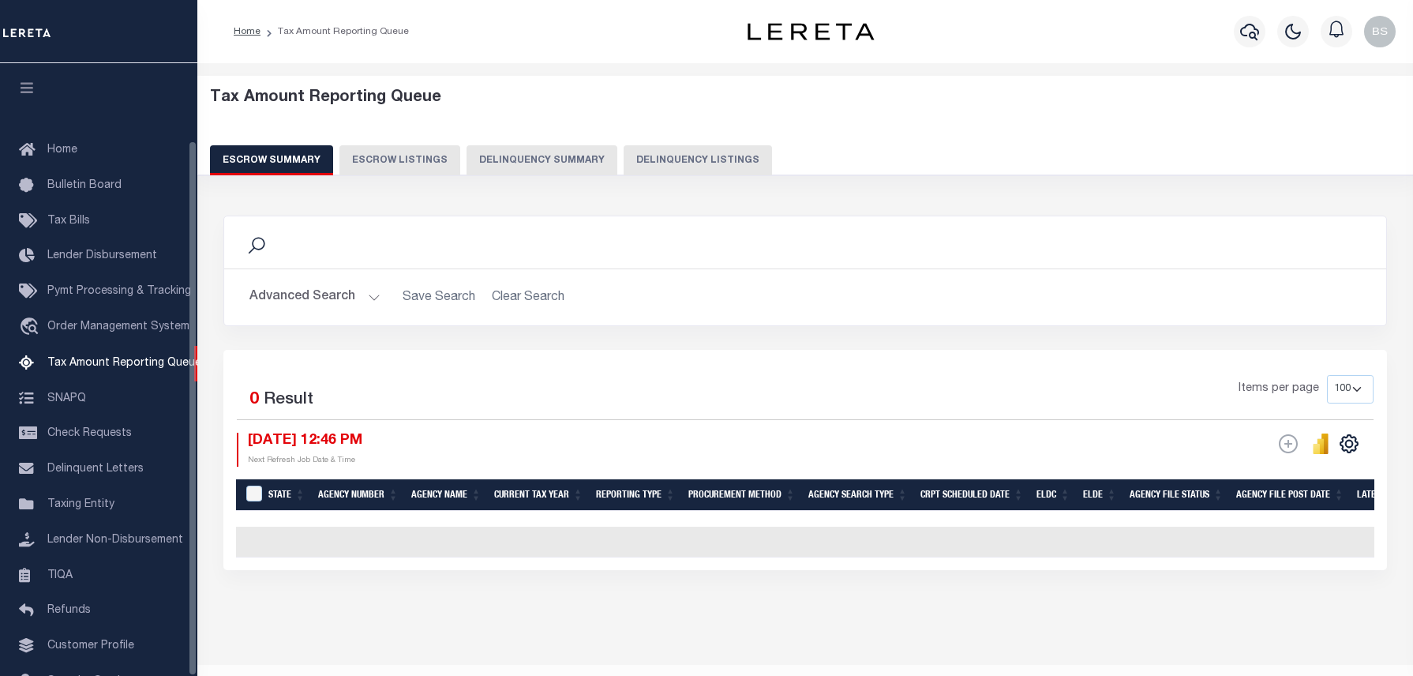
select select "100"
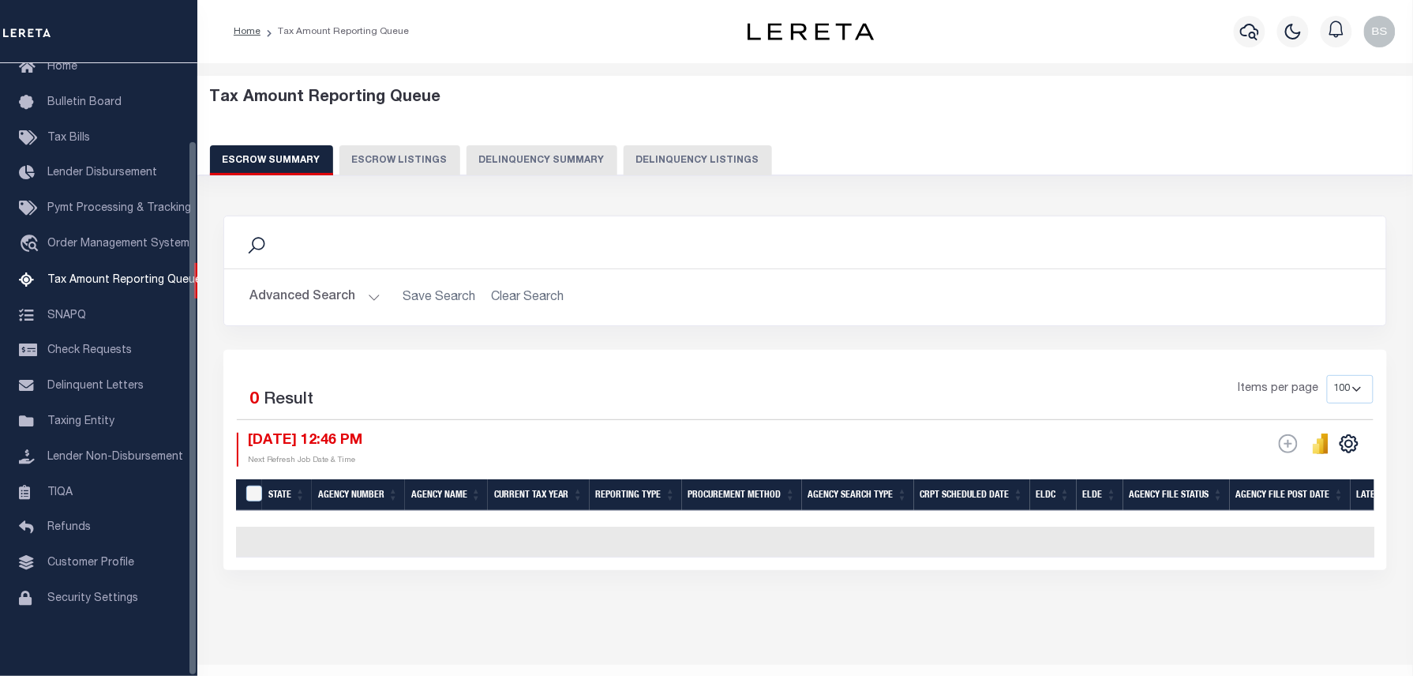
click at [666, 152] on button "Delinquency Listings" at bounding box center [698, 160] width 148 height 30
select select "100"
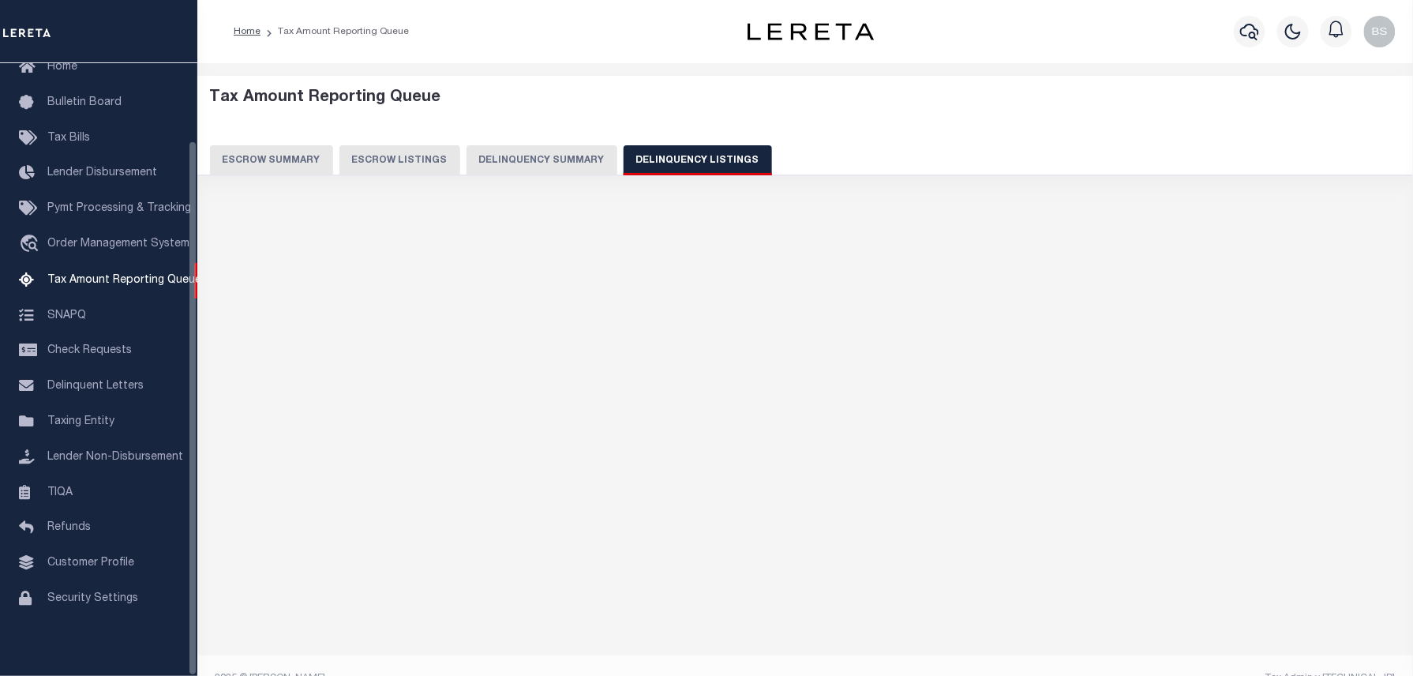
select select "100"
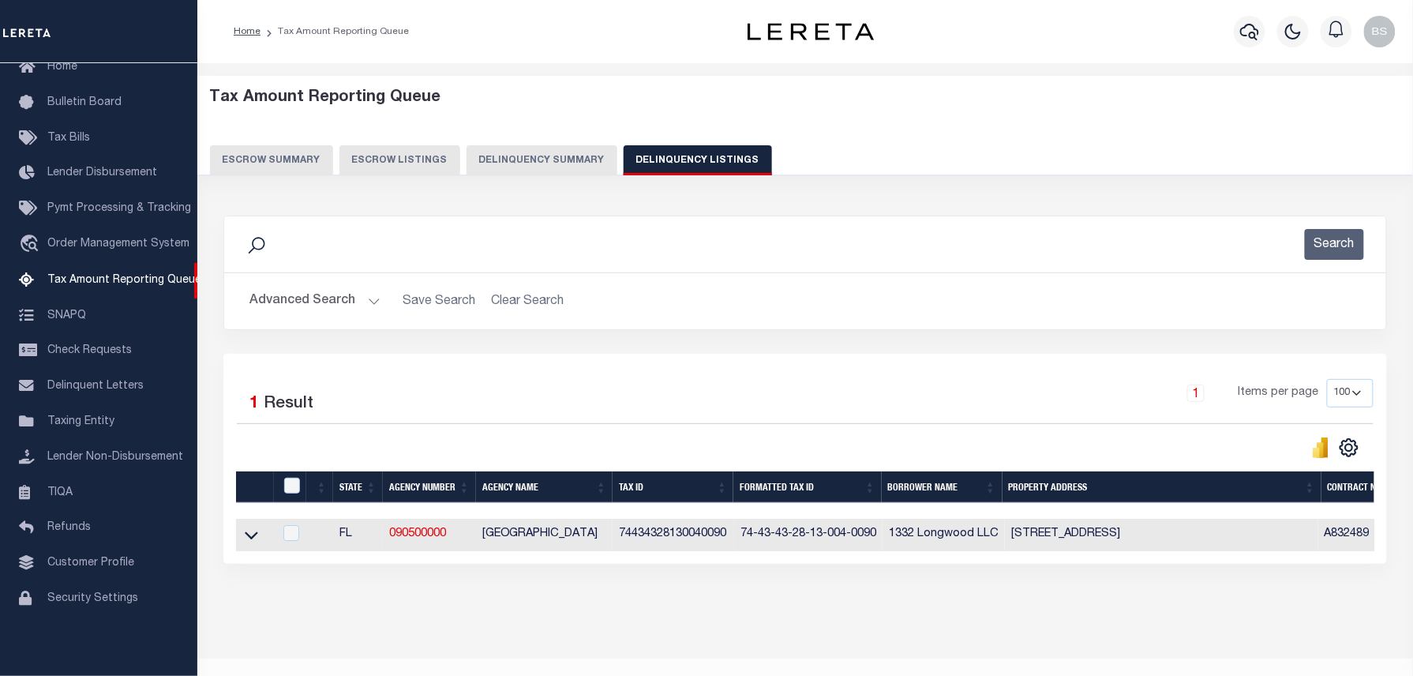
scroll to position [29, 0]
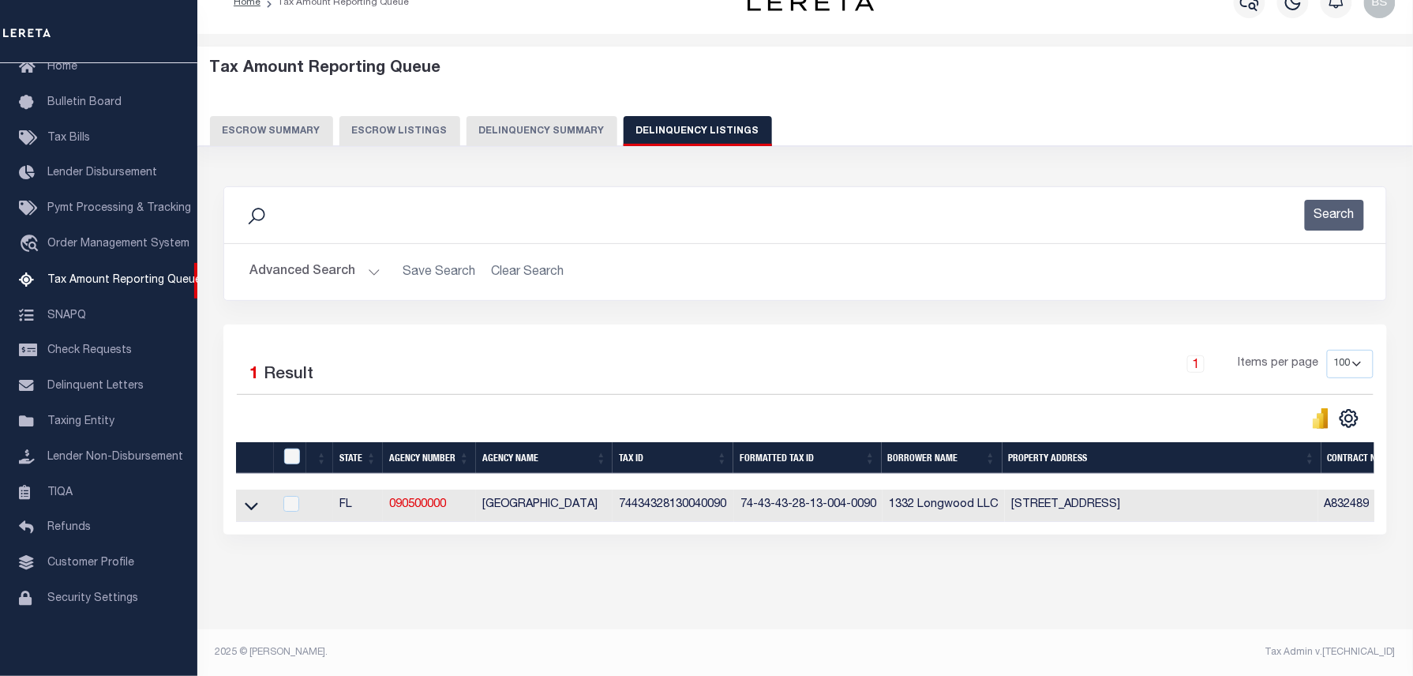
click at [250, 512] on icon at bounding box center [251, 505] width 13 height 17
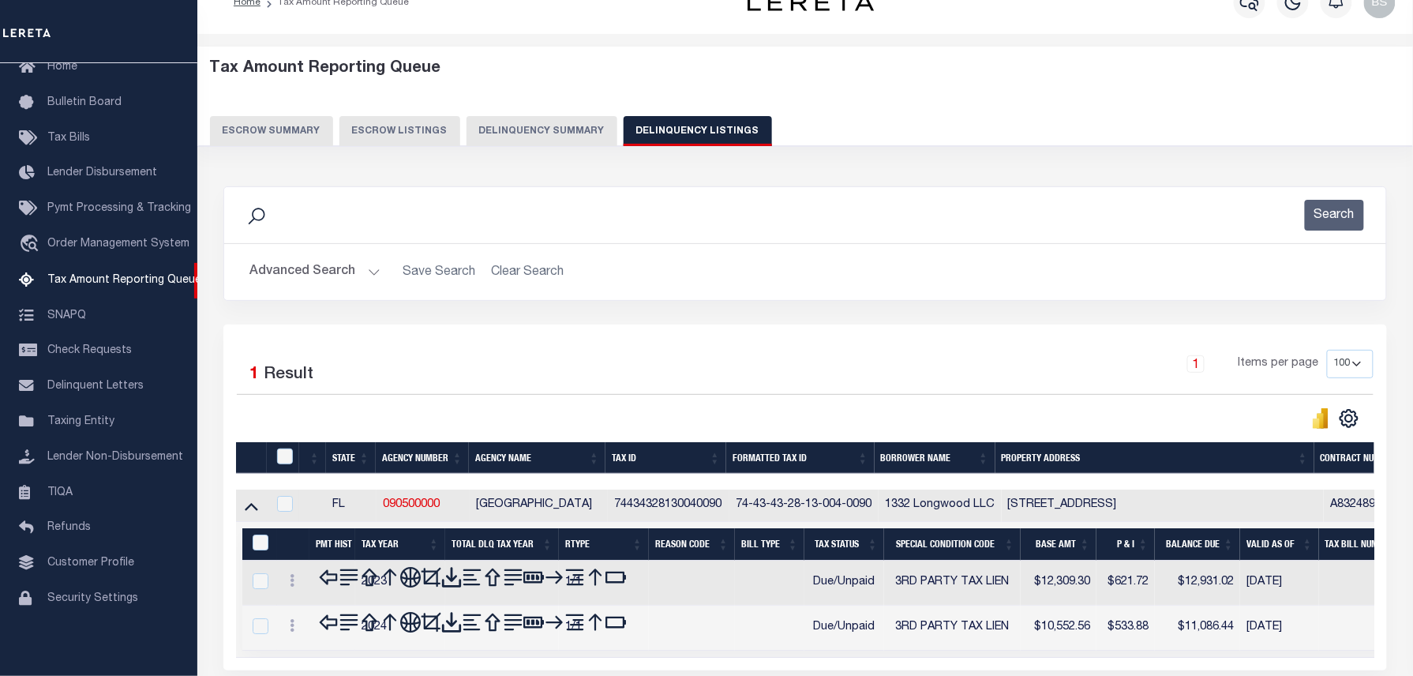
scroll to position [161, 0]
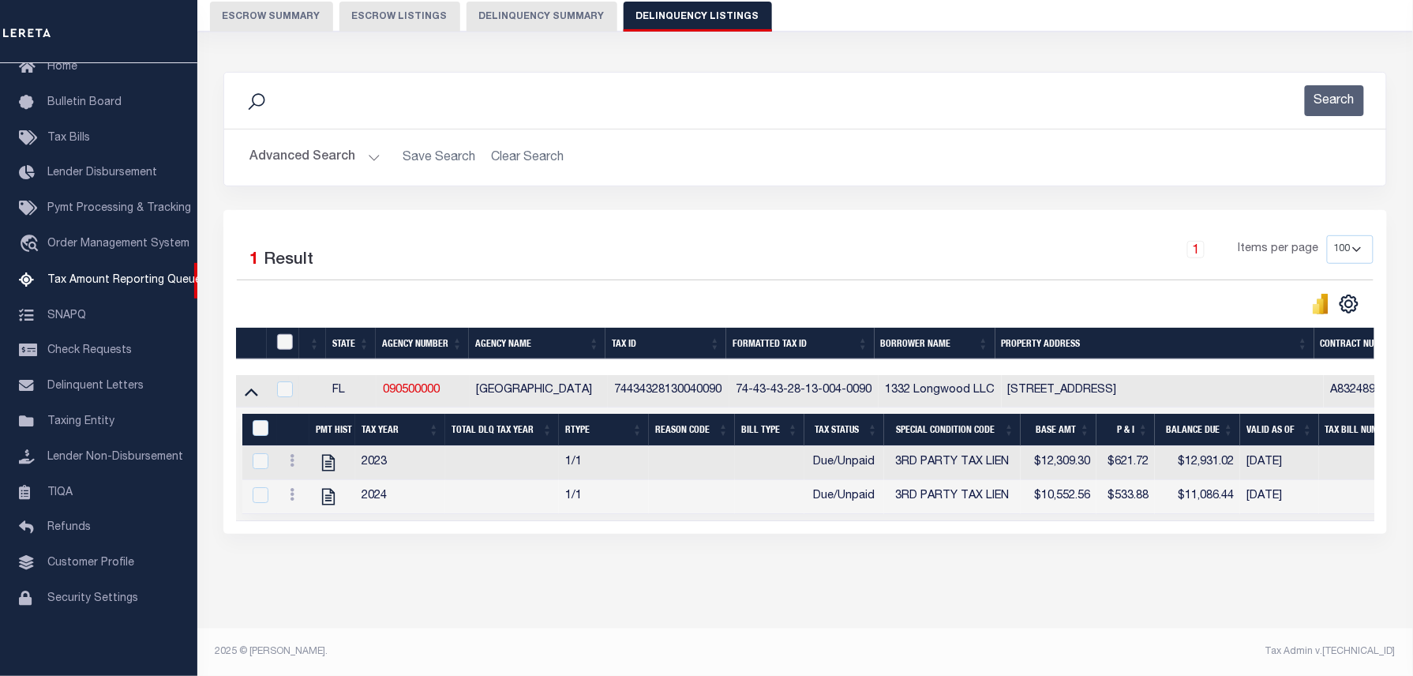
click at [284, 336] on input "checkbox" at bounding box center [285, 342] width 16 height 16
checkbox input "true"
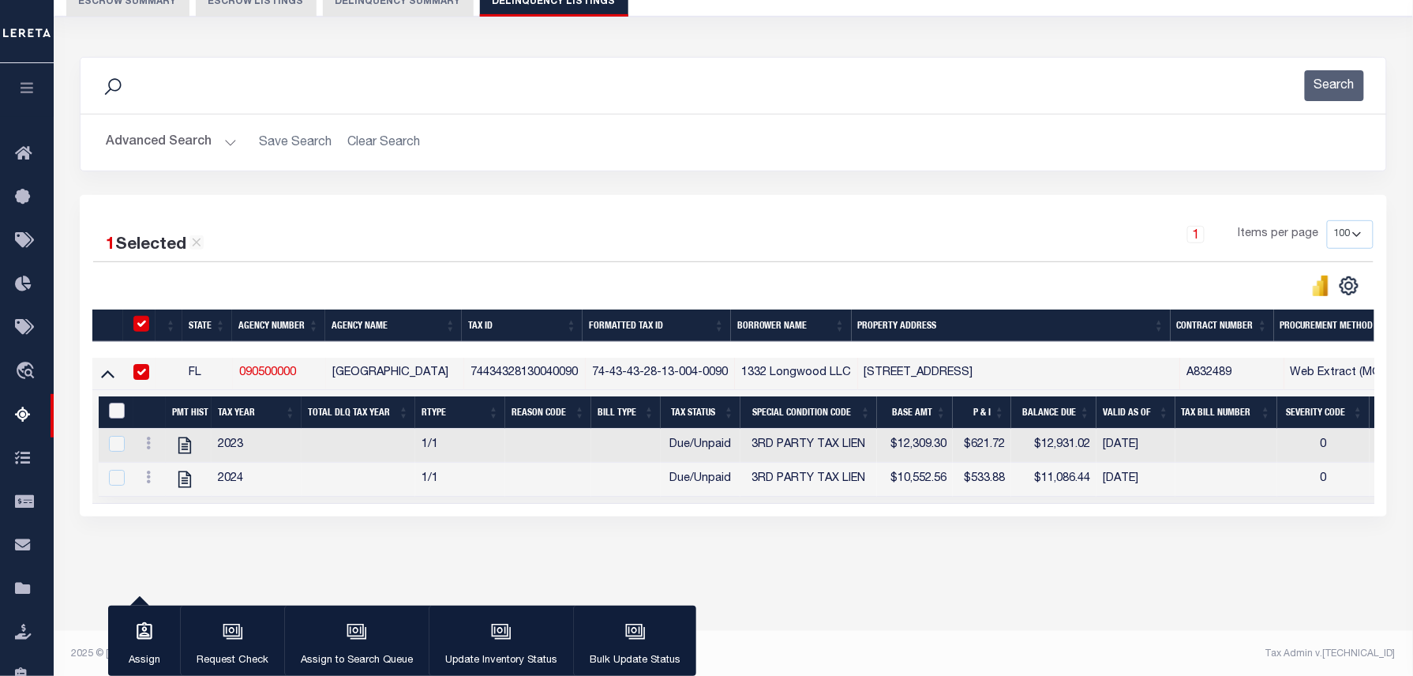
click at [114, 414] on input "&nbsp;" at bounding box center [117, 411] width 16 height 16
checkbox input "true"
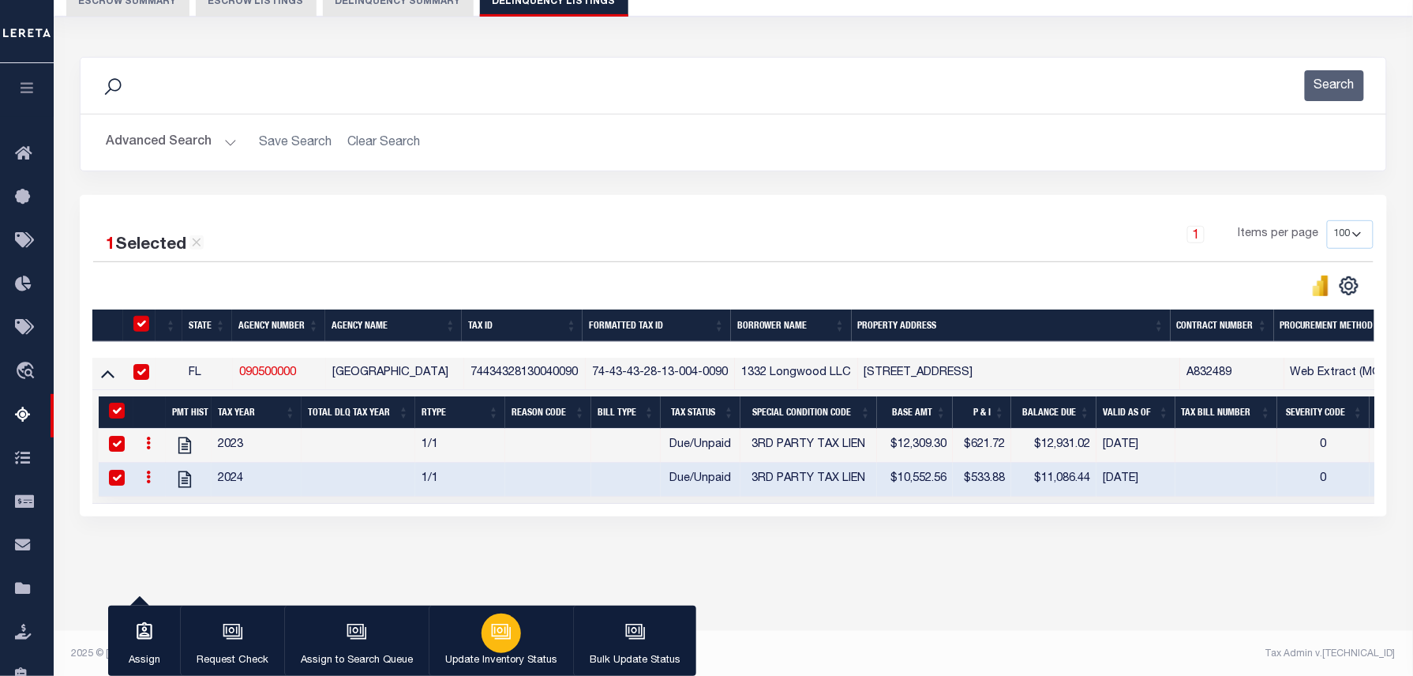
click at [500, 628] on icon "button" at bounding box center [501, 631] width 21 height 21
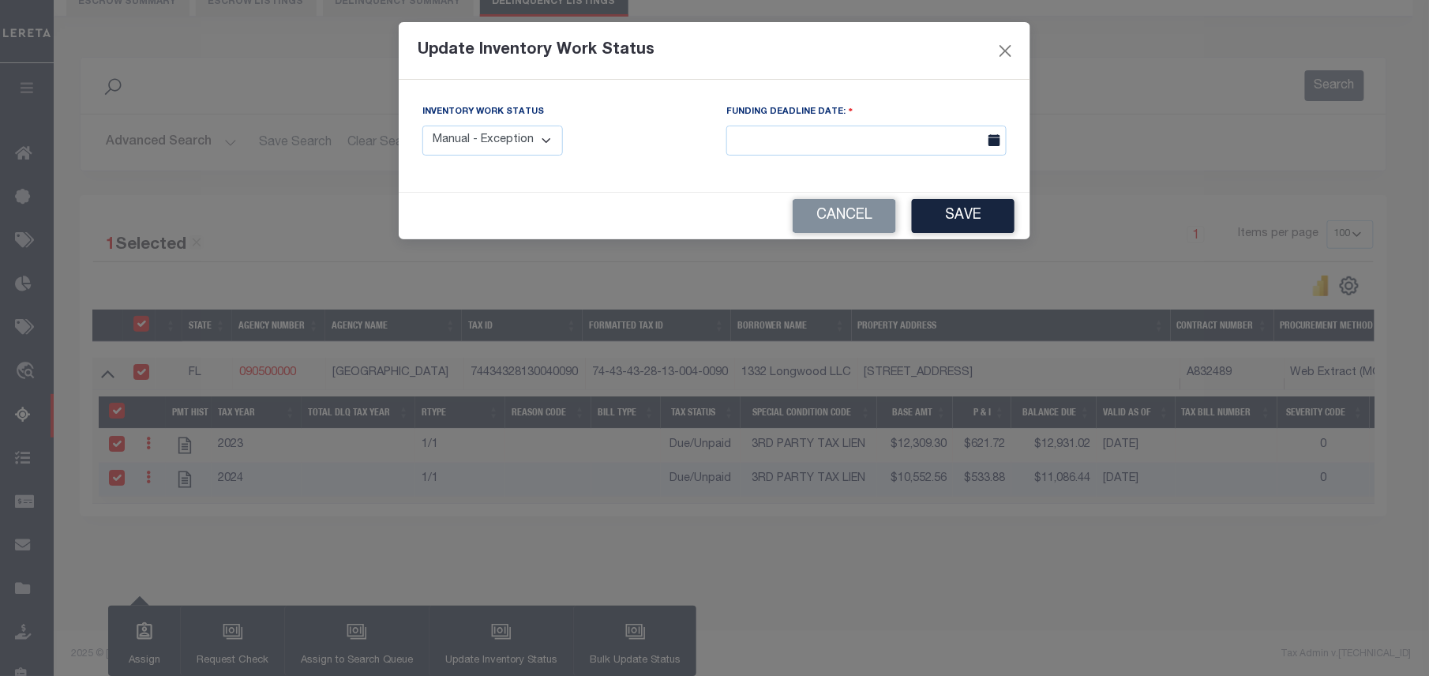
click at [493, 147] on select "Manual - Exception Pended - Awaiting Search Late Add Exception Completed" at bounding box center [492, 141] width 141 height 31
select select "4"
click at [422, 126] on select "Manual - Exception Pended - Awaiting Search Late Add Exception Completed" at bounding box center [492, 141] width 141 height 31
click at [1000, 215] on button "Save" at bounding box center [963, 216] width 103 height 34
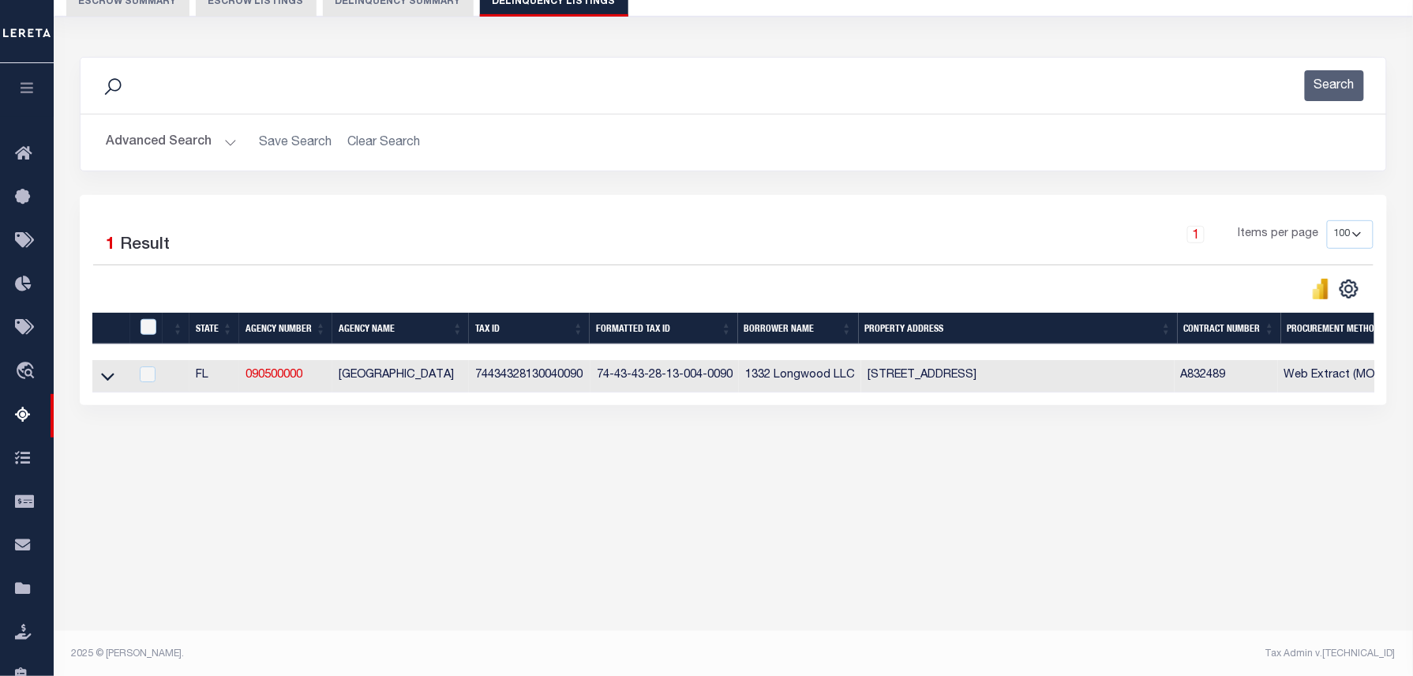
click at [186, 126] on div "Advanced Search Save Search Clear Search tblassign_wrapper_dynamictable_____Def…" at bounding box center [734, 142] width 1306 height 56
click at [193, 139] on button "Advanced Search" at bounding box center [171, 142] width 131 height 31
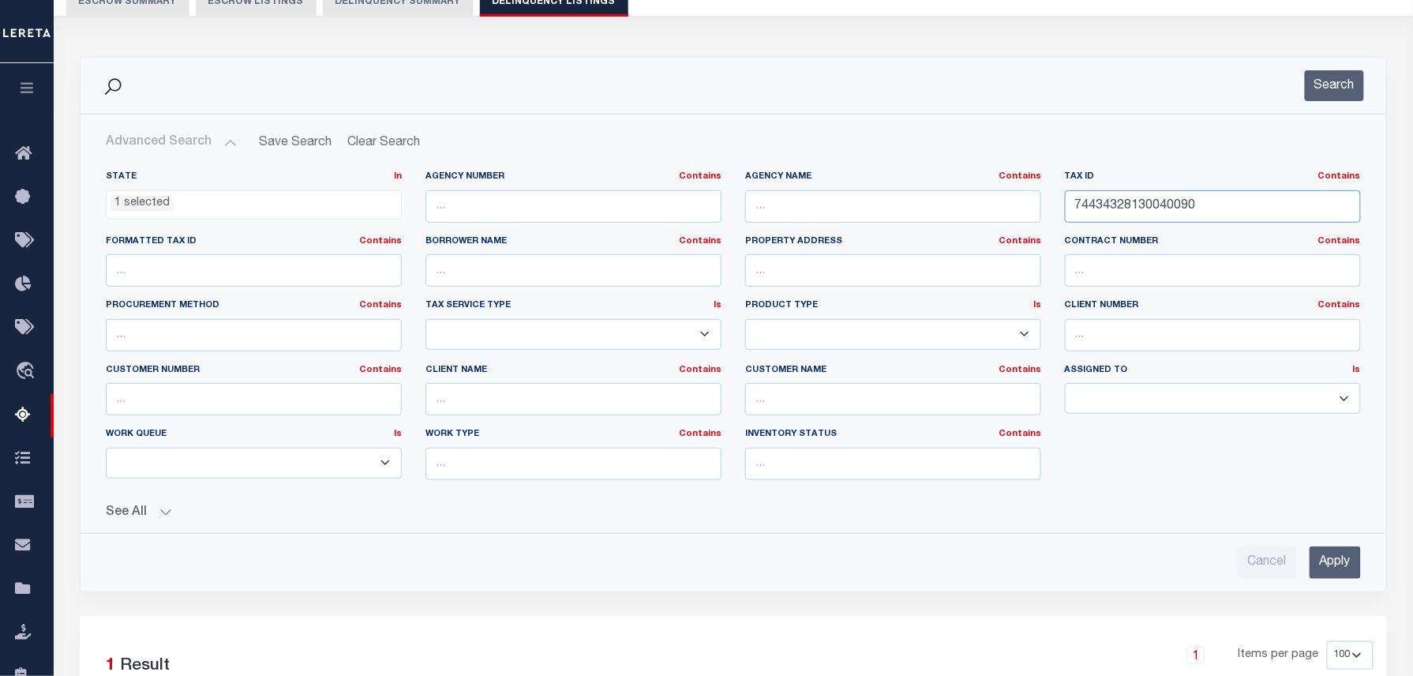
drag, startPoint x: 1229, startPoint y: 207, endPoint x: 945, endPoint y: 219, distance: 284.5
click at [954, 218] on div "State In In AK AL AR AZ CA CO CT DC DE FL GA GU HI IA ID IL IN KS KY LA MA MD M…" at bounding box center [733, 332] width 1279 height 322
paste input "33370000131"
type input "74434333370000131"
click at [1350, 92] on button "Search" at bounding box center [1334, 85] width 59 height 31
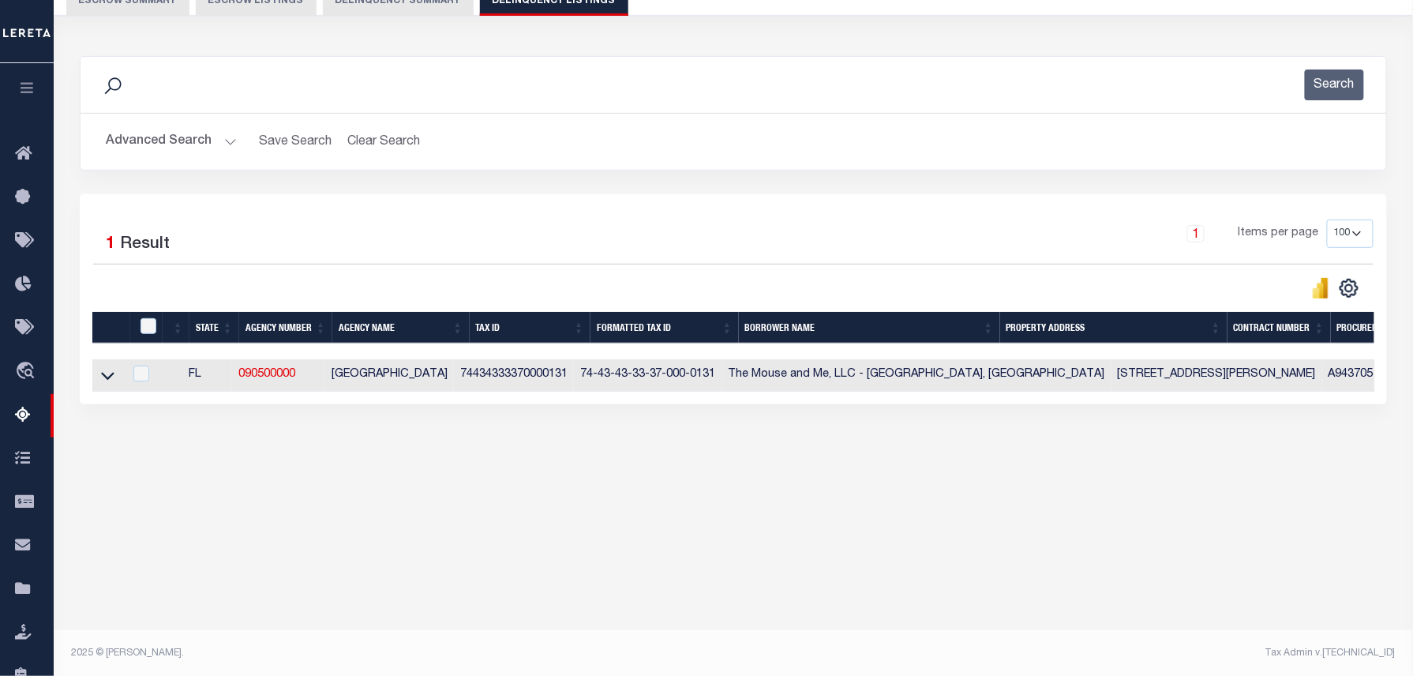
scroll to position [161, 0]
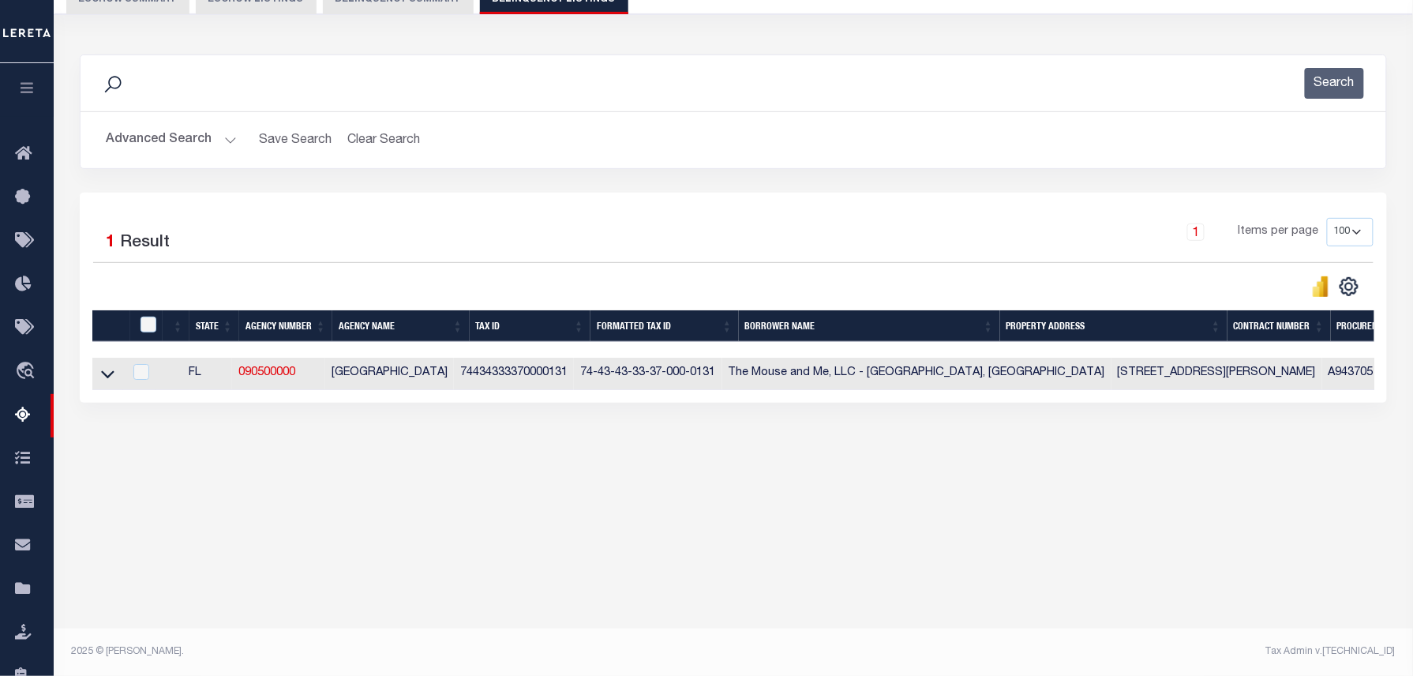
click at [107, 379] on icon at bounding box center [107, 375] width 13 height 8
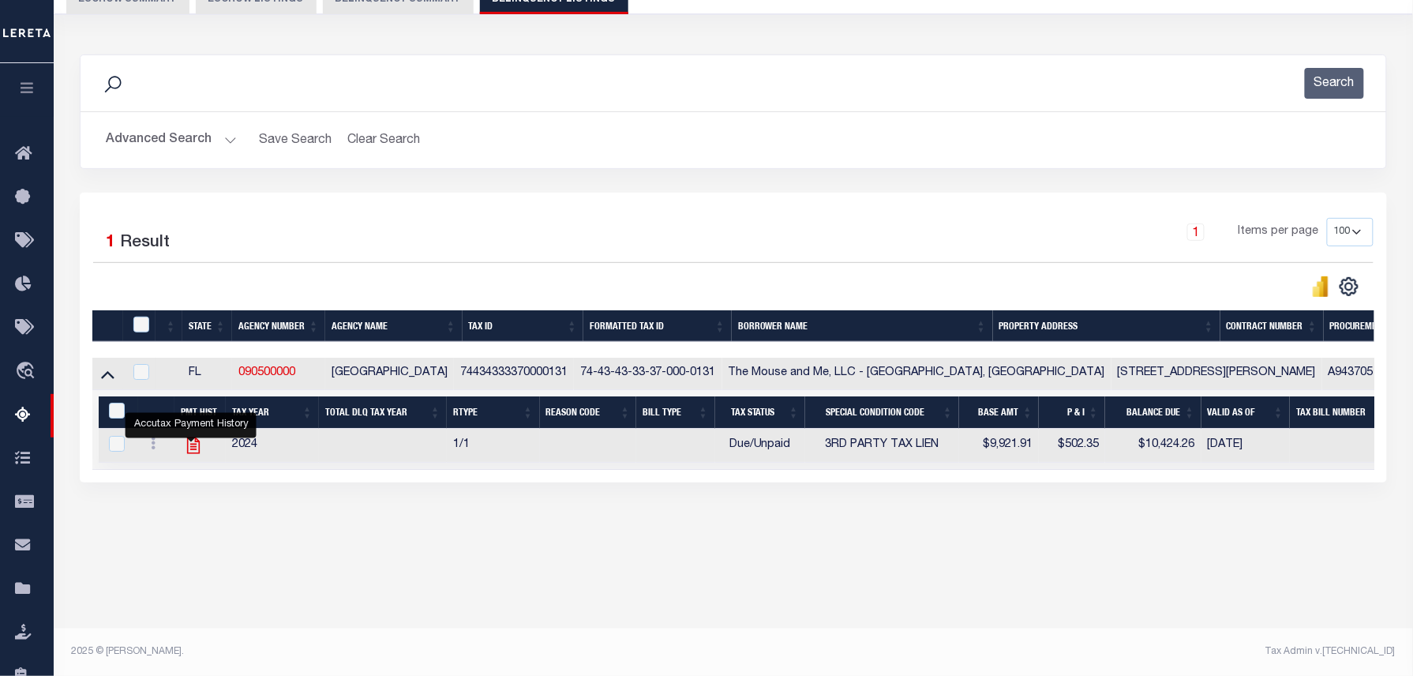
click at [191, 446] on icon "" at bounding box center [193, 445] width 21 height 21
checkbox input "true"
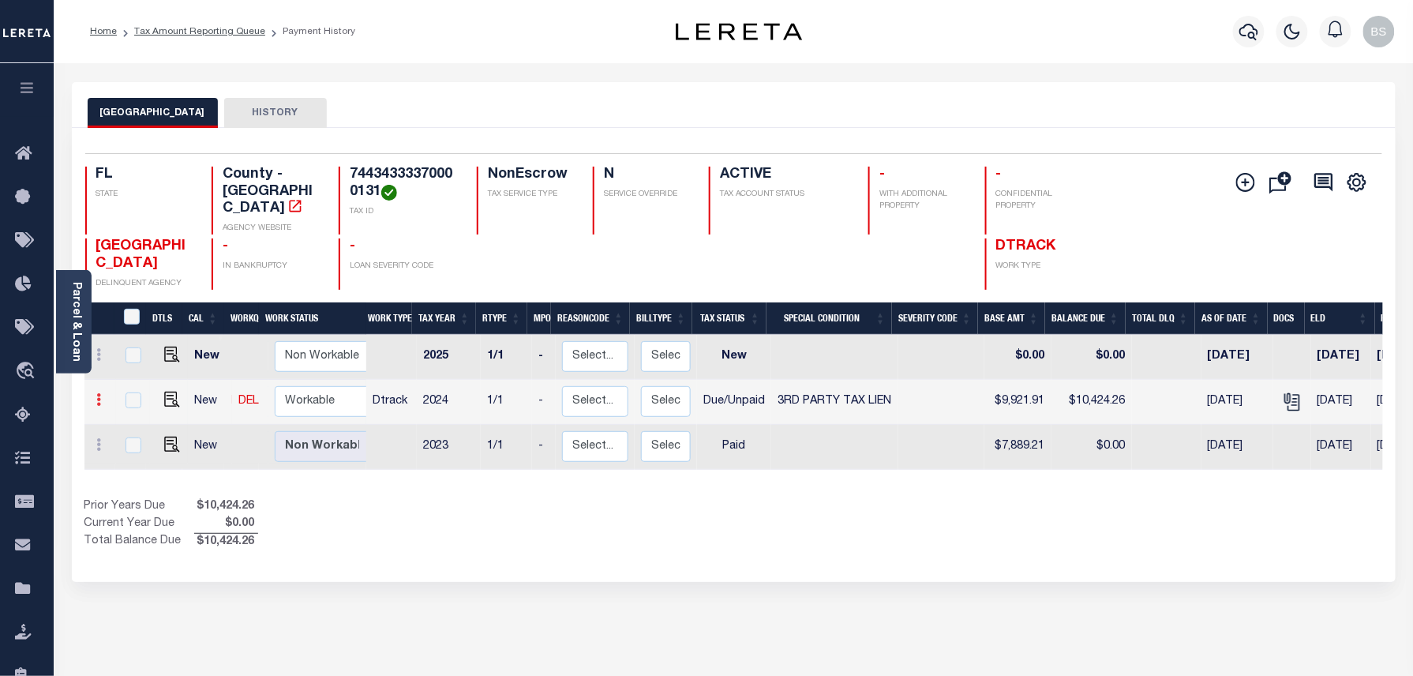
click at [97, 393] on icon at bounding box center [99, 399] width 5 height 13
click at [125, 428] on link at bounding box center [138, 435] width 54 height 26
select select "DUE"
select select "20"
type input "$9,921.91"
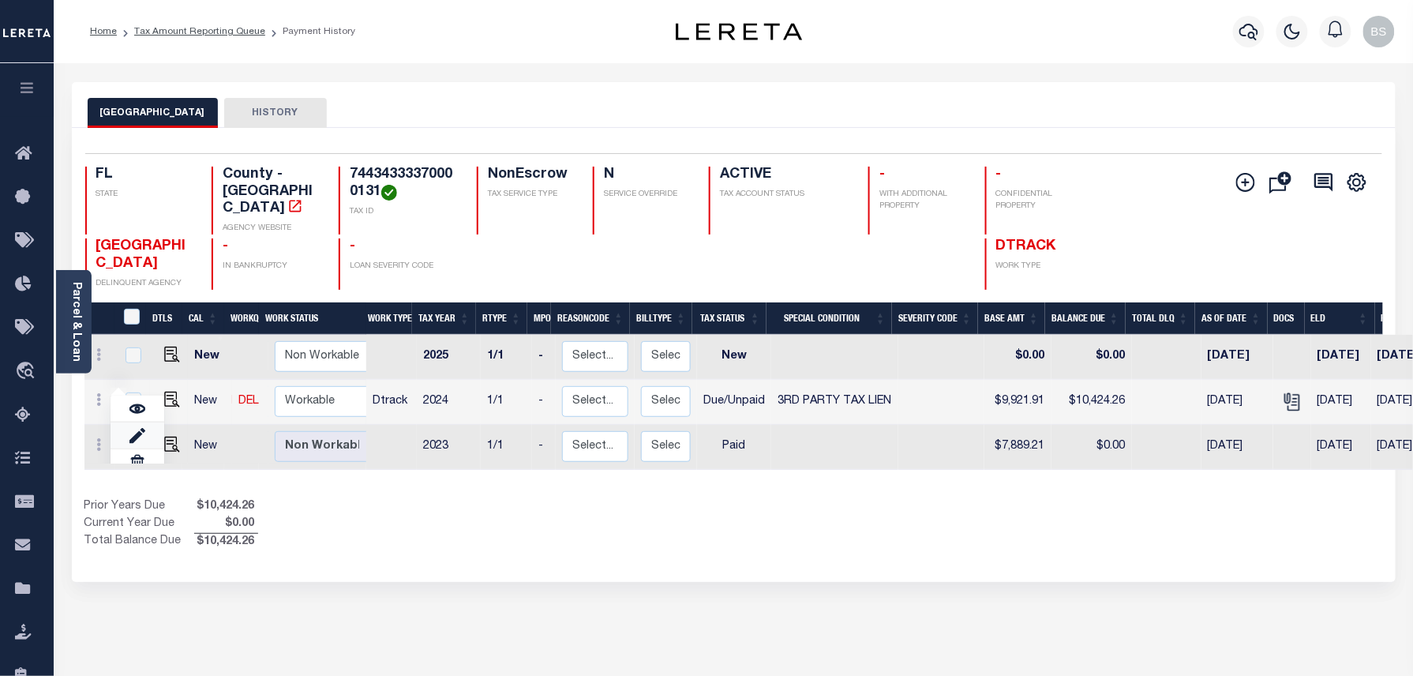
type input "$10,424.26"
type input "[DATE]"
type input "$502.35"
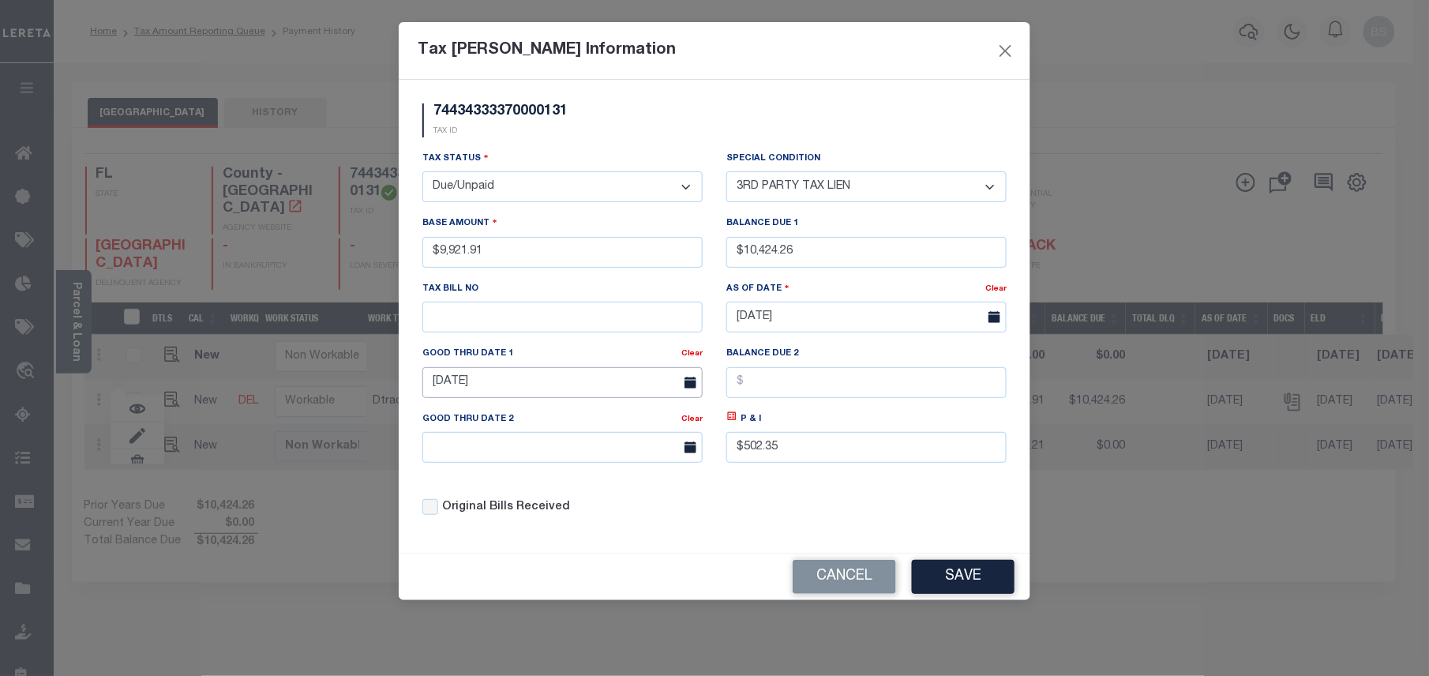
click at [486, 383] on input "[DATE]" at bounding box center [562, 382] width 280 height 31
click at [524, 386] on input "[DATE]" at bounding box center [562, 382] width 280 height 31
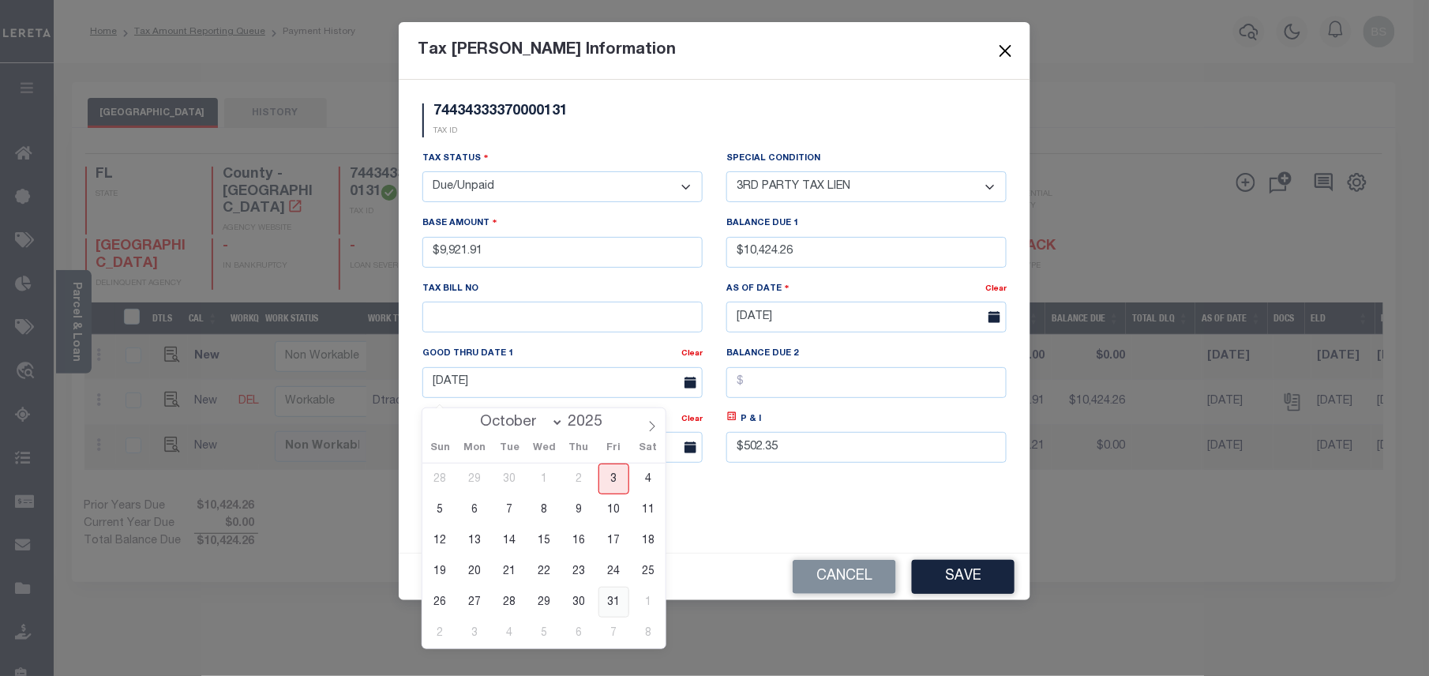
click at [604, 597] on span "31" at bounding box center [613, 602] width 31 height 31
type input "[DATE]"
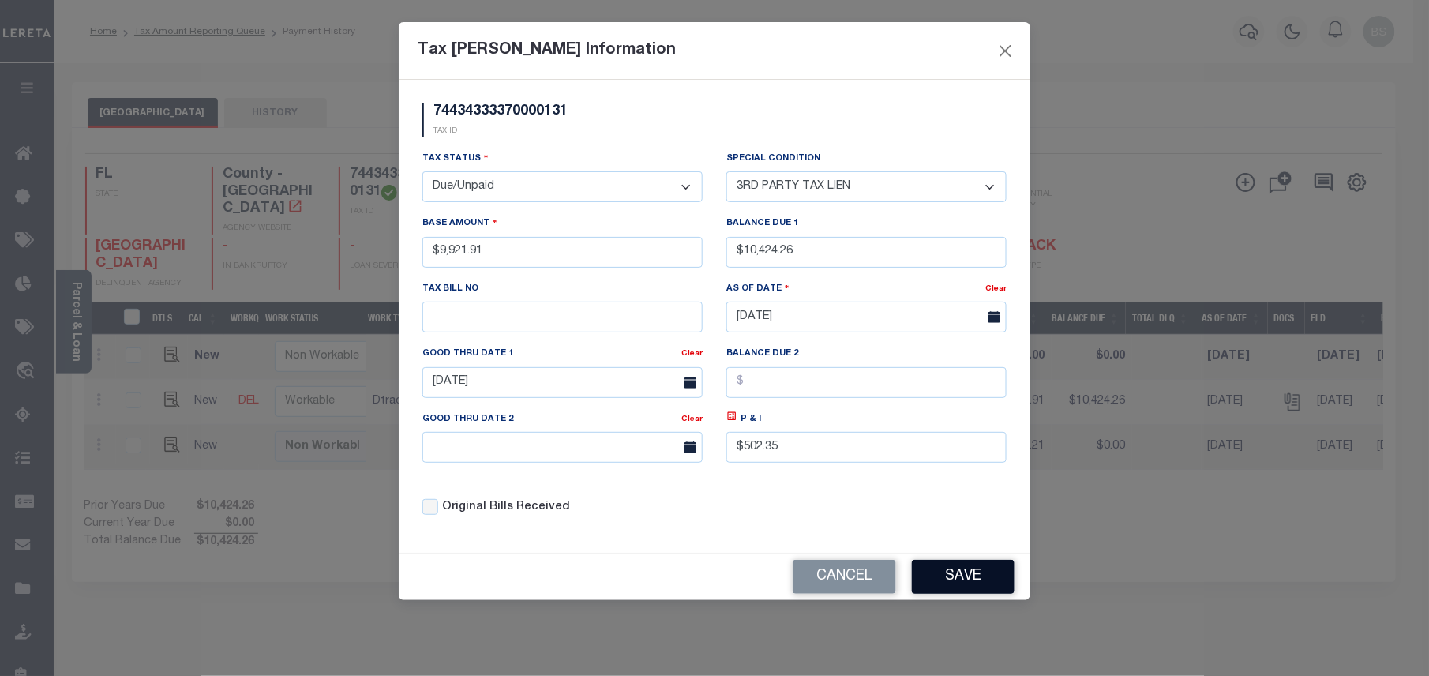
click at [992, 581] on button "Save" at bounding box center [963, 577] width 103 height 34
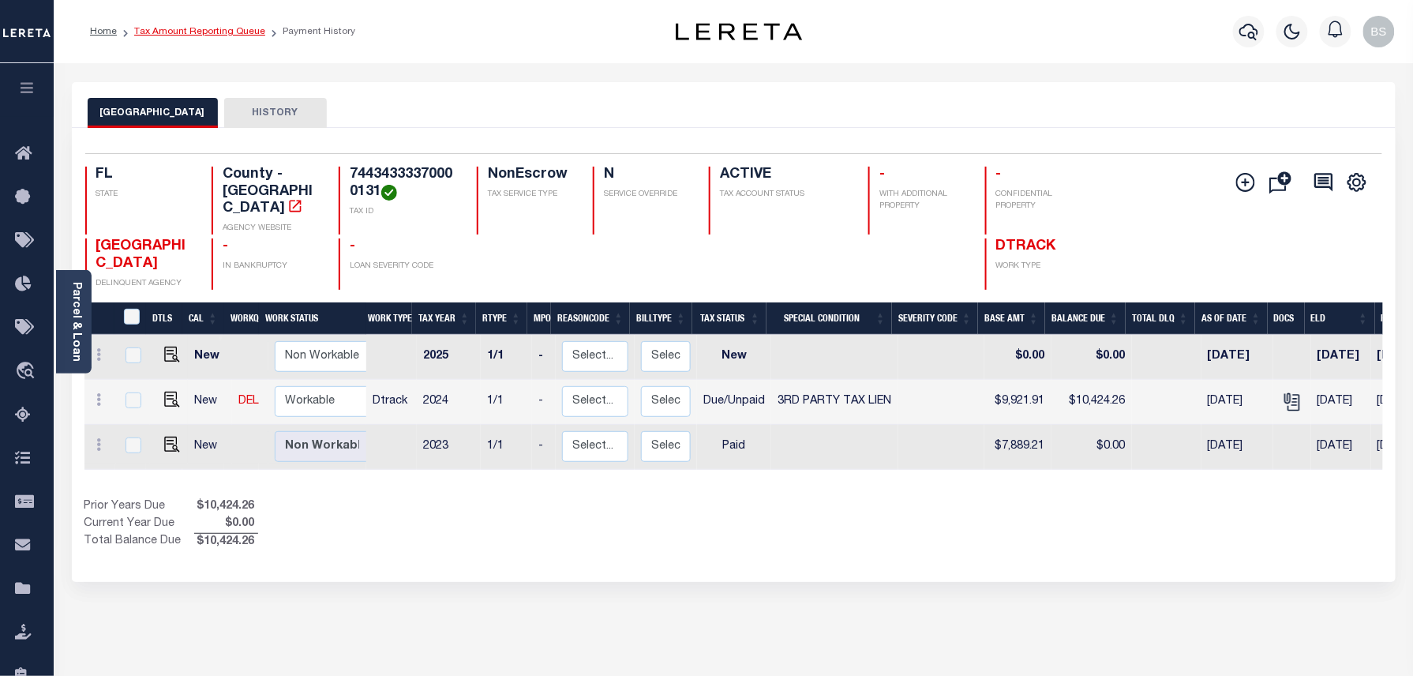
click at [203, 35] on link "Tax Amount Reporting Queue" at bounding box center [199, 31] width 131 height 9
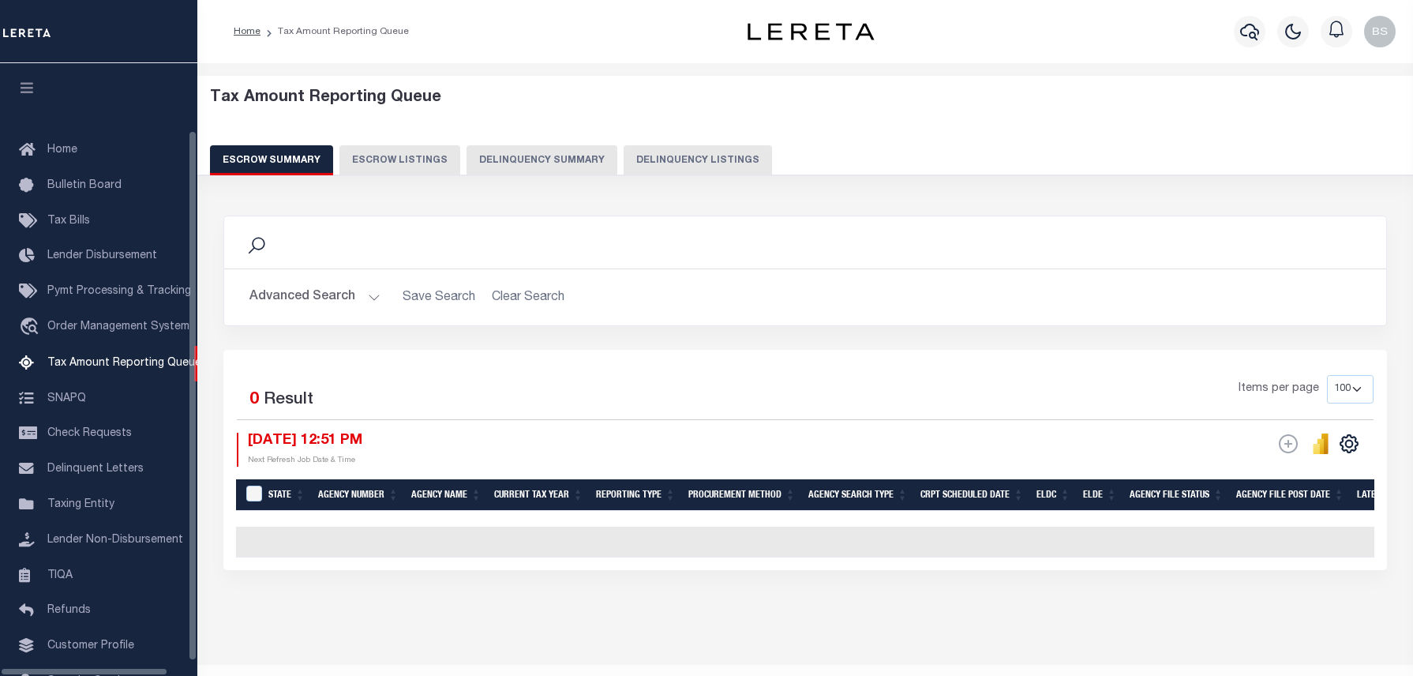
select select "100"
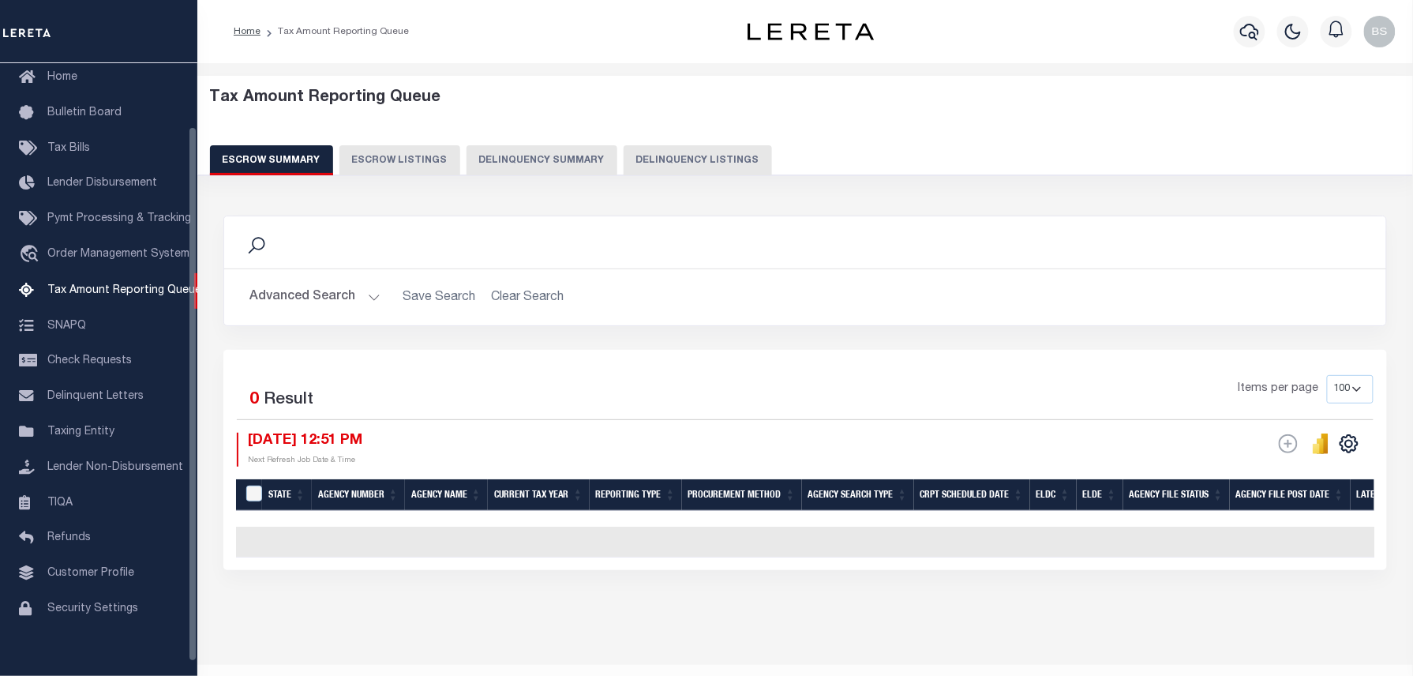
click at [666, 168] on button "Delinquency Listings" at bounding box center [698, 160] width 148 height 30
select select "100"
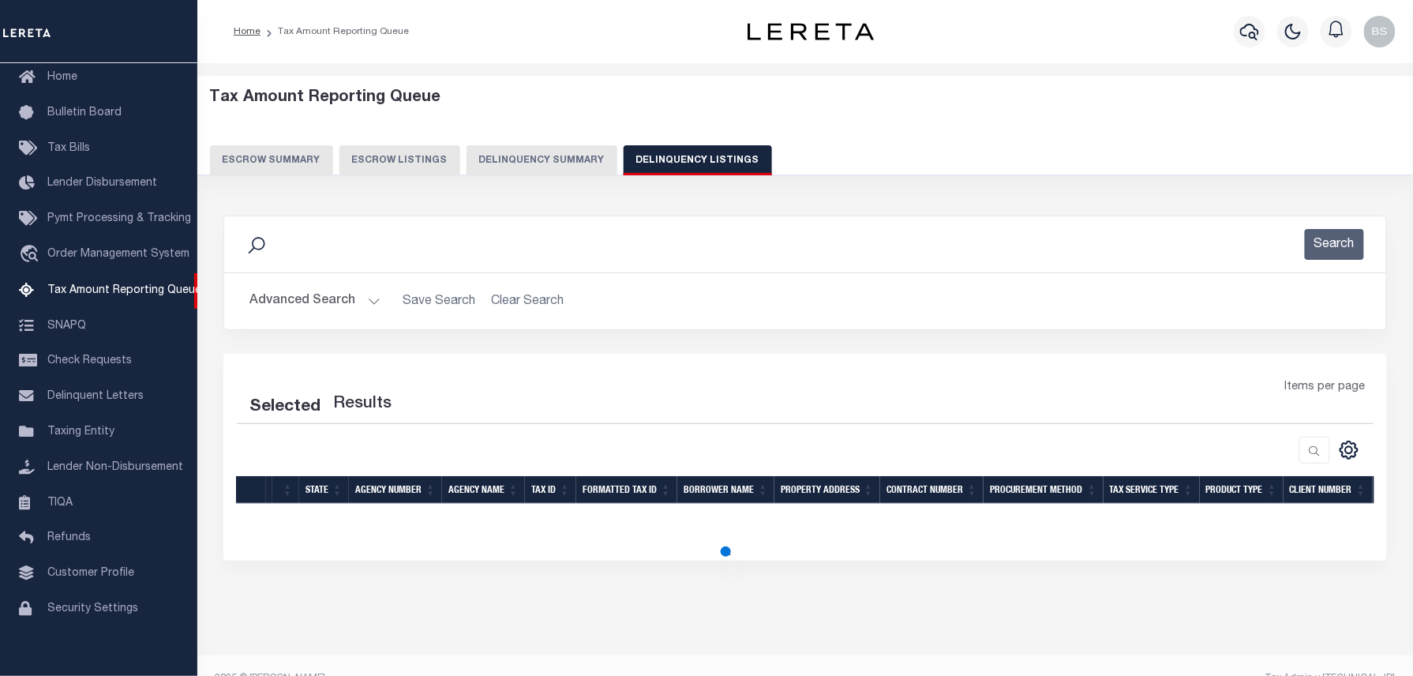
select select "100"
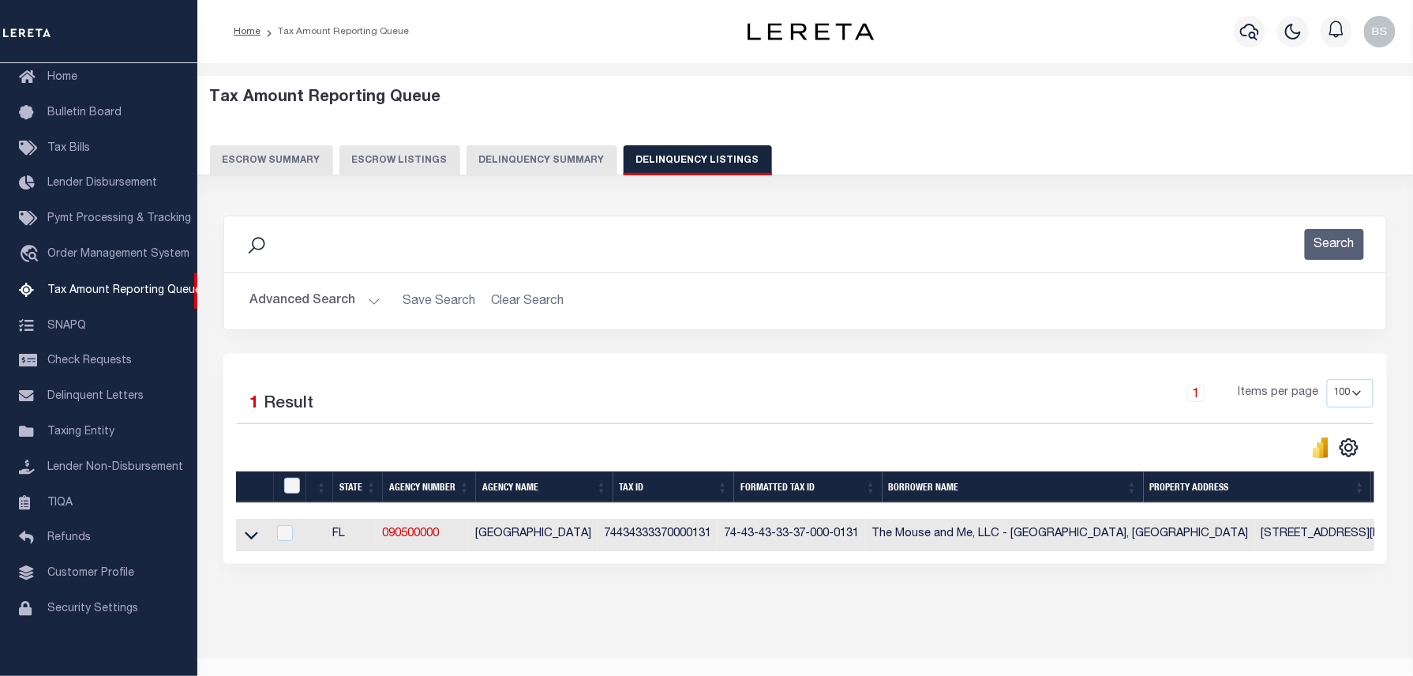
scroll to position [29, 0]
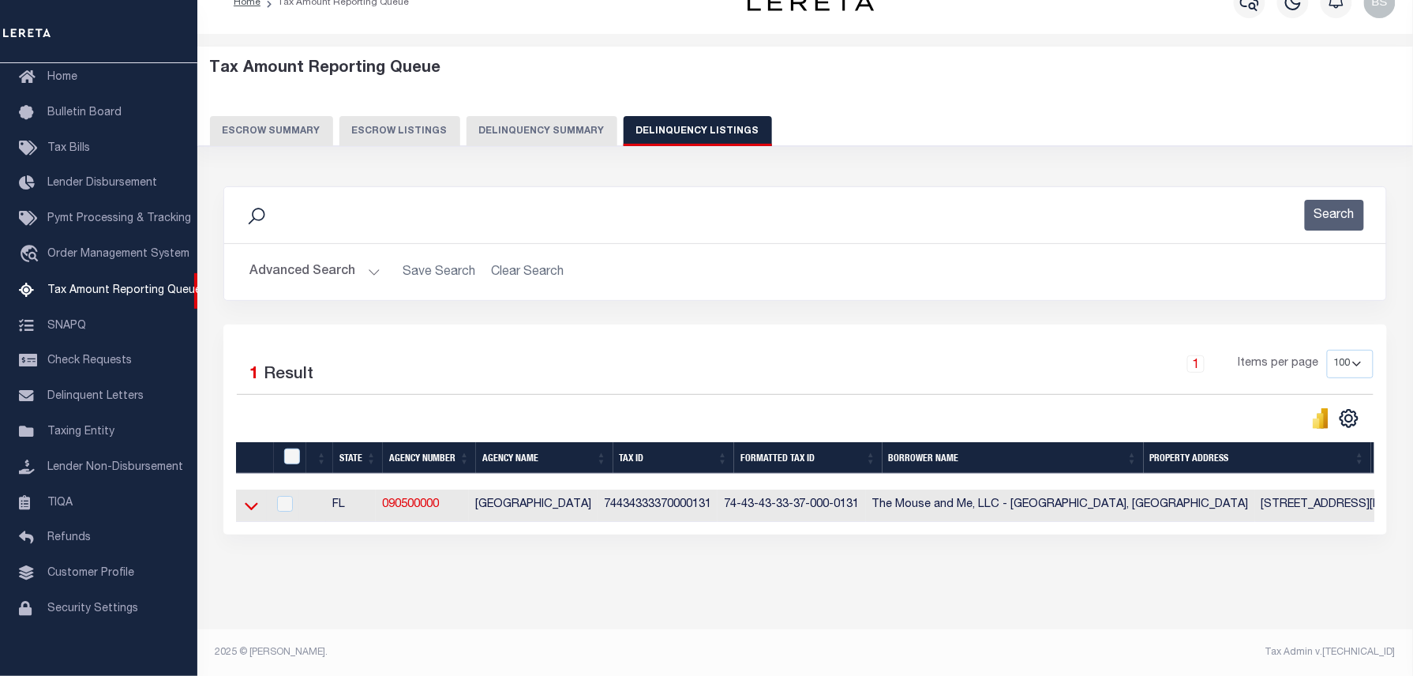
click at [249, 511] on icon at bounding box center [251, 507] width 13 height 8
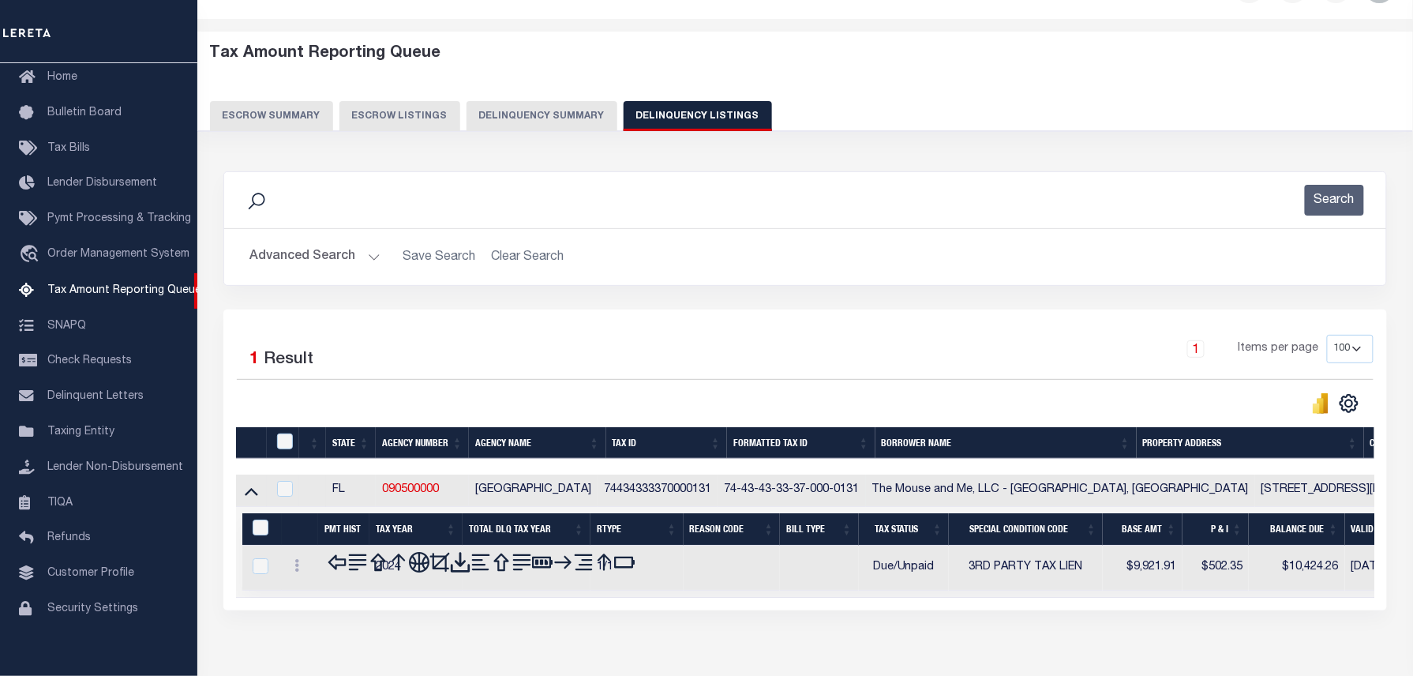
scroll to position [45, 0]
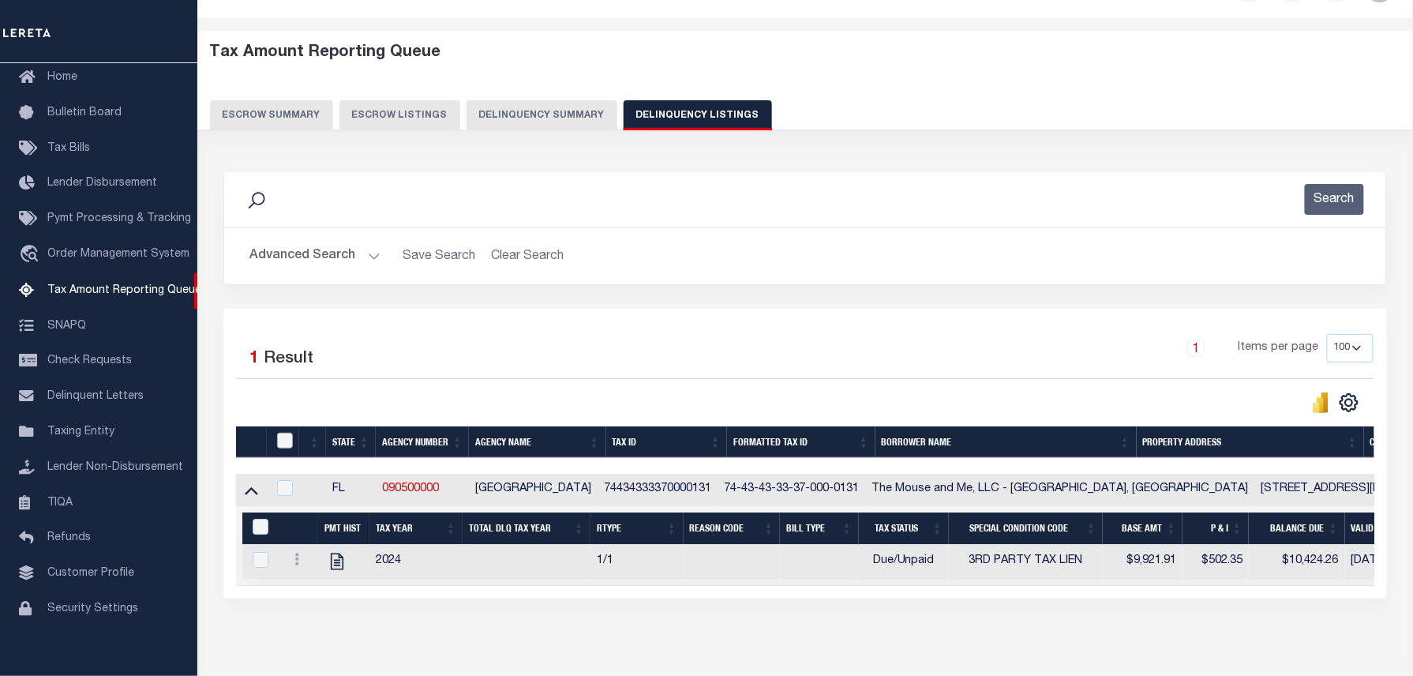
click at [287, 440] on input "checkbox" at bounding box center [285, 441] width 16 height 16
checkbox input "true"
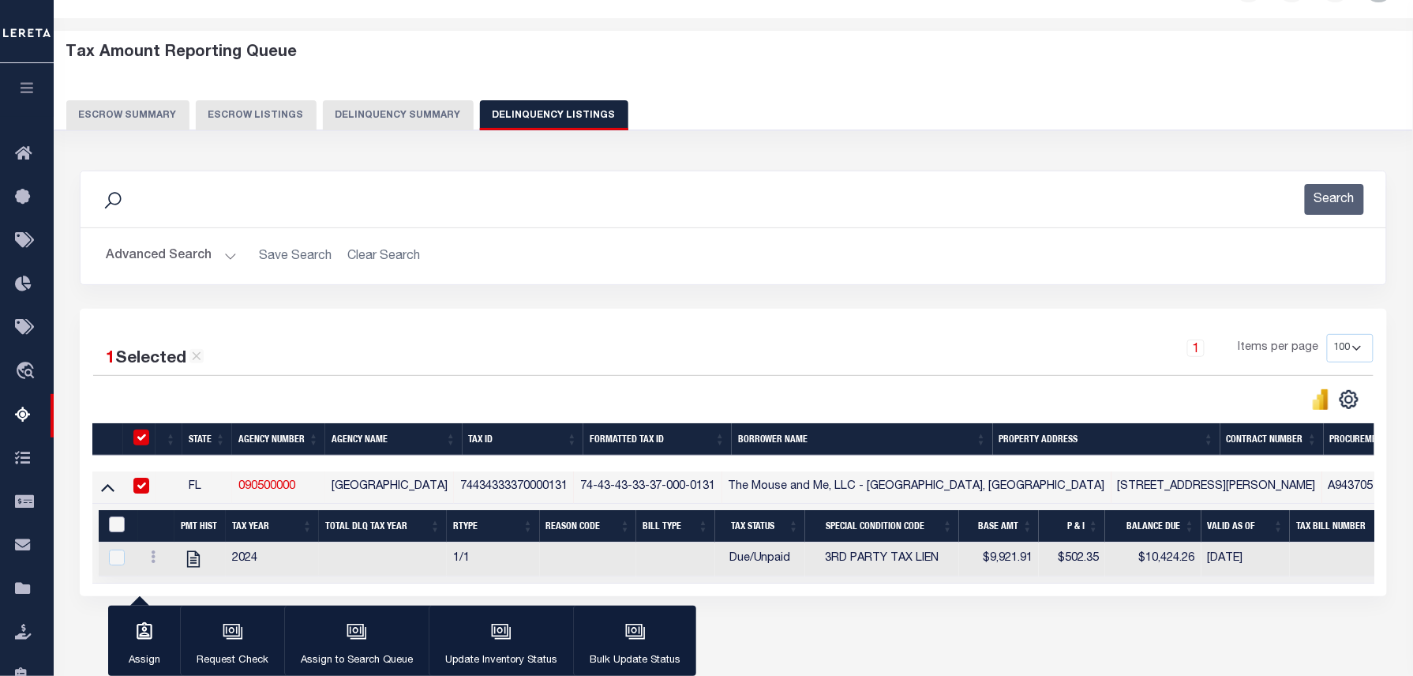
click at [109, 531] on input "&nbsp;" at bounding box center [117, 524] width 16 height 16
checkbox input "true"
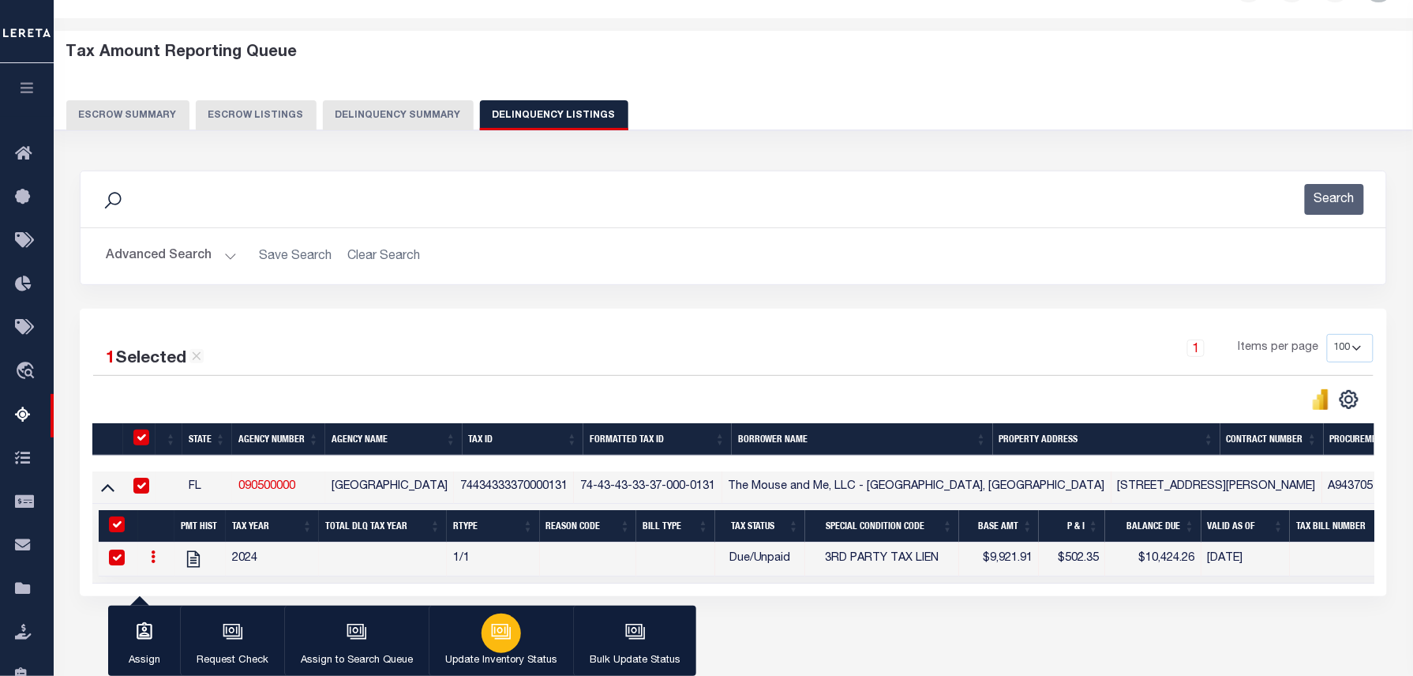
click at [482, 627] on div "button" at bounding box center [501, 632] width 39 height 39
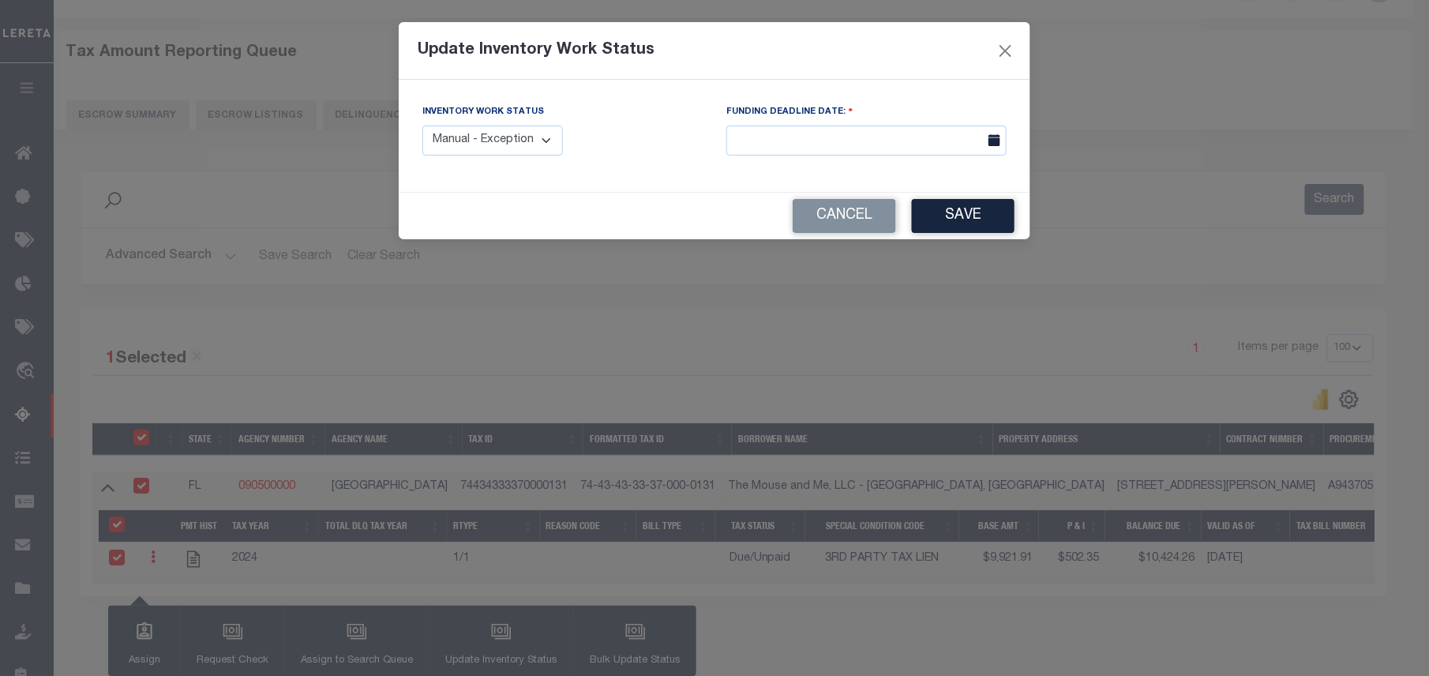
click at [500, 133] on select "Manual - Exception Pended - Awaiting Search Late Add Exception Completed" at bounding box center [492, 141] width 141 height 31
select select "4"
click at [422, 126] on select "Manual - Exception Pended - Awaiting Search Late Add Exception Completed" at bounding box center [492, 141] width 141 height 31
click at [971, 216] on button "Save" at bounding box center [963, 216] width 103 height 34
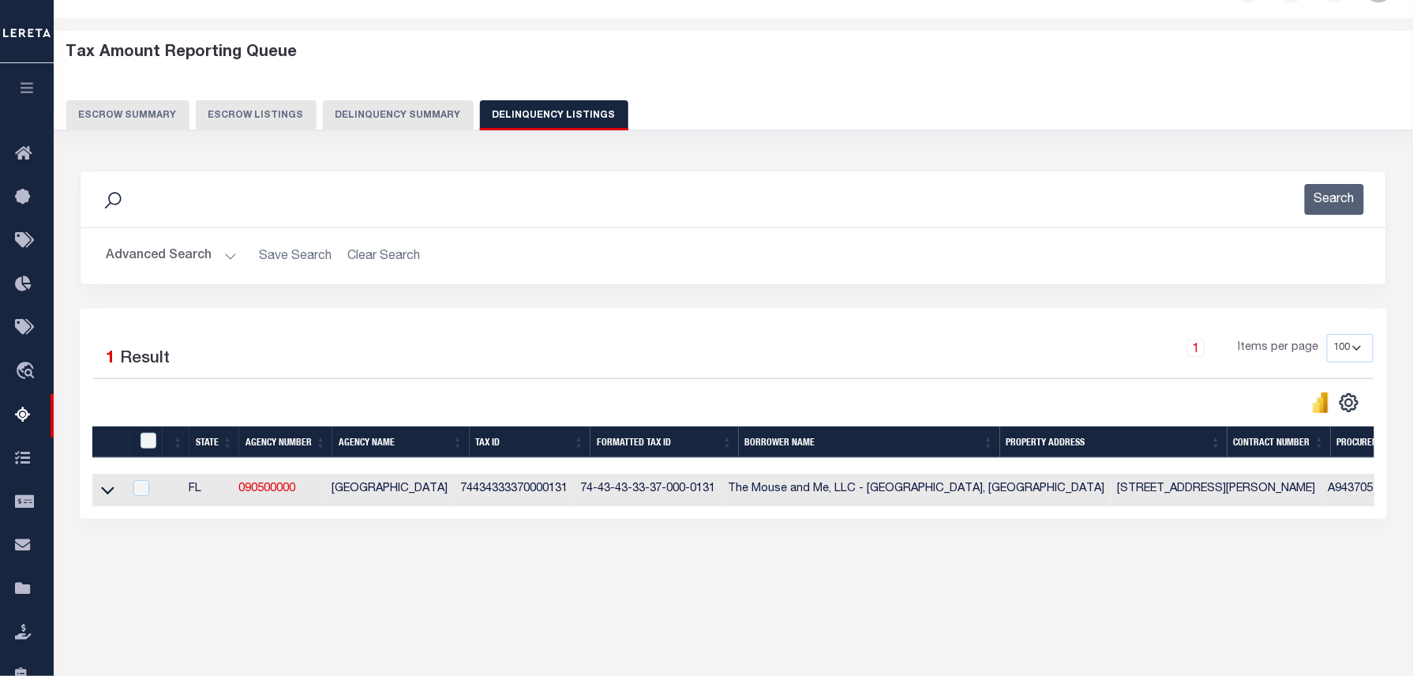
click at [185, 256] on button "Advanced Search" at bounding box center [171, 256] width 131 height 31
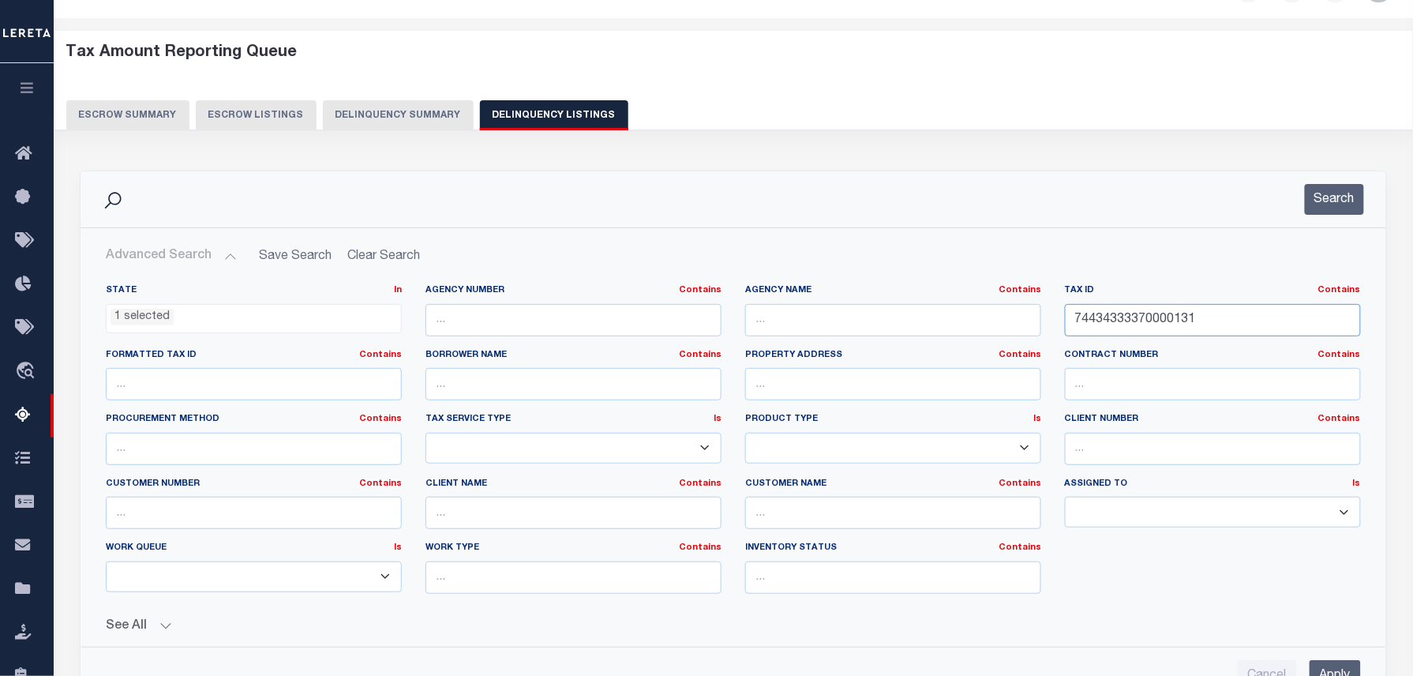
drag, startPoint x: 1222, startPoint y: 313, endPoint x: 879, endPoint y: 319, distance: 343.5
click at [885, 319] on div "State In In AK AL AR AZ CA CO CT DC DE FL GA GU HI IA ID IL IN KS KY LA MA MD M…" at bounding box center [733, 445] width 1279 height 322
paste input "2626170000004000010"
type input "2626170000004000010"
click at [1307, 201] on button "Search" at bounding box center [1334, 199] width 59 height 31
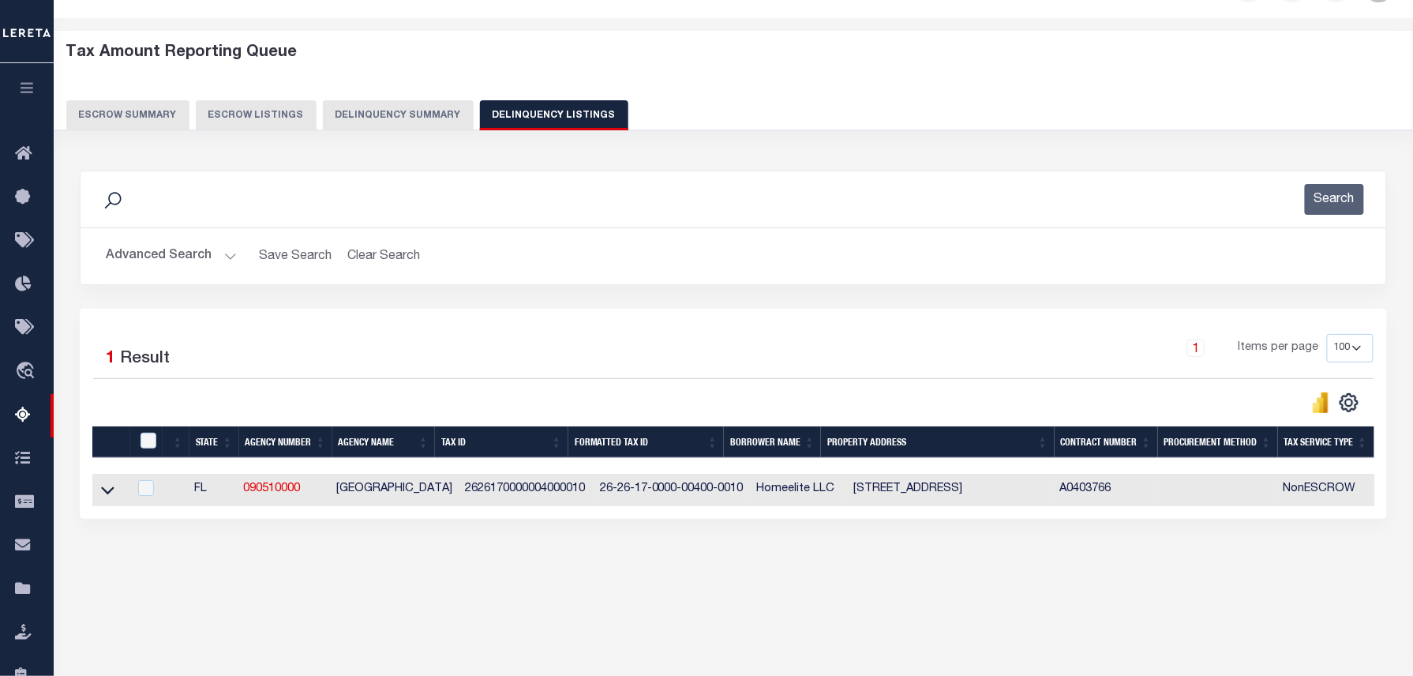
drag, startPoint x: 107, startPoint y: 496, endPoint x: 161, endPoint y: 478, distance: 56.4
click at [107, 496] on icon at bounding box center [107, 490] width 13 height 17
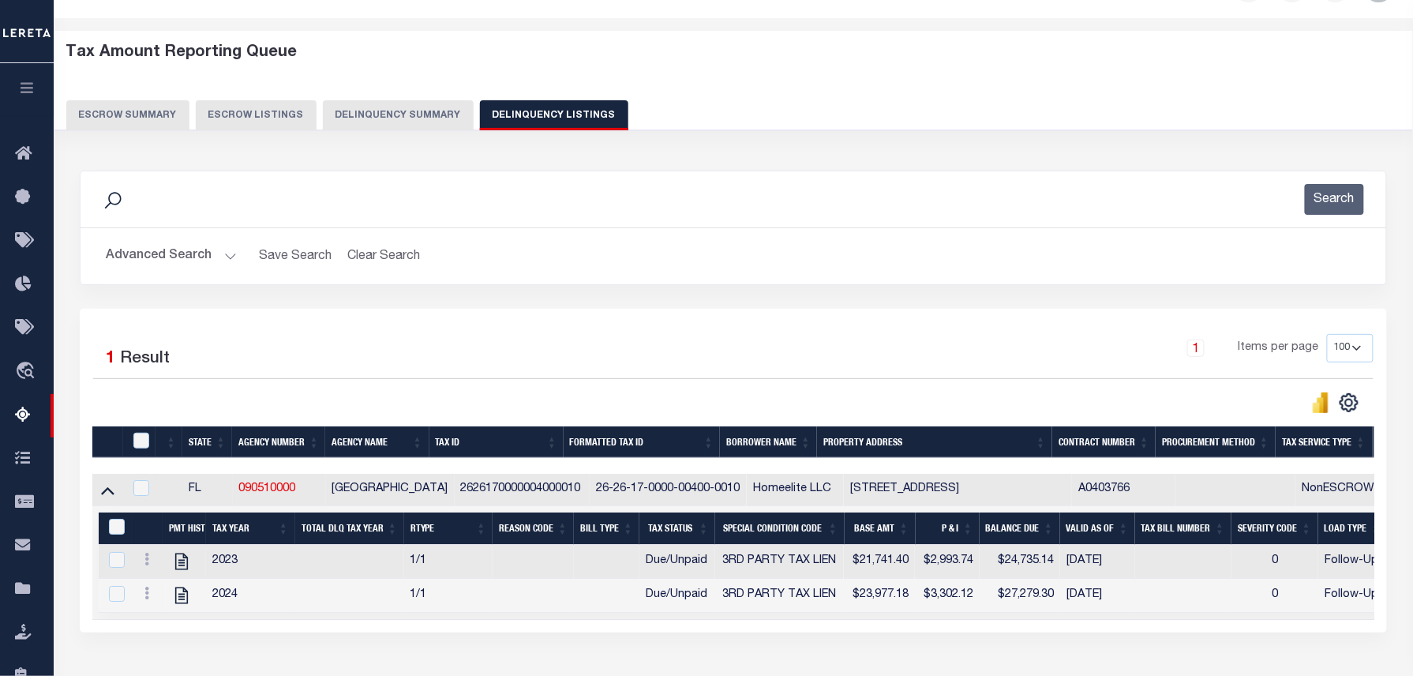
scroll to position [161, 0]
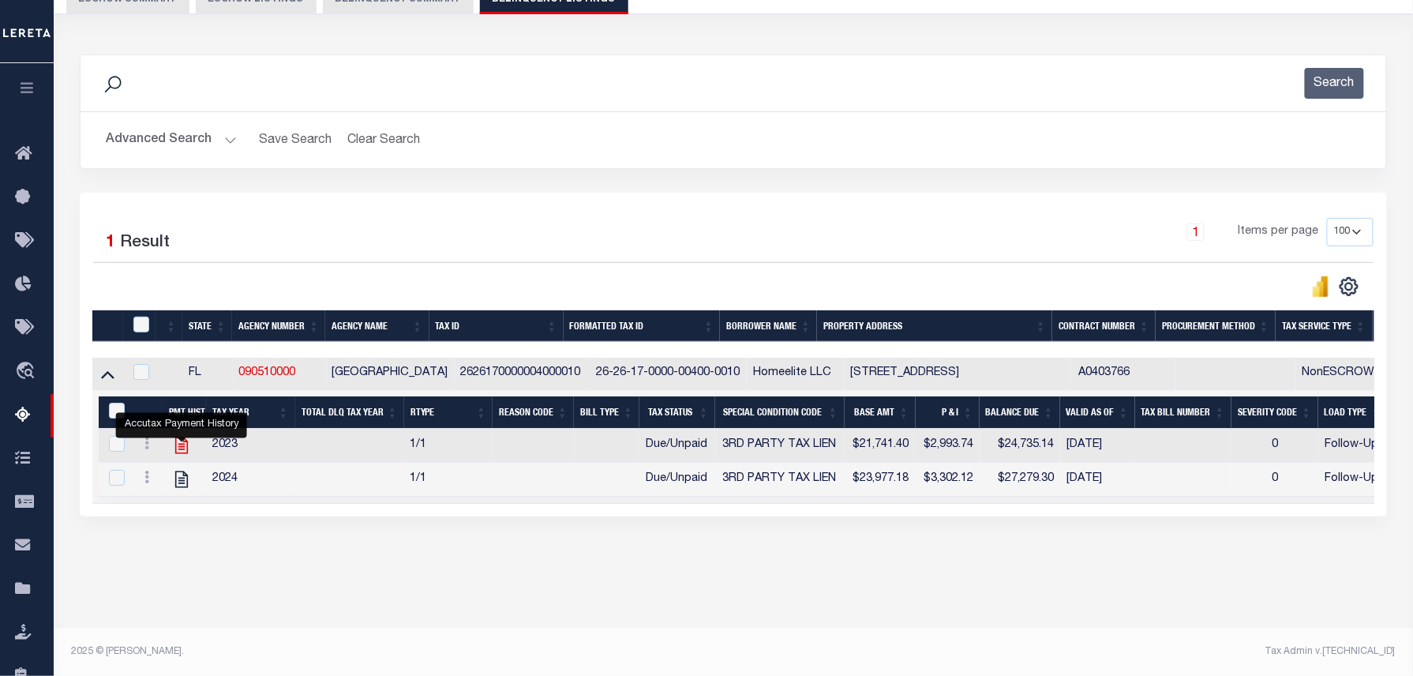
click at [180, 449] on icon "" at bounding box center [181, 445] width 21 height 21
checkbox input "false"
checkbox input "true"
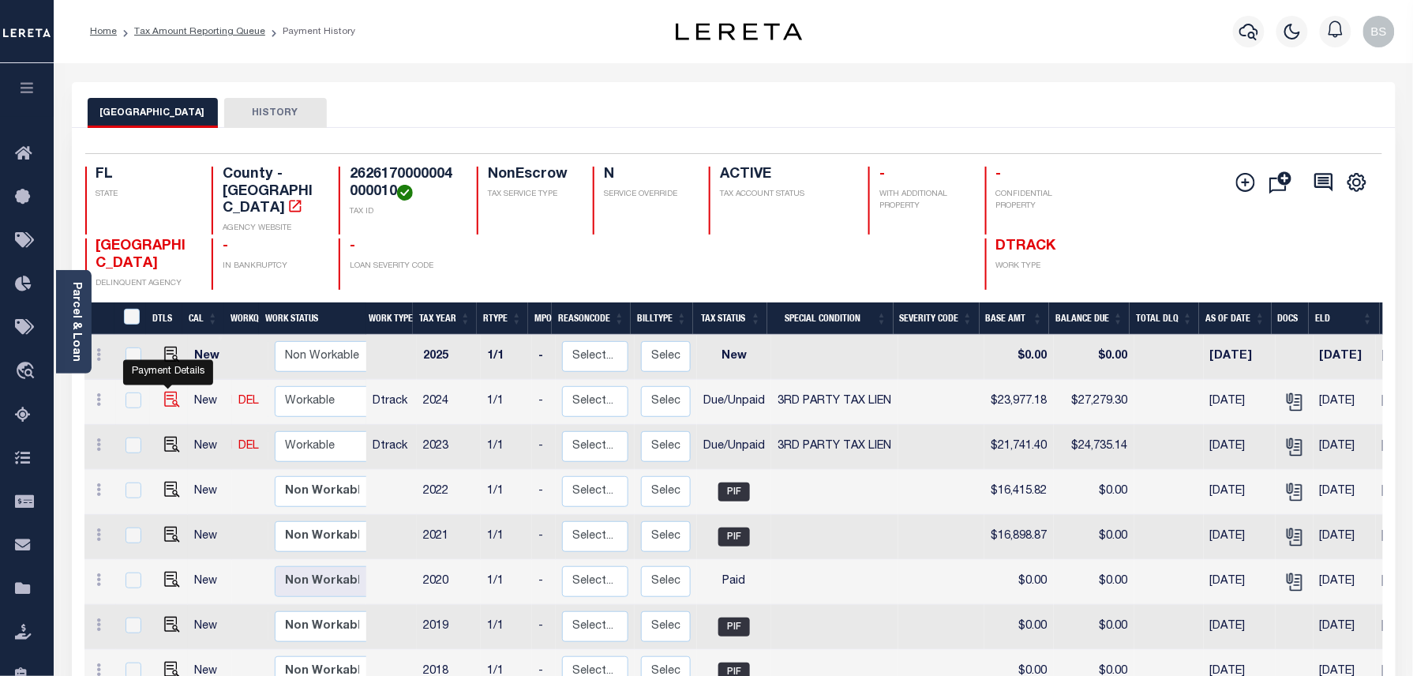
click at [165, 392] on img "" at bounding box center [172, 400] width 16 height 16
checkbox input "true"
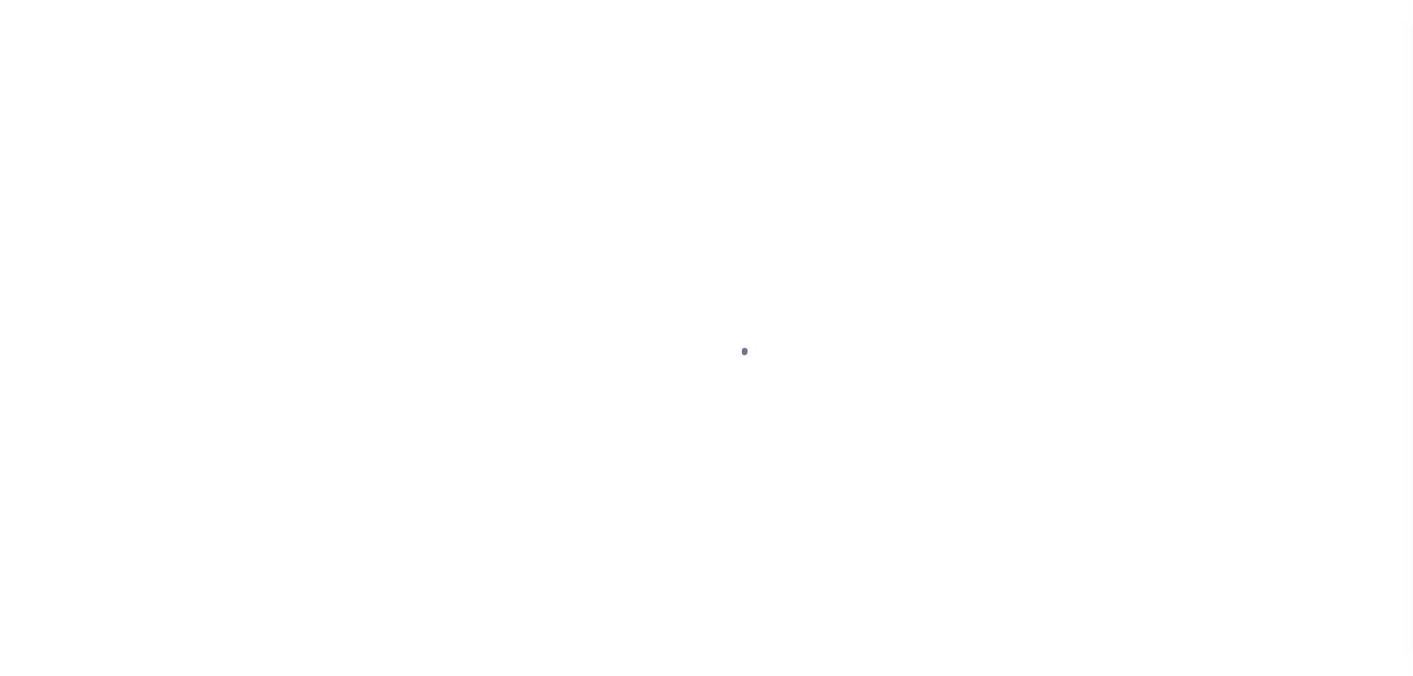
select select "DUE"
select select "20"
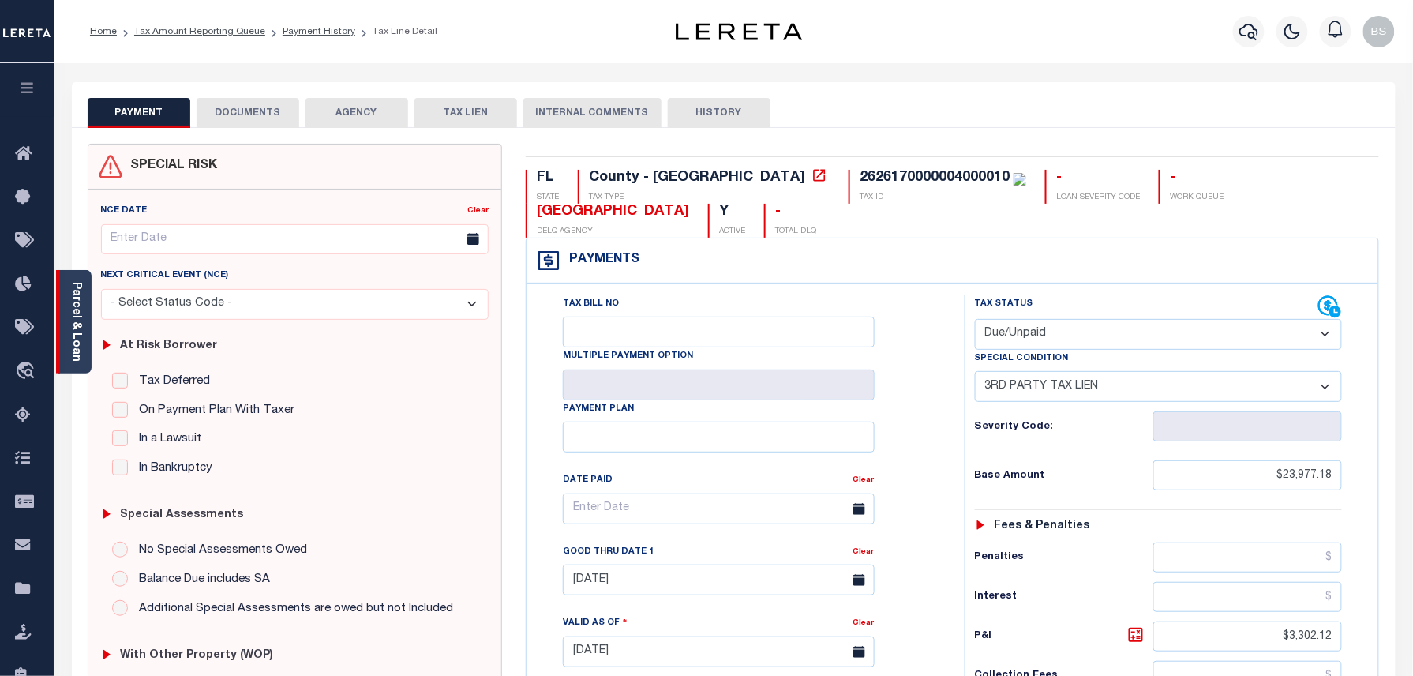
click at [73, 288] on link "Parcel & Loan" at bounding box center [75, 322] width 11 height 80
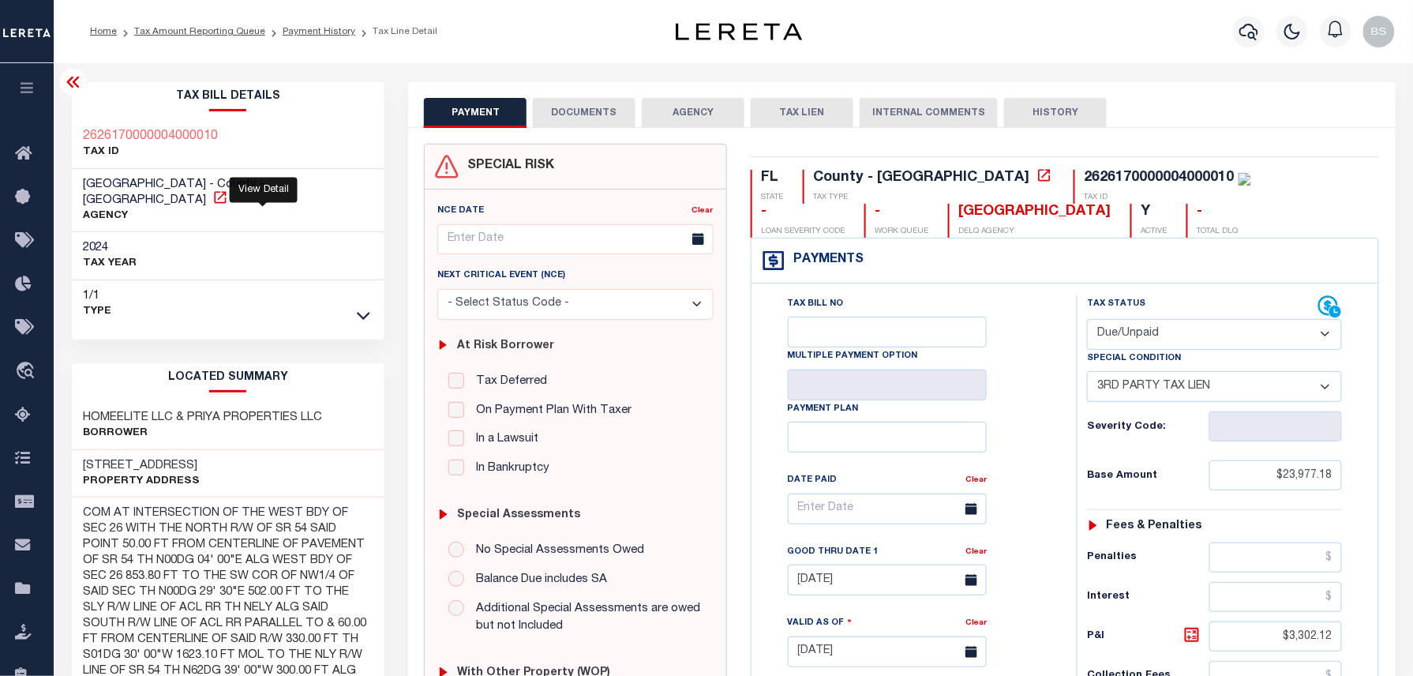
click at [228, 189] on icon at bounding box center [220, 197] width 16 height 16
drag, startPoint x: 221, startPoint y: 136, endPoint x: 83, endPoint y: 128, distance: 138.4
click at [83, 128] on div "2626170000004000010 TAX ID" at bounding box center [228, 145] width 313 height 48
copy h3 "2626170000004000010"
click at [301, 32] on link "Payment History" at bounding box center [319, 31] width 73 height 9
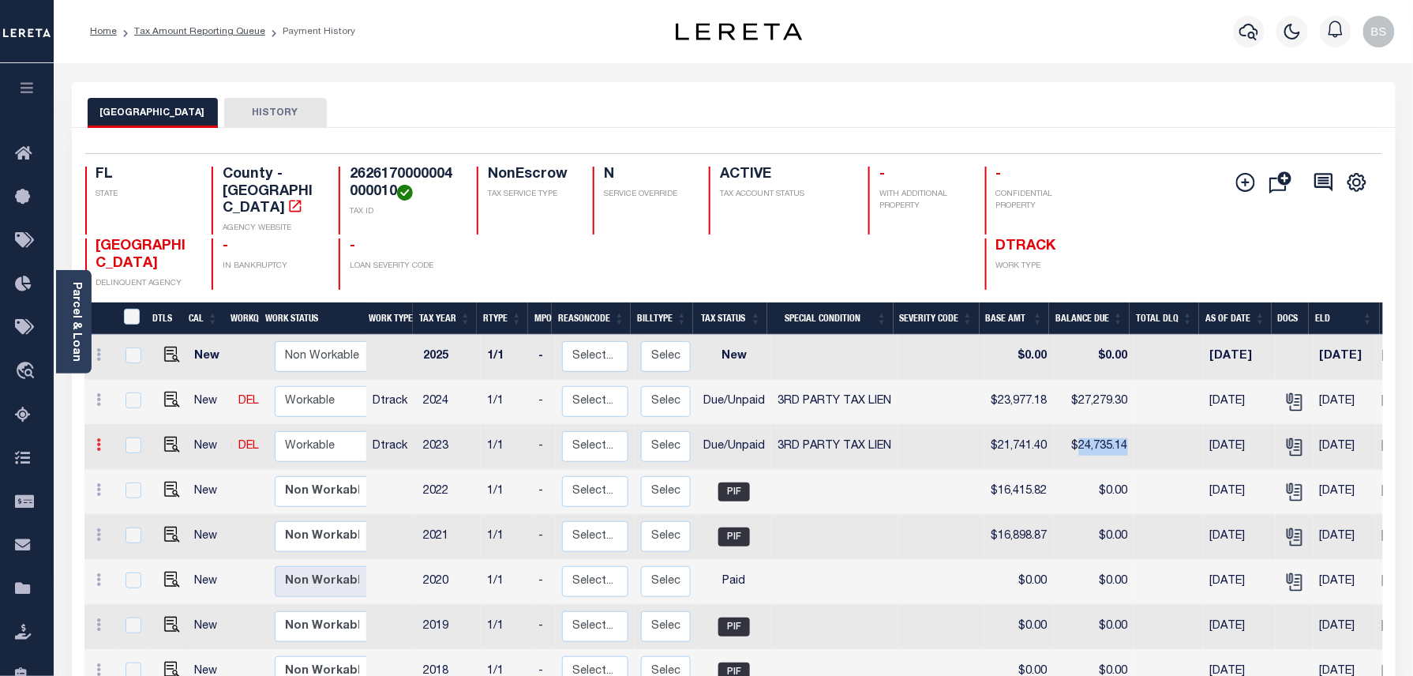
click at [97, 438] on icon at bounding box center [99, 444] width 5 height 13
click at [137, 491] on img at bounding box center [137, 499] width 16 height 17
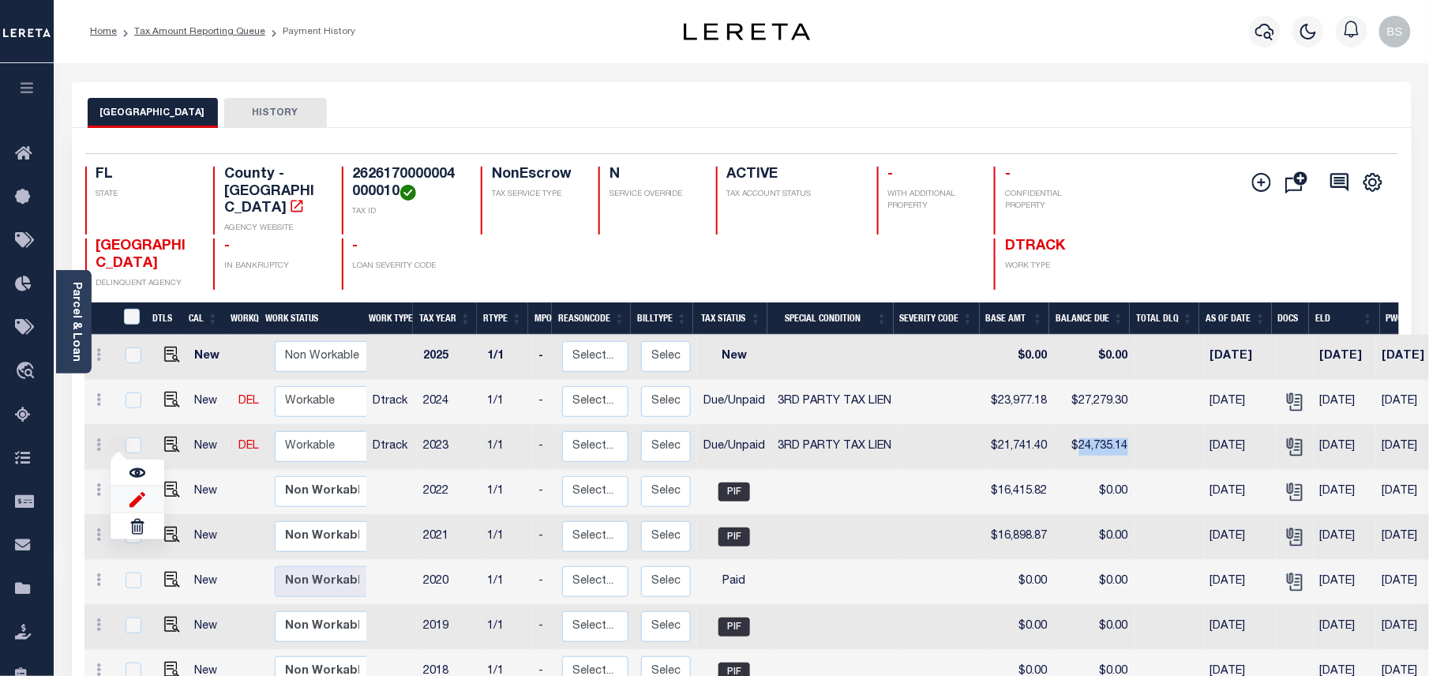
select select "DUE"
select select "20"
type input "$21,741.40"
type input "$24,735.14"
type input "[DATE]"
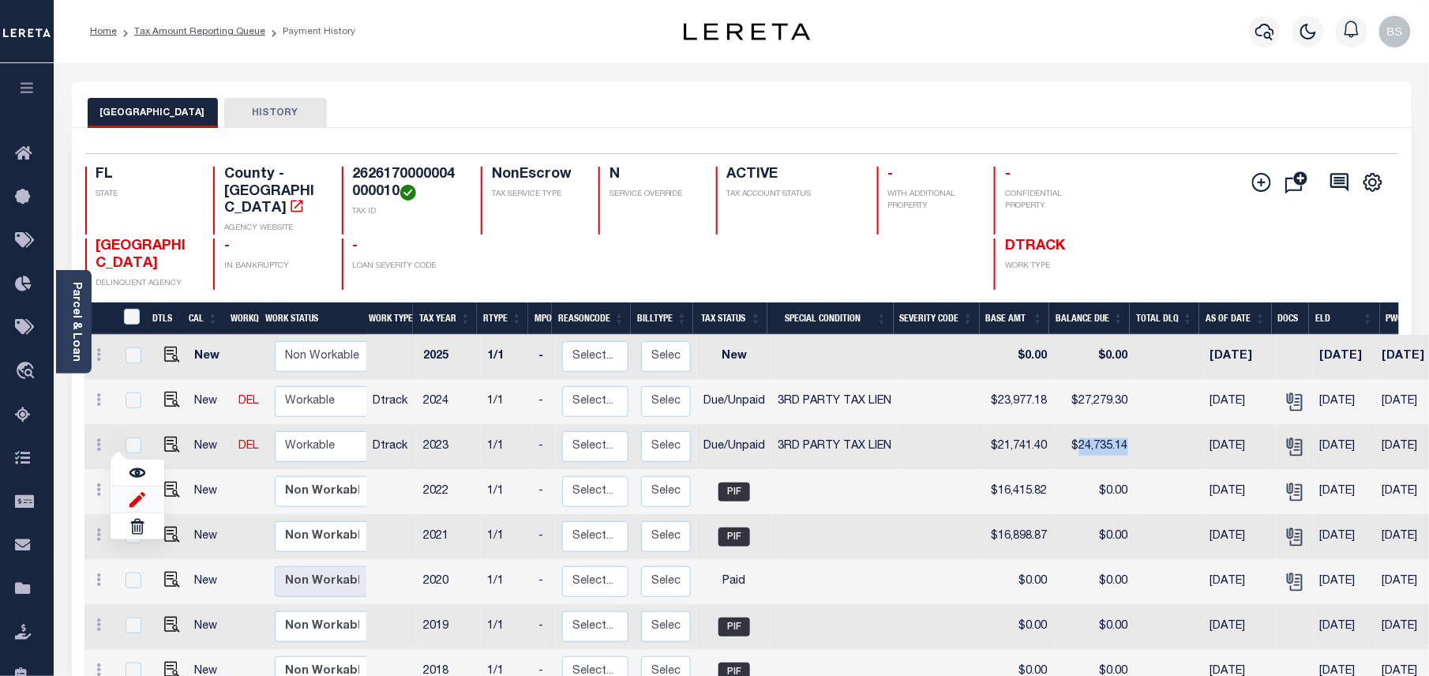
type input "[DATE]"
type input "$2,993.74"
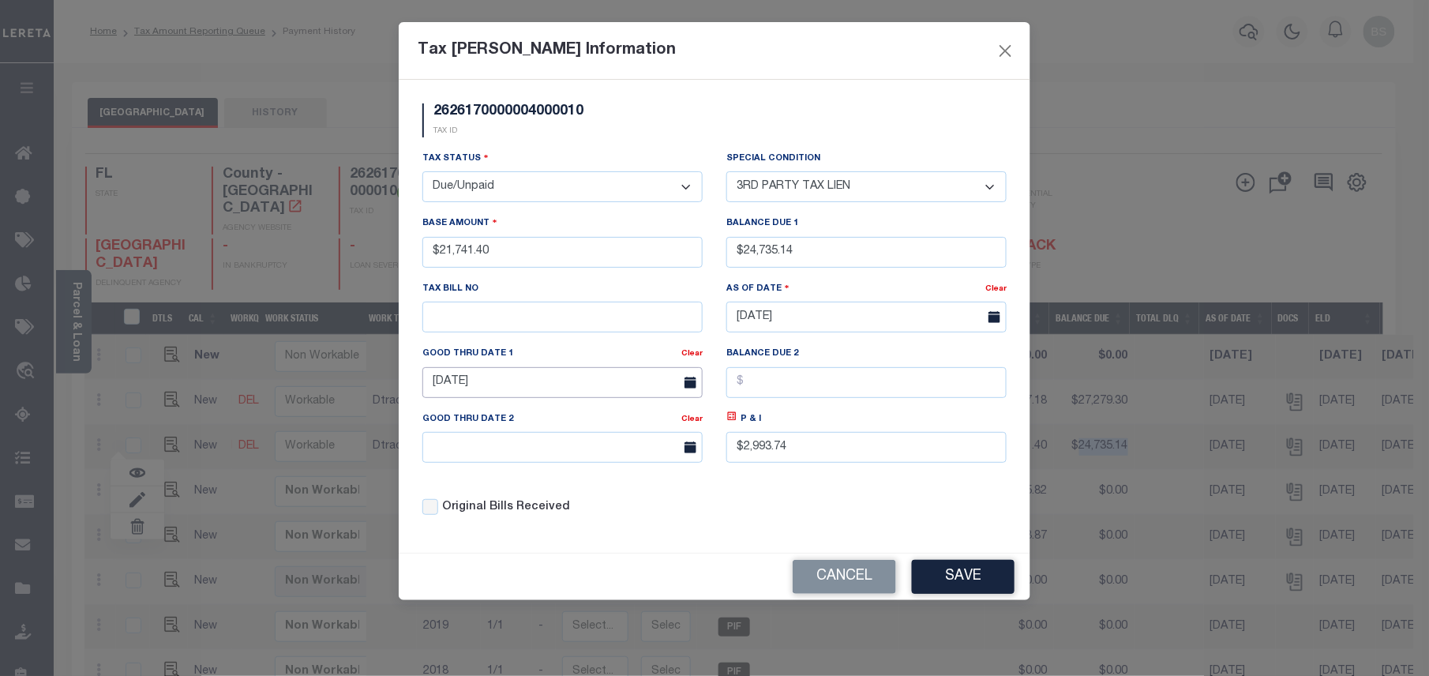
click at [521, 389] on input "[DATE]" at bounding box center [562, 382] width 280 height 31
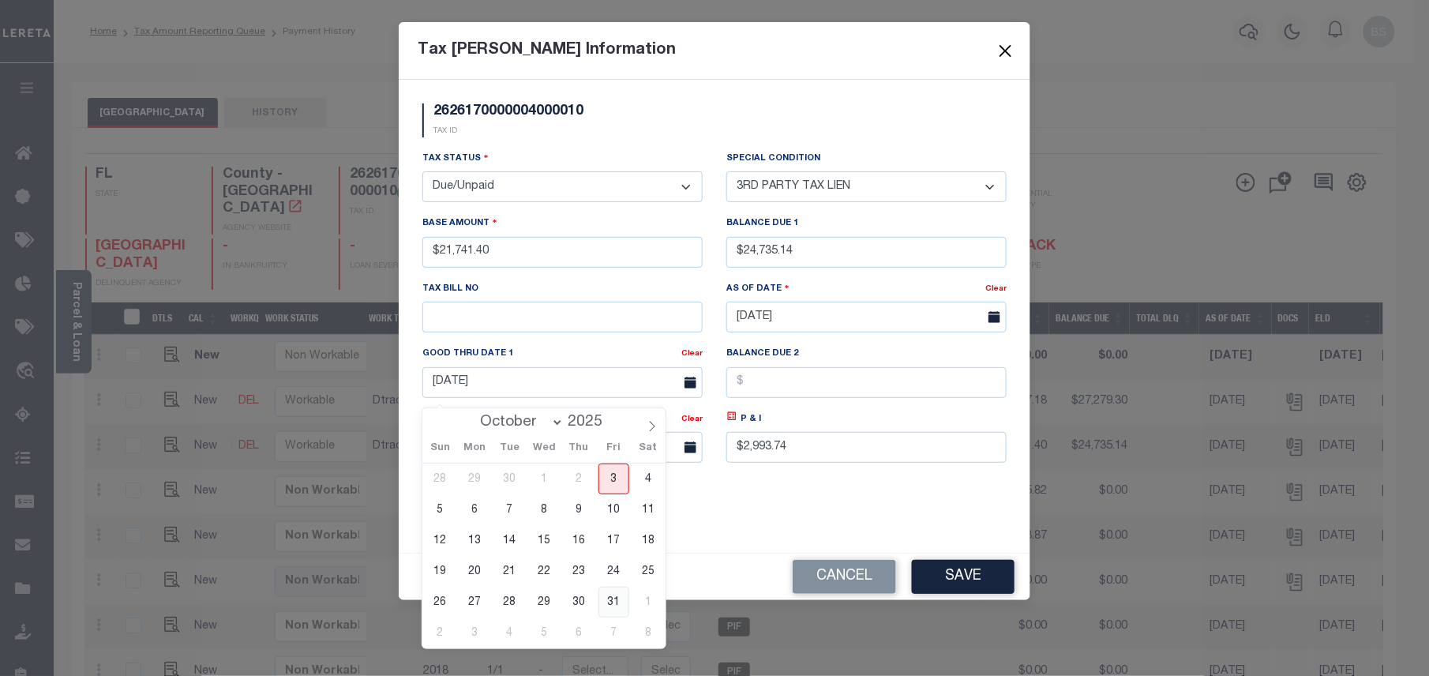
click at [614, 598] on span "31" at bounding box center [613, 602] width 31 height 31
type input "[DATE]"
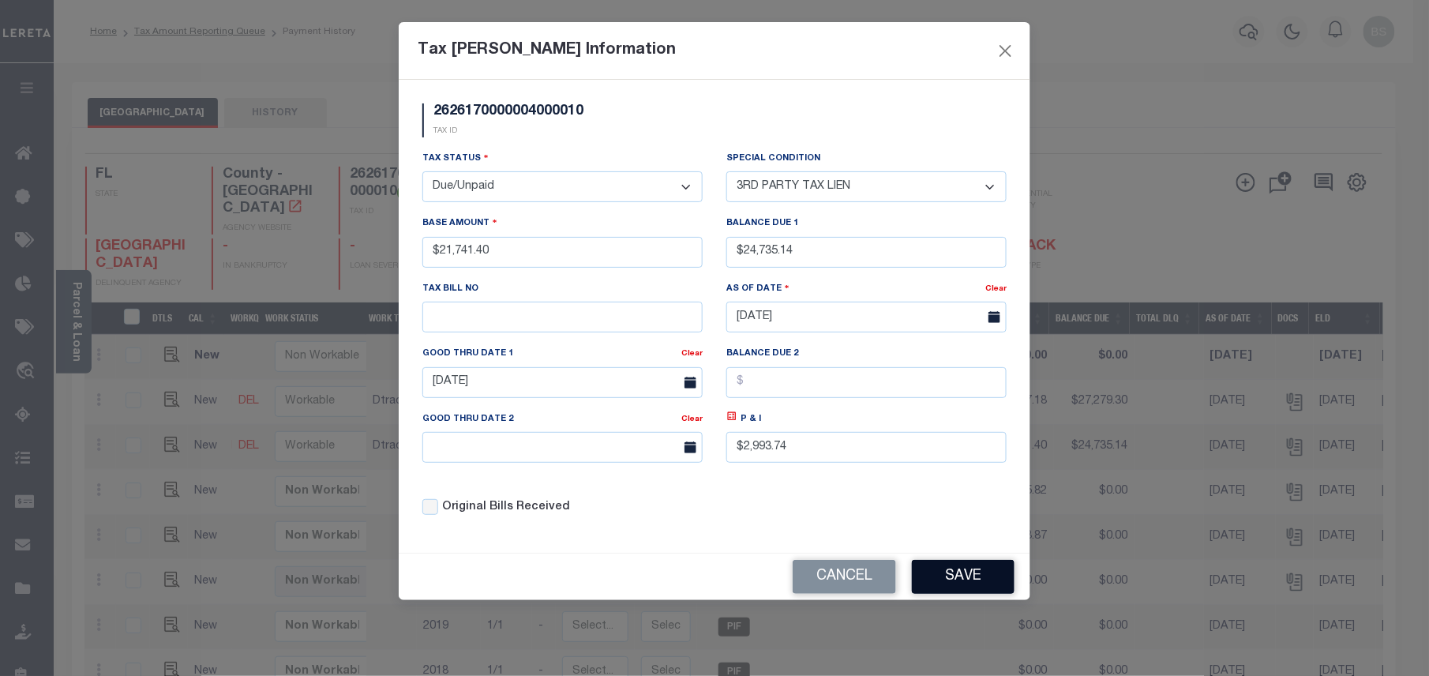
click at [965, 587] on button "Save" at bounding box center [963, 577] width 103 height 34
